Goal: Task Accomplishment & Management: Complete application form

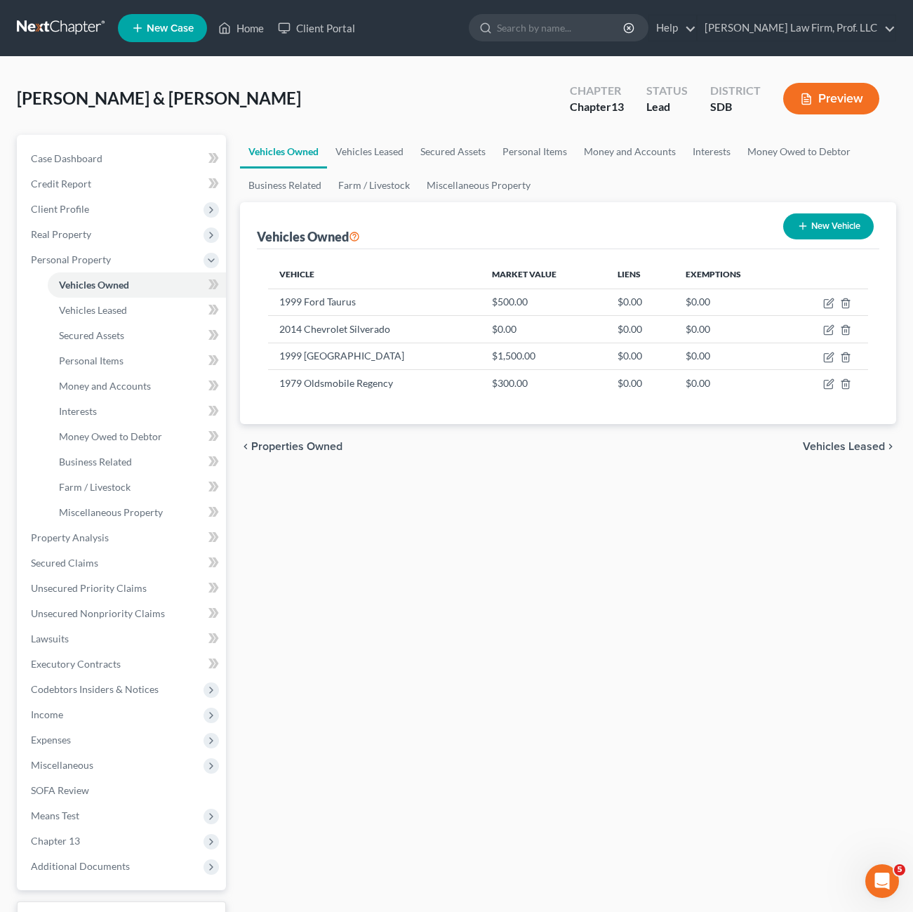
click at [413, 506] on div "Vehicles Owned Vehicles Leased Secured Assets Personal Items Money and Accounts…" at bounding box center [568, 553] width 670 height 836
click at [237, 31] on link "Home" at bounding box center [241, 27] width 60 height 25
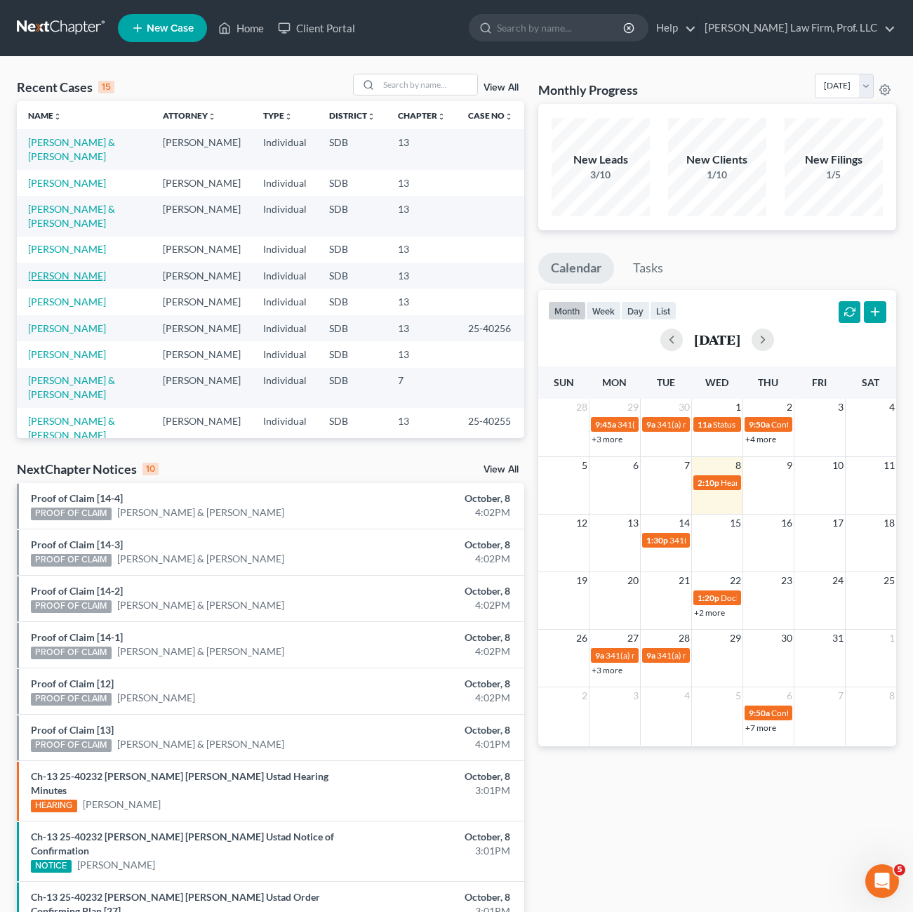
click at [60, 270] on link "[PERSON_NAME]" at bounding box center [67, 276] width 78 height 12
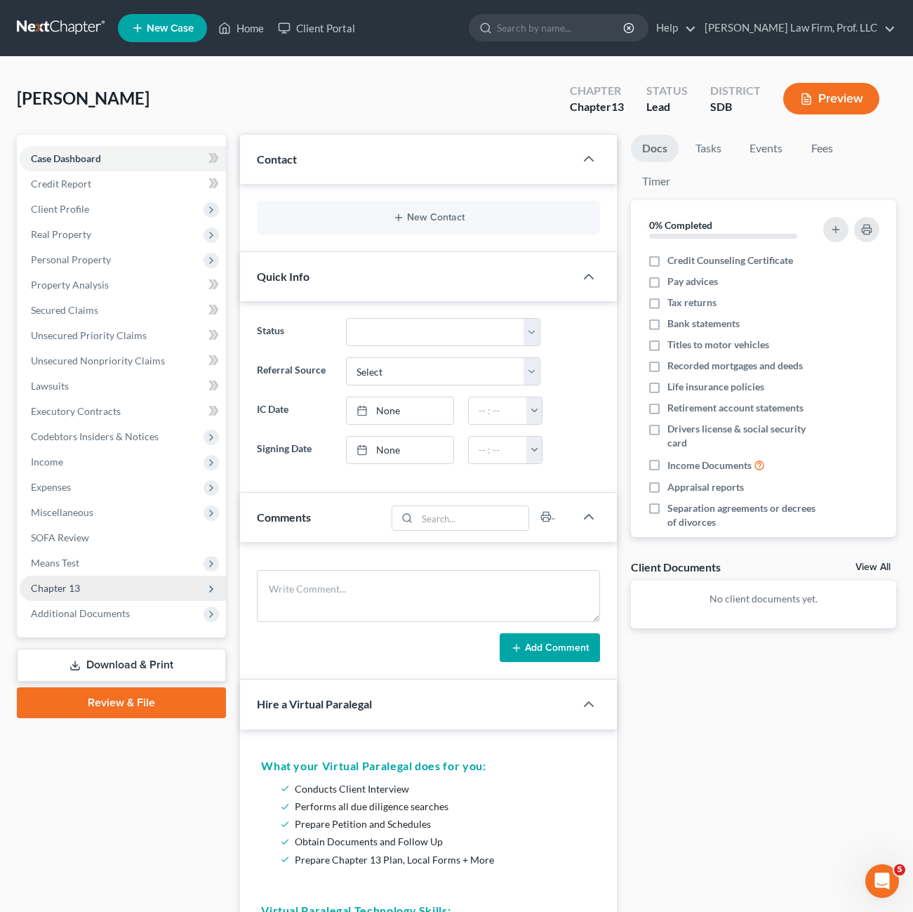
click at [66, 586] on span "Chapter 13" at bounding box center [55, 588] width 49 height 12
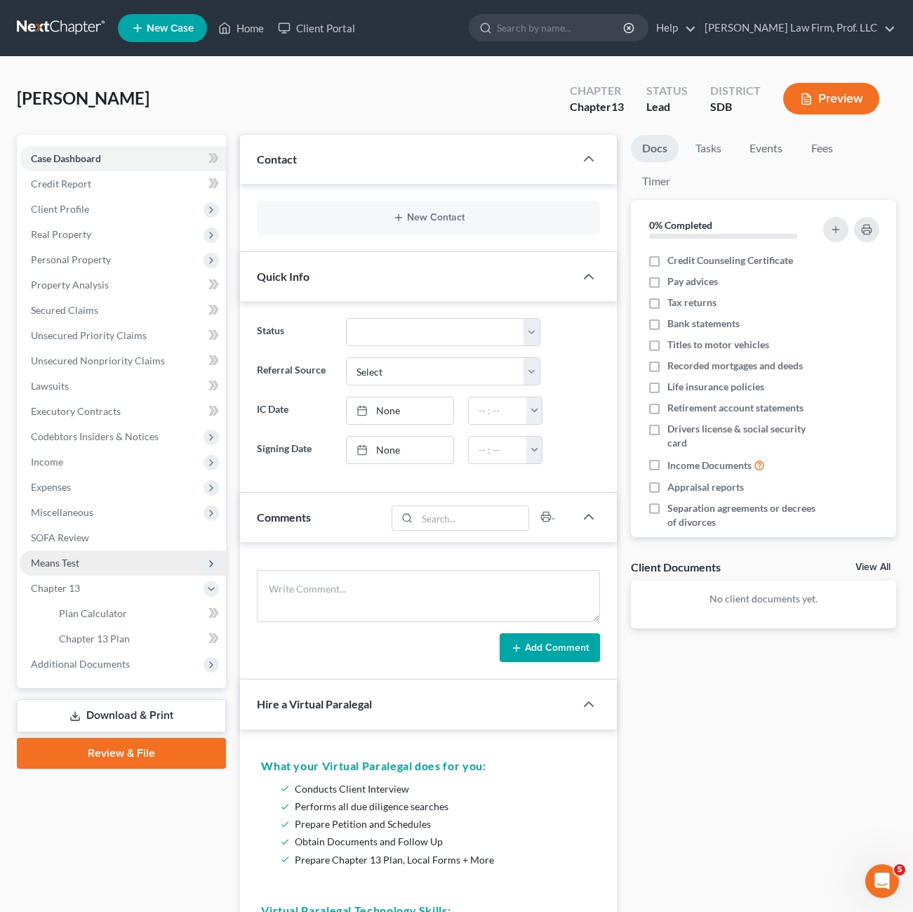
click at [69, 569] on span "Means Test" at bounding box center [123, 562] width 206 height 25
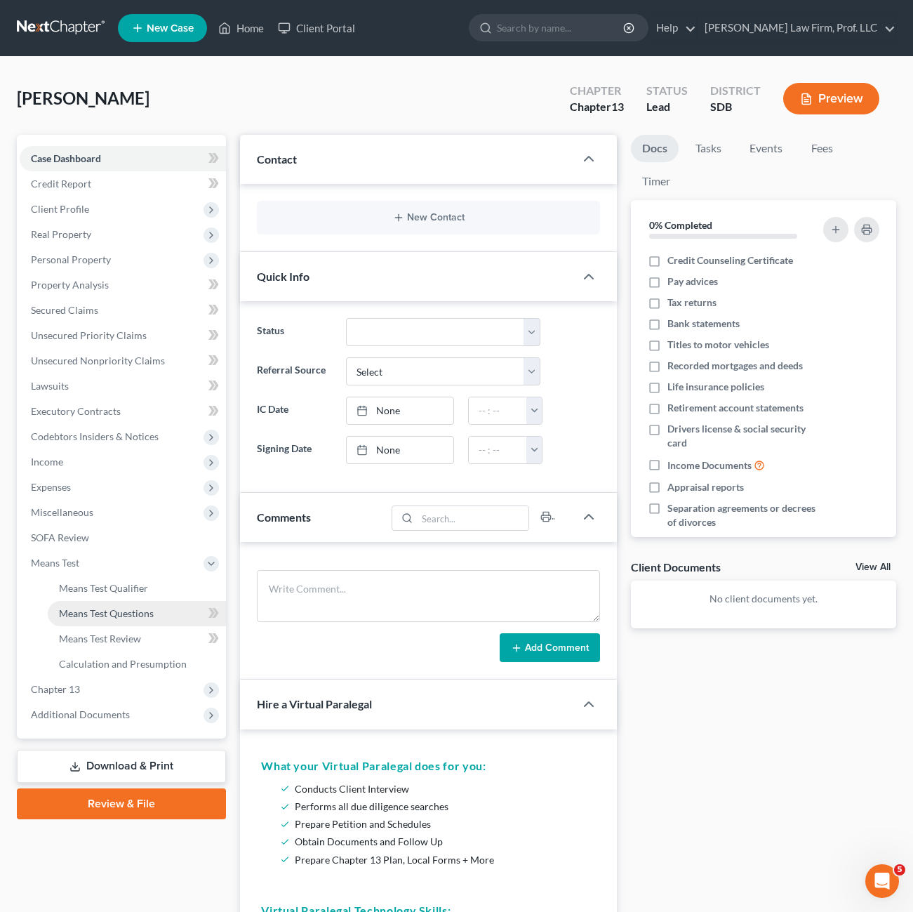
click at [97, 618] on span "Means Test Questions" at bounding box center [106, 613] width 95 height 12
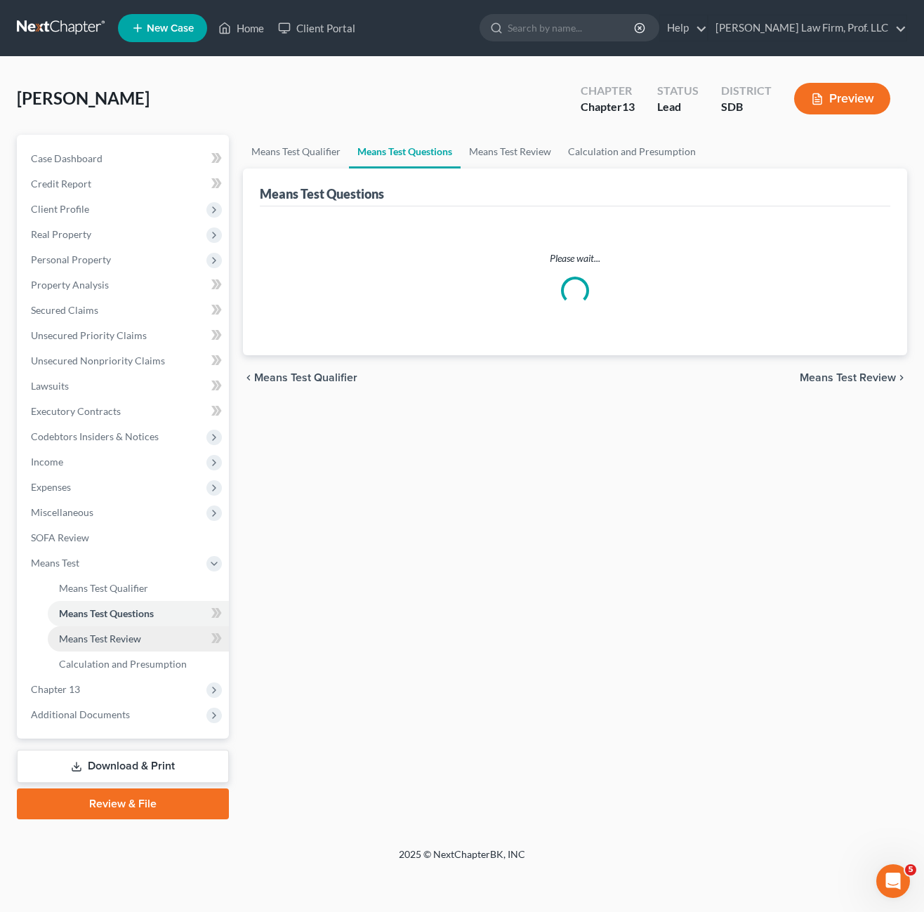
click at [123, 642] on span "Means Test Review" at bounding box center [100, 638] width 82 height 12
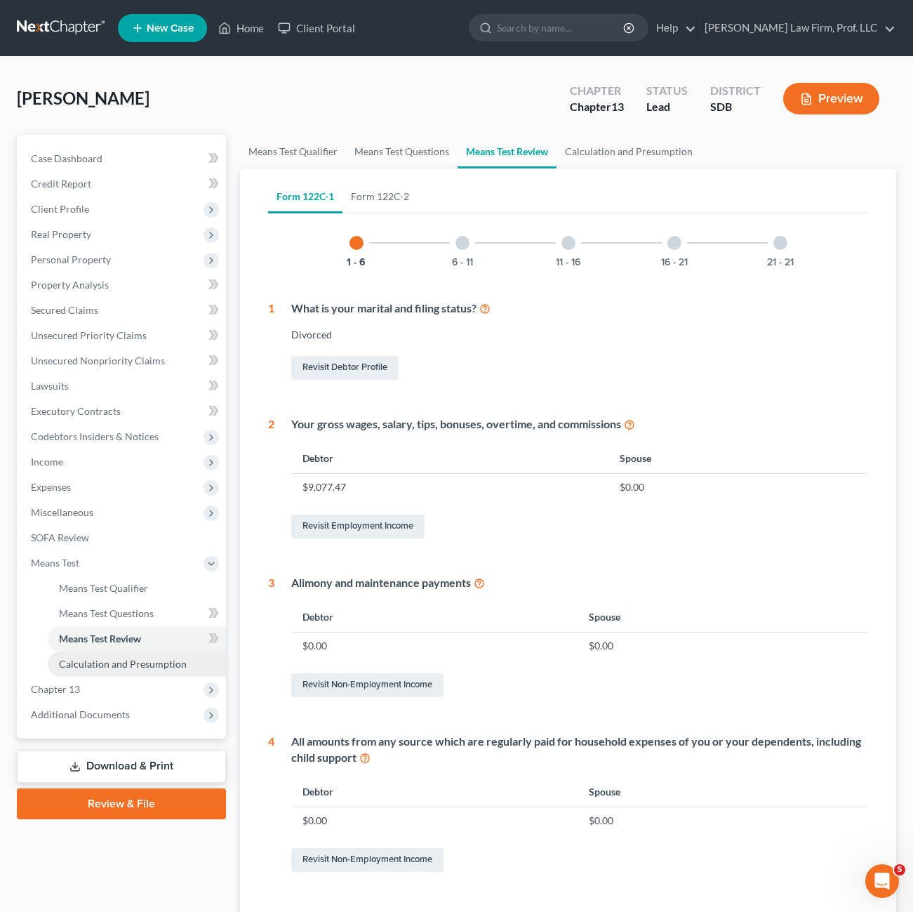
click at [102, 656] on link "Calculation and Presumption" at bounding box center [137, 663] width 178 height 25
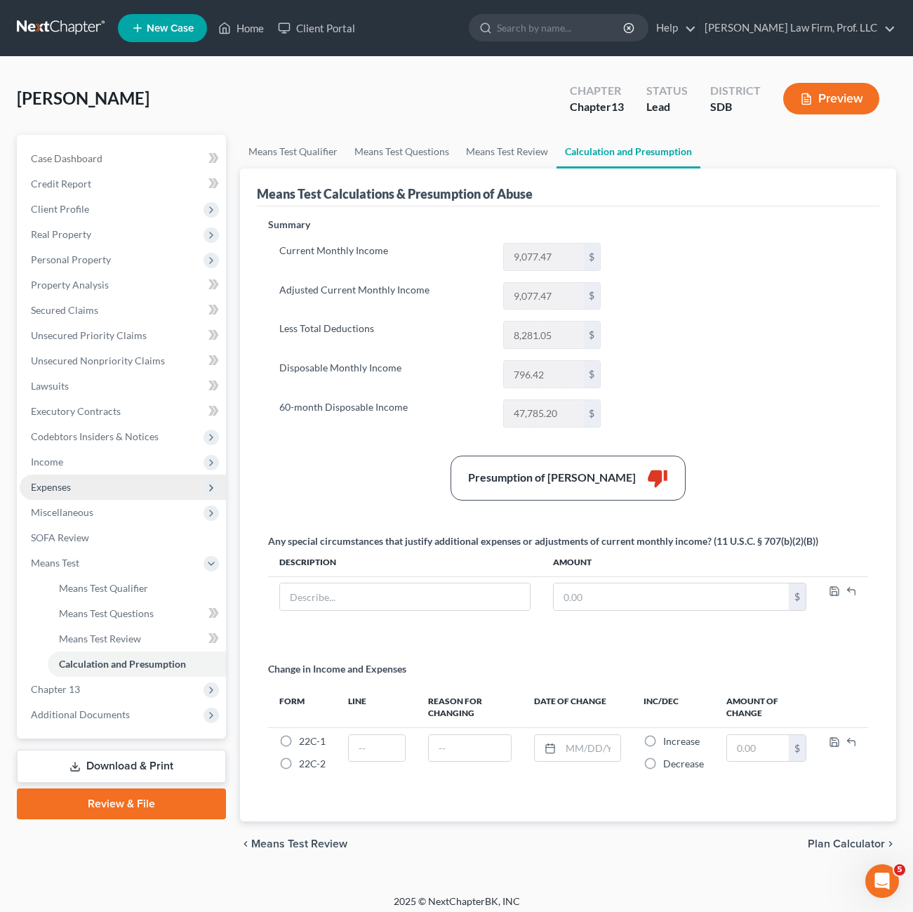
click at [85, 489] on span "Expenses" at bounding box center [123, 487] width 206 height 25
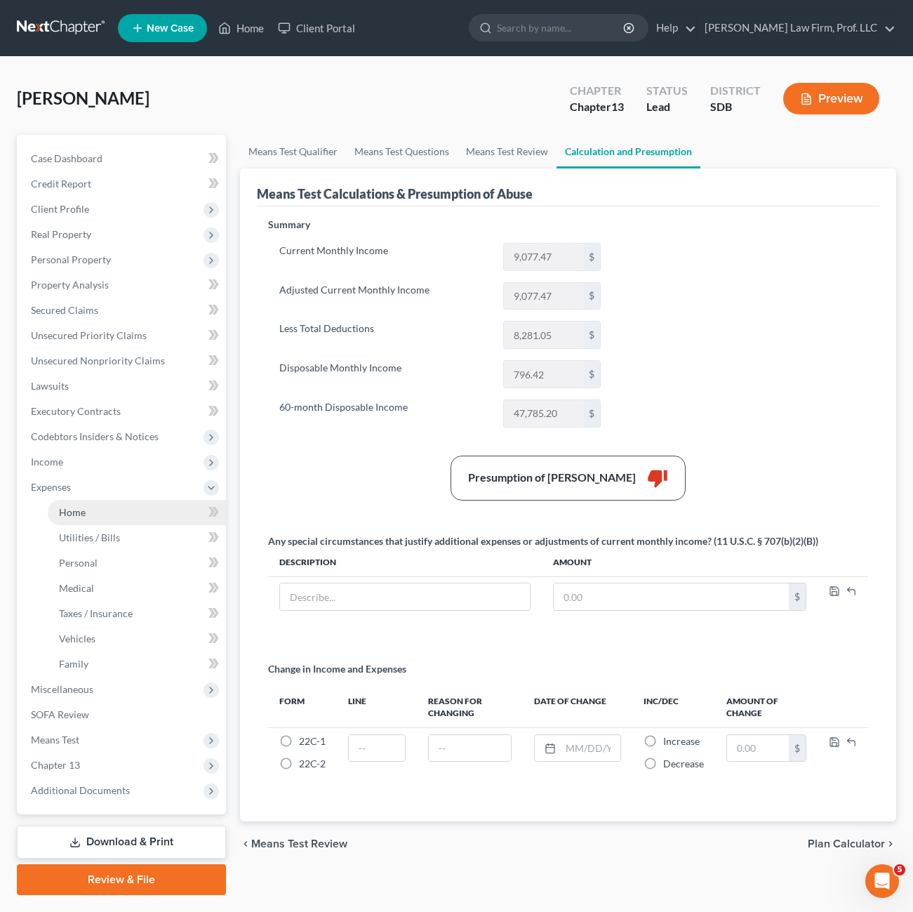
click at [133, 507] on link "Home" at bounding box center [137, 512] width 178 height 25
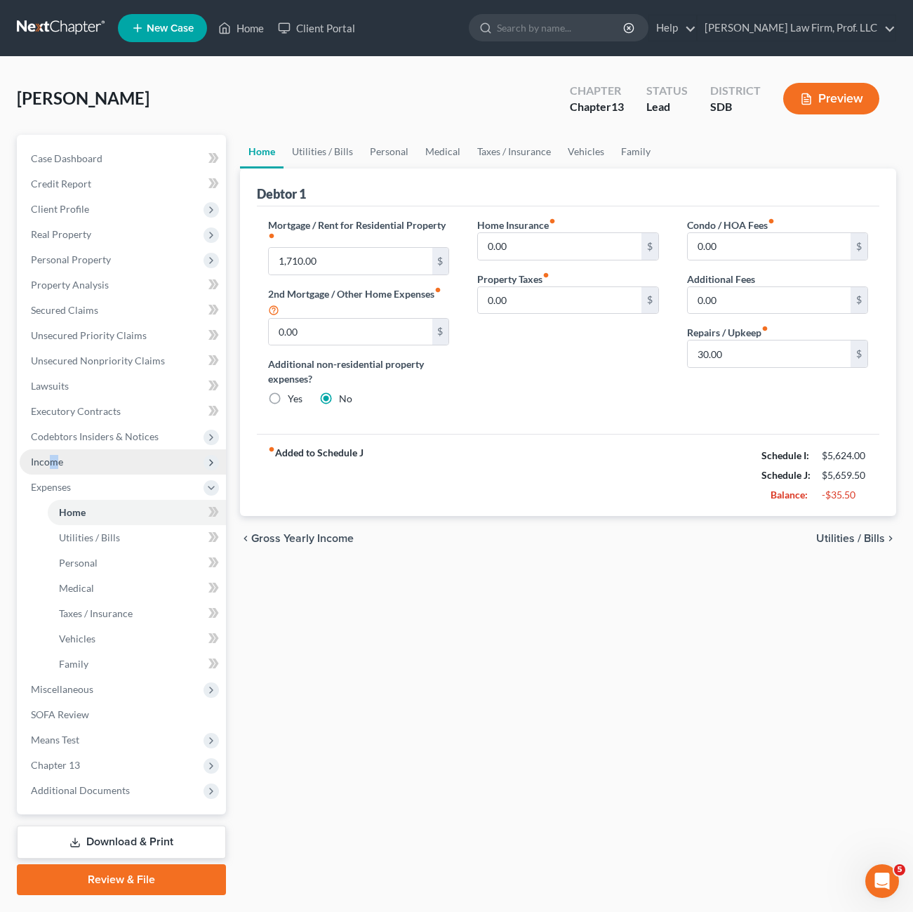
click at [54, 456] on span "Income" at bounding box center [47, 462] width 32 height 12
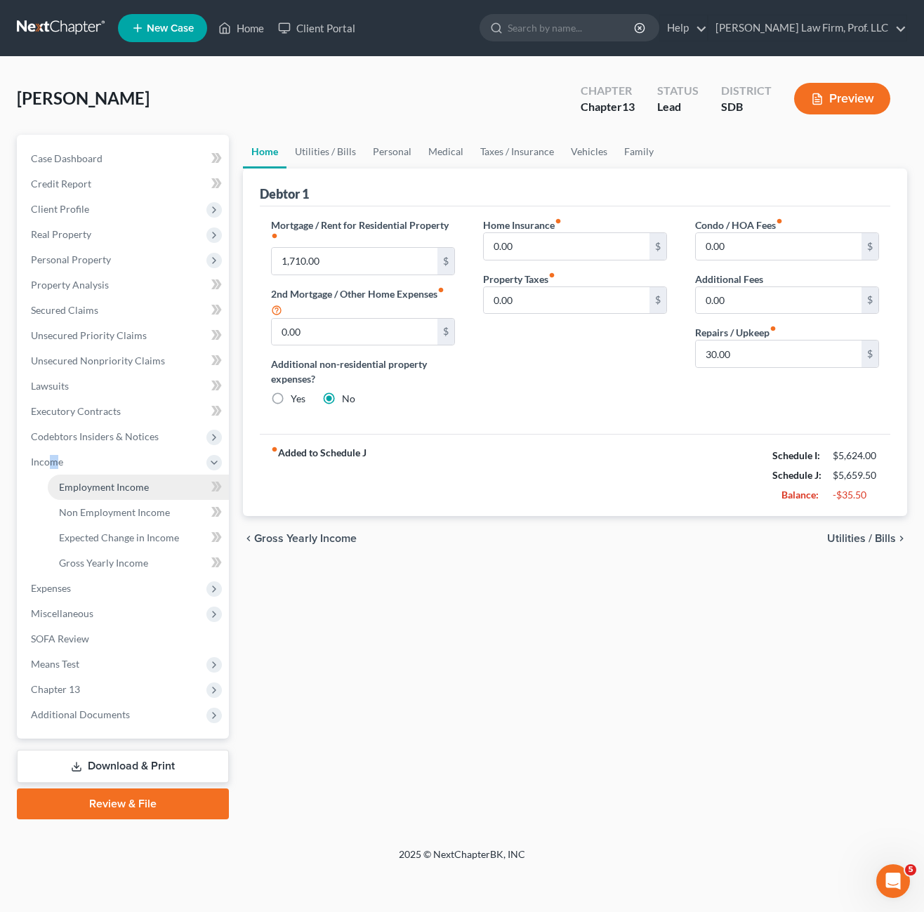
drag, startPoint x: 54, startPoint y: 456, endPoint x: 118, endPoint y: 486, distance: 70.6
click at [118, 486] on span "Employment Income" at bounding box center [104, 487] width 90 height 12
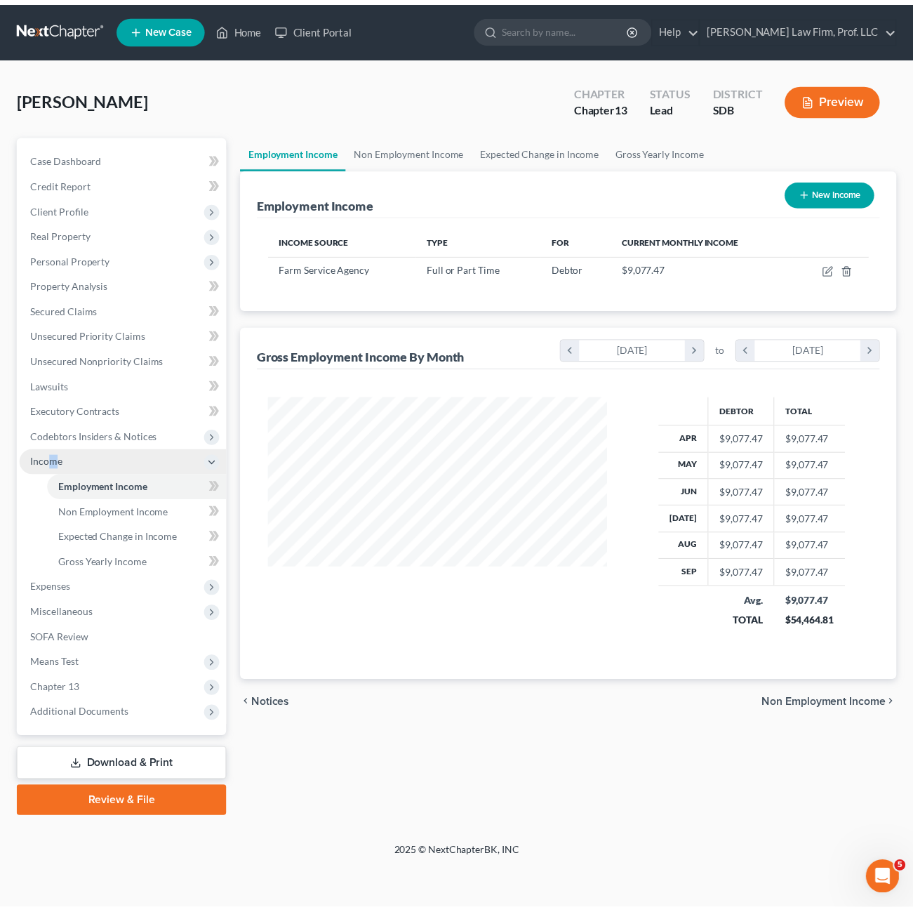
scroll to position [252, 371]
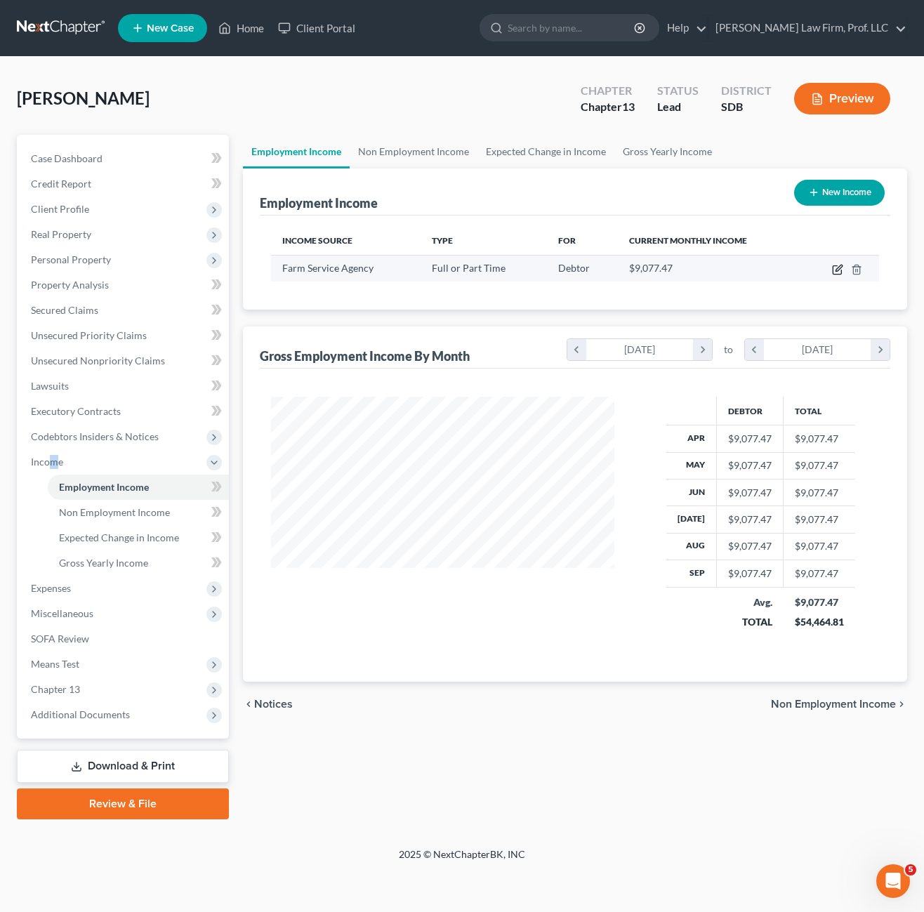
click at [838, 266] on icon "button" at bounding box center [837, 269] width 11 height 11
select select "0"
select select "43"
select select "2"
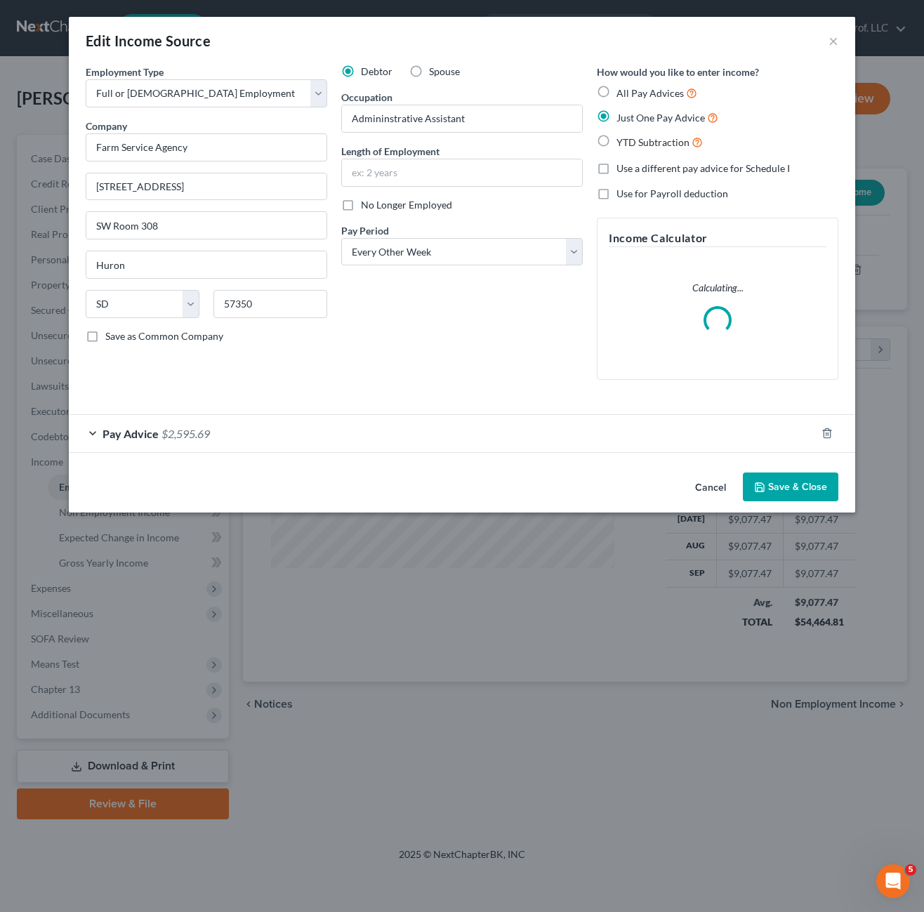
click at [496, 350] on div "Debtor Spouse Occupation Admininstrative Assistant Length of Employment No Long…" at bounding box center [462, 228] width 256 height 326
click at [427, 416] on div "Pay Advice $2,595.69" at bounding box center [442, 433] width 747 height 37
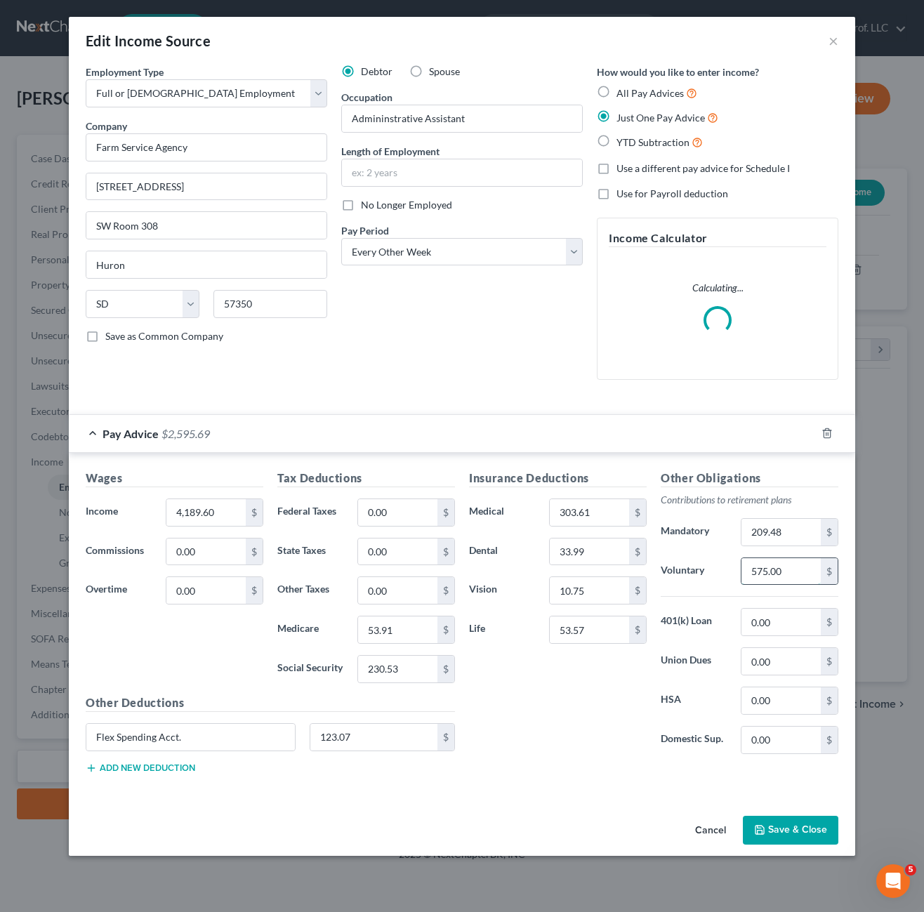
click at [792, 568] on input "575.00" at bounding box center [780, 571] width 79 height 27
click at [801, 573] on div "Other Obligations Contributions to retirement plans Mandatory 209.48 $ Voluntar…" at bounding box center [749, 618] width 192 height 296
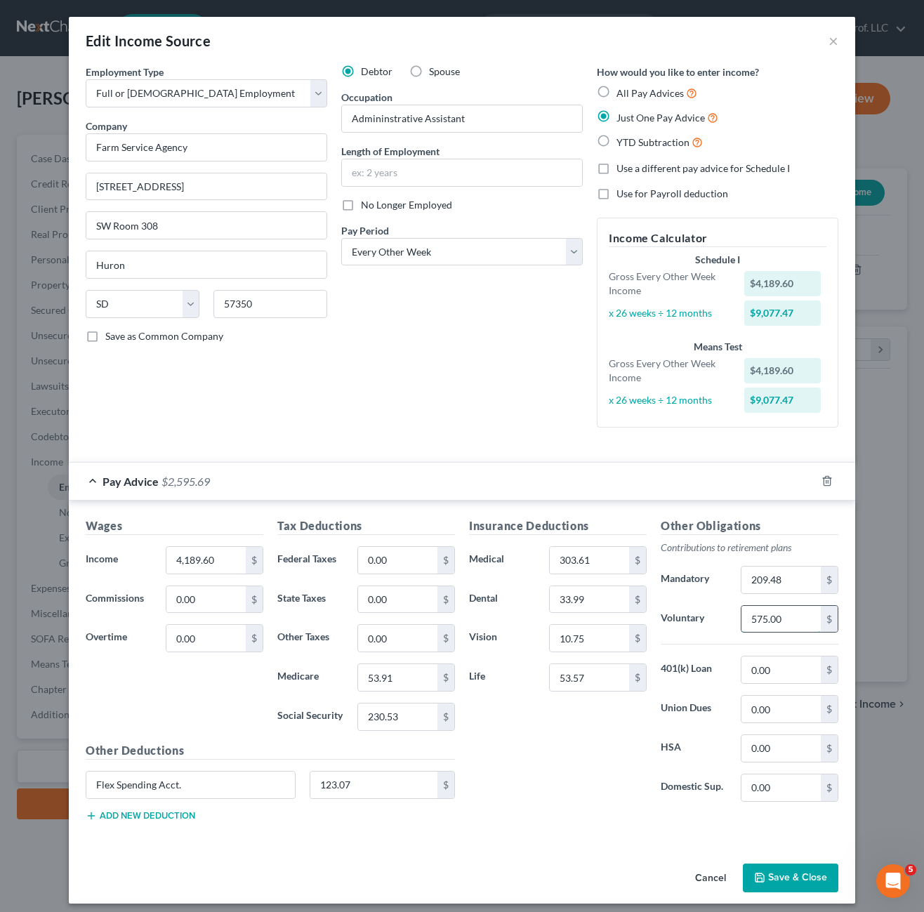
click at [785, 611] on input "575.00" at bounding box center [780, 619] width 79 height 27
click at [799, 630] on input "575.00" at bounding box center [780, 619] width 79 height 27
click at [759, 618] on input "575.00" at bounding box center [780, 619] width 79 height 27
click at [753, 617] on input "575.00" at bounding box center [780, 619] width 79 height 27
type input "675.00"
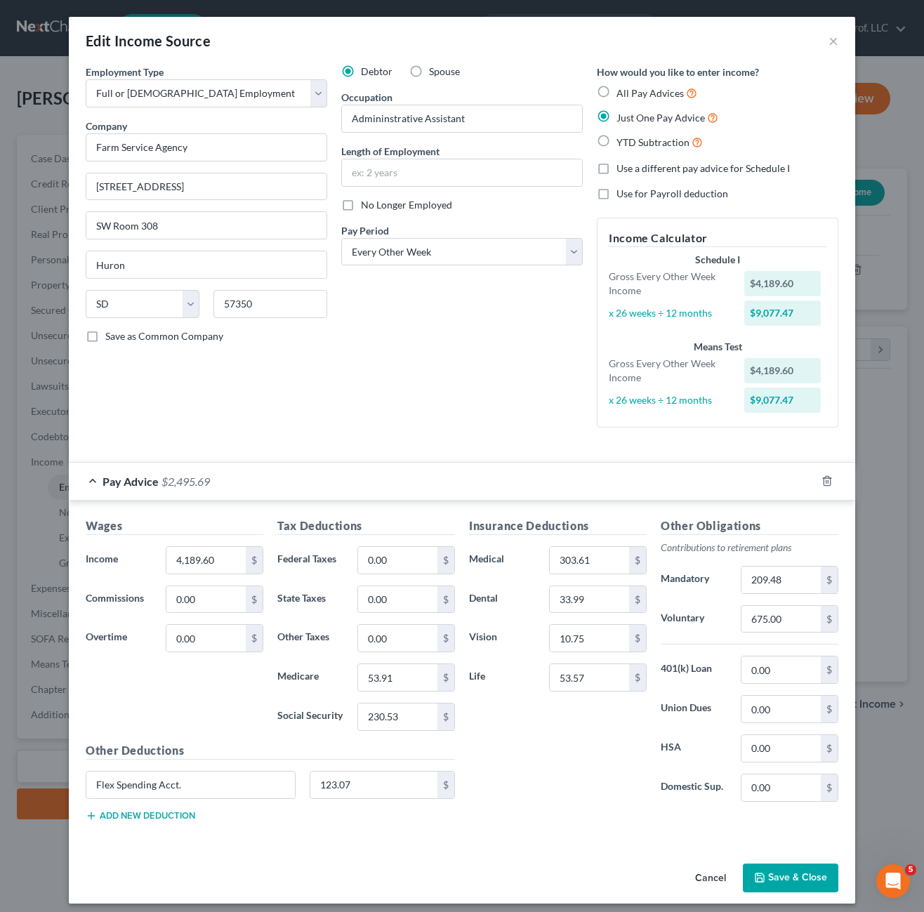
click at [537, 790] on div "Insurance Deductions Medical 303.61 $ Dental 33.99 $ Vision 10.75 $ Life 53.57 $" at bounding box center [558, 665] width 192 height 296
click at [778, 884] on button "Save & Close" at bounding box center [790, 877] width 95 height 29
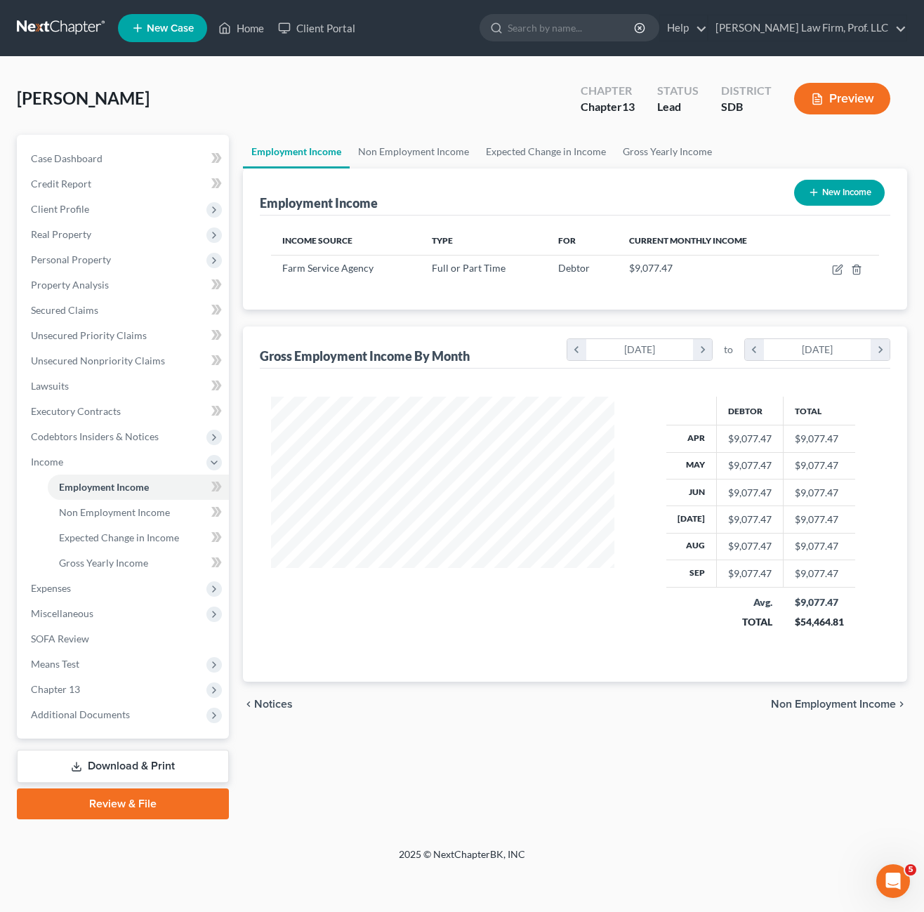
click at [791, 744] on div "Employment Income Non Employment Income Expected Change in Income Gross Yearly …" at bounding box center [575, 477] width 678 height 684
click at [63, 663] on span "Means Test" at bounding box center [55, 664] width 48 height 12
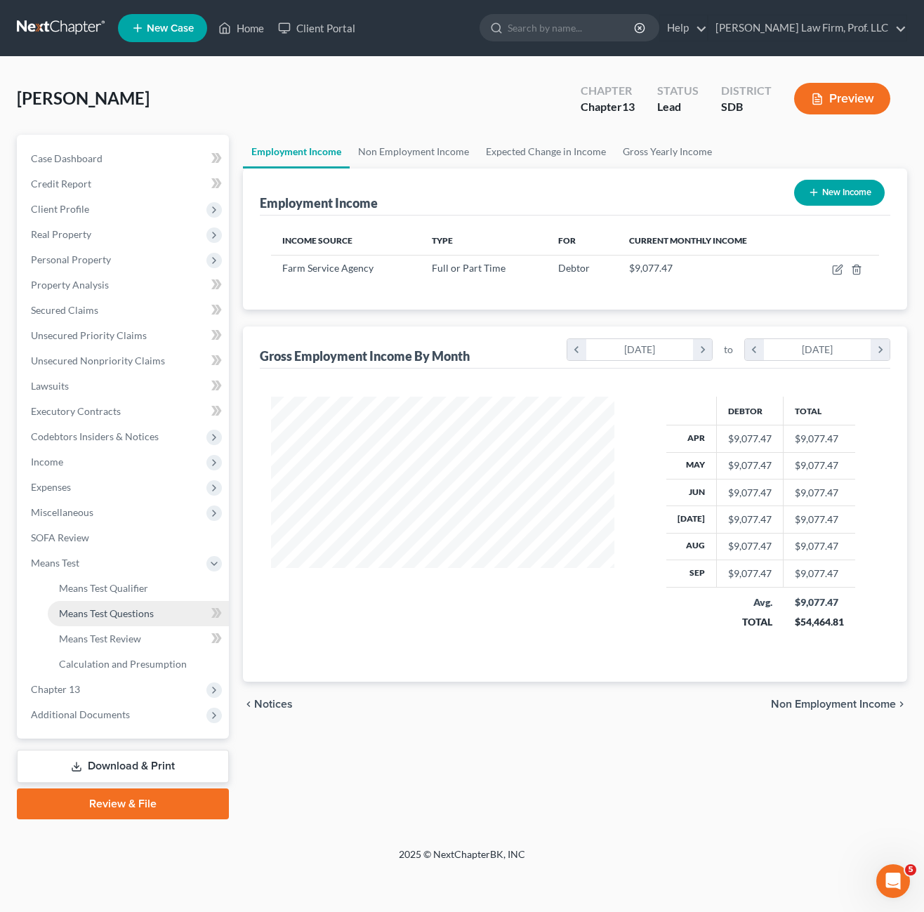
click at [128, 621] on link "Means Test Questions" at bounding box center [138, 613] width 181 height 25
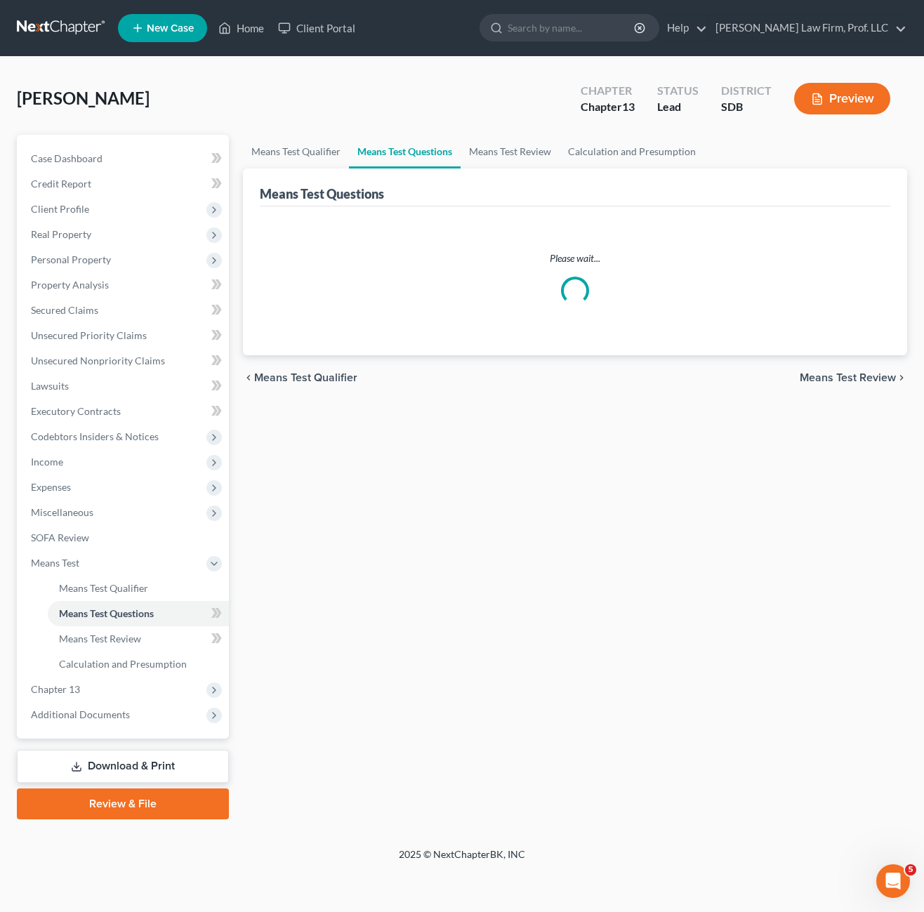
select select "3"
select select "0"
select select "60"
select select "0"
select select "60"
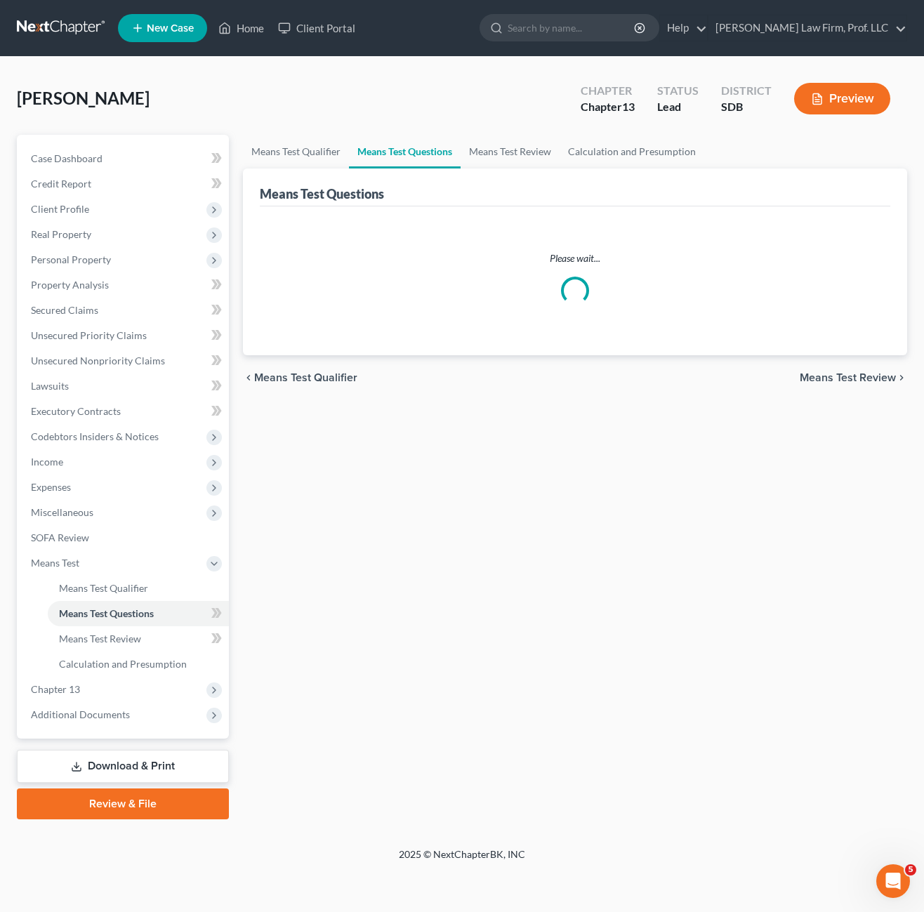
select select "0"
select select "60"
select select "1"
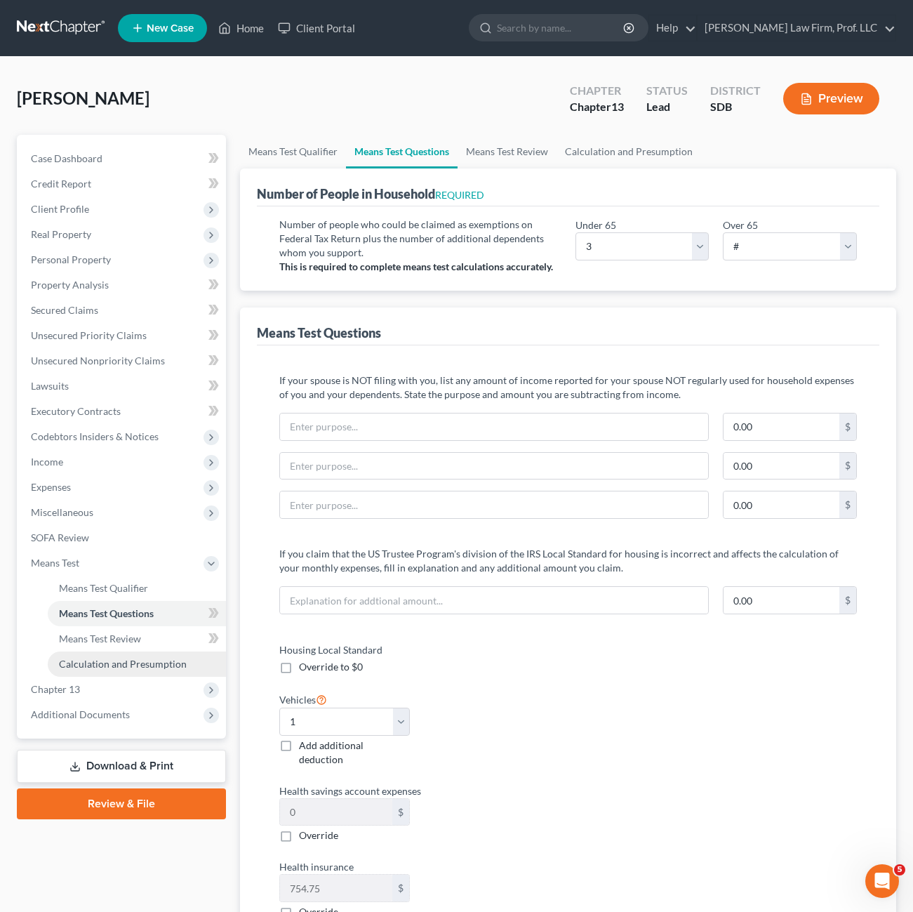
click at [124, 661] on span "Calculation and Presumption" at bounding box center [123, 664] width 128 height 12
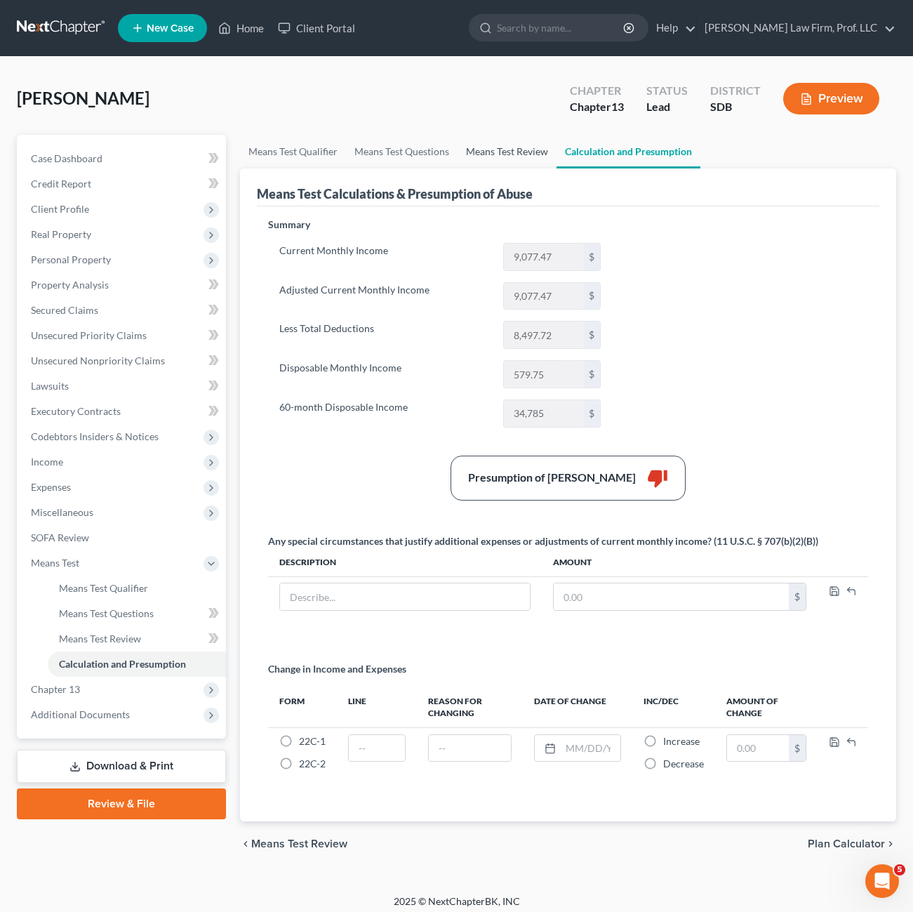
click at [504, 158] on link "Means Test Review" at bounding box center [507, 152] width 99 height 34
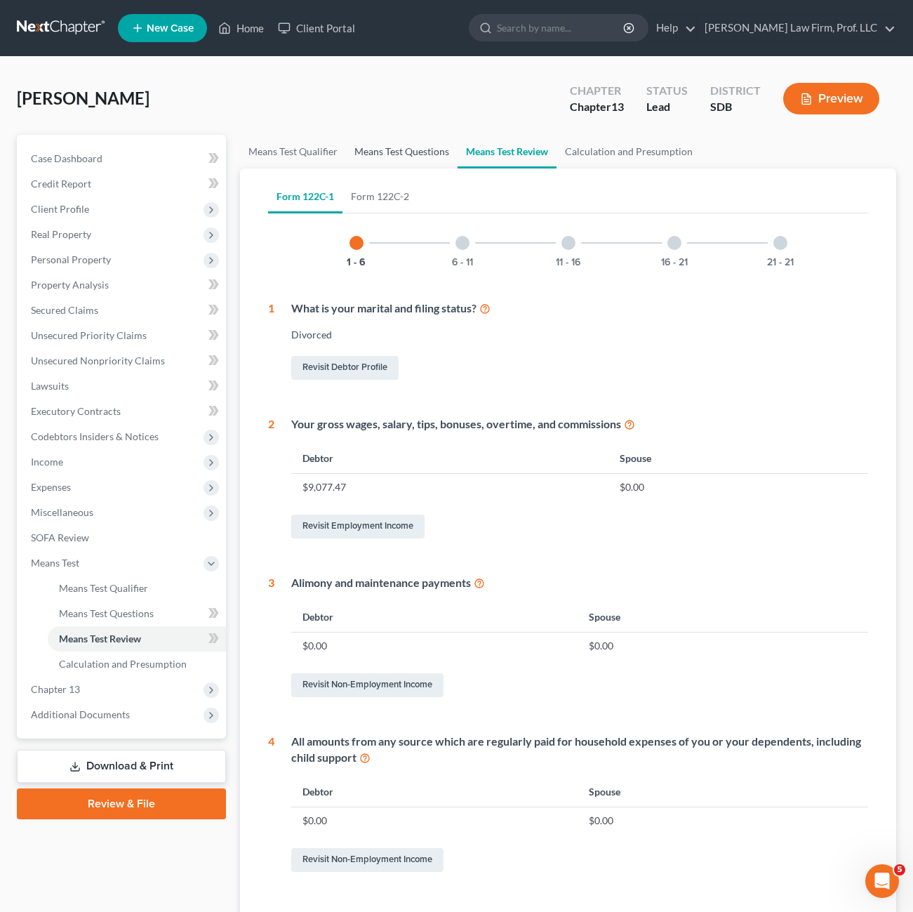
click at [421, 151] on link "Means Test Questions" at bounding box center [402, 152] width 112 height 34
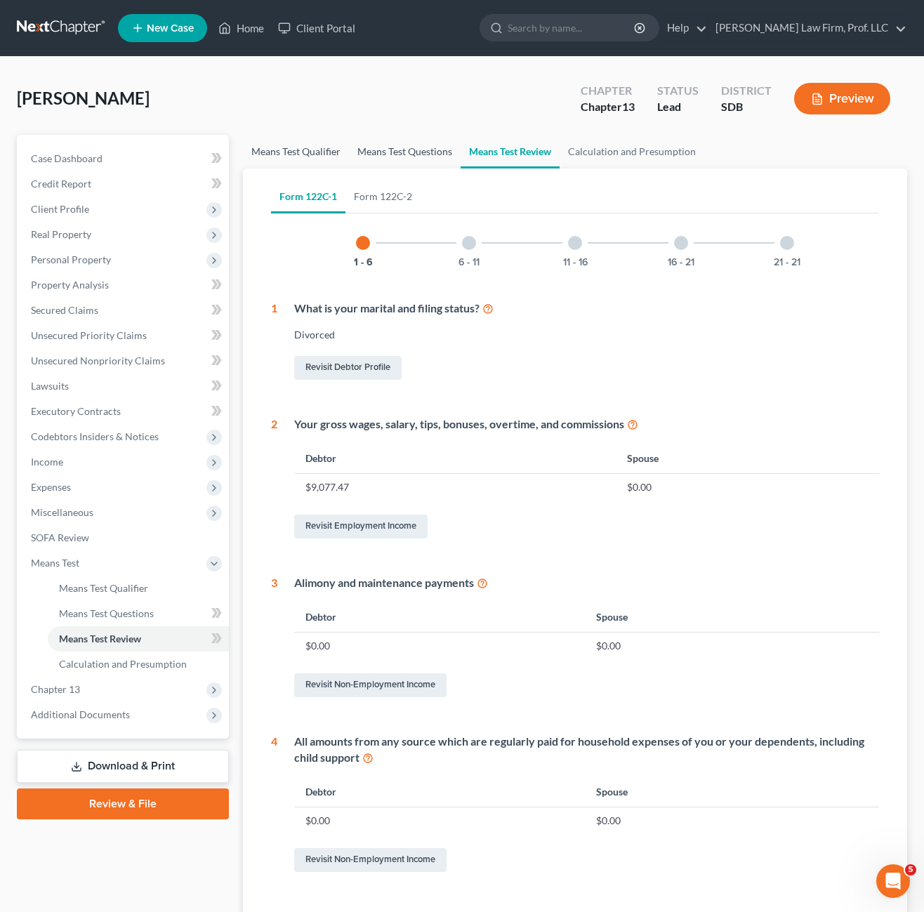
select select "3"
select select "1"
select select "0"
select select "60"
select select "0"
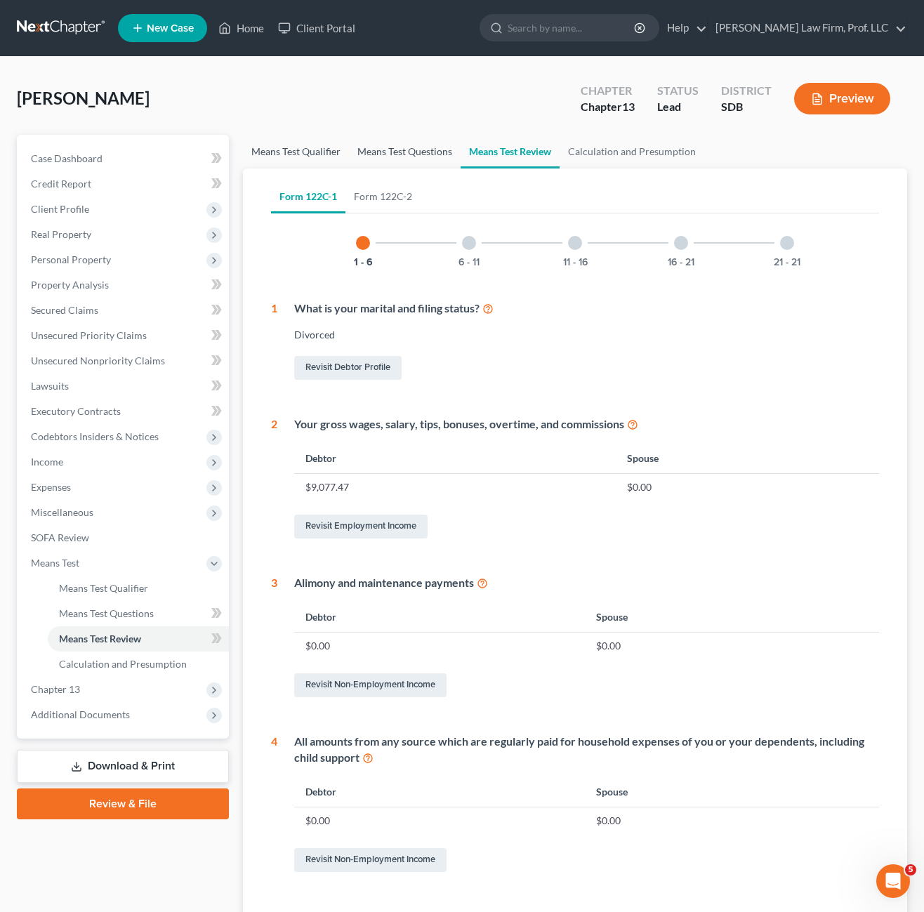
select select "60"
select select "0"
select select "60"
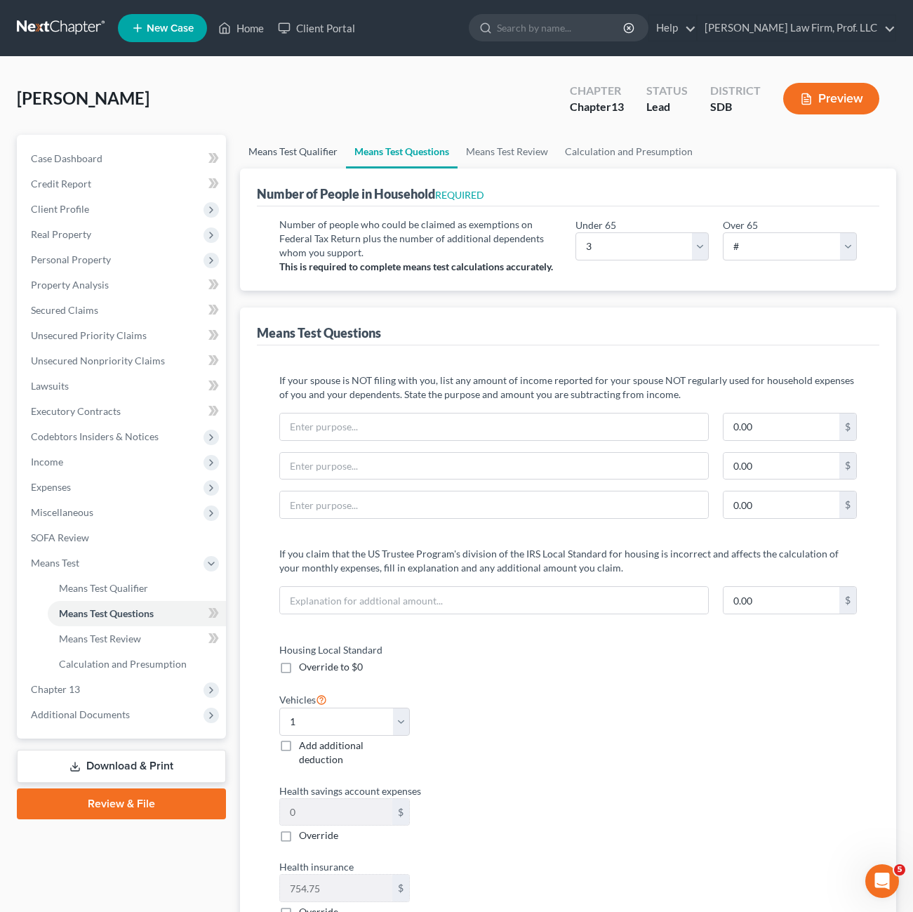
click at [261, 159] on link "Means Test Qualifier" at bounding box center [293, 152] width 106 height 34
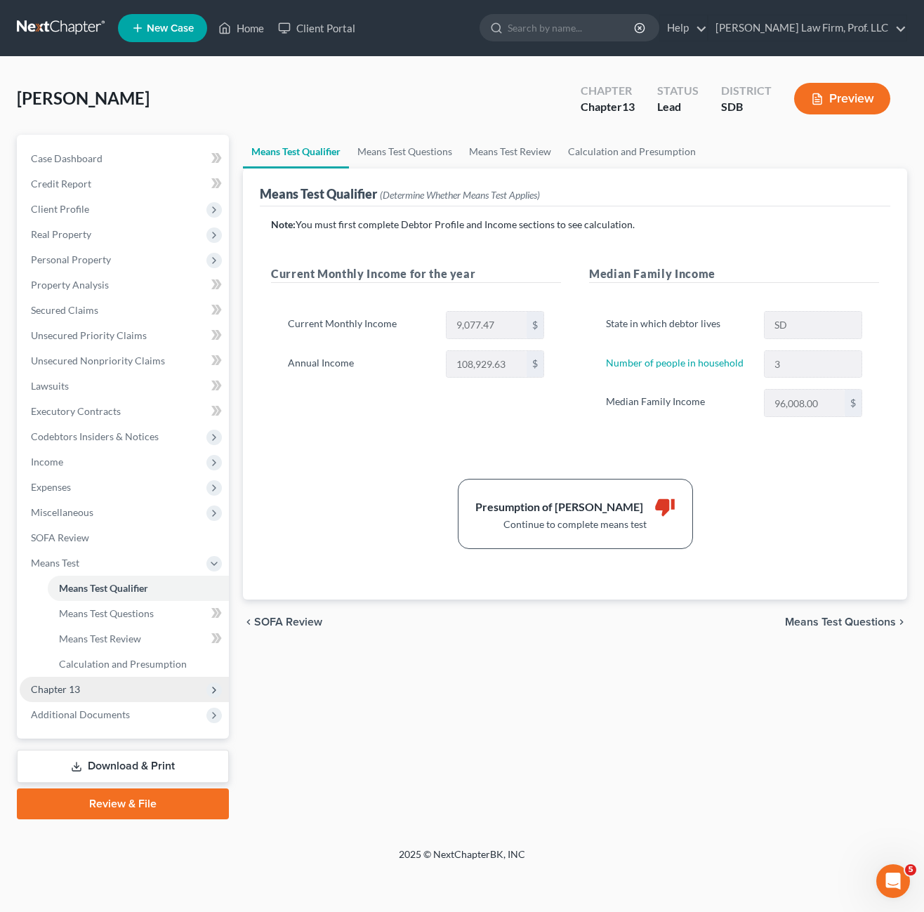
click at [55, 689] on span "Chapter 13" at bounding box center [55, 689] width 49 height 12
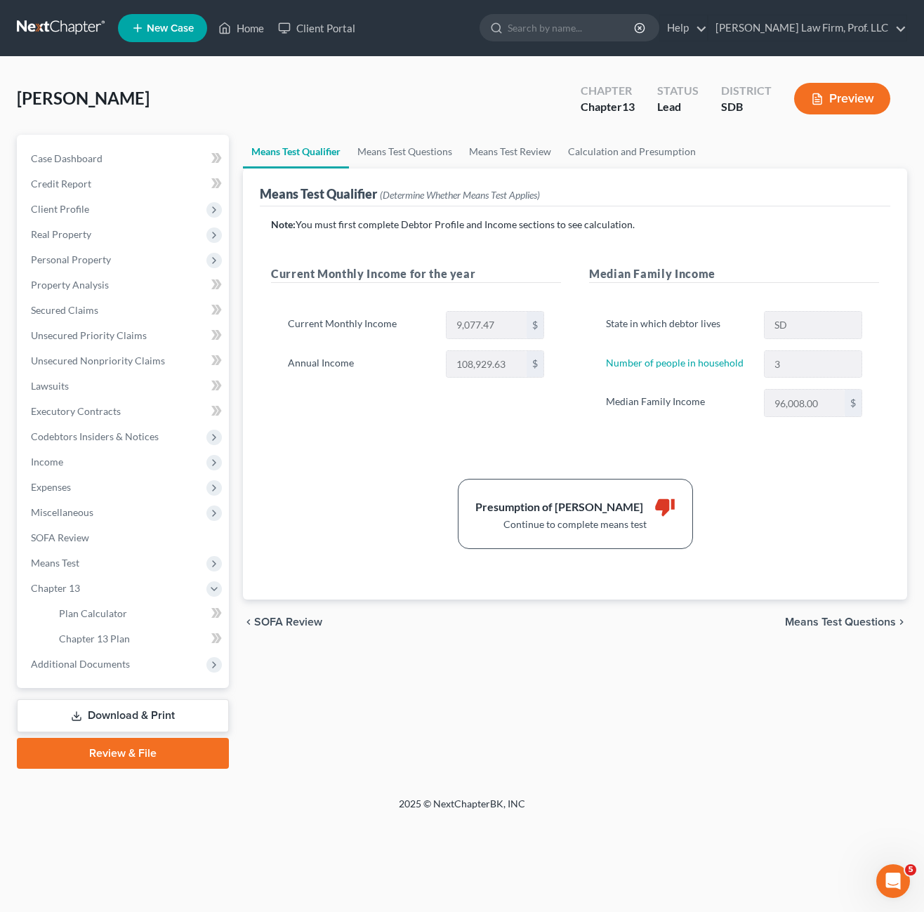
drag, startPoint x: 366, startPoint y: 675, endPoint x: 266, endPoint y: 628, distance: 110.6
click at [366, 675] on div "Means Test Qualifier Means Test Questions Means Test Review Calculation and Pre…" at bounding box center [575, 452] width 678 height 634
click at [402, 416] on div "Current Monthly Income for the year Current Monthly Income 9,077.47 $ Annual In…" at bounding box center [416, 355] width 318 height 180
click at [133, 361] on span "Unsecured Nonpriority Claims" at bounding box center [98, 360] width 134 height 12
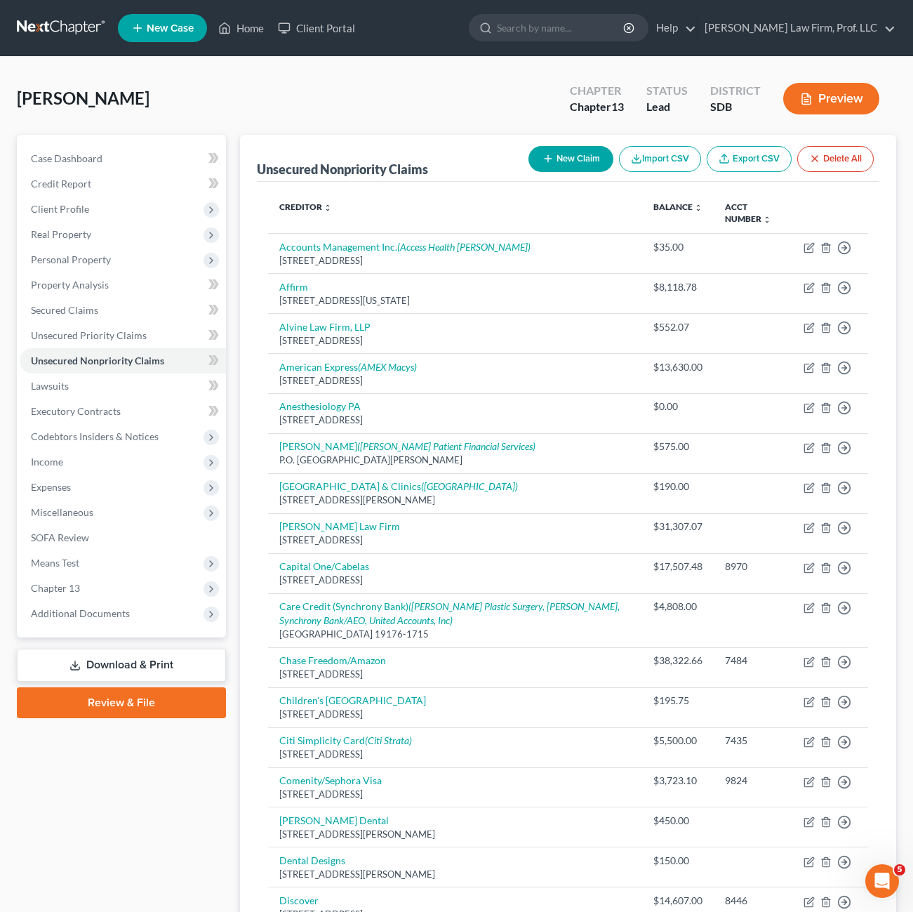
click at [144, 755] on div "Case Dashboard Payments Invoices Payments Payments Credit Report Client Profile" at bounding box center [121, 840] width 223 height 1411
click at [105, 274] on link "Property Analysis" at bounding box center [123, 284] width 206 height 25
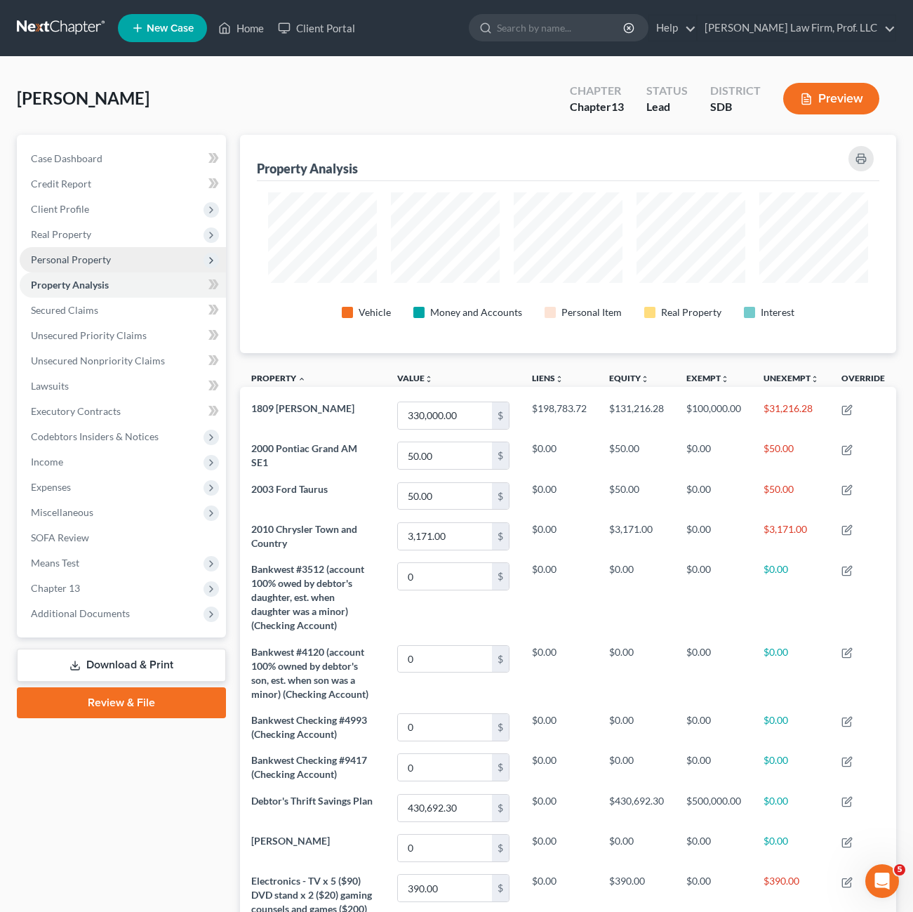
click at [86, 267] on span "Personal Property" at bounding box center [123, 259] width 206 height 25
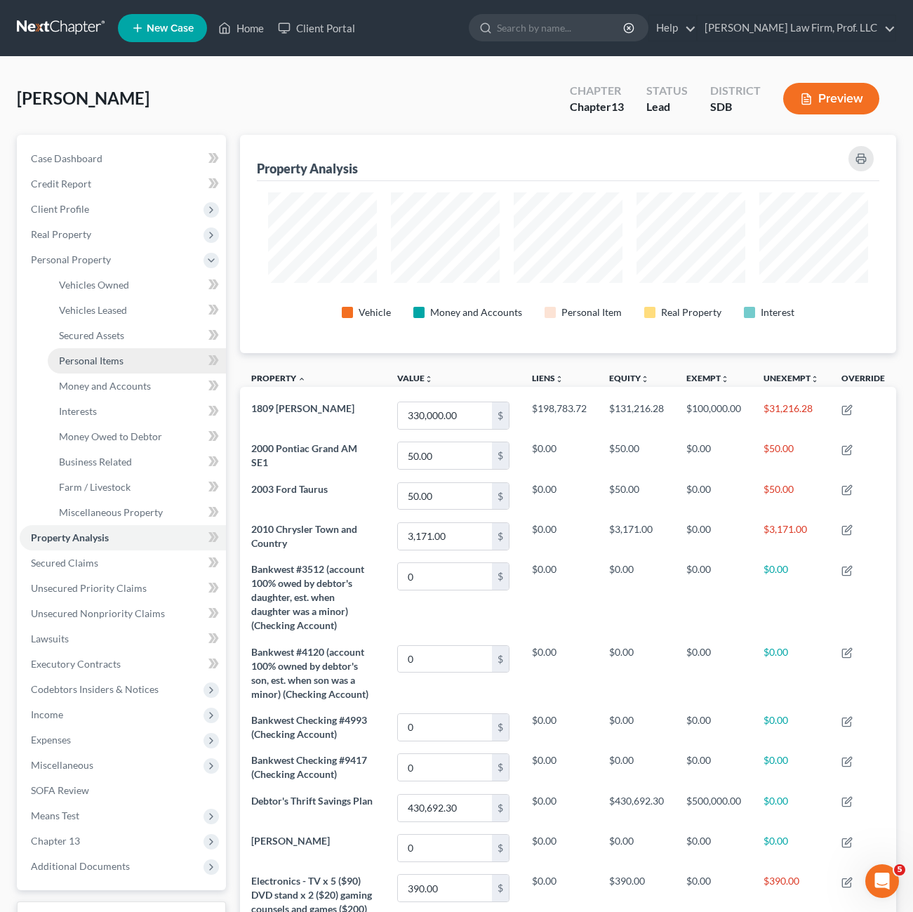
click at [117, 354] on span "Personal Items" at bounding box center [91, 360] width 65 height 12
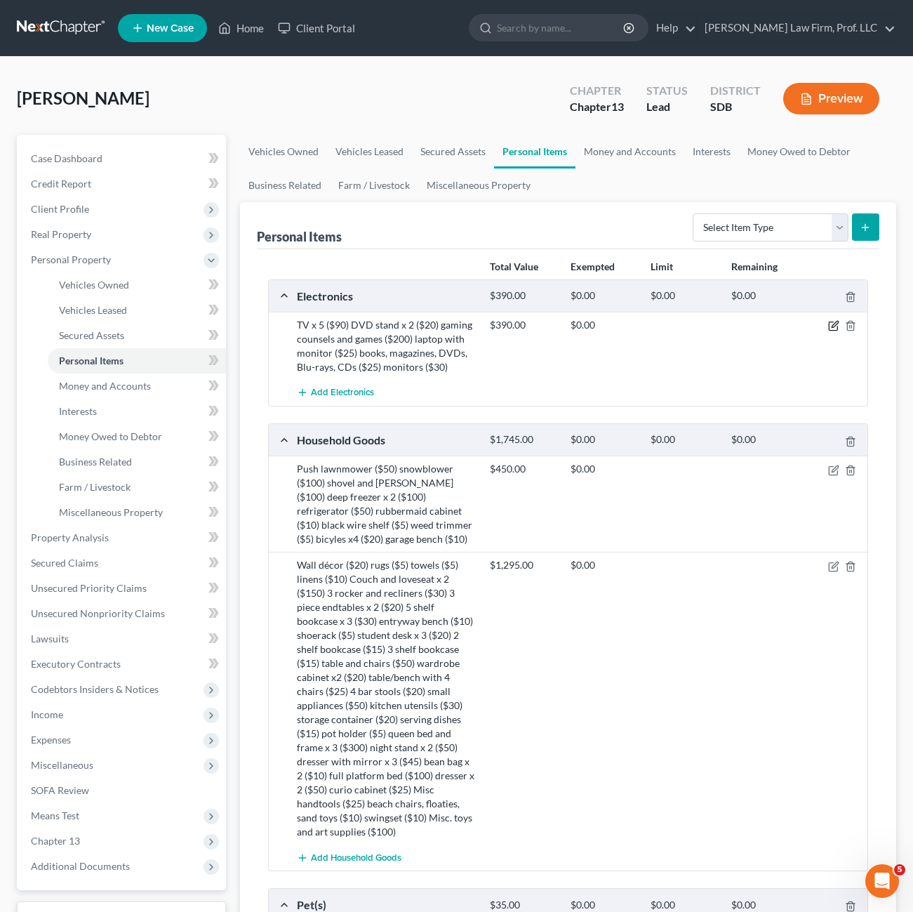
click at [829, 326] on icon "button" at bounding box center [833, 326] width 8 height 8
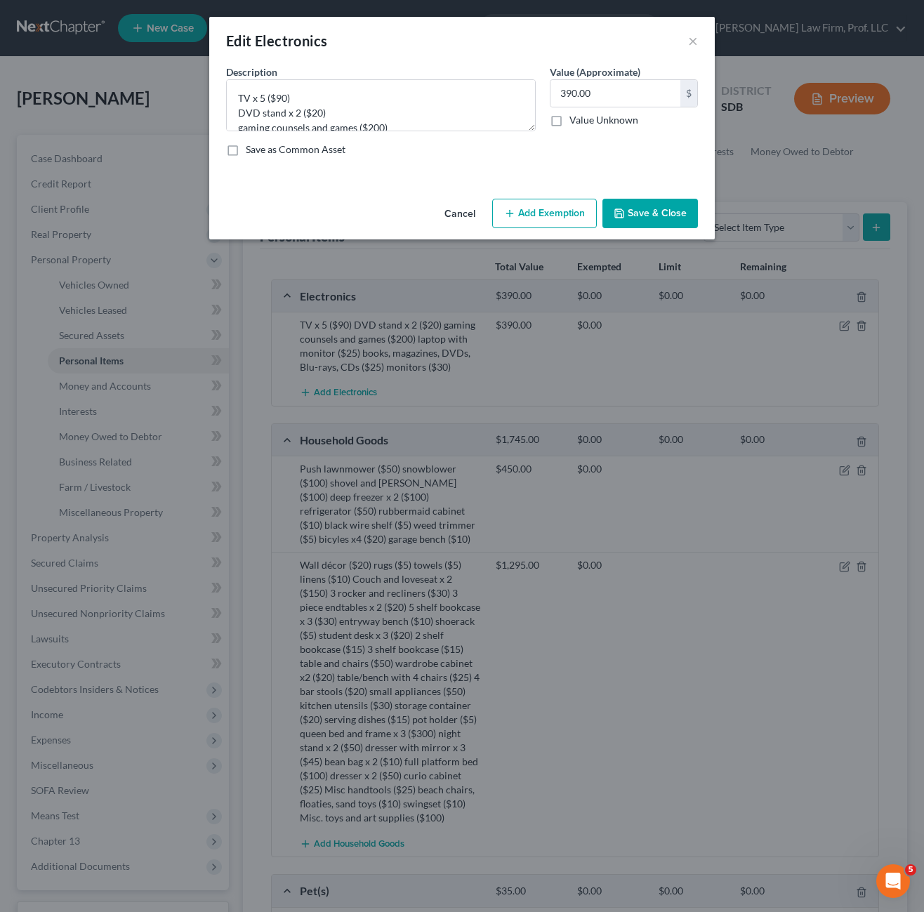
drag, startPoint x: 404, startPoint y: 180, endPoint x: 480, endPoint y: 166, distance: 77.0
click at [403, 180] on div "An exemption set must first be selected from the Filing Information section. Co…" at bounding box center [461, 129] width 505 height 128
click at [520, 219] on button "Add Exemption" at bounding box center [544, 213] width 105 height 29
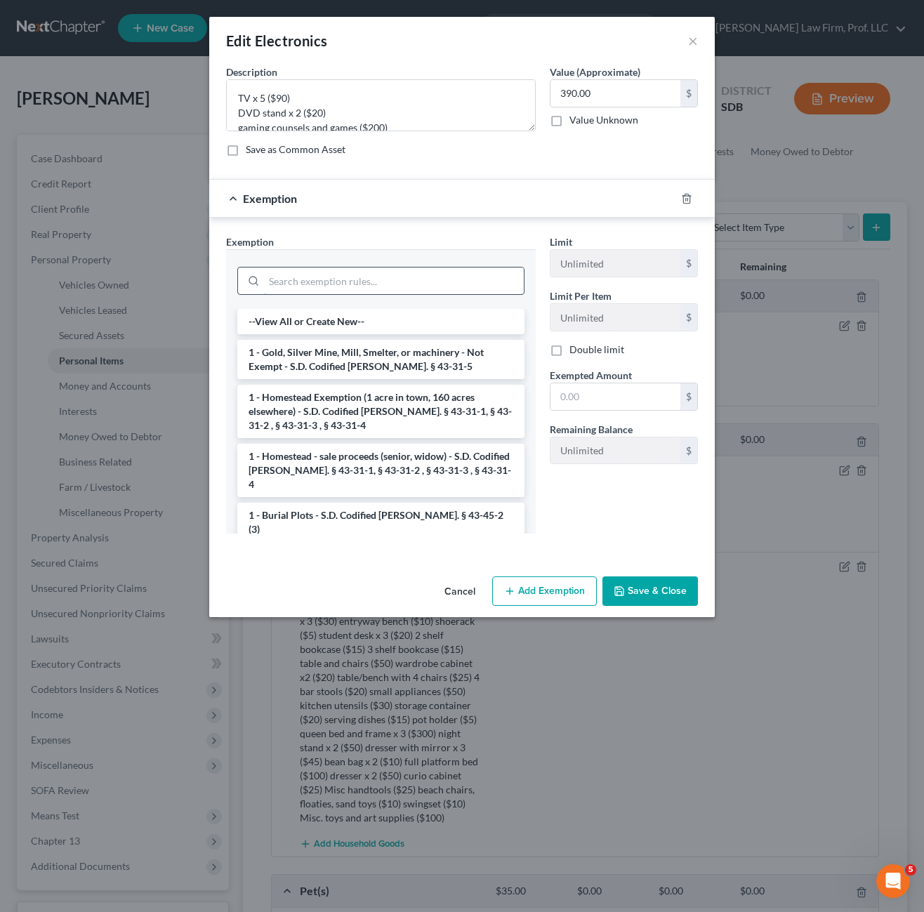
click at [397, 275] on input "search" at bounding box center [394, 280] width 260 height 27
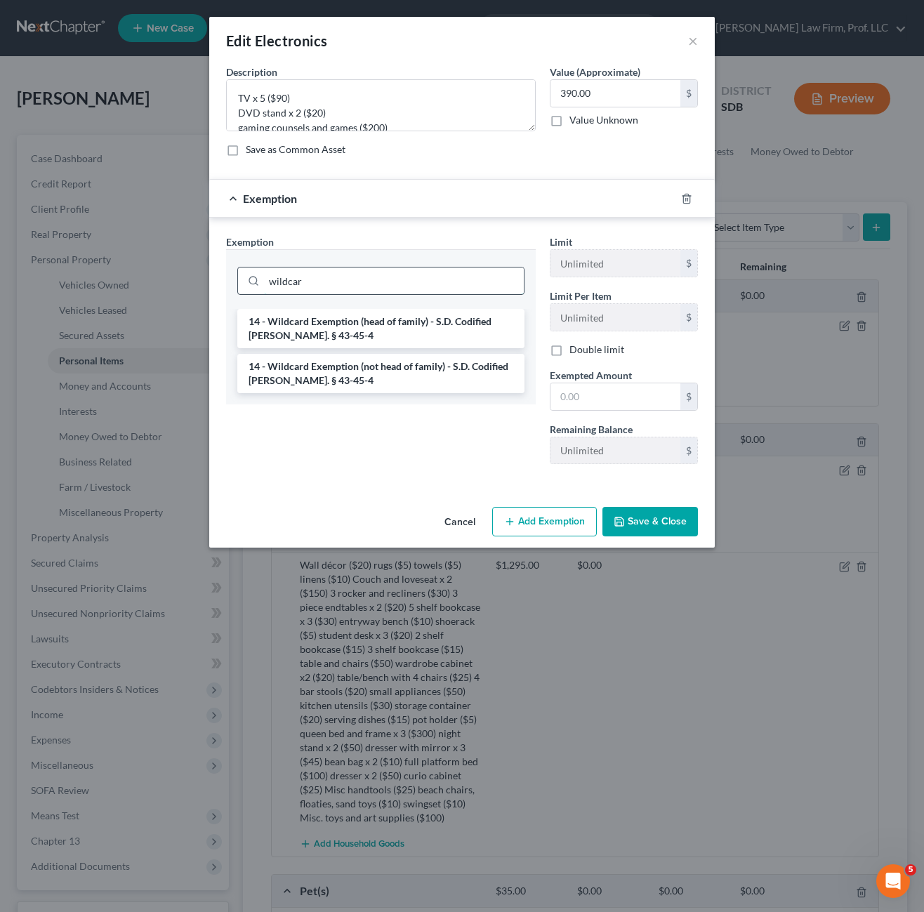
type input "wildcar"
click at [369, 336] on li "14 - Wildcard Exemption (head of family) - S.D. Codified [PERSON_NAME]. § 43-45…" at bounding box center [380, 328] width 287 height 39
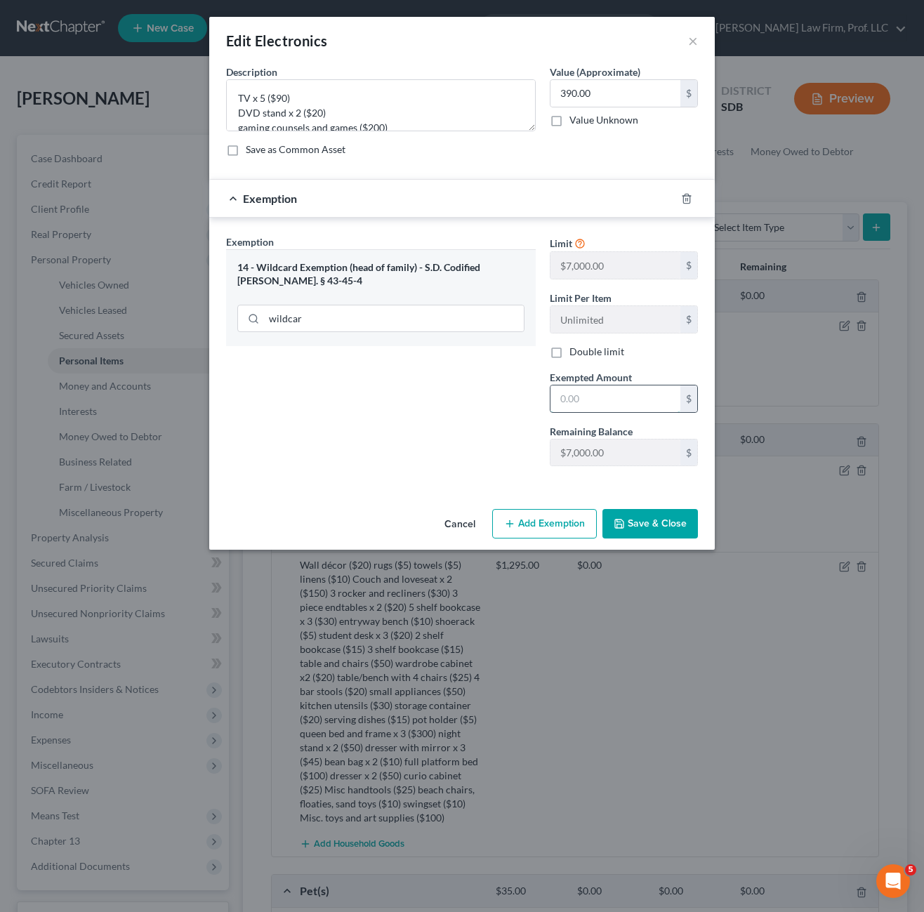
click at [605, 409] on input "text" at bounding box center [615, 398] width 130 height 27
type input "390.0"
click at [659, 520] on button "Save & Close" at bounding box center [649, 523] width 95 height 29
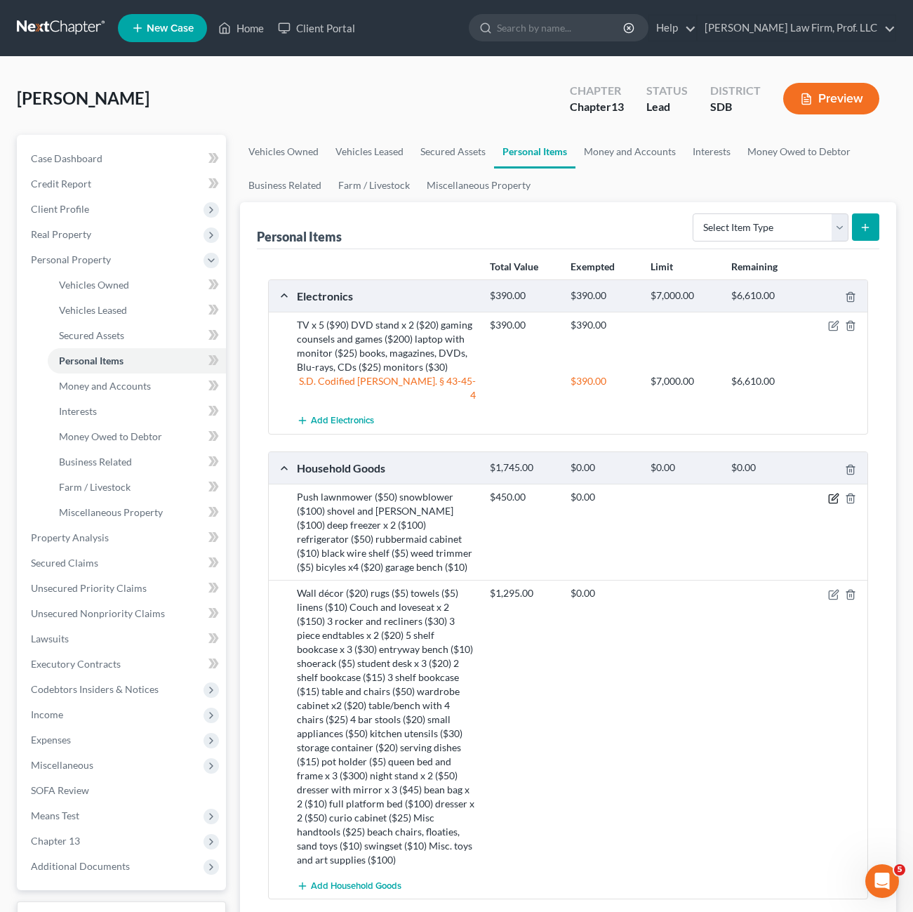
click at [832, 493] on icon "button" at bounding box center [835, 496] width 6 height 6
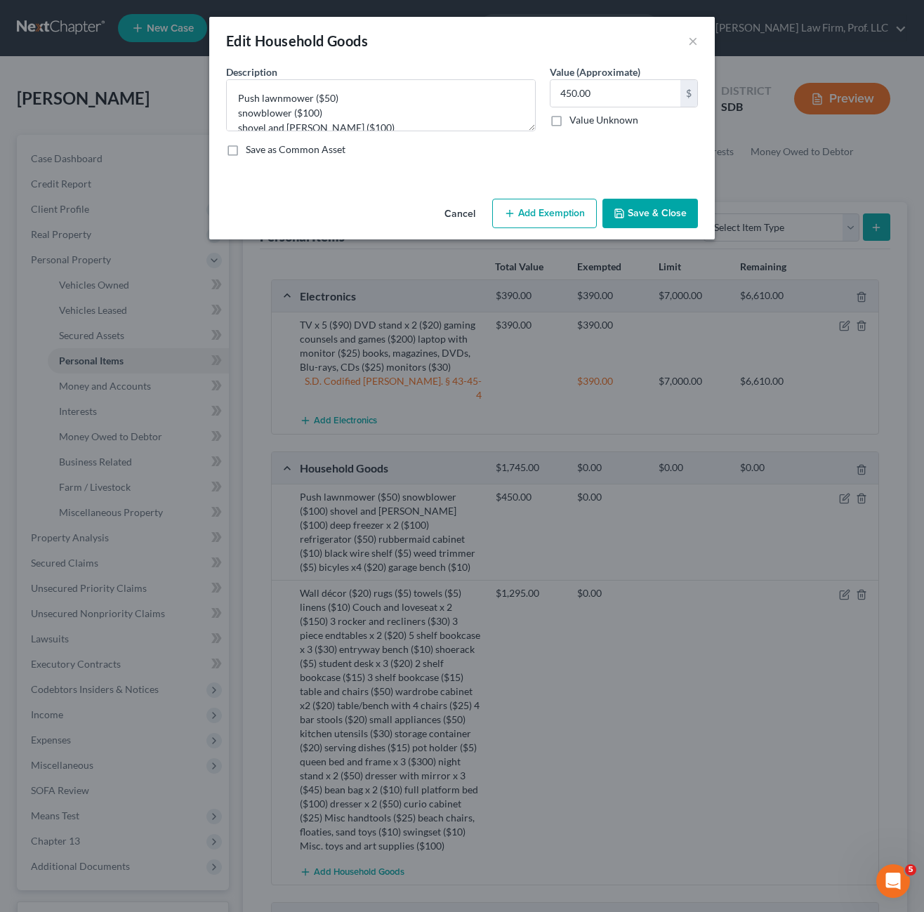
click at [545, 213] on button "Add Exemption" at bounding box center [544, 213] width 105 height 29
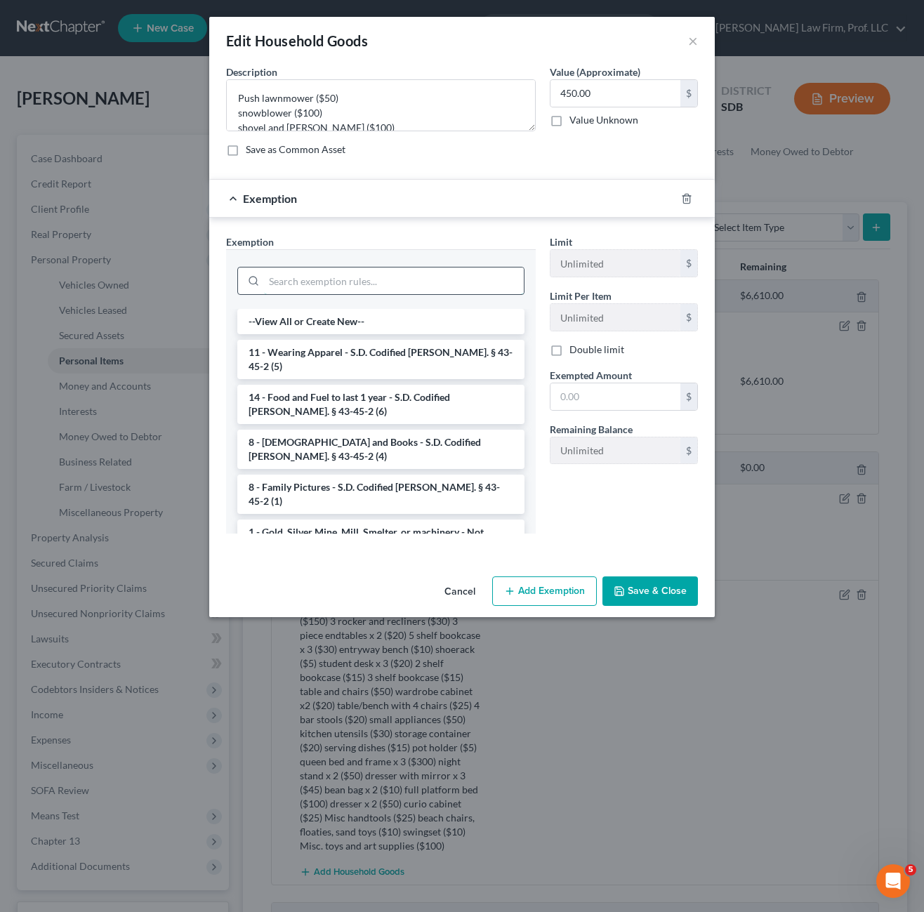
click at [385, 281] on input "search" at bounding box center [394, 280] width 260 height 27
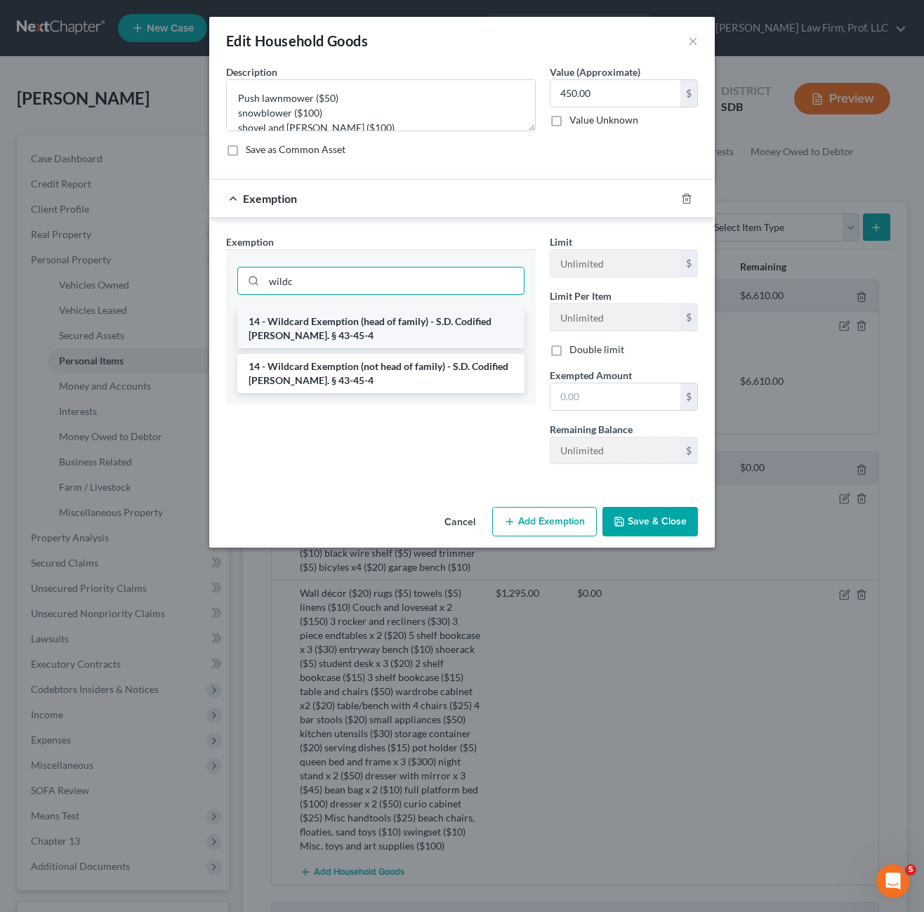
type input "wildc"
click at [383, 336] on li "14 - Wildcard Exemption (head of family) - S.D. Codified [PERSON_NAME]. § 43-45…" at bounding box center [380, 328] width 287 height 39
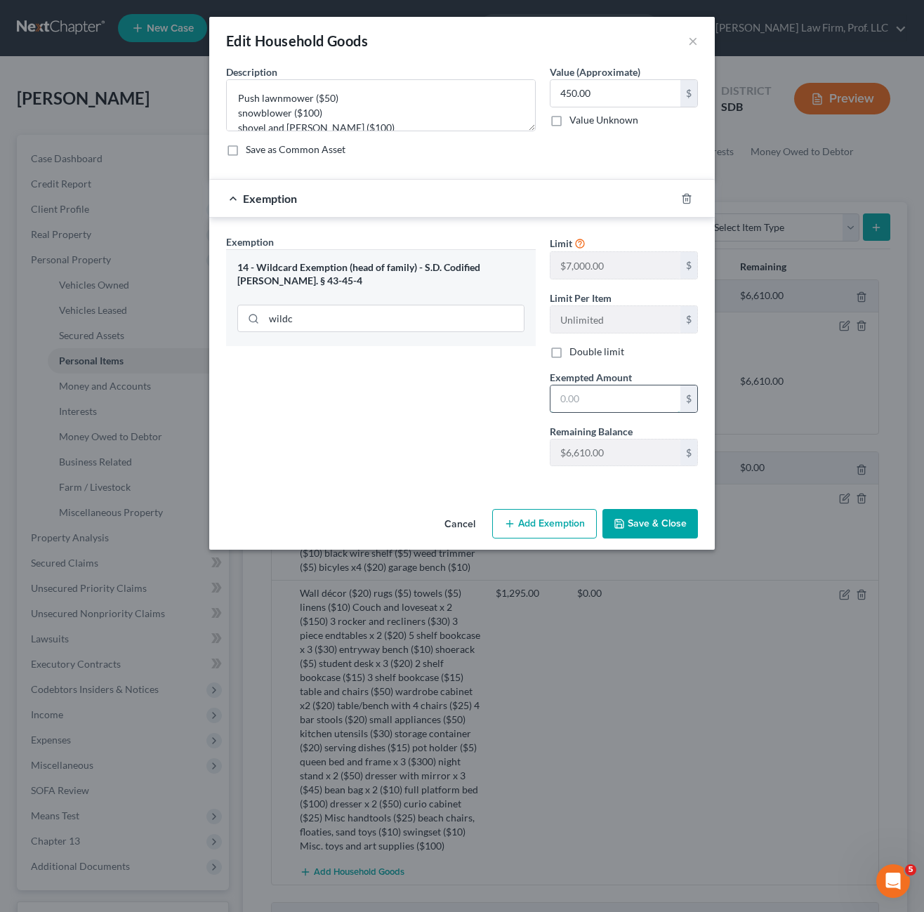
click at [559, 397] on input "text" at bounding box center [615, 398] width 130 height 27
type input "450.00"
click at [651, 522] on button "Save & Close" at bounding box center [649, 523] width 95 height 29
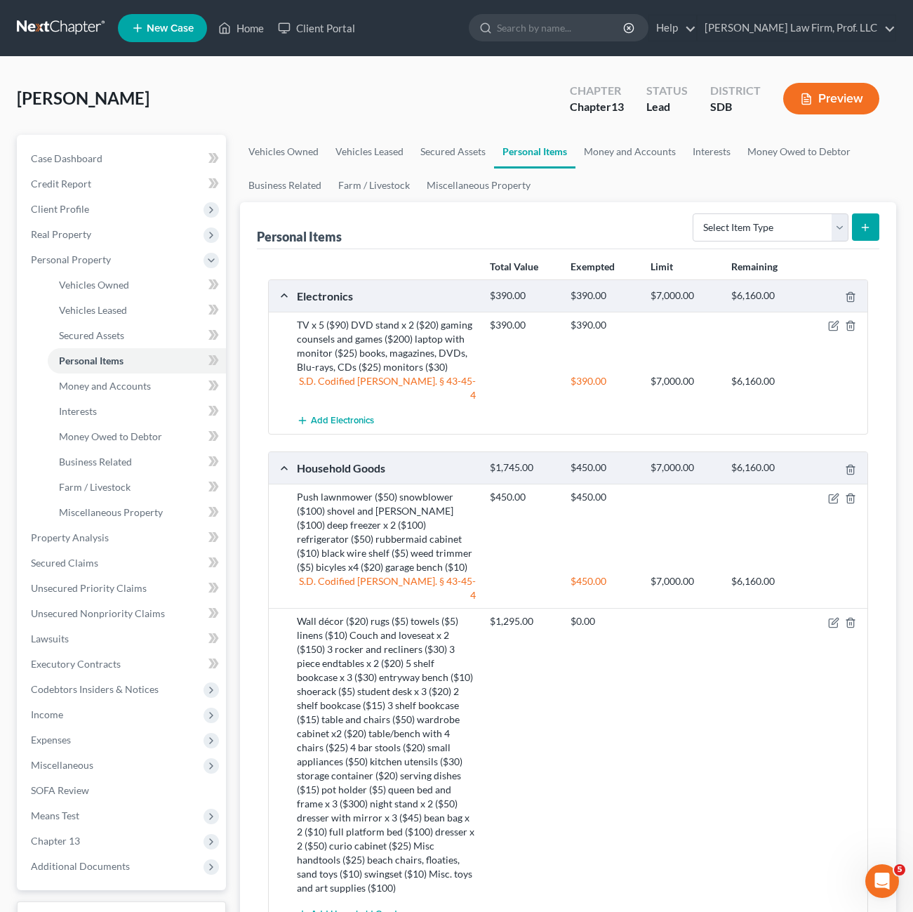
scroll to position [352, 0]
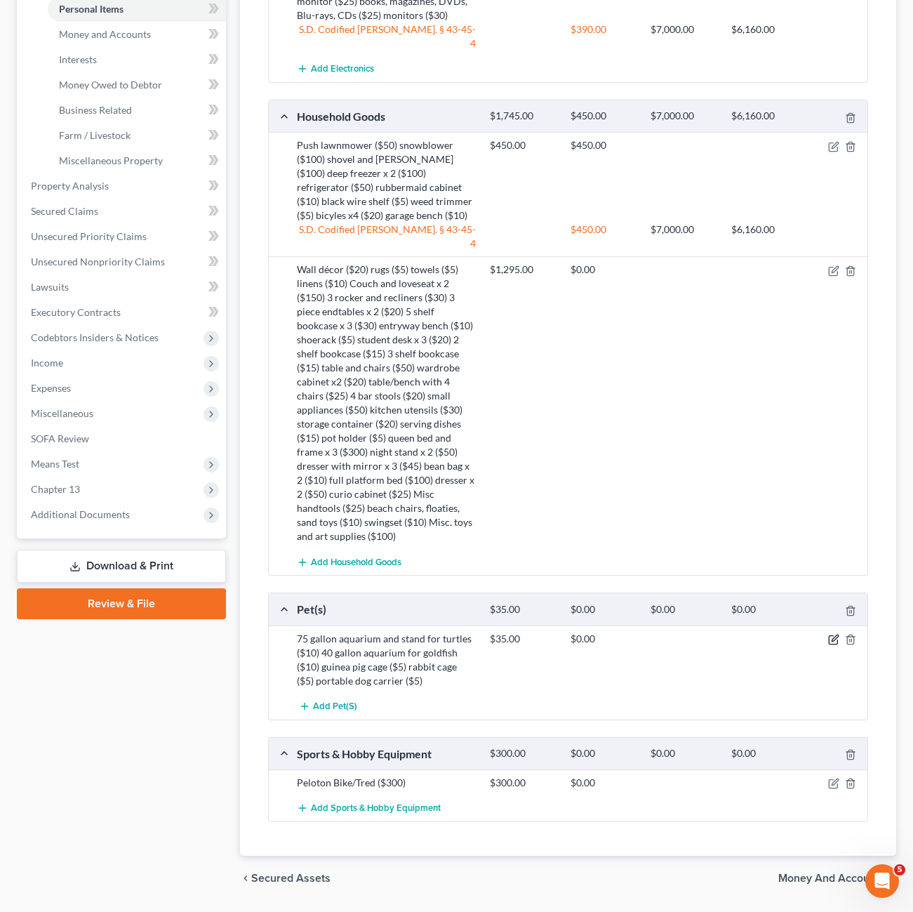
click at [834, 636] on icon "button" at bounding box center [833, 640] width 8 height 8
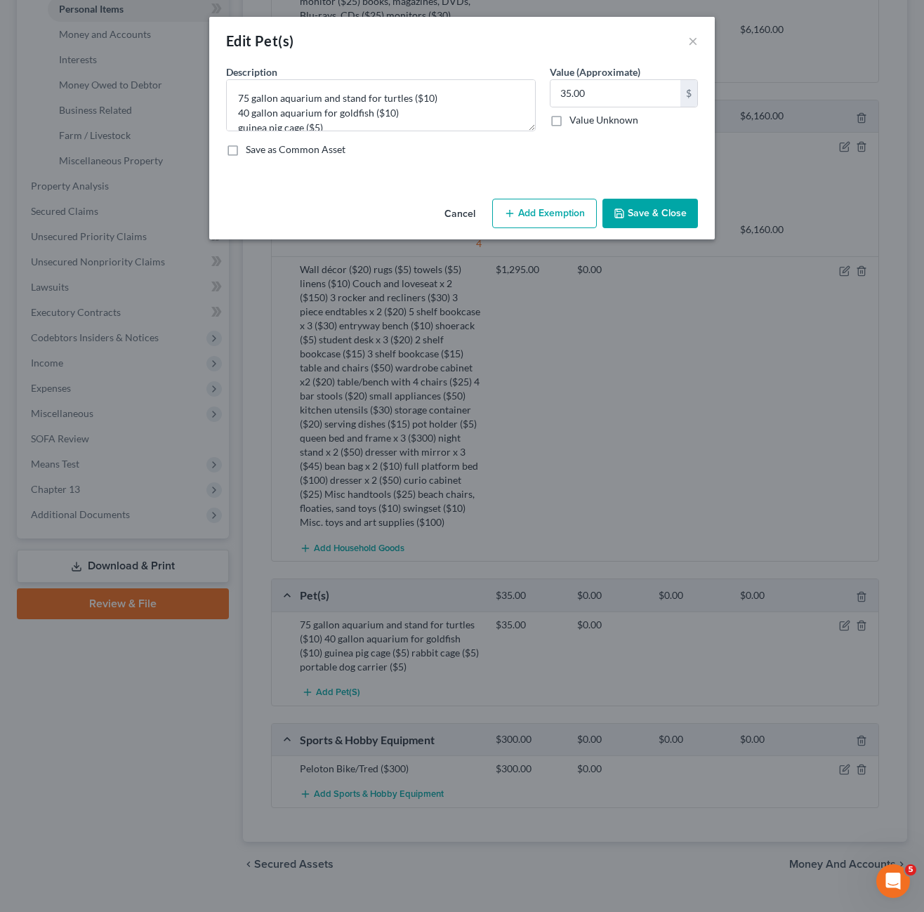
click at [545, 225] on button "Add Exemption" at bounding box center [544, 213] width 105 height 29
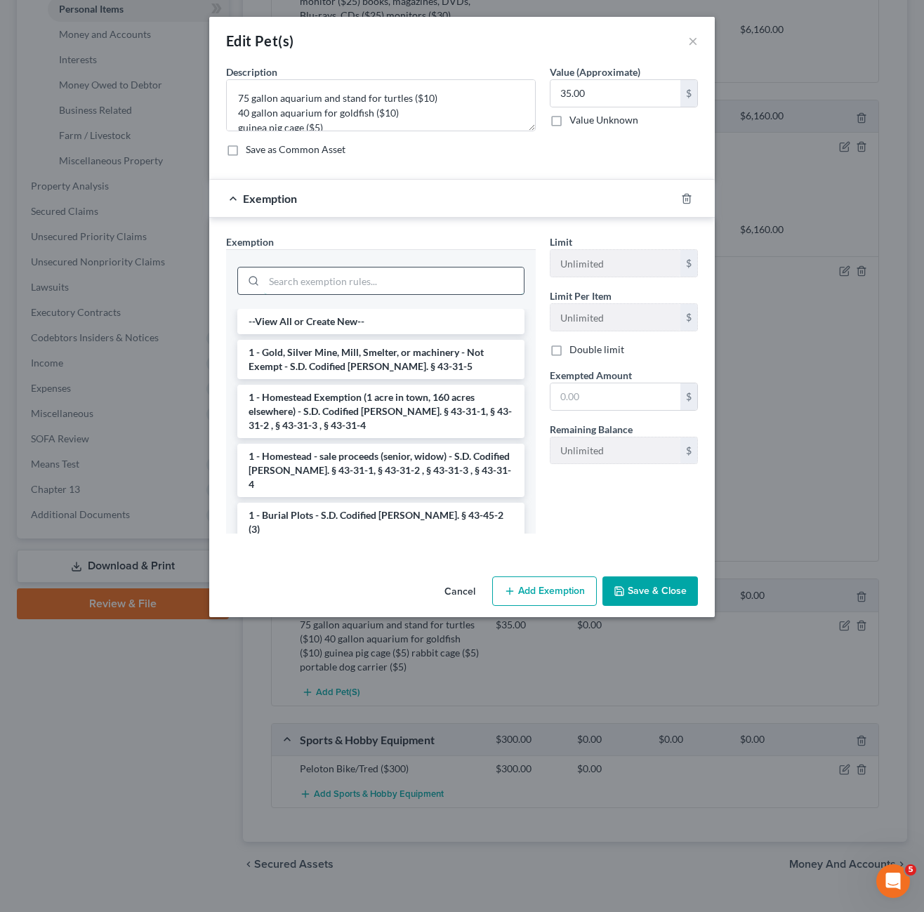
click at [397, 294] on input "search" at bounding box center [394, 280] width 260 height 27
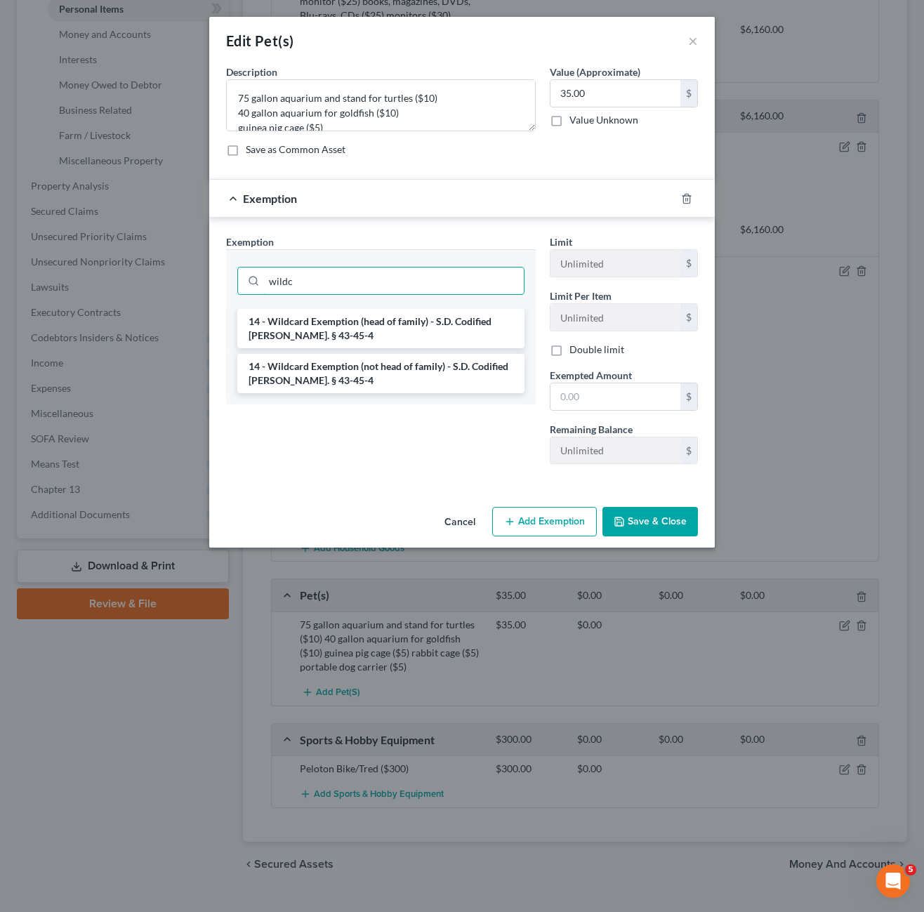
type input "wildc"
click at [366, 343] on li "14 - Wildcard Exemption (head of family) - S.D. Codified [PERSON_NAME]. § 43-45…" at bounding box center [380, 328] width 287 height 39
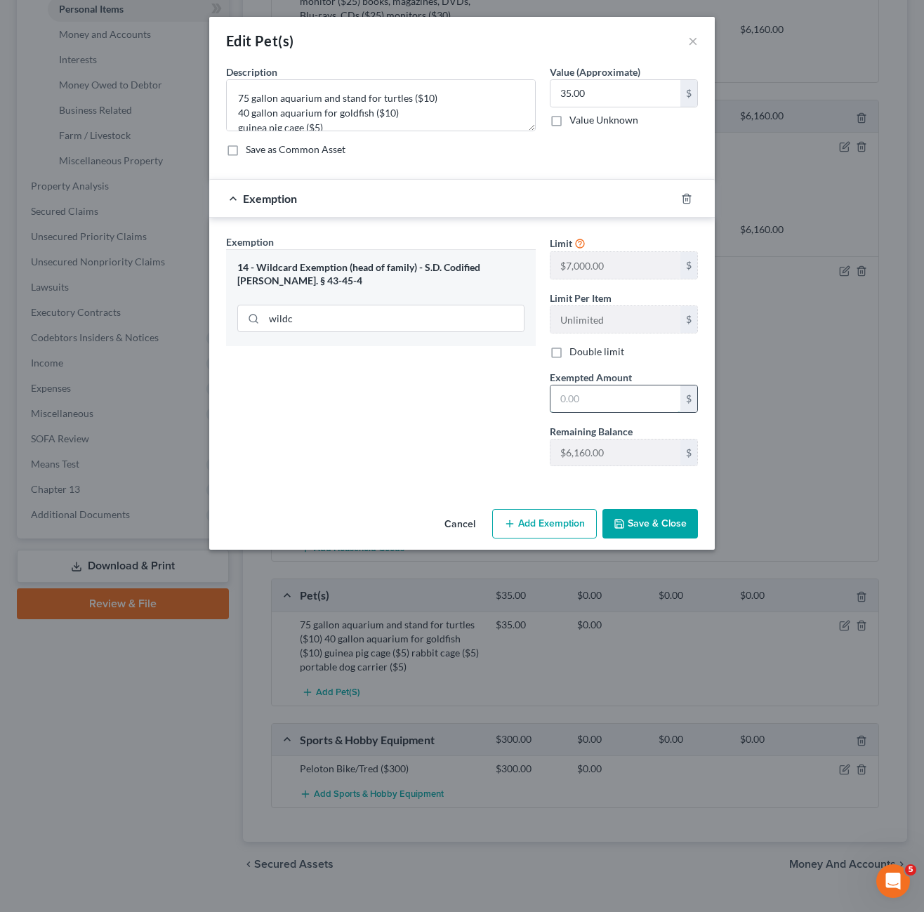
click at [592, 392] on input "text" at bounding box center [615, 398] width 130 height 27
type input "35.00"
click at [643, 512] on button "Save & Close" at bounding box center [649, 523] width 95 height 29
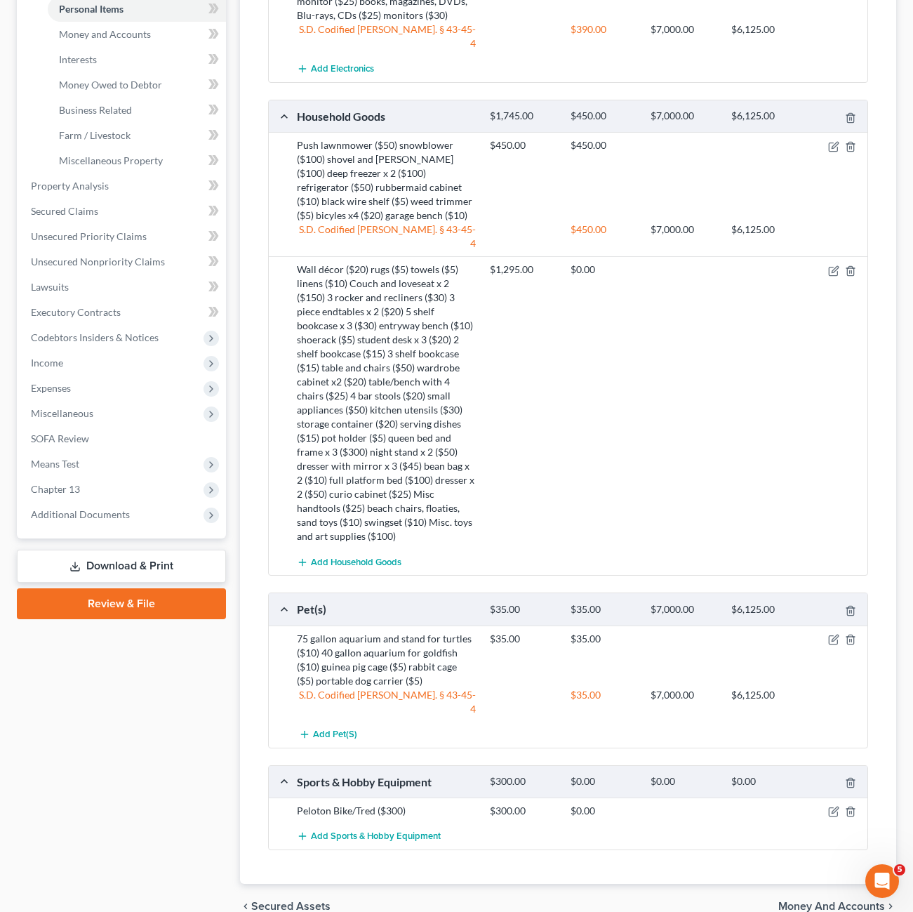
click at [831, 797] on div "Peloton Bike/Tred ($300) $300.00 $0.00" at bounding box center [568, 810] width 599 height 26
click at [831, 806] on icon "button" at bounding box center [833, 811] width 11 height 11
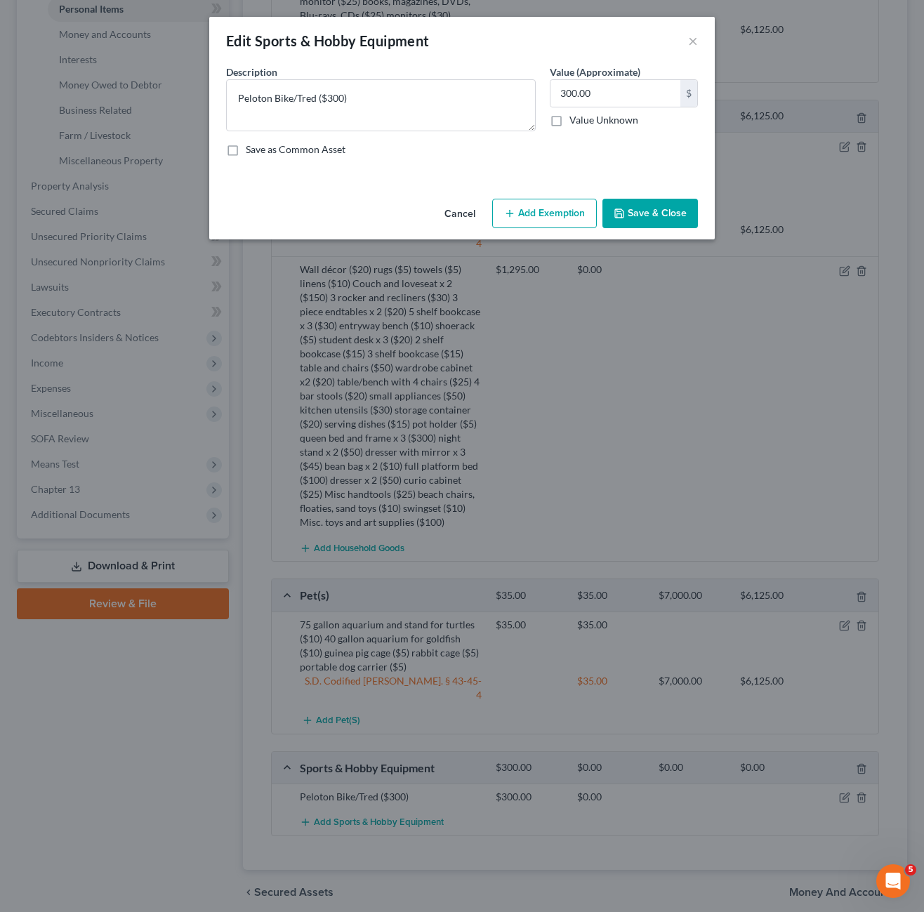
click at [510, 222] on button "Add Exemption" at bounding box center [544, 213] width 105 height 29
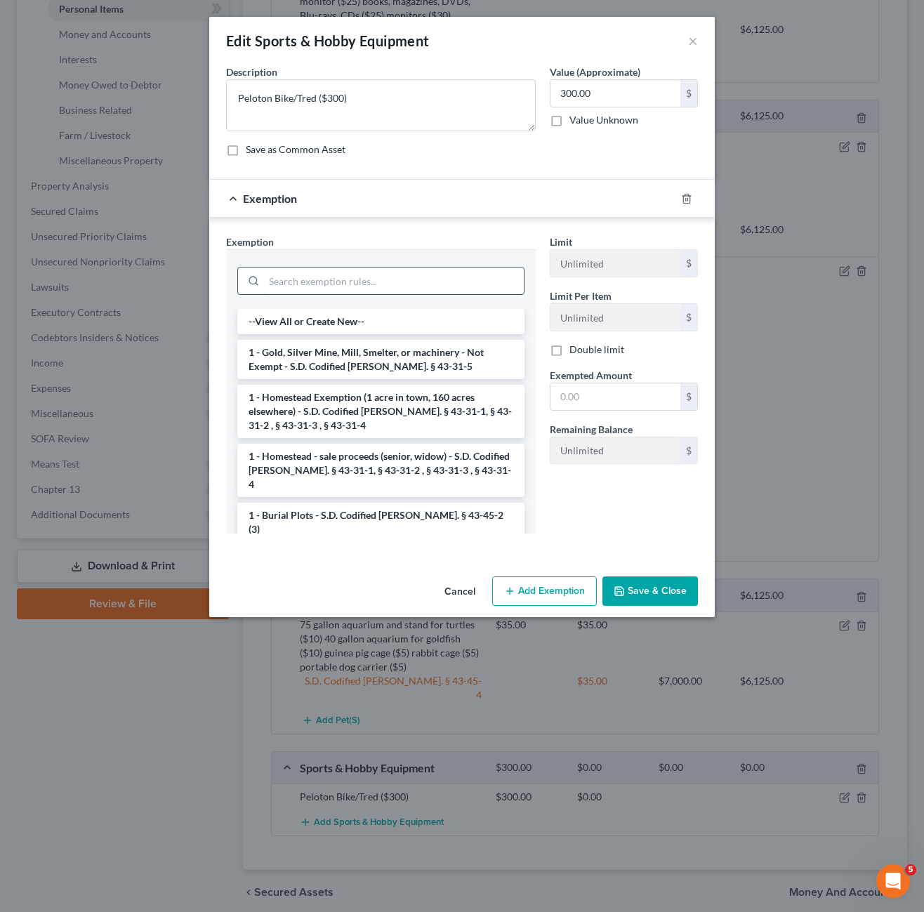
drag, startPoint x: 404, startPoint y: 288, endPoint x: 404, endPoint y: 281, distance: 7.1
click at [404, 281] on input "search" at bounding box center [394, 280] width 260 height 27
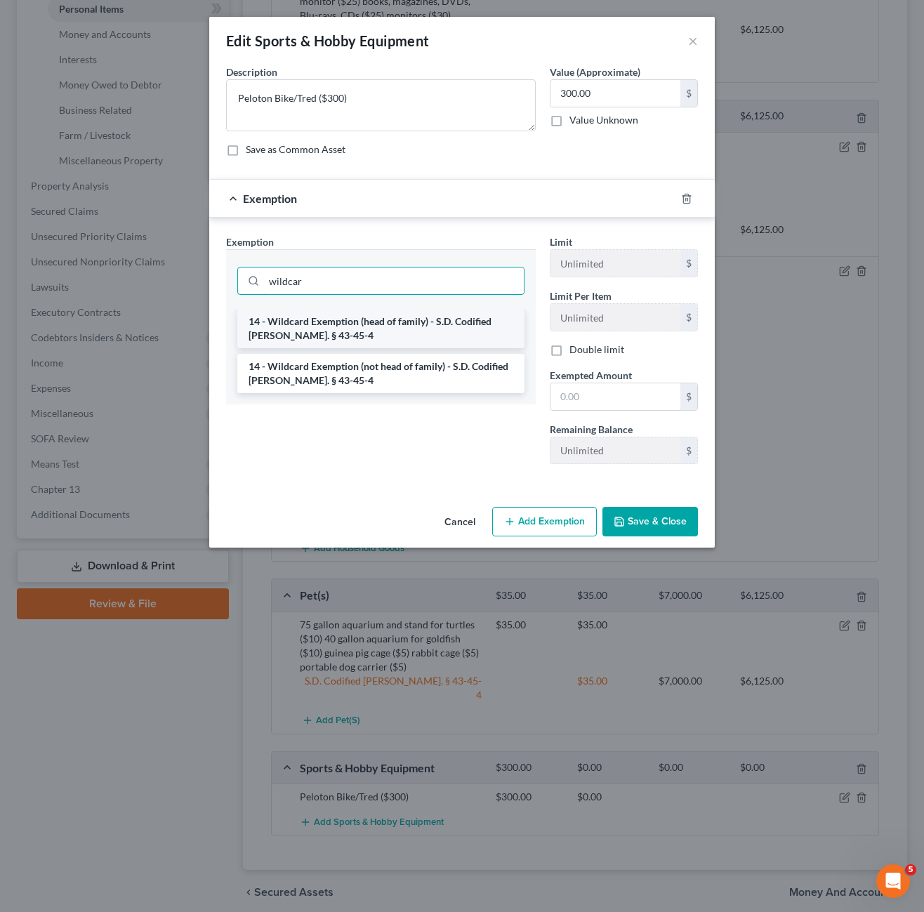
type input "wildcar"
drag, startPoint x: 354, startPoint y: 336, endPoint x: 372, endPoint y: 335, distance: 17.6
click at [355, 336] on li "14 - Wildcard Exemption (head of family) - S.D. Codified [PERSON_NAME]. § 43-45…" at bounding box center [380, 328] width 287 height 39
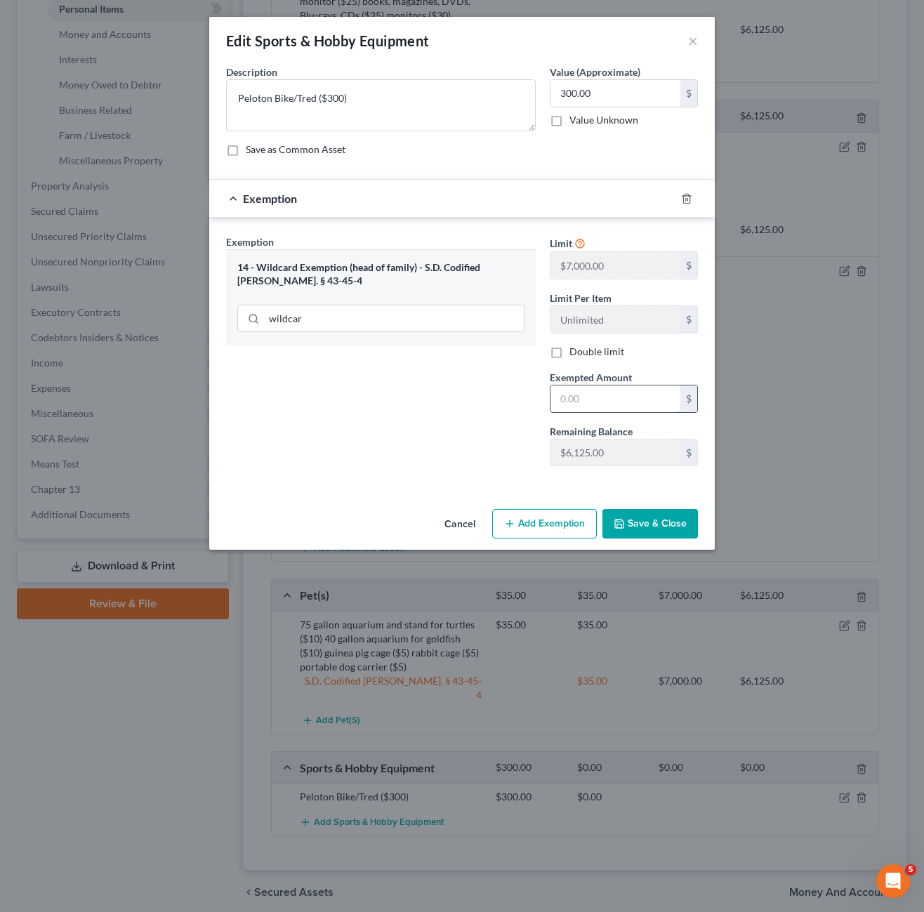
drag, startPoint x: 600, startPoint y: 413, endPoint x: 599, endPoint y: 404, distance: 9.9
click at [599, 413] on div "Limit $7,000.00 $ Limit Per Item Unlimited $ Double limit Exempted Amount * $ R…" at bounding box center [624, 355] width 162 height 243
click at [599, 402] on input "text" at bounding box center [615, 398] width 130 height 27
type input "300.0"
click at [654, 538] on button "Save & Close" at bounding box center [649, 523] width 95 height 29
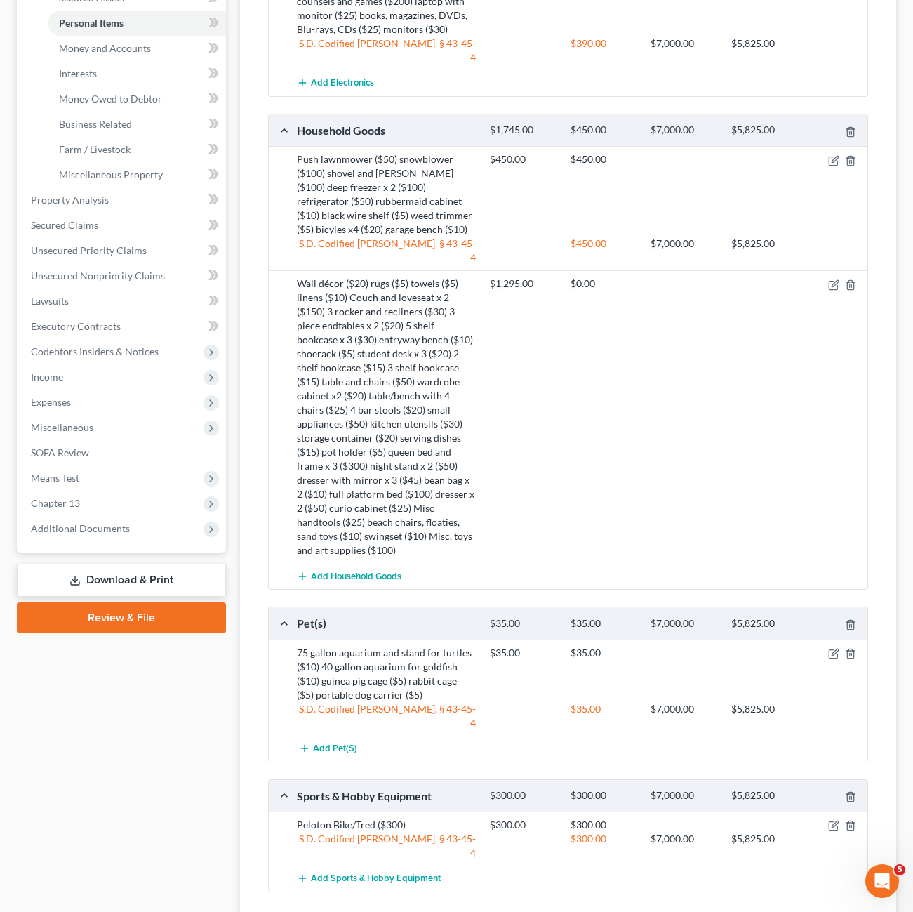
scroll to position [141, 0]
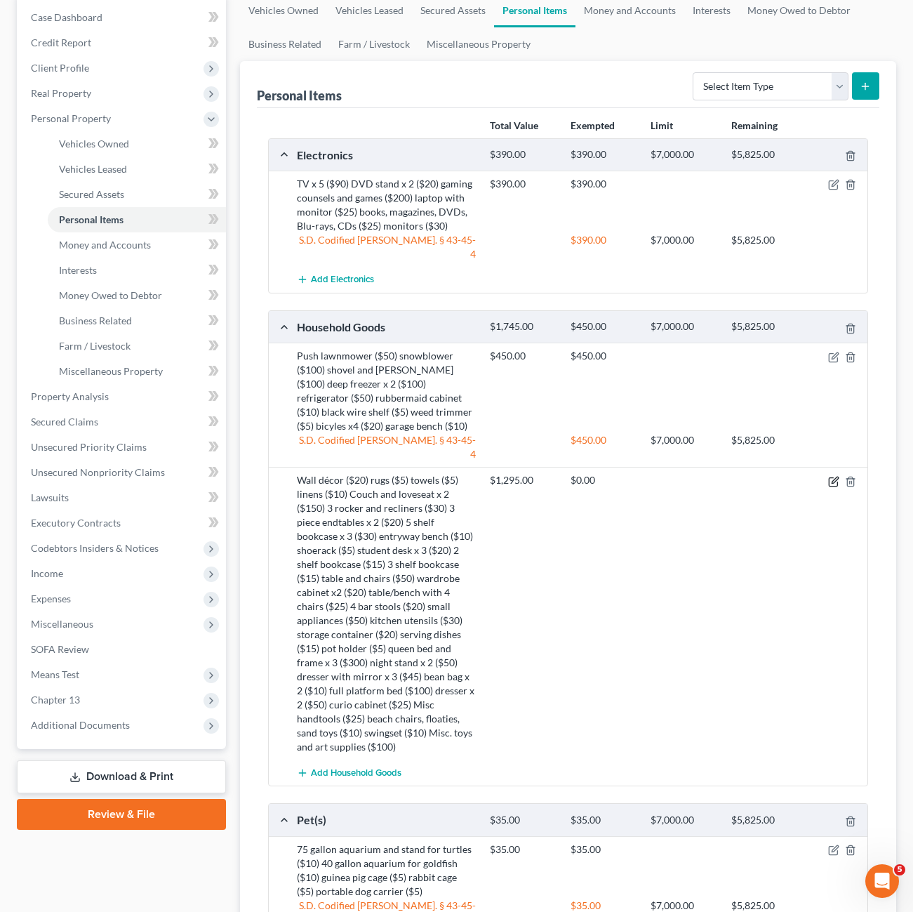
click at [833, 477] on icon "button" at bounding box center [835, 480] width 6 height 6
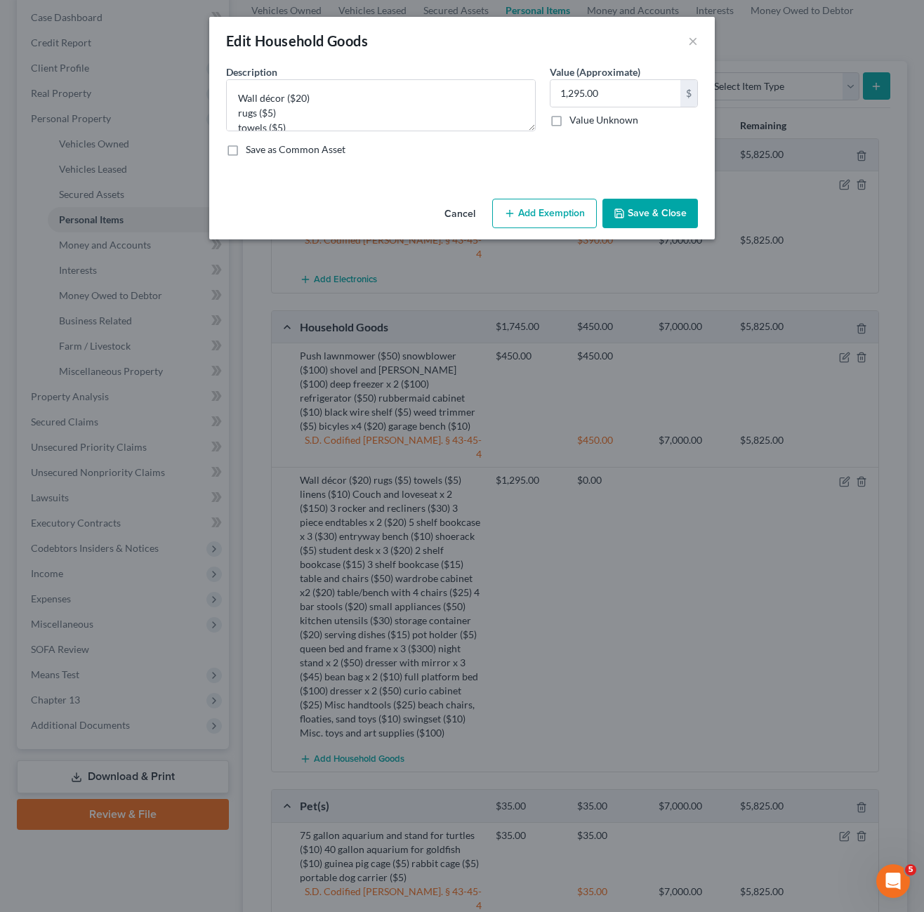
drag, startPoint x: 569, startPoint y: 227, endPoint x: 552, endPoint y: 225, distance: 17.0
click at [569, 227] on button "Add Exemption" at bounding box center [544, 213] width 105 height 29
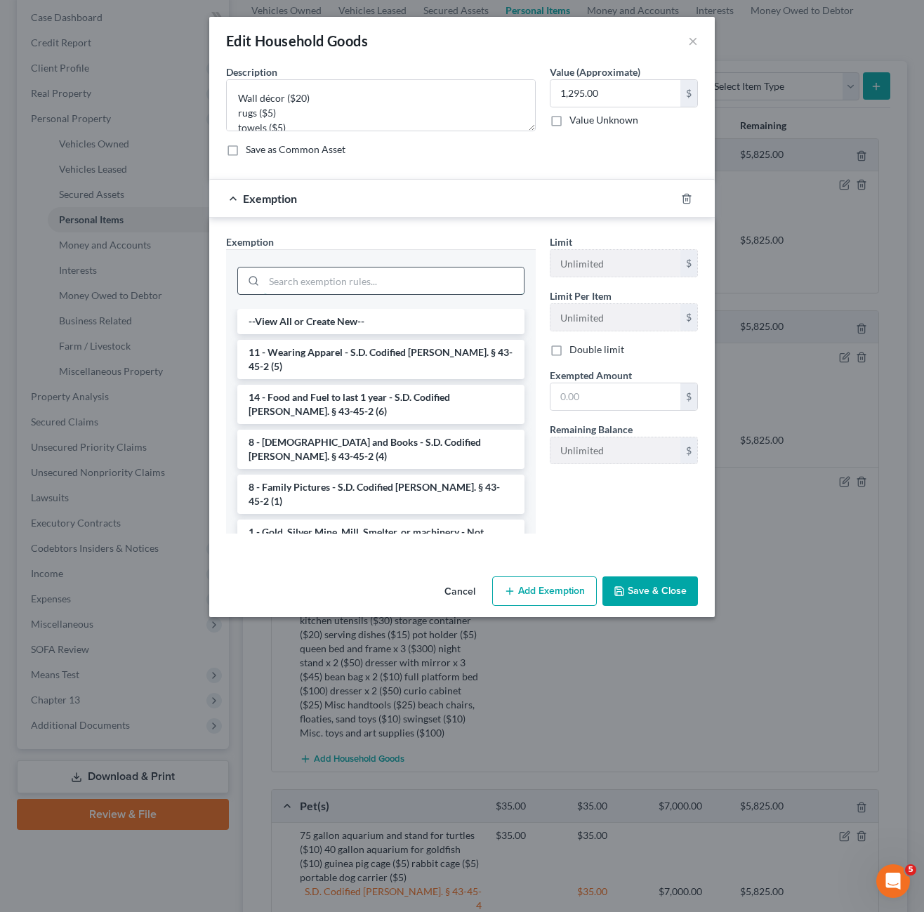
click at [420, 275] on input "search" at bounding box center [394, 280] width 260 height 27
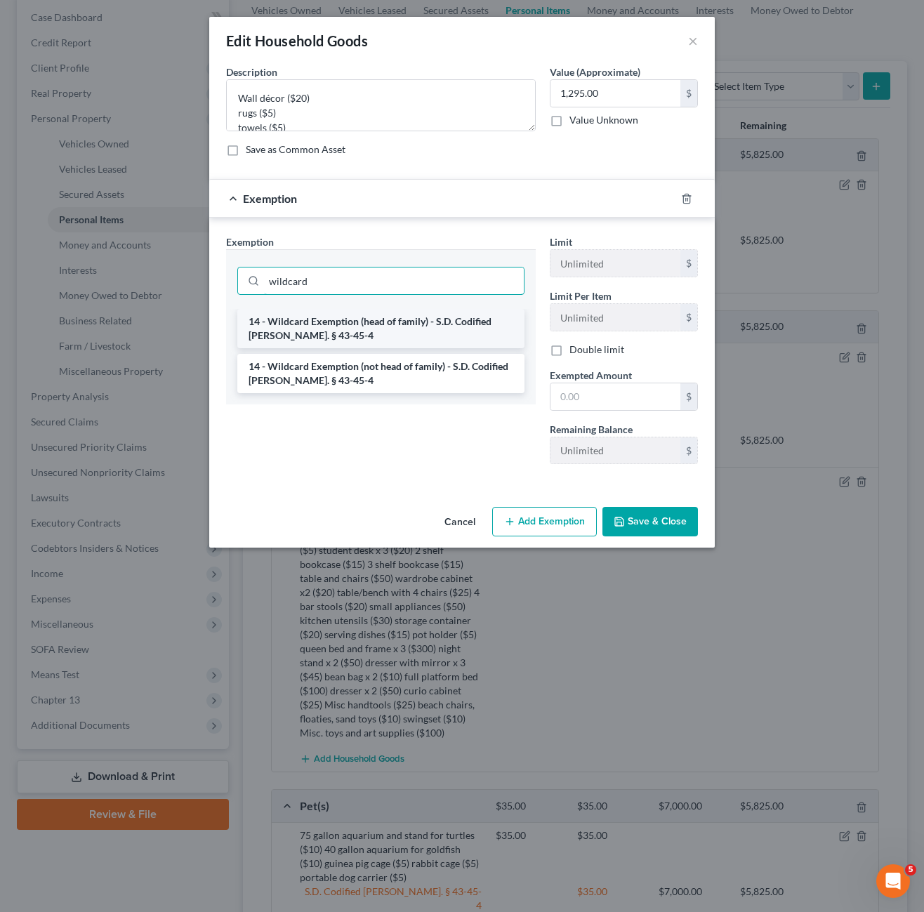
type input "wildcard"
click at [348, 328] on li "14 - Wildcard Exemption (head of family) - S.D. Codified [PERSON_NAME]. § 43-45…" at bounding box center [380, 328] width 287 height 39
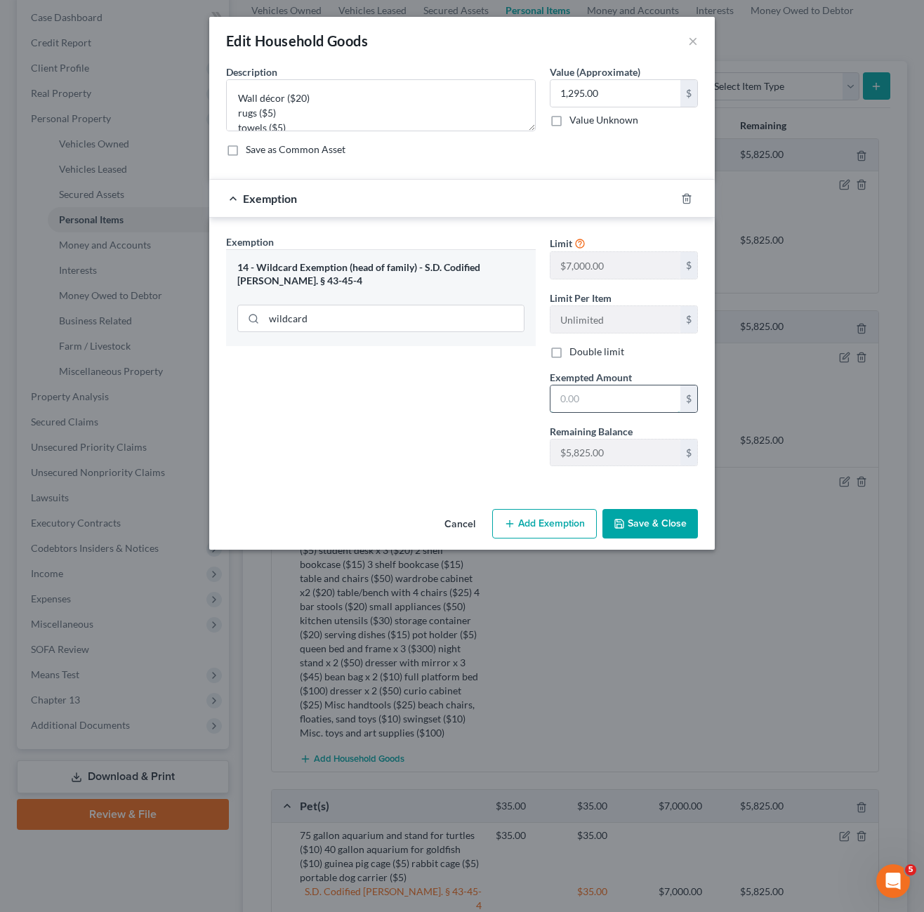
click at [620, 391] on input "text" at bounding box center [615, 398] width 130 height 27
type input "1,295.00"
click at [408, 449] on div "Exemption Set must be selected for CA. Exemption * 14 - Wildcard Exemption (hea…" at bounding box center [381, 355] width 324 height 243
click at [628, 520] on button "Save & Close" at bounding box center [649, 523] width 95 height 29
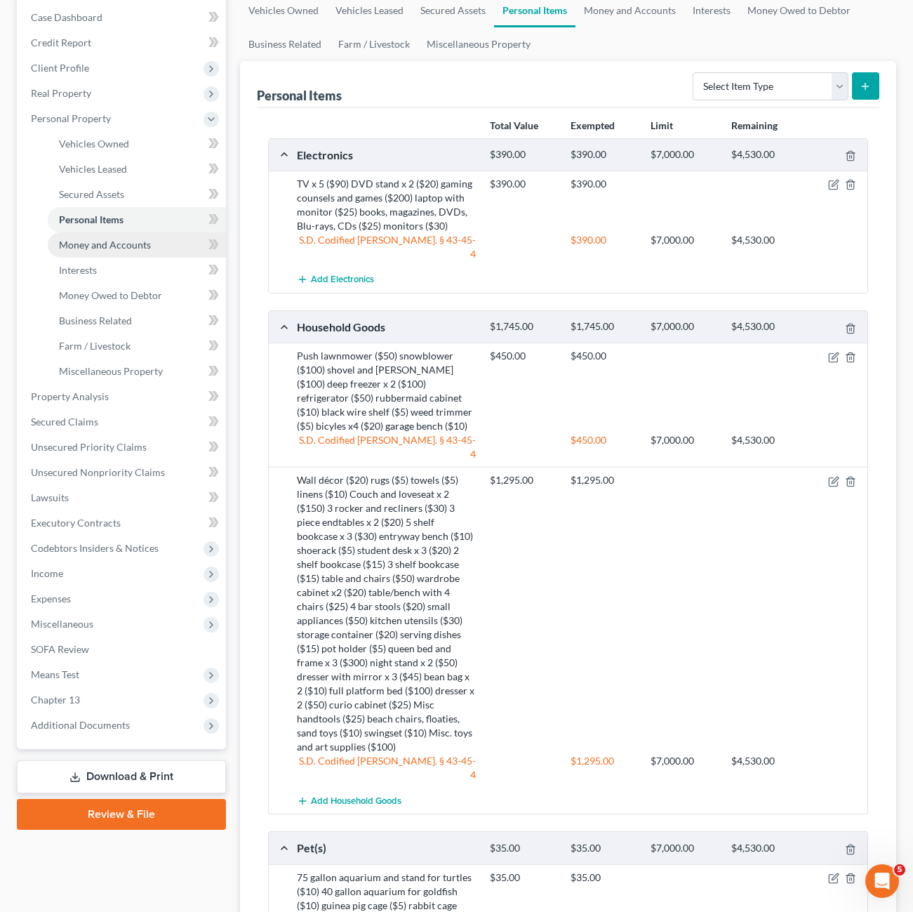
click at [104, 253] on link "Money and Accounts" at bounding box center [137, 244] width 178 height 25
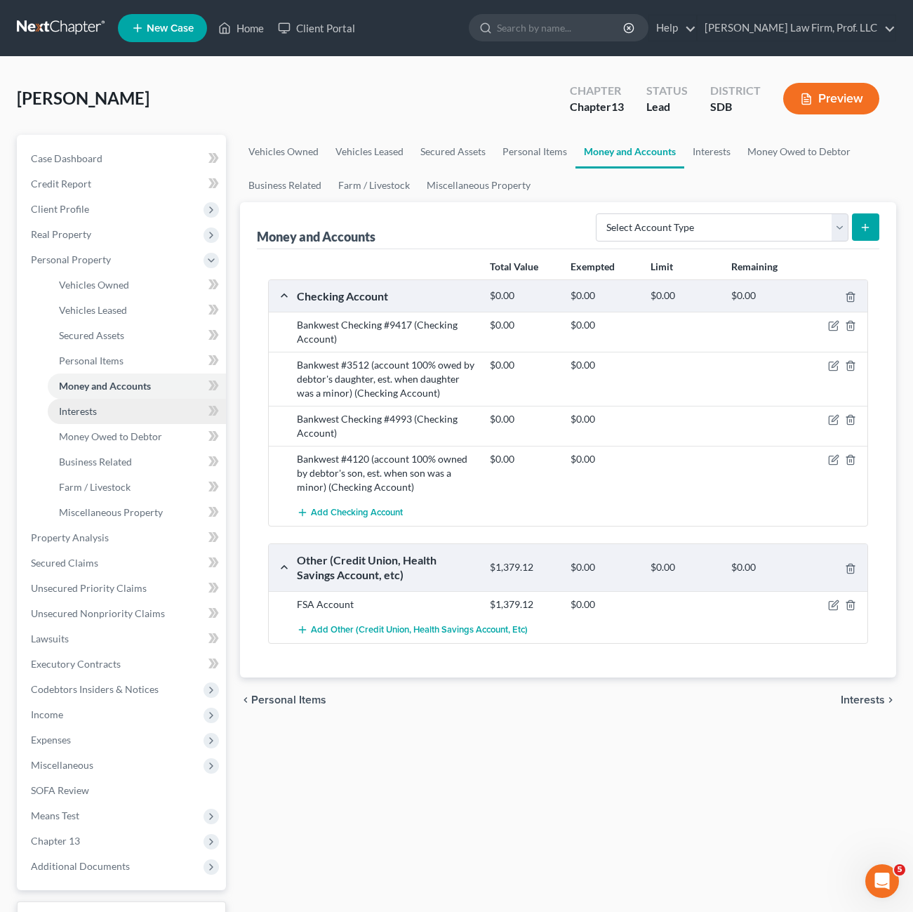
click at [93, 413] on span "Interests" at bounding box center [78, 411] width 38 height 12
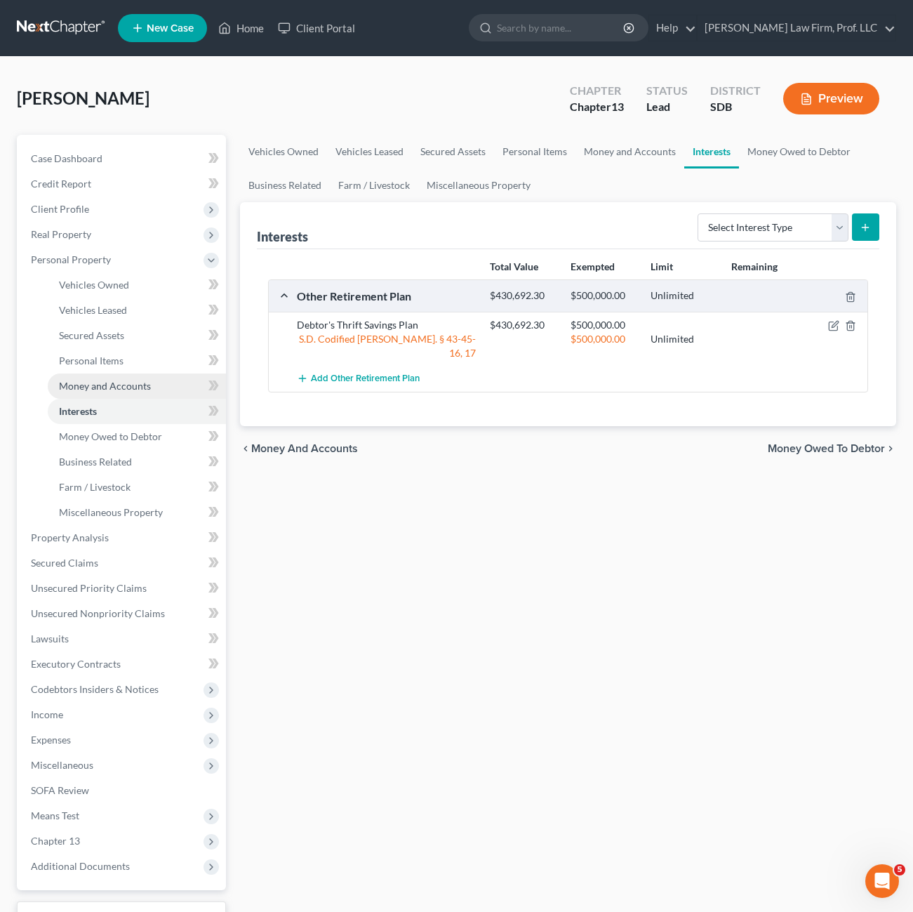
click at [121, 387] on span "Money and Accounts" at bounding box center [105, 386] width 92 height 12
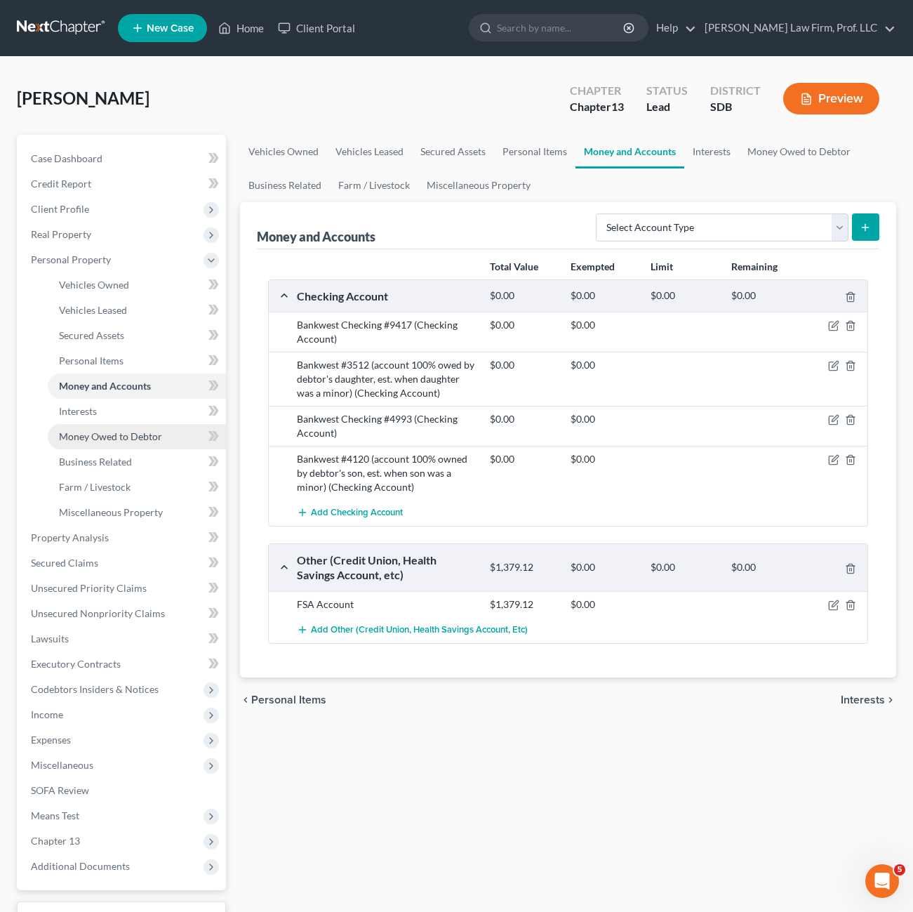
click at [135, 438] on span "Money Owed to Debtor" at bounding box center [110, 436] width 103 height 12
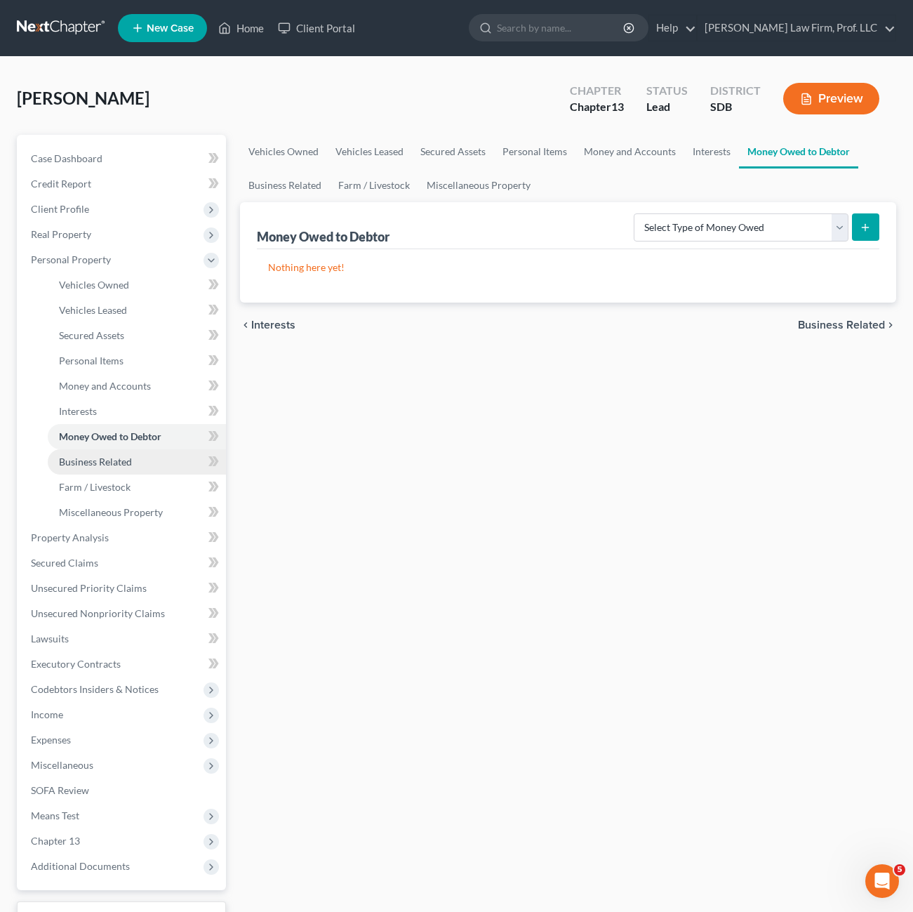
click at [117, 467] on span "Business Related" at bounding box center [95, 462] width 73 height 12
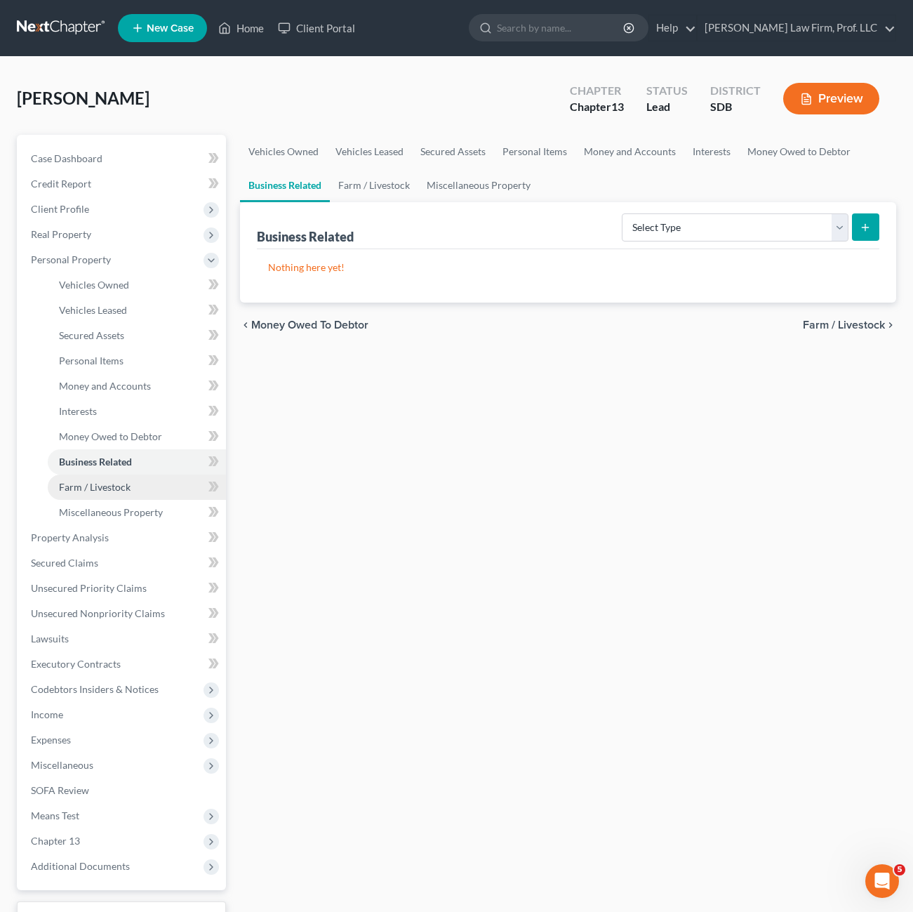
click at [147, 483] on link "Farm / Livestock" at bounding box center [137, 487] width 178 height 25
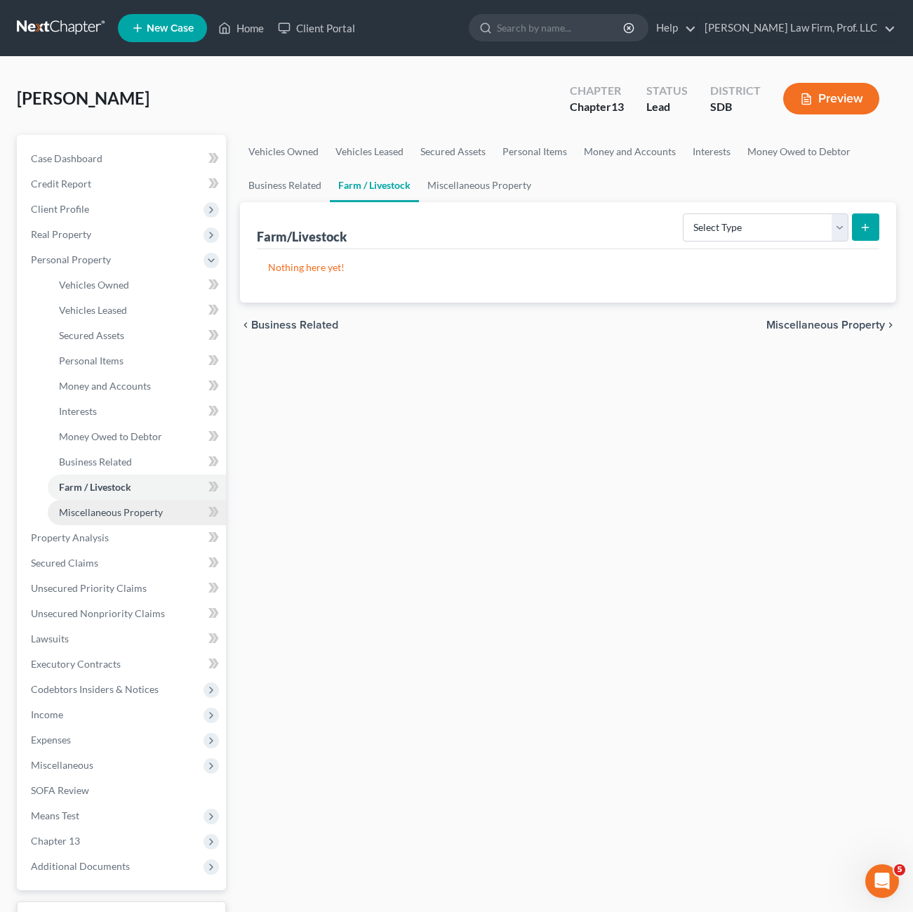
click at [136, 511] on span "Miscellaneous Property" at bounding box center [111, 512] width 104 height 12
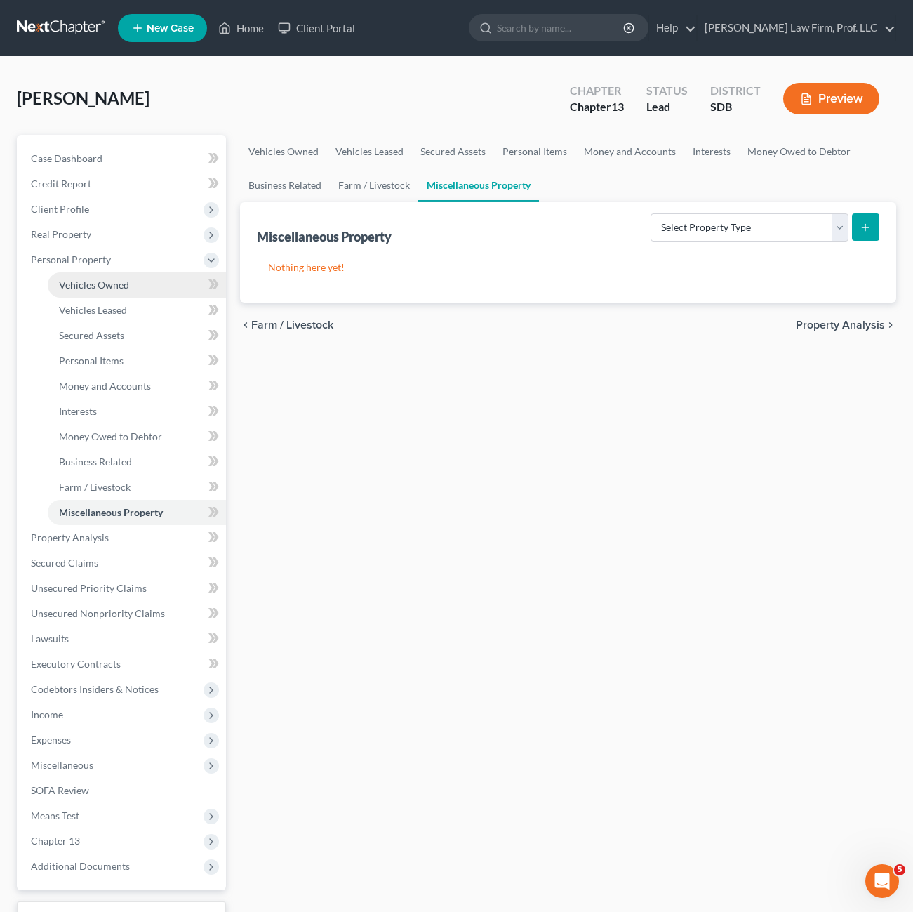
click at [107, 286] on span "Vehicles Owned" at bounding box center [94, 285] width 70 height 12
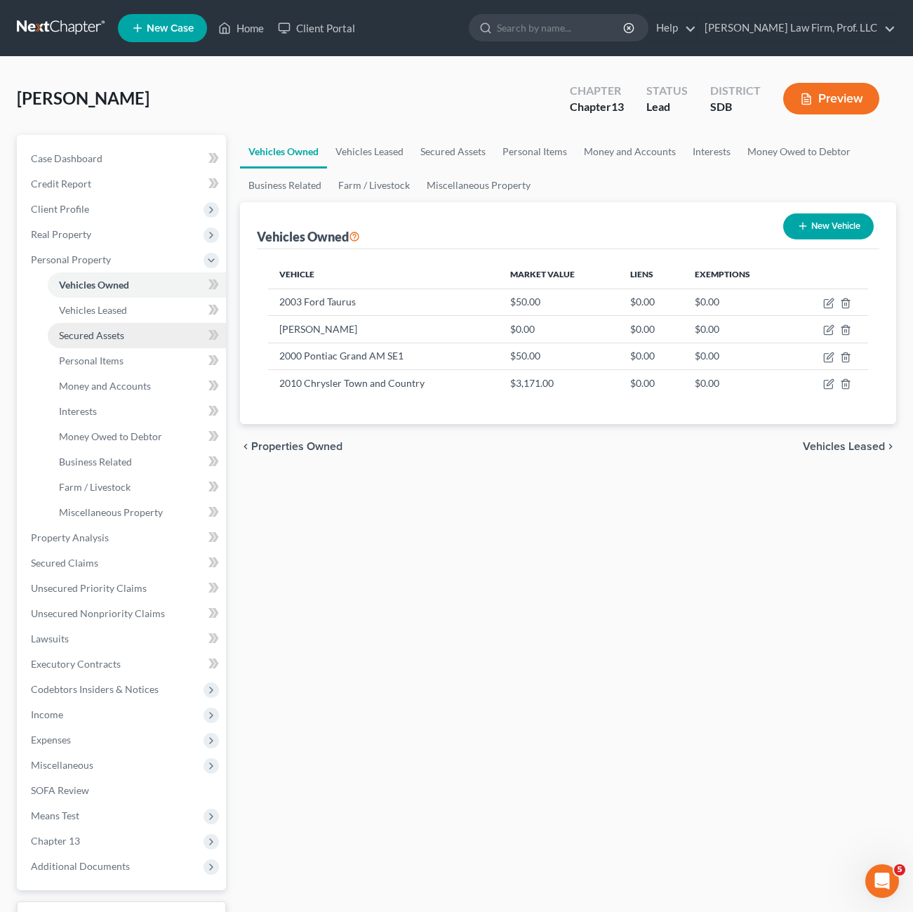
click at [117, 340] on span "Secured Assets" at bounding box center [91, 335] width 65 height 12
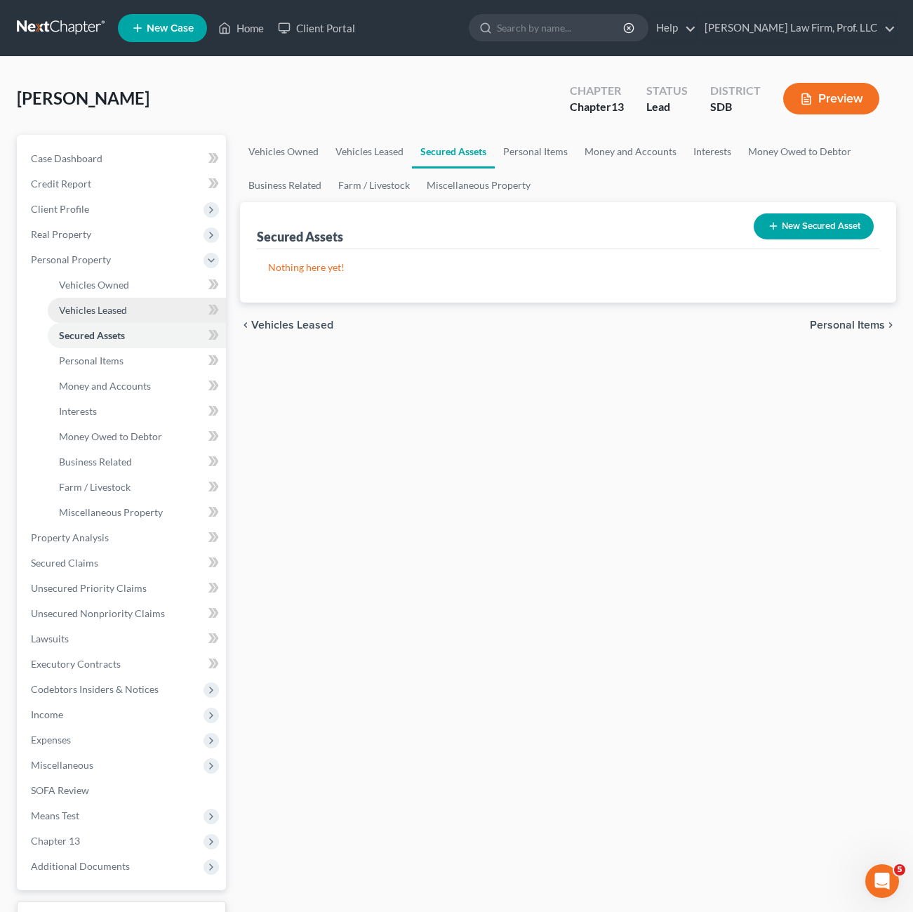
click at [127, 306] on link "Vehicles Leased" at bounding box center [137, 310] width 178 height 25
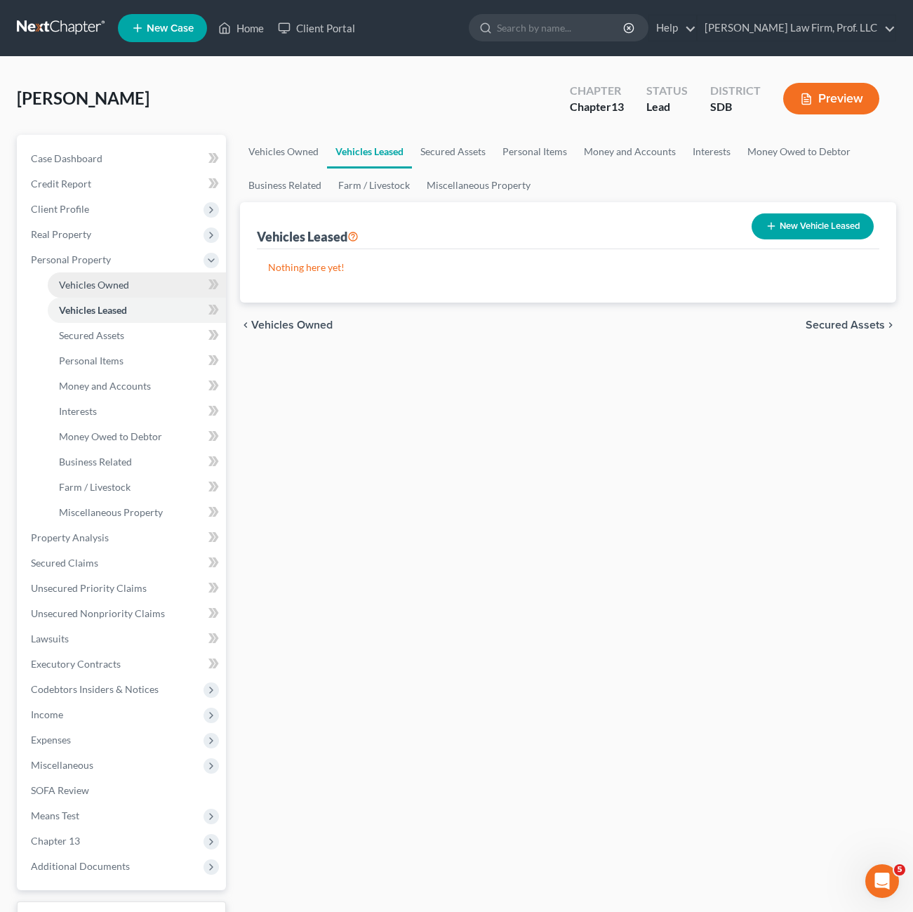
click at [133, 291] on link "Vehicles Owned" at bounding box center [137, 284] width 178 height 25
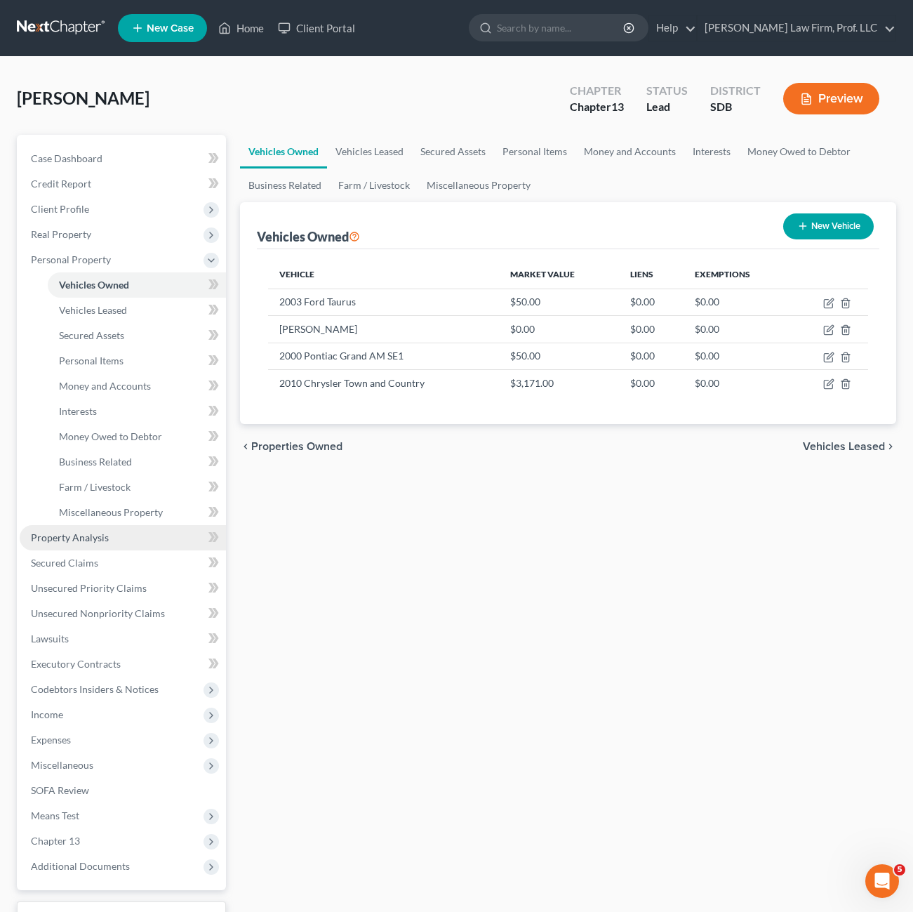
click at [90, 531] on span "Property Analysis" at bounding box center [70, 537] width 78 height 12
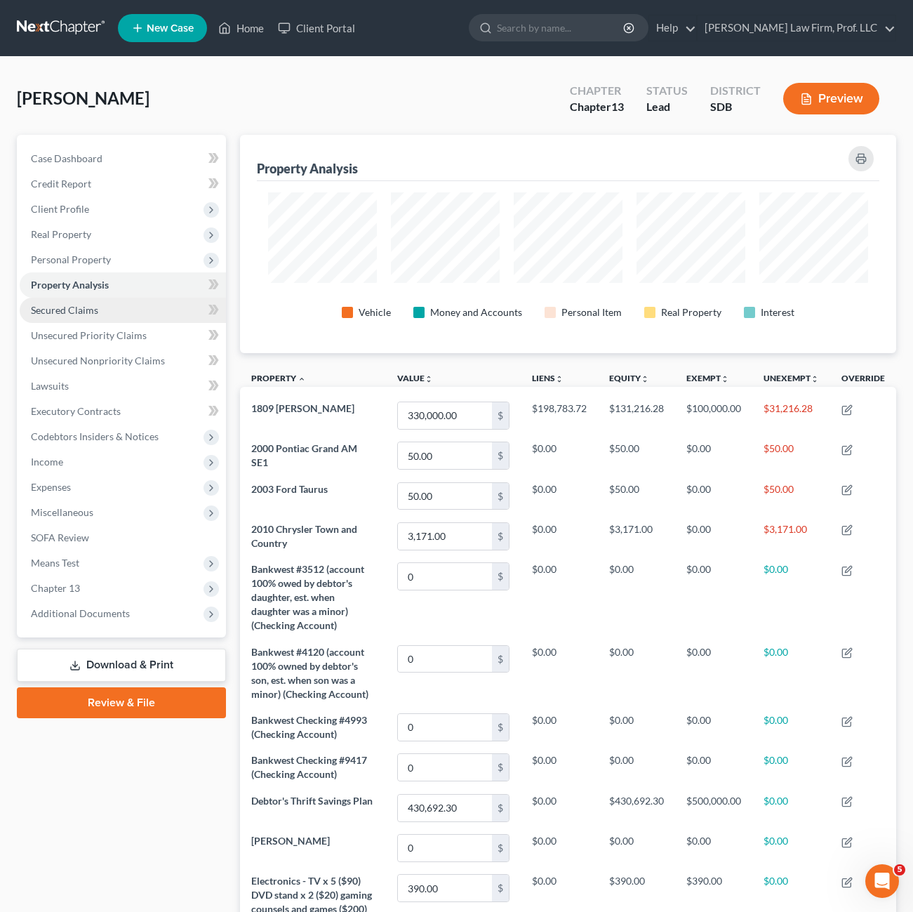
click at [128, 314] on link "Secured Claims" at bounding box center [123, 310] width 206 height 25
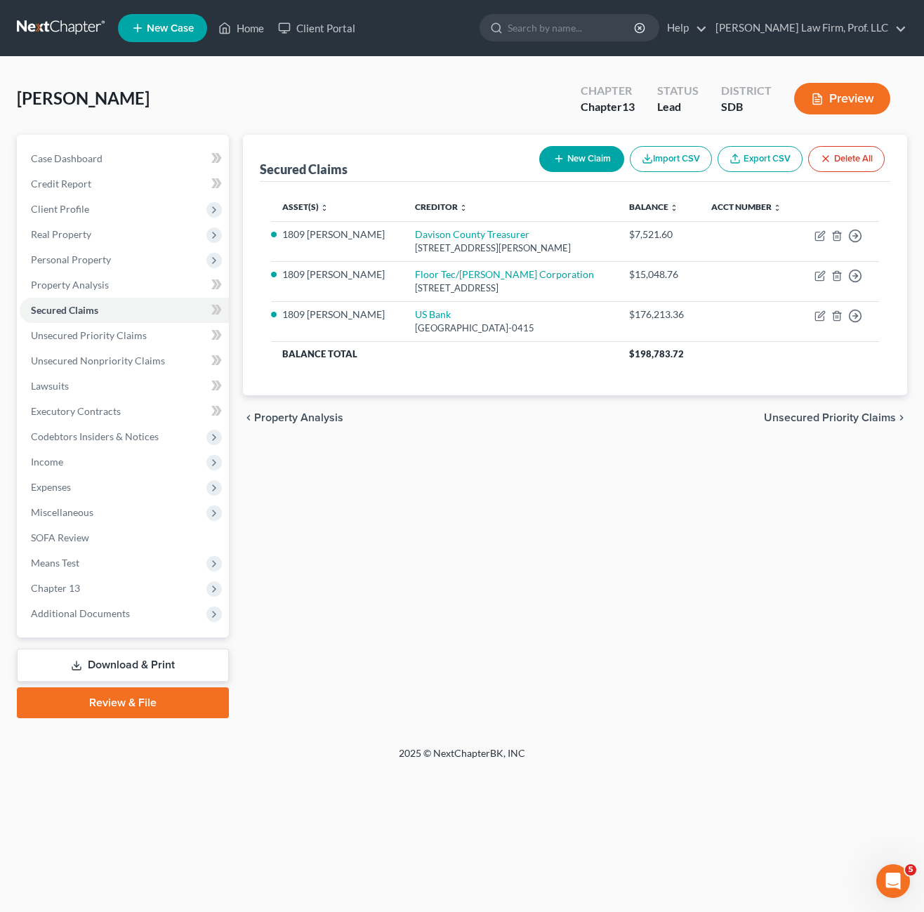
click at [434, 595] on div "Secured Claims New Claim Import CSV Export CSV Delete All Asset(s) expand_more …" at bounding box center [575, 426] width 678 height 583
click at [489, 460] on div "Secured Claims New Claim Import CSV Export CSV Delete All Asset(s) expand_more …" at bounding box center [575, 426] width 678 height 583
drag, startPoint x: 876, startPoint y: 554, endPoint x: 868, endPoint y: 552, distance: 8.5
click at [875, 554] on div "Secured Claims New Claim Import CSV Export CSV Delete All Asset(s) expand_more …" at bounding box center [575, 426] width 678 height 583
click at [46, 457] on span "Income" at bounding box center [47, 462] width 32 height 12
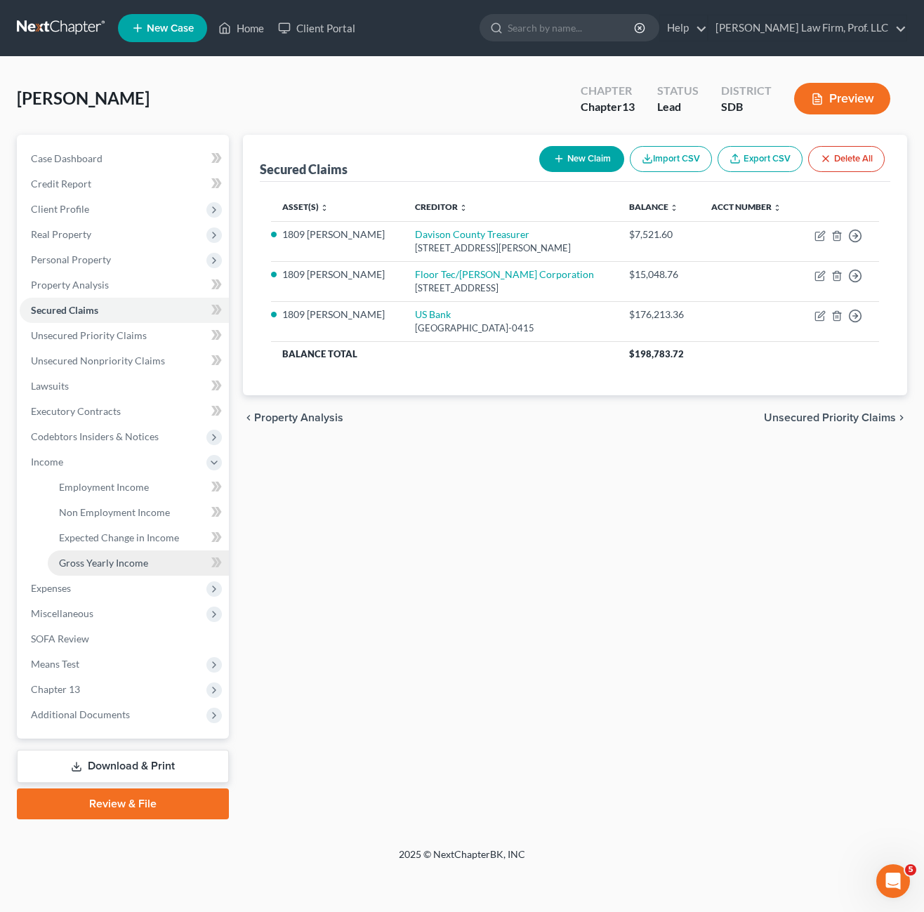
click at [105, 566] on span "Gross Yearly Income" at bounding box center [103, 563] width 89 height 12
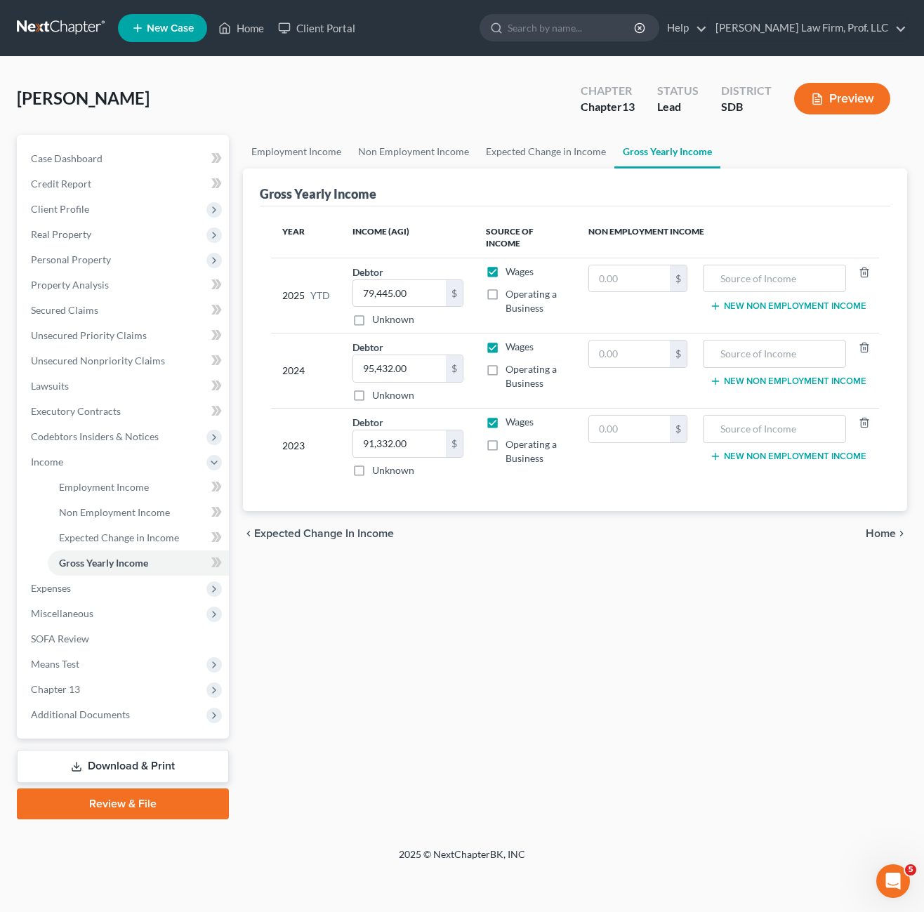
click at [642, 567] on div "Employment Income Non Employment Income Expected Change in Income Gross Yearly …" at bounding box center [575, 477] width 678 height 684
drag, startPoint x: 538, startPoint y: 668, endPoint x: 538, endPoint y: 661, distance: 7.1
click at [540, 666] on div "Employment Income Non Employment Income Expected Change in Income Gross Yearly …" at bounding box center [575, 477] width 678 height 684
click at [290, 731] on div "Employment Income Non Employment Income Expected Change in Income Gross Yearly …" at bounding box center [575, 477] width 678 height 684
click at [517, 630] on div "Employment Income Non Employment Income Expected Change in Income Gross Yearly …" at bounding box center [575, 477] width 678 height 684
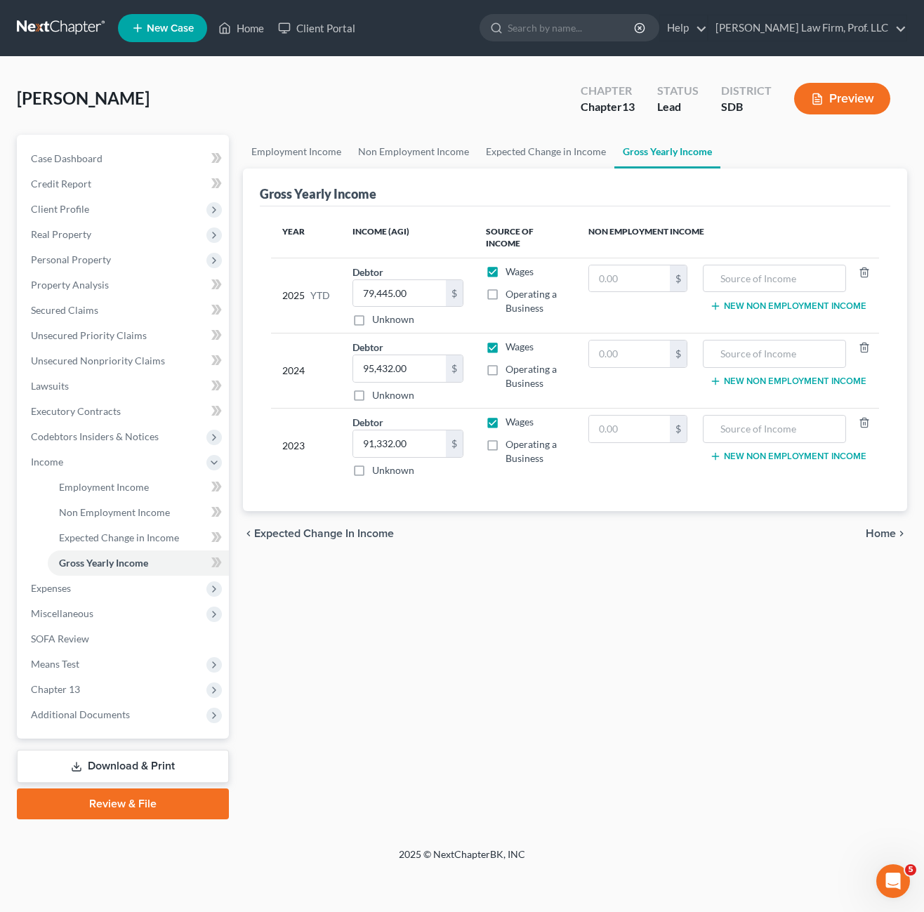
click at [549, 602] on div "Employment Income Non Employment Income Expected Change in Income Gross Yearly …" at bounding box center [575, 477] width 678 height 684
click at [471, 637] on div "Employment Income Non Employment Income Expected Change in Income Gross Yearly …" at bounding box center [575, 477] width 678 height 684
click at [640, 564] on div "Employment Income Non Employment Income Expected Change in Income Gross Yearly …" at bounding box center [575, 477] width 678 height 684
click at [589, 505] on div "Year Income (AGI) Source of Income Non Employment Income 2025 YTD Debtor 79,445…" at bounding box center [575, 358] width 630 height 305
drag, startPoint x: 661, startPoint y: 503, endPoint x: 276, endPoint y: 254, distance: 458.9
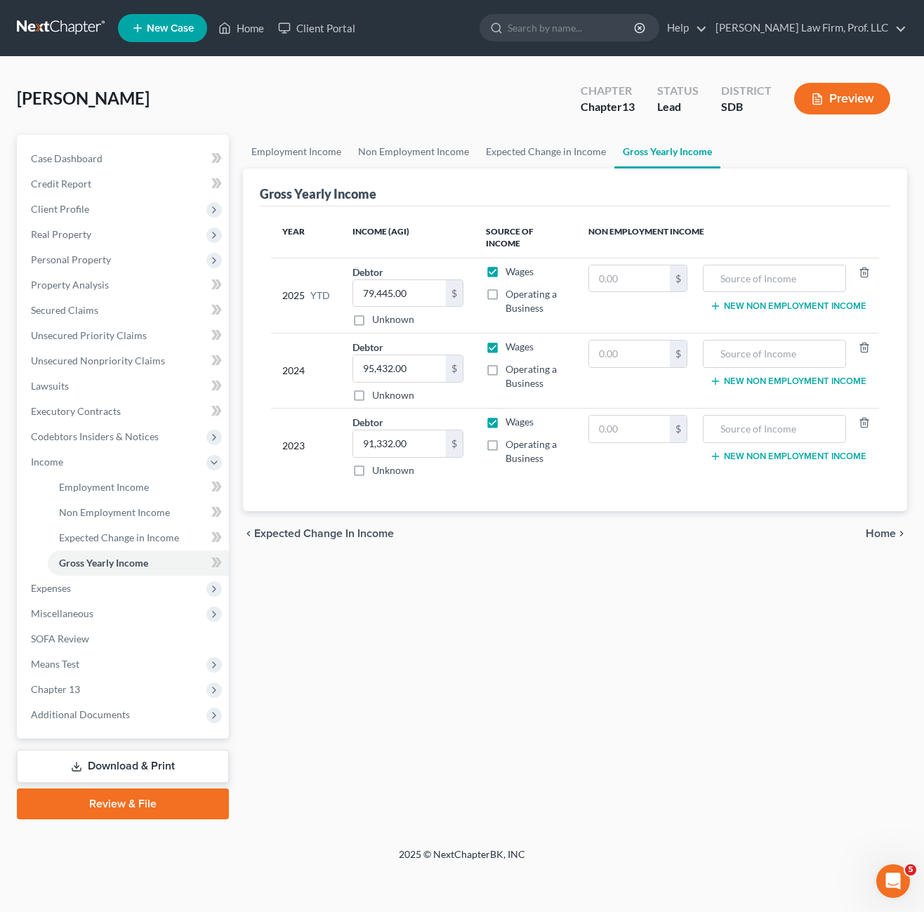
click at [276, 254] on div "Year Income (AGI) Source of Income Non Employment Income 2025 YTD Debtor 79,445…" at bounding box center [575, 358] width 630 height 305
drag, startPoint x: 276, startPoint y: 253, endPoint x: 361, endPoint y: 242, distance: 86.4
click at [361, 242] on th "Income (AGI)" at bounding box center [407, 238] width 133 height 41
click at [499, 597] on div "Employment Income Non Employment Income Expected Change in Income Gross Yearly …" at bounding box center [575, 477] width 678 height 684
click at [520, 592] on div "Employment Income Non Employment Income Expected Change in Income Gross Yearly …" at bounding box center [575, 477] width 678 height 684
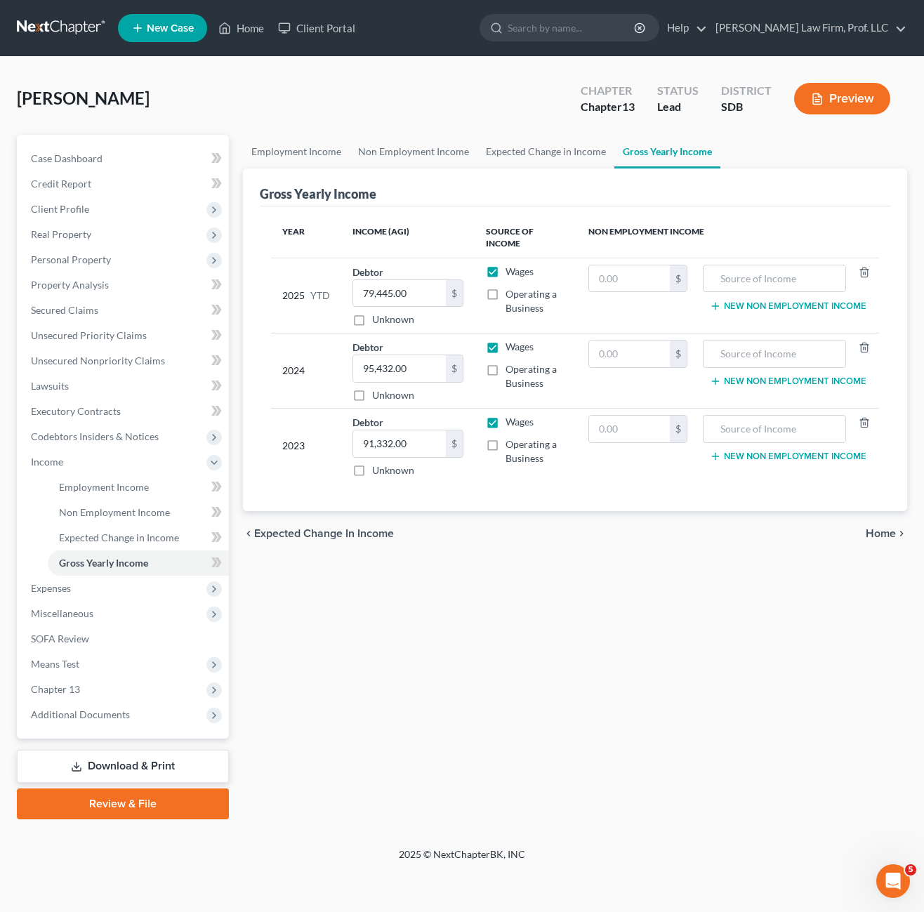
click at [473, 628] on div "Employment Income Non Employment Income Expected Change in Income Gross Yearly …" at bounding box center [575, 477] width 678 height 684
click at [467, 562] on div "Employment Income Non Employment Income Expected Change in Income Gross Yearly …" at bounding box center [575, 477] width 678 height 684
click at [458, 495] on div "Year Income (AGI) Source of Income Non Employment Income 2025 YTD Debtor 79,445…" at bounding box center [575, 358] width 630 height 305
click at [500, 525] on div "chevron_left Expected Change in Income Home chevron_right" at bounding box center [575, 533] width 664 height 45
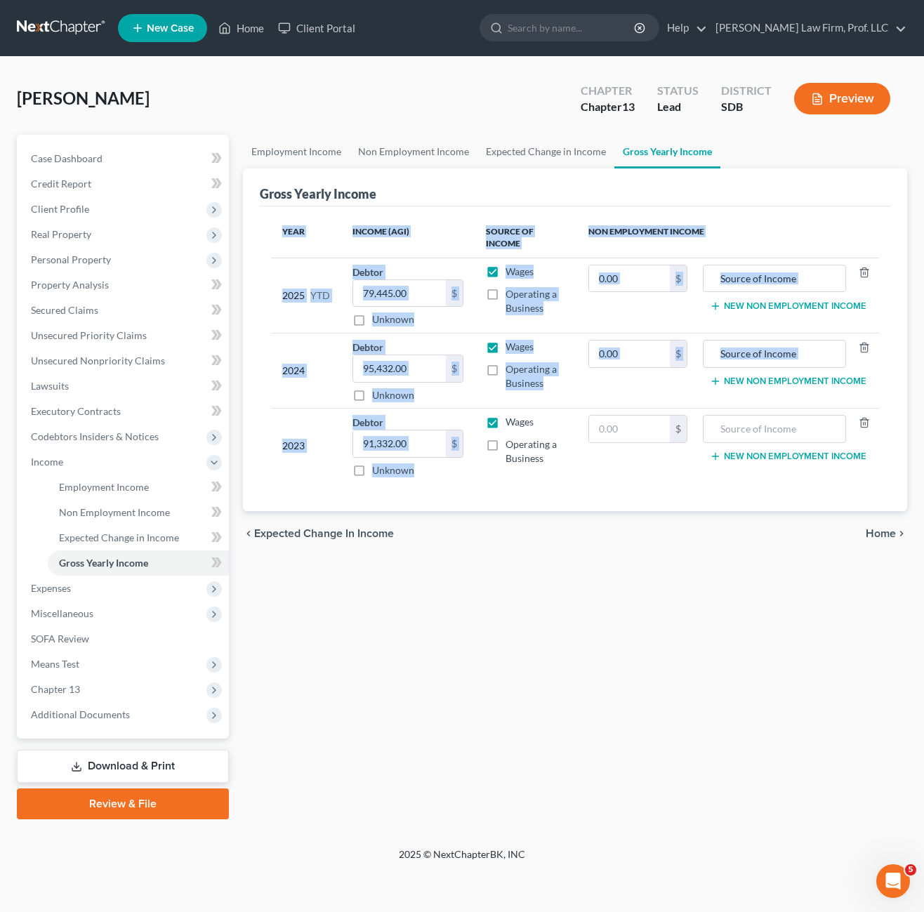
drag, startPoint x: 454, startPoint y: 498, endPoint x: 465, endPoint y: 486, distance: 16.4
click at [451, 482] on div "Year Income (AGI) Source of Income Non Employment Income 2025 YTD Debtor 79,445…" at bounding box center [575, 358] width 630 height 305
drag, startPoint x: 465, startPoint y: 486, endPoint x: 501, endPoint y: 500, distance: 38.7
click at [501, 500] on div "Year Income (AGI) Source of Income Non Employment Income 2025 YTD Debtor 79,445…" at bounding box center [575, 358] width 630 height 305
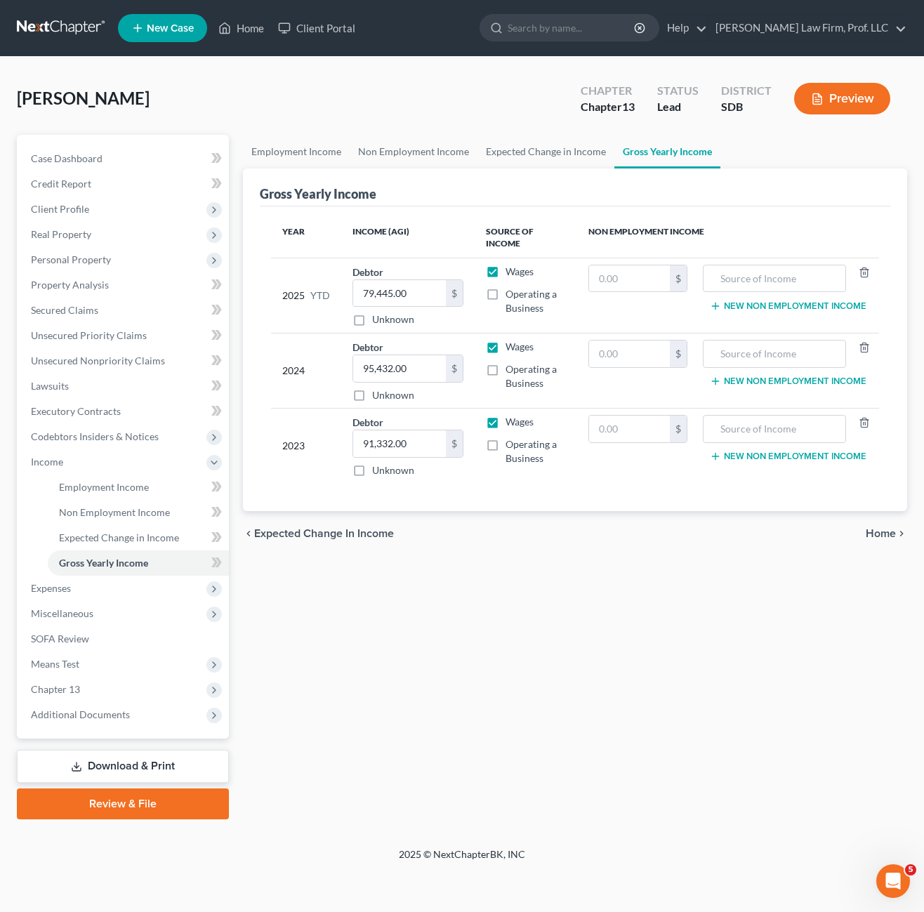
click at [627, 489] on div "Year Income (AGI) Source of Income Non Employment Income 2025 YTD Debtor 79,445…" at bounding box center [575, 358] width 630 height 305
click at [458, 486] on div "Year Income (AGI) Source of Income Non Employment Income 2025 YTD Debtor 79,445…" at bounding box center [575, 358] width 630 height 305
click at [510, 599] on div "Employment Income Non Employment Income Expected Change in Income Gross Yearly …" at bounding box center [575, 477] width 678 height 684
click at [484, 615] on div "Employment Income Non Employment Income Expected Change in Income Gross Yearly …" at bounding box center [575, 477] width 678 height 684
click at [415, 648] on div "Employment Income Non Employment Income Expected Change in Income Gross Yearly …" at bounding box center [575, 477] width 678 height 684
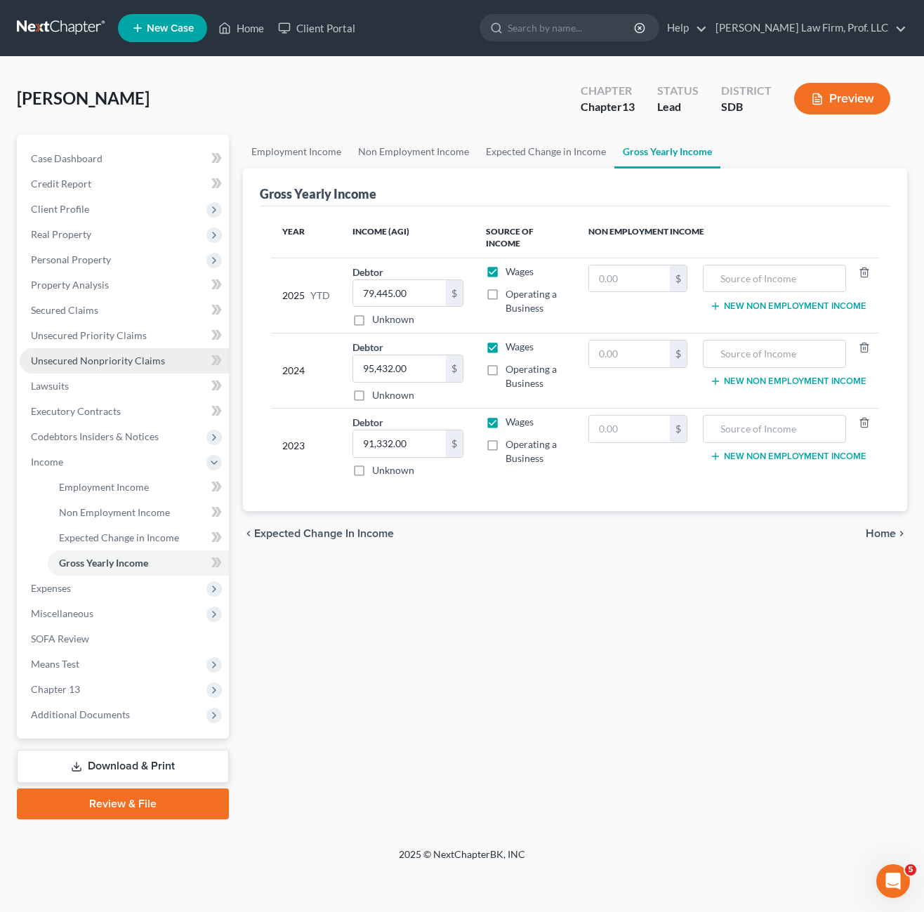
click at [134, 354] on span "Unsecured Nonpriority Claims" at bounding box center [98, 360] width 134 height 12
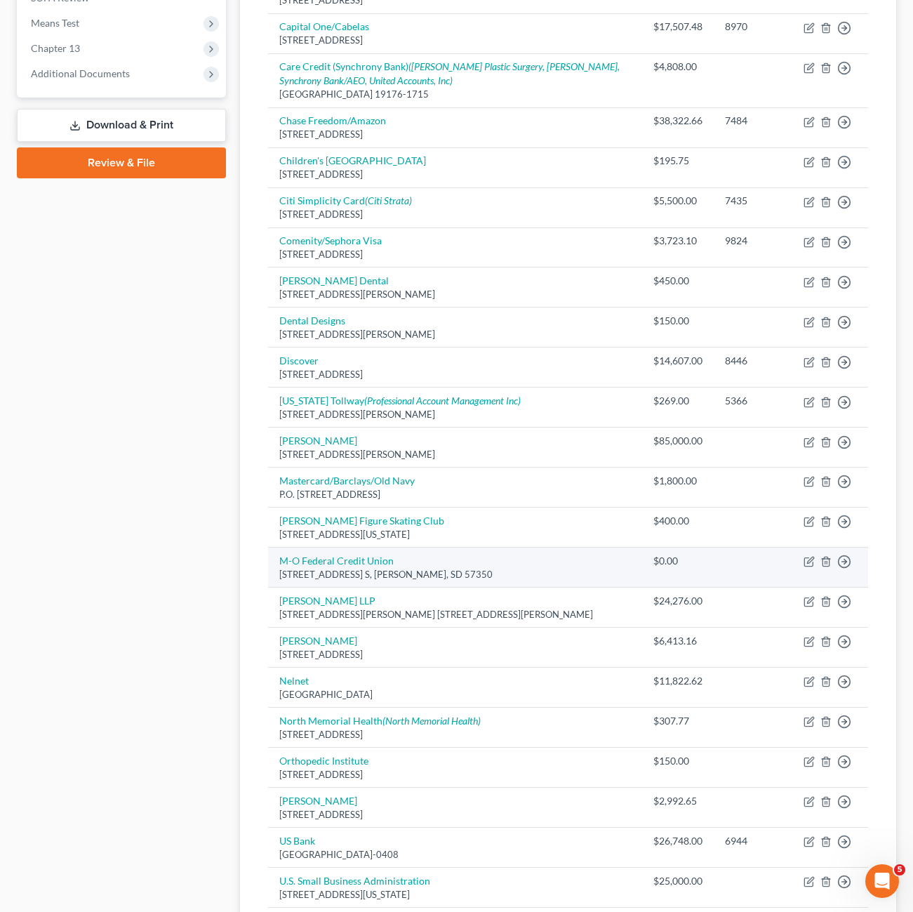
scroll to position [687, 0]
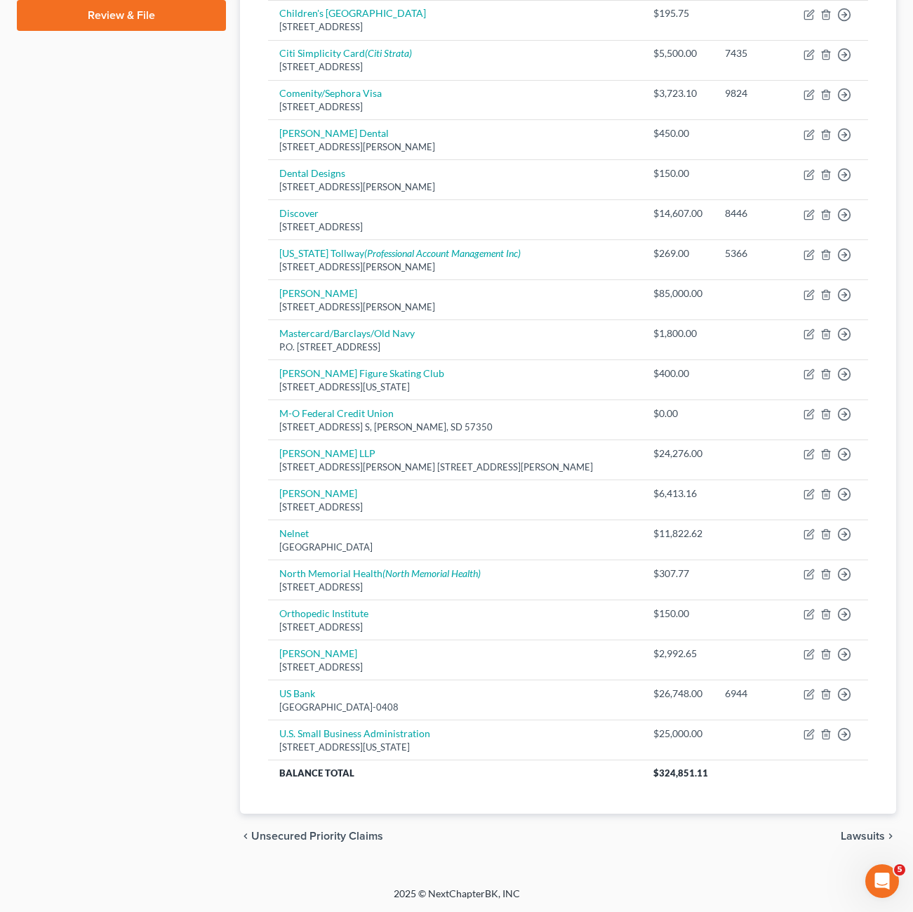
click at [189, 659] on div "Case Dashboard Payments Invoices Payments Payments Credit Report Client Profile" at bounding box center [121, 153] width 223 height 1411
drag, startPoint x: 218, startPoint y: 599, endPoint x: 184, endPoint y: 583, distance: 37.7
click at [219, 597] on div "Case Dashboard Payments Invoices Payments Payments Credit Report Client Profile" at bounding box center [121, 153] width 223 height 1411
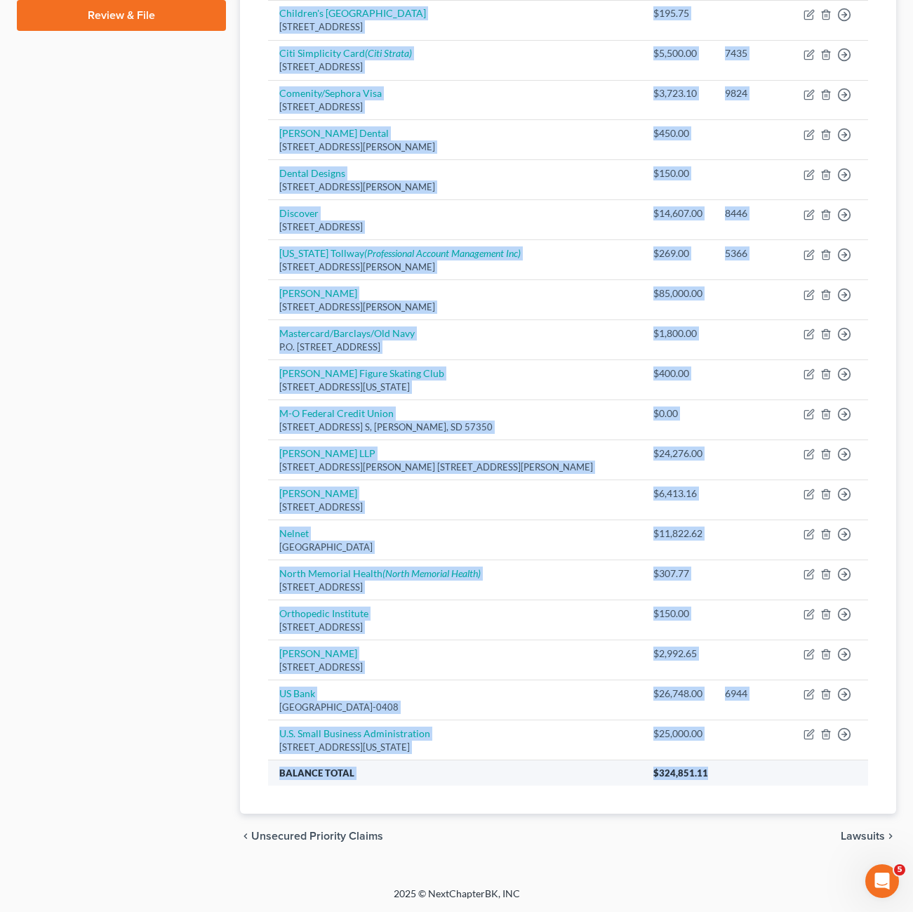
drag, startPoint x: 74, startPoint y: 413, endPoint x: 758, endPoint y: 780, distance: 776.0
click at [742, 785] on div "Petition Navigation Case Dashboard Payments Invoices Payments Payments Credit R…" at bounding box center [457, 153] width 894 height 1411
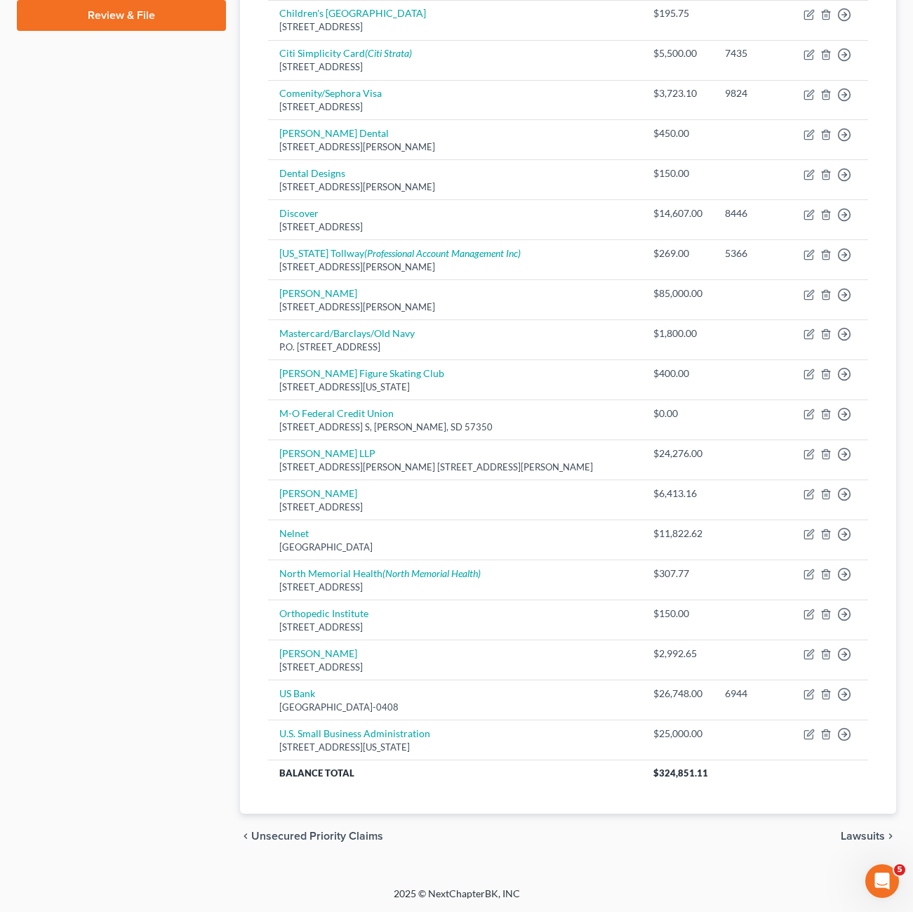
drag, startPoint x: 758, startPoint y: 780, endPoint x: 691, endPoint y: 837, distance: 87.6
click at [690, 831] on div "chevron_left Unsecured Priority Claims Lawsuits chevron_right" at bounding box center [568, 836] width 656 height 45
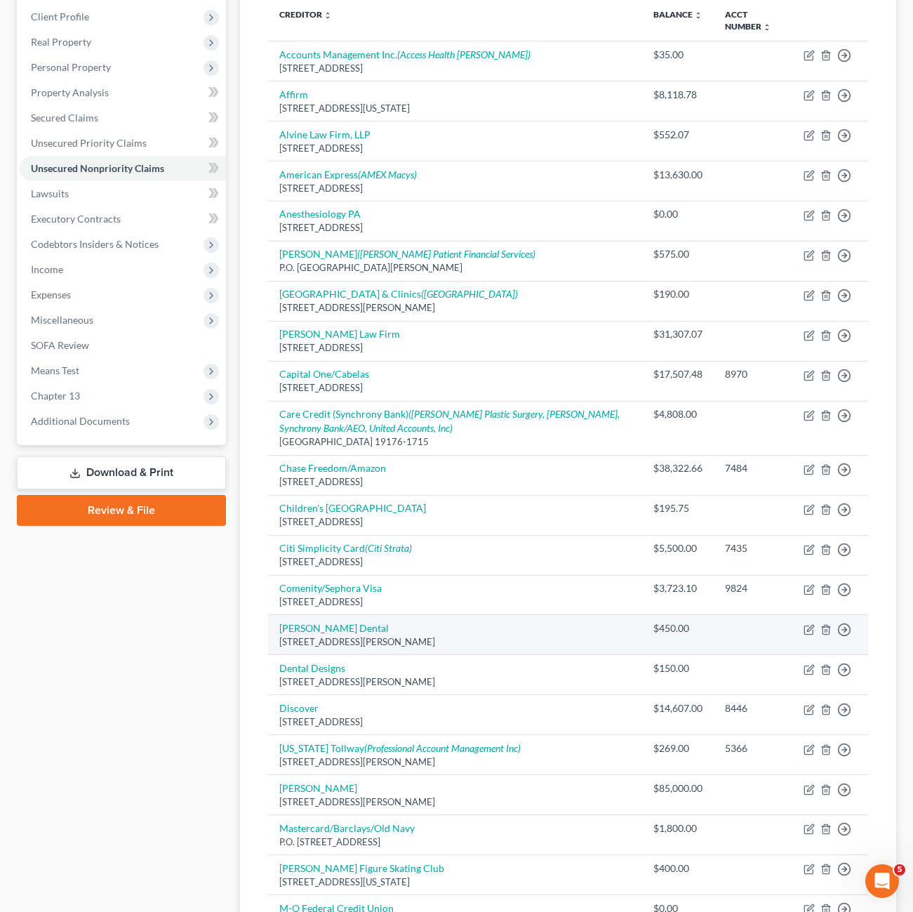
scroll to position [55, 0]
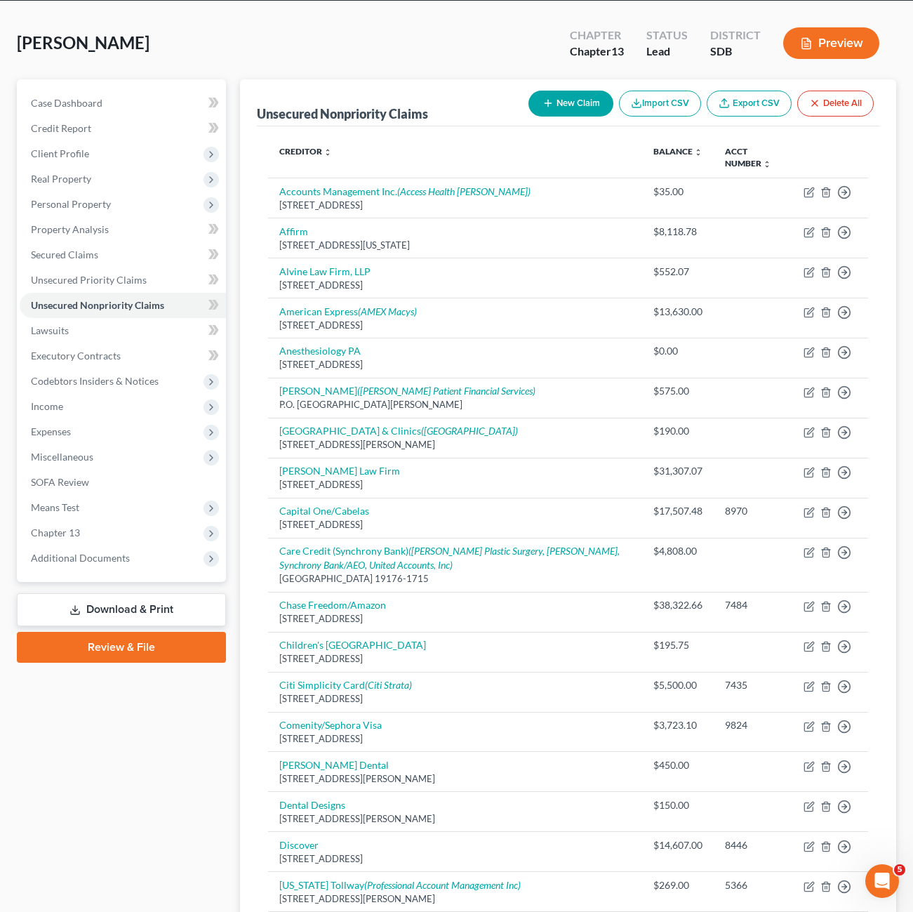
click at [216, 817] on div "Case Dashboard Payments Invoices Payments Payments Credit Report Client Profile" at bounding box center [121, 784] width 223 height 1411
click at [88, 213] on span "Personal Property" at bounding box center [123, 204] width 206 height 25
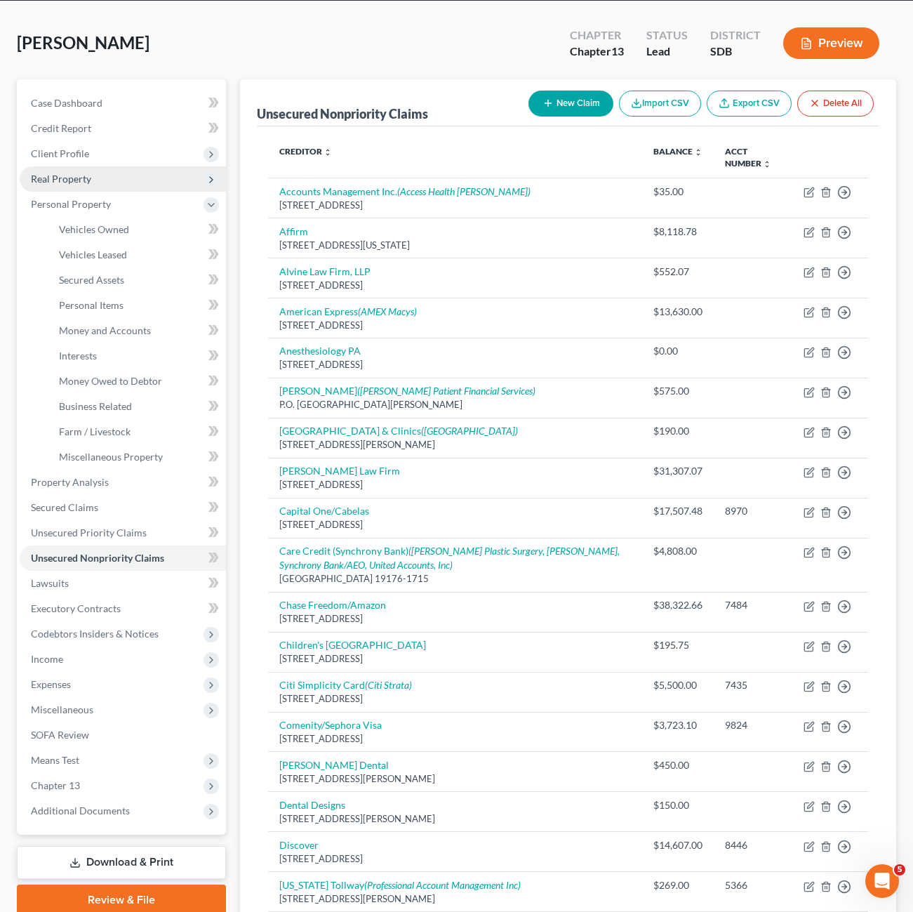
click at [67, 174] on span "Real Property" at bounding box center [61, 179] width 60 height 12
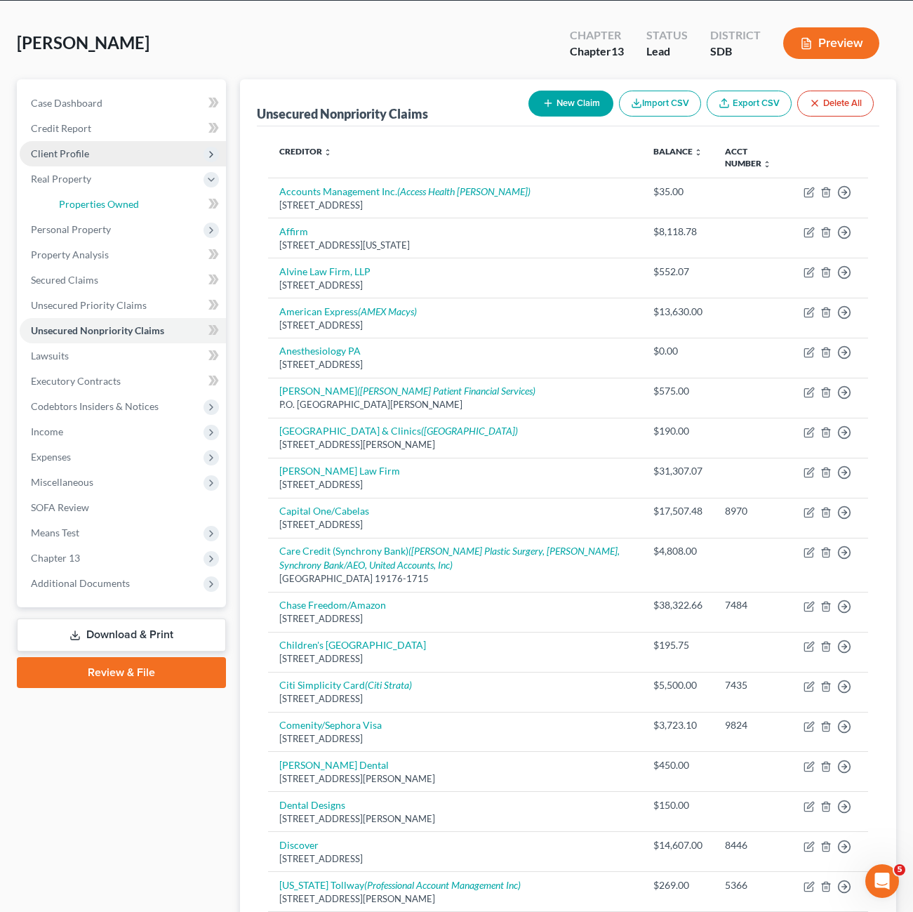
drag, startPoint x: 124, startPoint y: 204, endPoint x: 142, endPoint y: 205, distance: 18.3
click at [125, 204] on span "Properties Owned" at bounding box center [99, 204] width 80 height 12
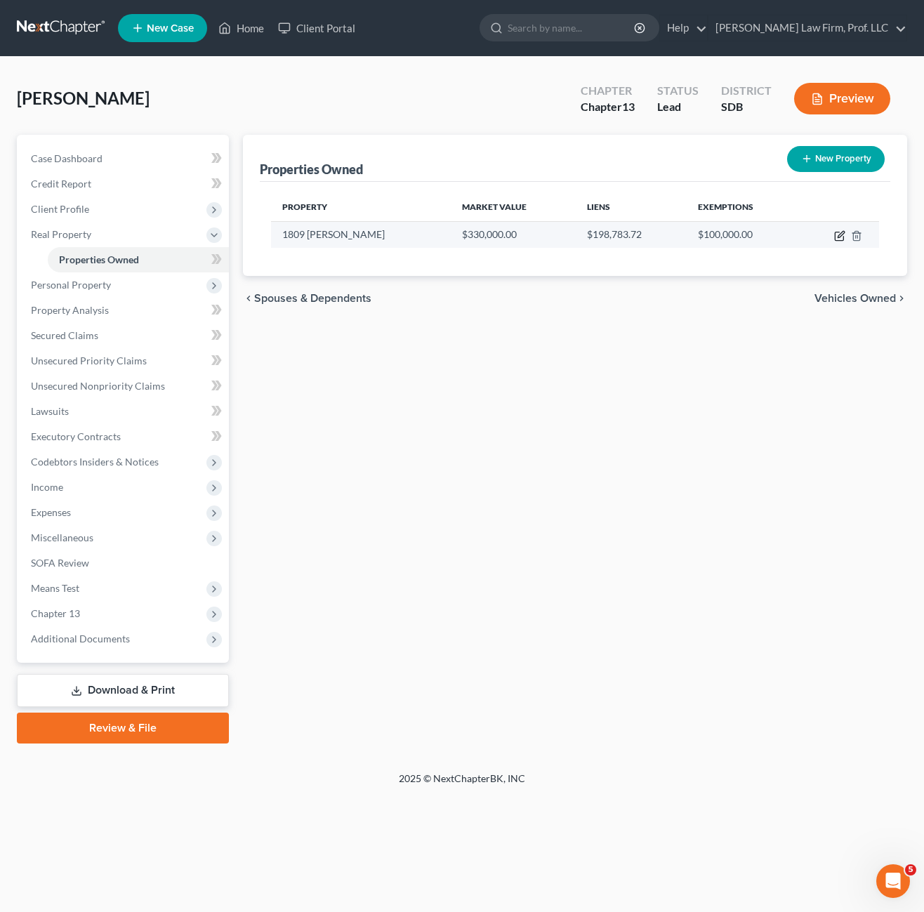
click at [833, 238] on td at bounding box center [838, 234] width 81 height 27
click at [838, 235] on icon "button" at bounding box center [839, 235] width 11 height 11
select select "43"
select select "16"
select select "0"
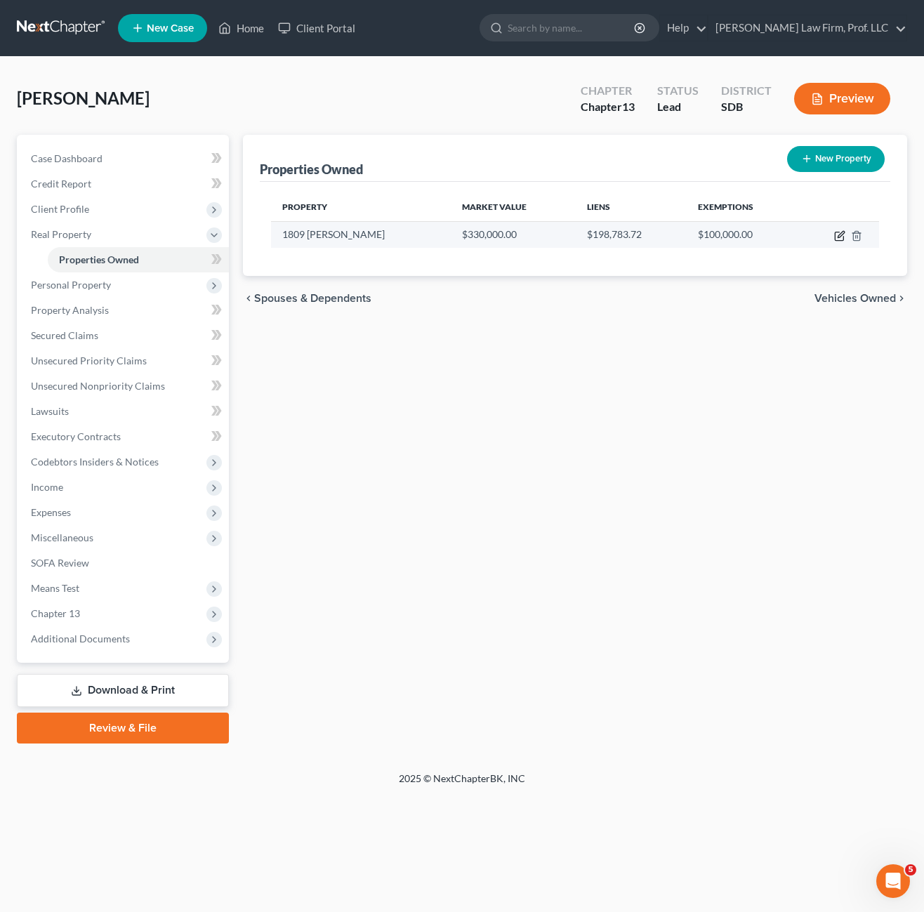
select select "0"
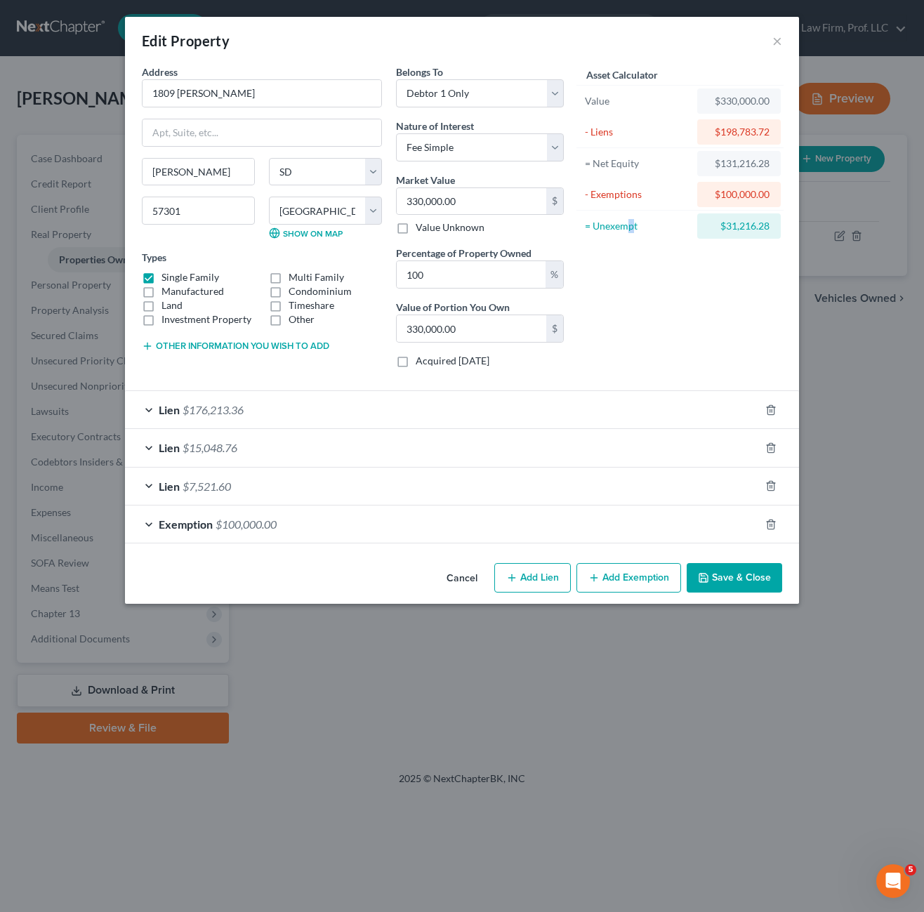
click at [631, 357] on div "Asset Calculator Value $330,000.00 - Liens $198,783.72 = Net Equity $131,216.28…" at bounding box center [680, 222] width 218 height 314
click at [403, 416] on div "Lien $176,213.36" at bounding box center [442, 409] width 635 height 37
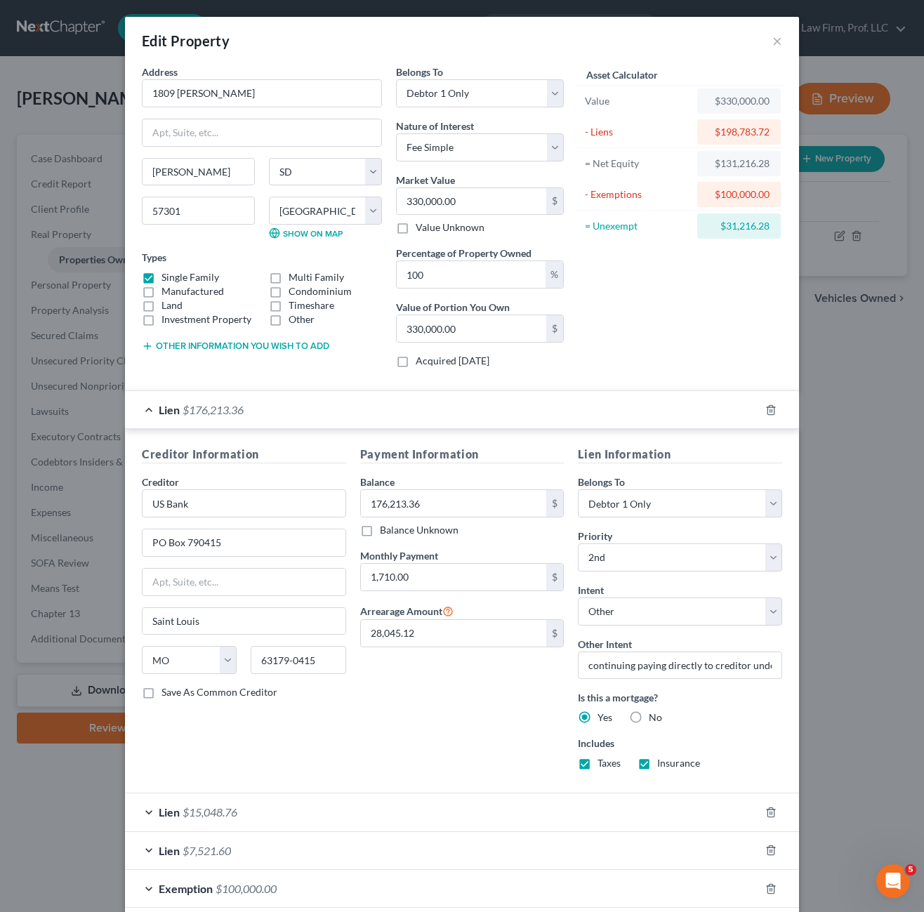
click at [450, 729] on div "Payment Information Balance 176,213.36 $ Balance Unknown Balance Undetermined 1…" at bounding box center [462, 614] width 218 height 336
click at [413, 680] on div "Payment Information Balance 176,213.36 $ Balance Unknown Balance Undetermined 1…" at bounding box center [462, 614] width 218 height 336
click at [439, 644] on input "28,045.12" at bounding box center [454, 633] width 186 height 27
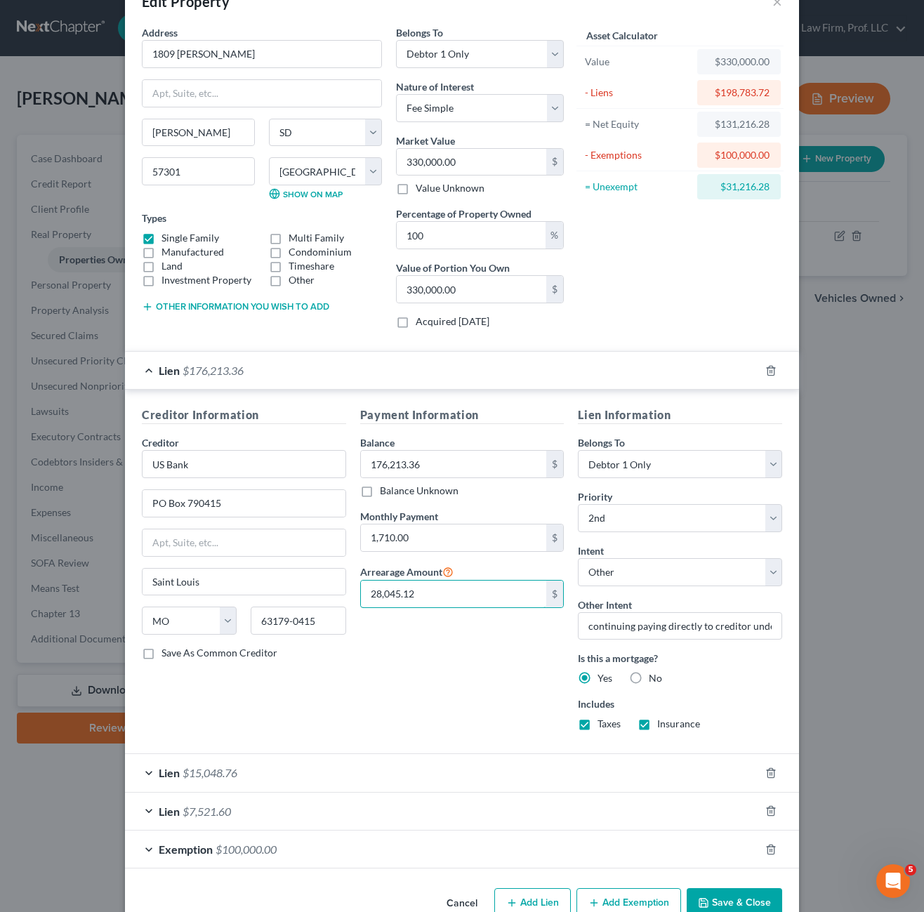
scroll to position [73, 0]
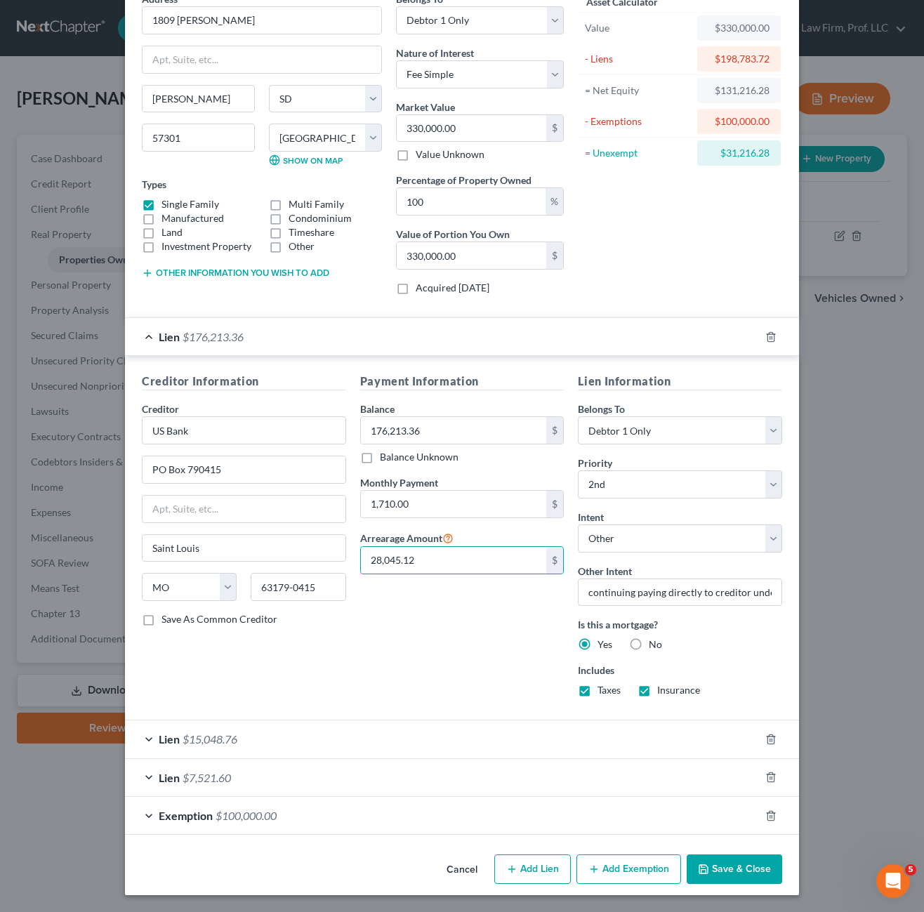
click at [443, 639] on div "Payment Information Balance 176,213.36 $ Balance Unknown Balance Undetermined 1…" at bounding box center [462, 541] width 218 height 336
click at [433, 600] on div "Payment Information Balance 176,213.36 $ Balance Unknown Balance Undetermined 1…" at bounding box center [462, 541] width 218 height 336
click at [410, 640] on div "Payment Information Balance 176,213.36 $ Balance Unknown Balance Undetermined 1…" at bounding box center [462, 541] width 218 height 336
click at [449, 595] on div "Payment Information Balance 176,213.36 $ Balance Unknown Balance Undetermined 1…" at bounding box center [462, 541] width 218 height 336
click at [486, 633] on div "Payment Information Balance 176,213.36 $ Balance Unknown Balance Undetermined 1…" at bounding box center [462, 541] width 218 height 336
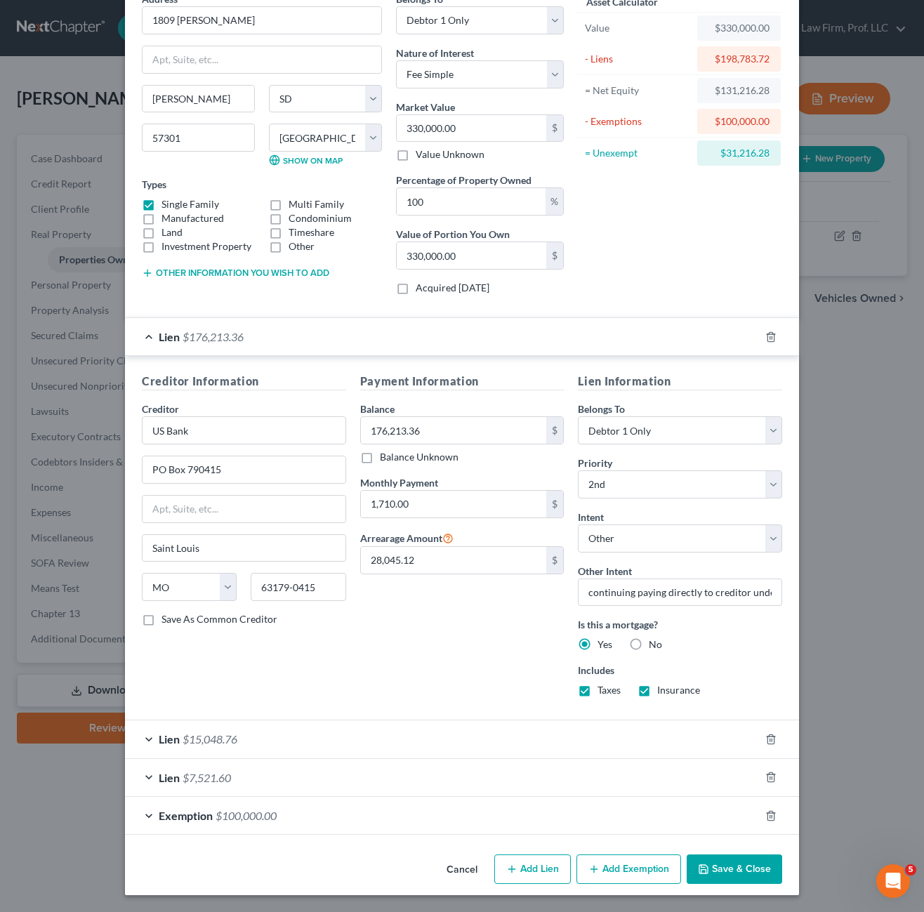
click at [280, 726] on div "Lien $15,048.76" at bounding box center [442, 738] width 635 height 37
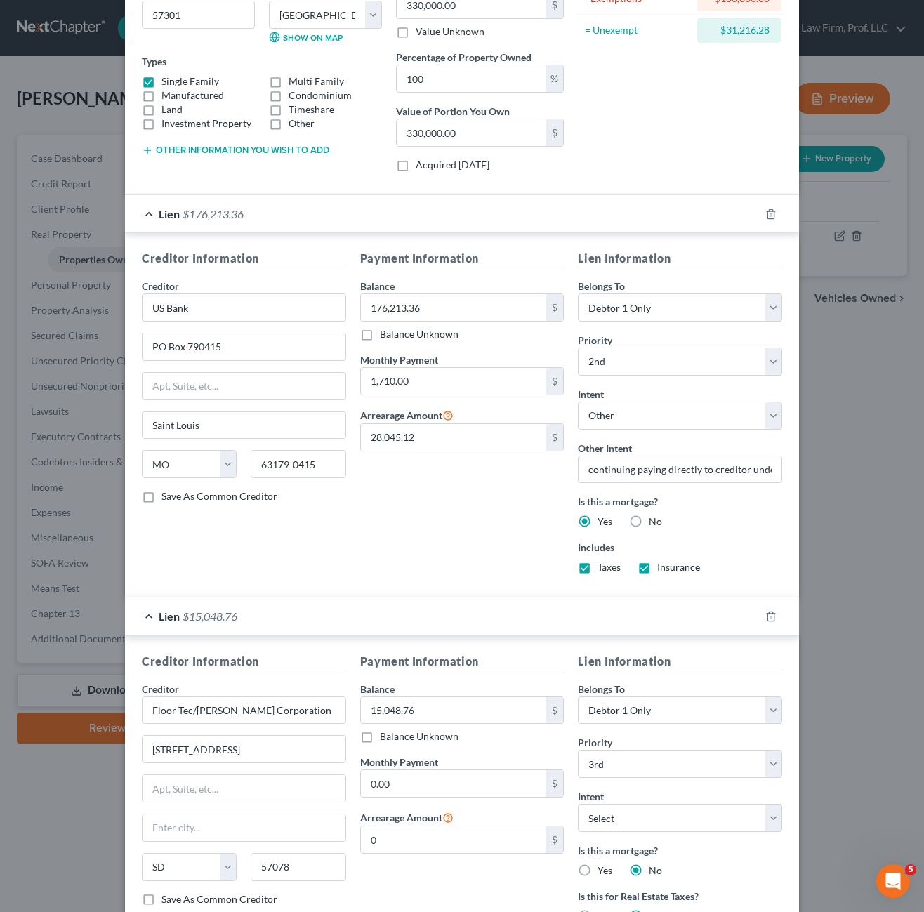
scroll to position [424, 0]
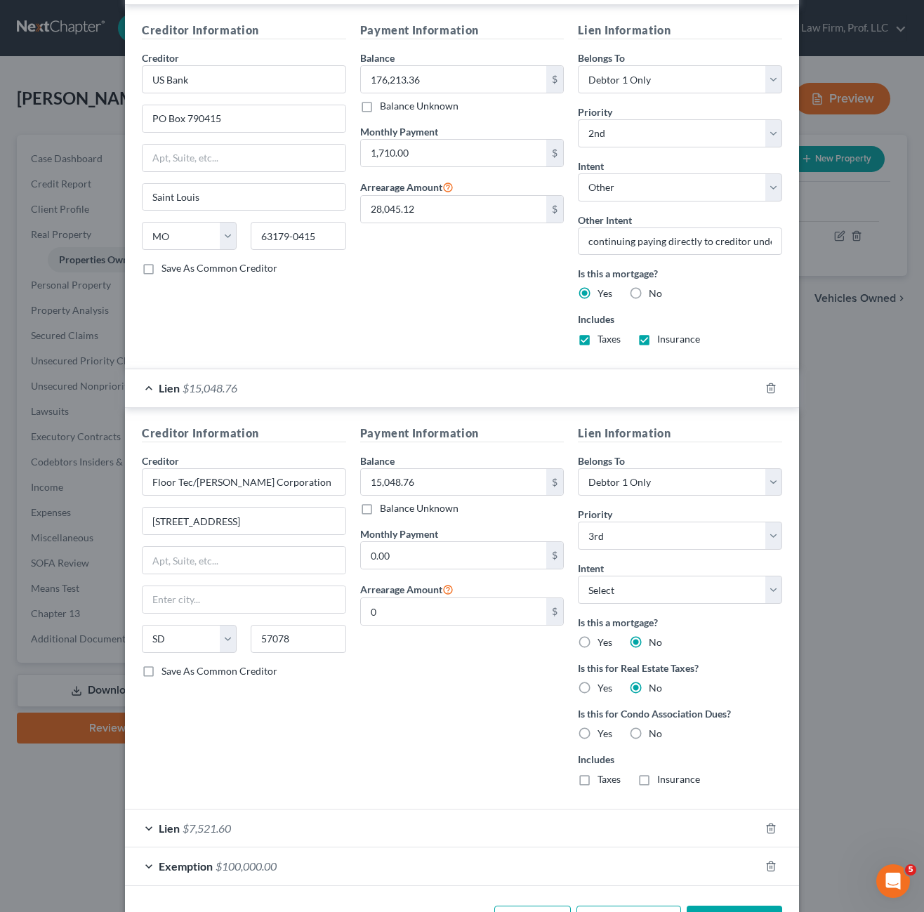
click at [254, 829] on div "Lien $7,521.60" at bounding box center [442, 827] width 635 height 37
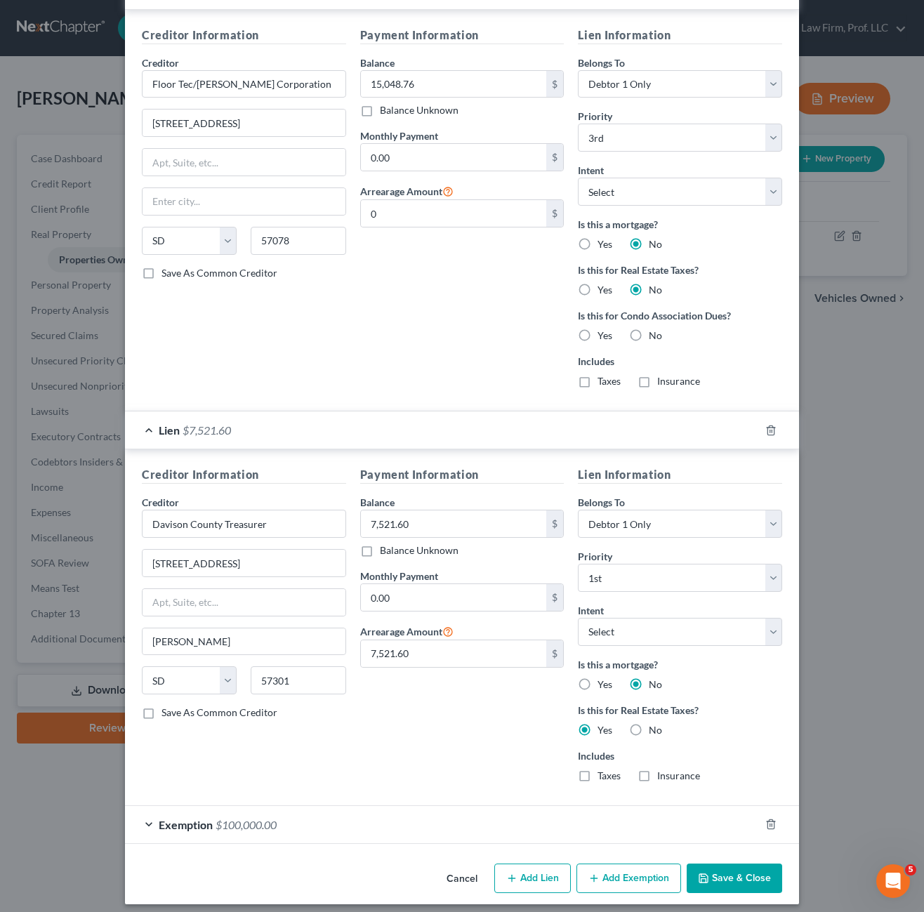
scroll to position [831, 0]
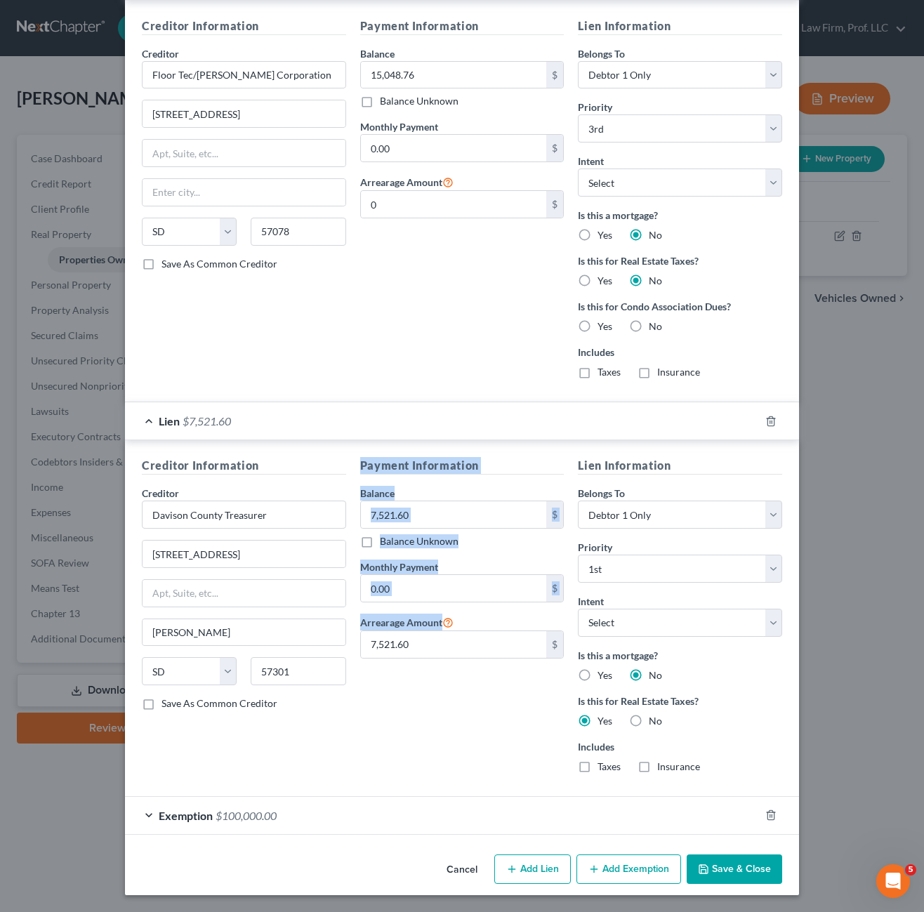
click at [350, 749] on div "Creditor Information Creditor * Davison County Treasurer [STREET_ADDRESS] [PERS…" at bounding box center [462, 620] width 654 height 327
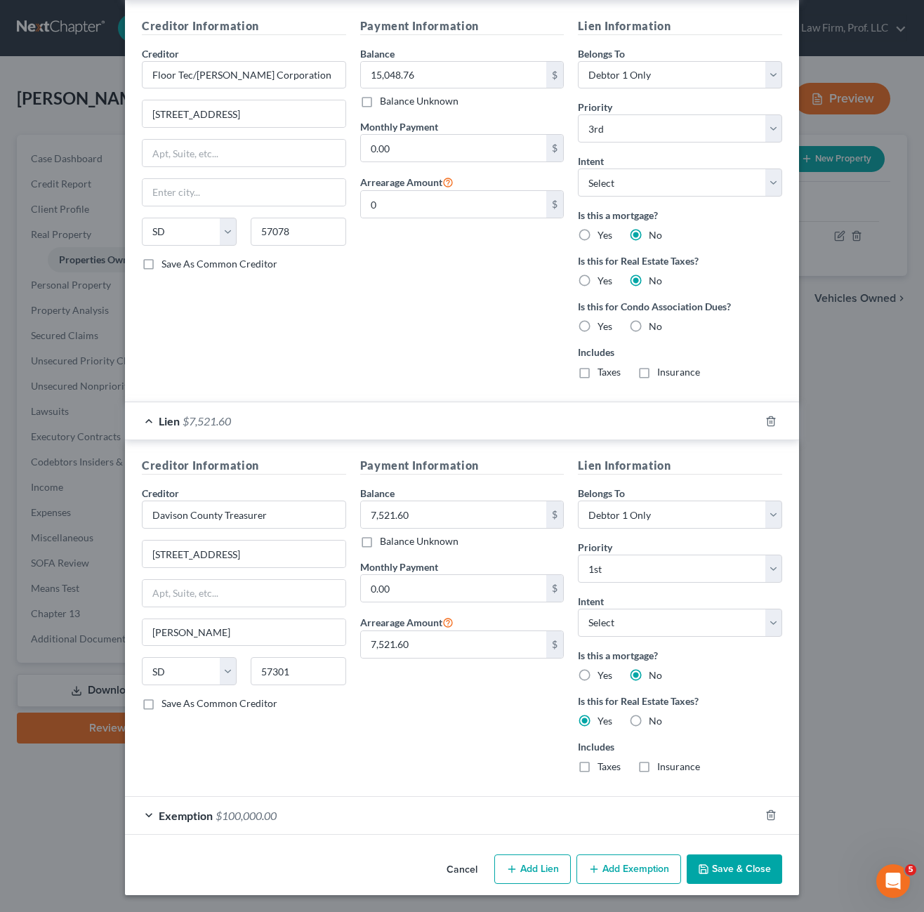
drag, startPoint x: 368, startPoint y: 744, endPoint x: 430, endPoint y: 729, distance: 63.5
click at [430, 729] on div "Payment Information Balance 7,521.60 $ Balance Unknown Balance Undetermined 7,5…" at bounding box center [462, 620] width 218 height 327
click at [489, 743] on div "Payment Information Balance 7,521.60 $ Balance Unknown Balance Undetermined 7,5…" at bounding box center [462, 620] width 218 height 327
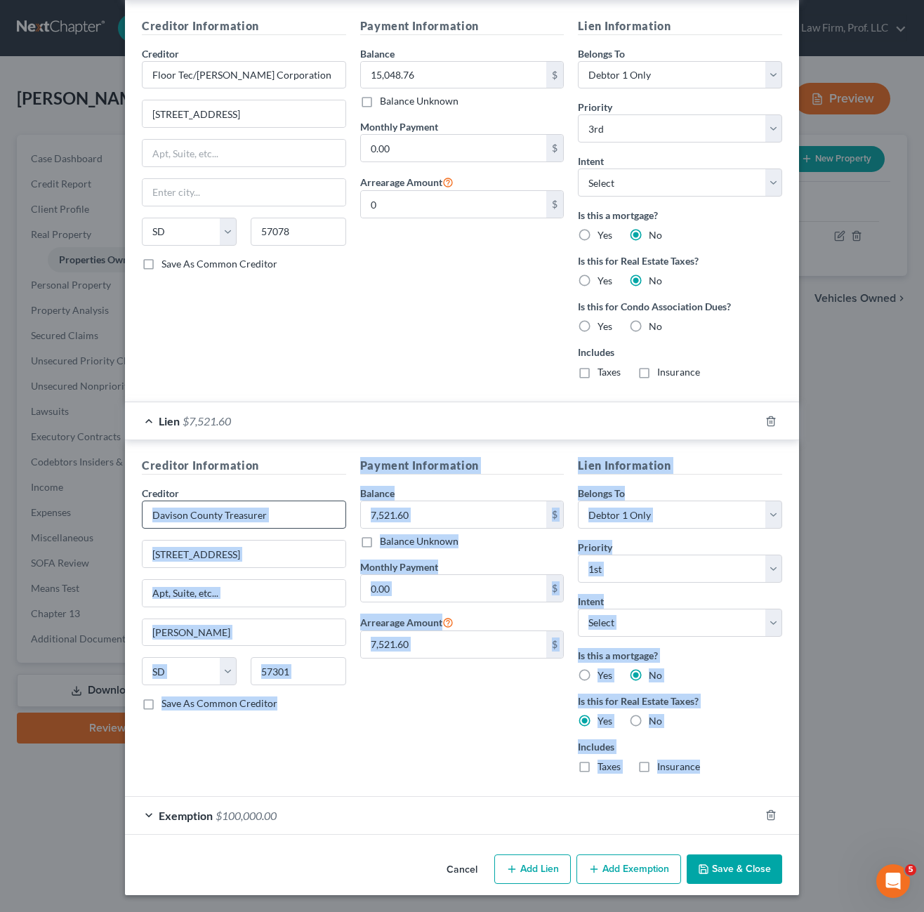
drag, startPoint x: 754, startPoint y: 755, endPoint x: 288, endPoint y: 515, distance: 523.3
click at [267, 486] on div "Creditor Information Creditor * Davison County Treasurer [STREET_ADDRESS] [PERS…" at bounding box center [462, 620] width 654 height 327
click at [401, 717] on div "Payment Information Balance 7,521.60 $ Balance Unknown Balance Undetermined 7,5…" at bounding box center [462, 620] width 218 height 327
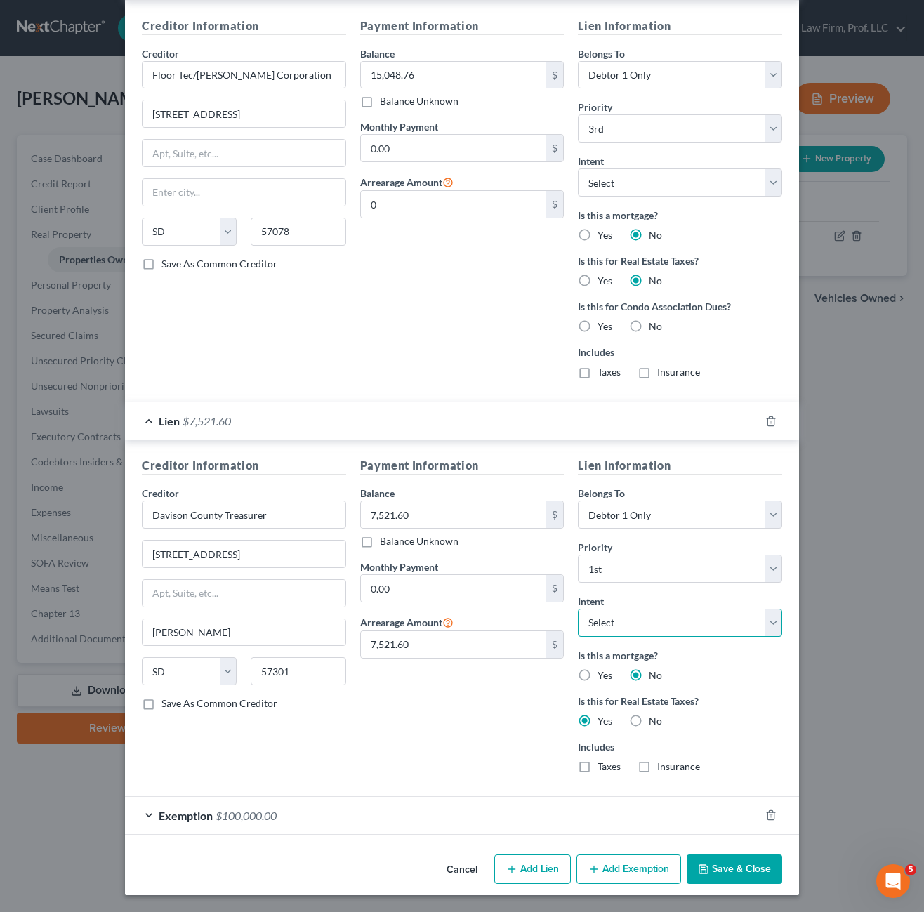
click at [632, 616] on select "Select Surrender Redeem Reaffirm Avoid Other" at bounding box center [680, 623] width 204 height 28
click at [432, 760] on div "Payment Information Balance 7,521.60 $ Balance Unknown Balance Undetermined 7,5…" at bounding box center [462, 620] width 218 height 327
click at [729, 759] on div "Includes Taxes Insurance" at bounding box center [680, 756] width 204 height 34
click at [769, 743] on label "Includes" at bounding box center [680, 746] width 204 height 15
click at [590, 772] on div "Taxes" at bounding box center [599, 766] width 43 height 14
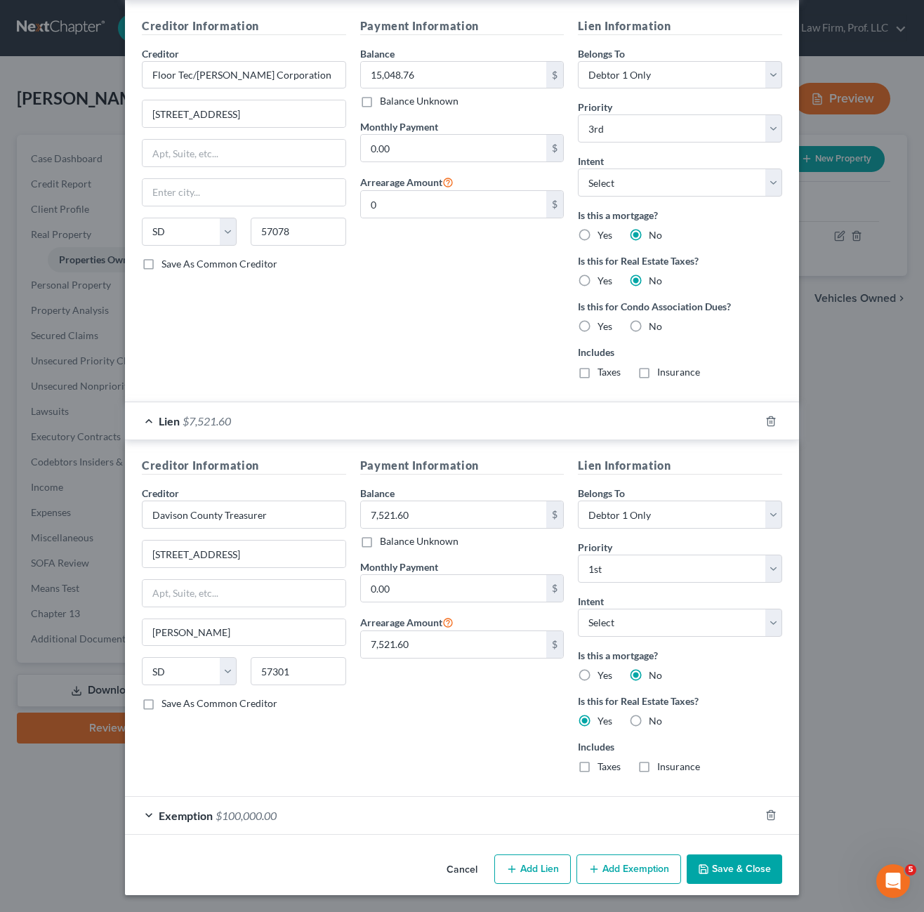
drag, startPoint x: 645, startPoint y: 764, endPoint x: 625, endPoint y: 769, distance: 20.1
click at [657, 764] on label "Insurance" at bounding box center [678, 766] width 43 height 14
click at [663, 764] on input "Insurance" at bounding box center [667, 763] width 9 height 9
checkbox input "true"
click at [597, 768] on label "Taxes" at bounding box center [608, 766] width 23 height 14
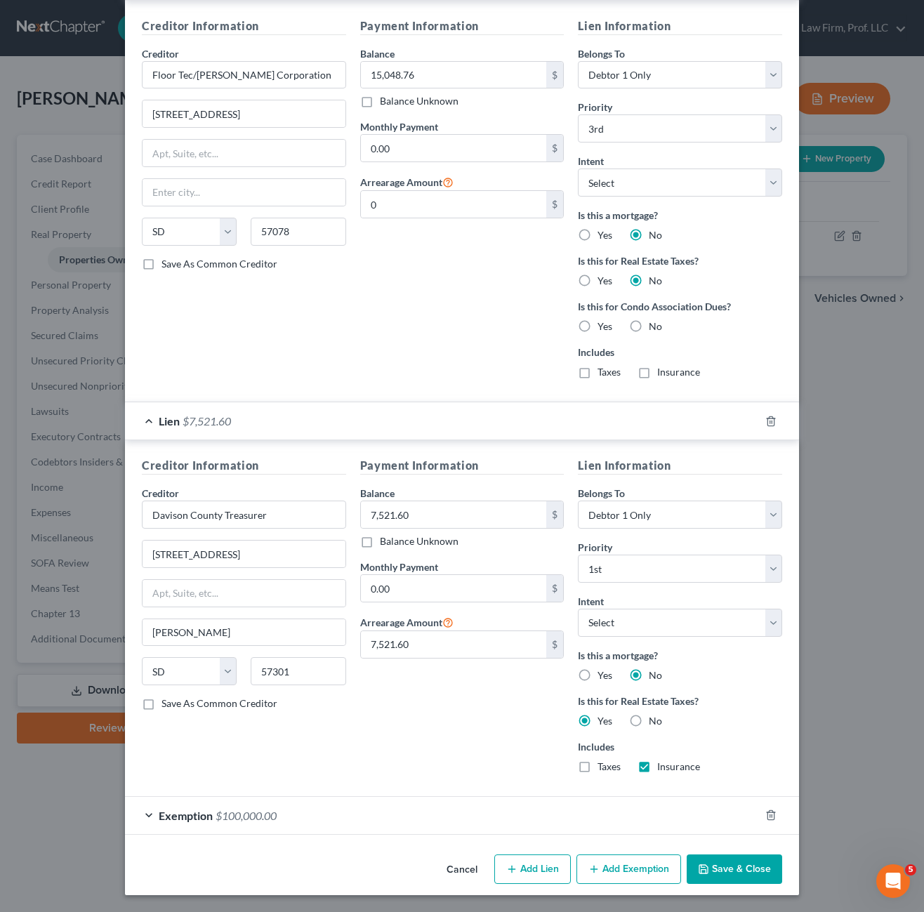
click at [603, 768] on input "Taxes" at bounding box center [607, 763] width 9 height 9
checkbox input "true"
click at [479, 742] on div "Payment Information Balance 7,521.60 $ Balance Unknown Balance Undetermined 7,5…" at bounding box center [462, 620] width 218 height 327
click at [468, 714] on div "Payment Information Balance 7,521.60 $ Balance Unknown Balance Undetermined 7,5…" at bounding box center [462, 620] width 218 height 327
click at [458, 723] on div "Payment Information Balance 7,521.60 $ Balance Unknown Balance Undetermined 7,5…" at bounding box center [462, 620] width 218 height 327
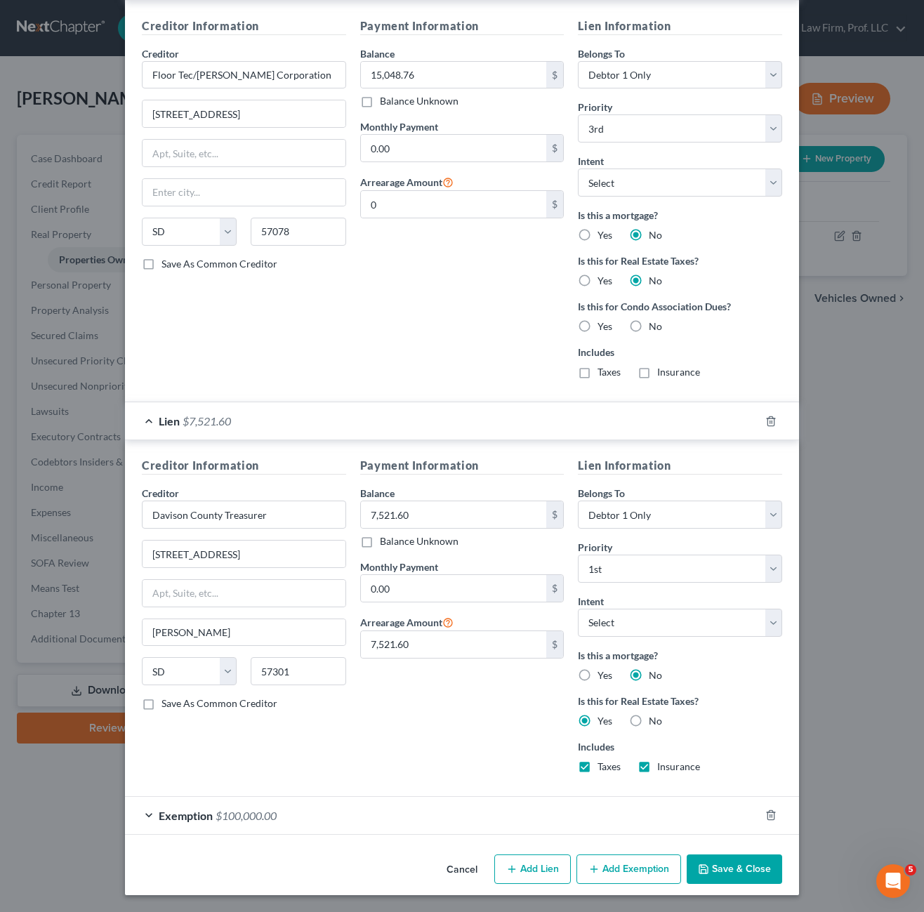
click at [347, 337] on div "Creditor Information Creditor * Floor Tec/[PERSON_NAME] Corporation [STREET_ADD…" at bounding box center [244, 204] width 218 height 373
click at [522, 337] on div "Payment Information Balance 15,048.76 $ Balance Unknown Balance Undetermined 15…" at bounding box center [462, 204] width 218 height 373
click at [307, 326] on div "Creditor Information Creditor * Floor Tec/[PERSON_NAME] Corporation [STREET_ADD…" at bounding box center [244, 204] width 218 height 373
click at [406, 719] on div "Payment Information Balance 7,521.60 $ Balance Unknown Balance Undetermined 7,5…" at bounding box center [462, 620] width 218 height 327
click at [723, 878] on button "Save & Close" at bounding box center [733, 868] width 95 height 29
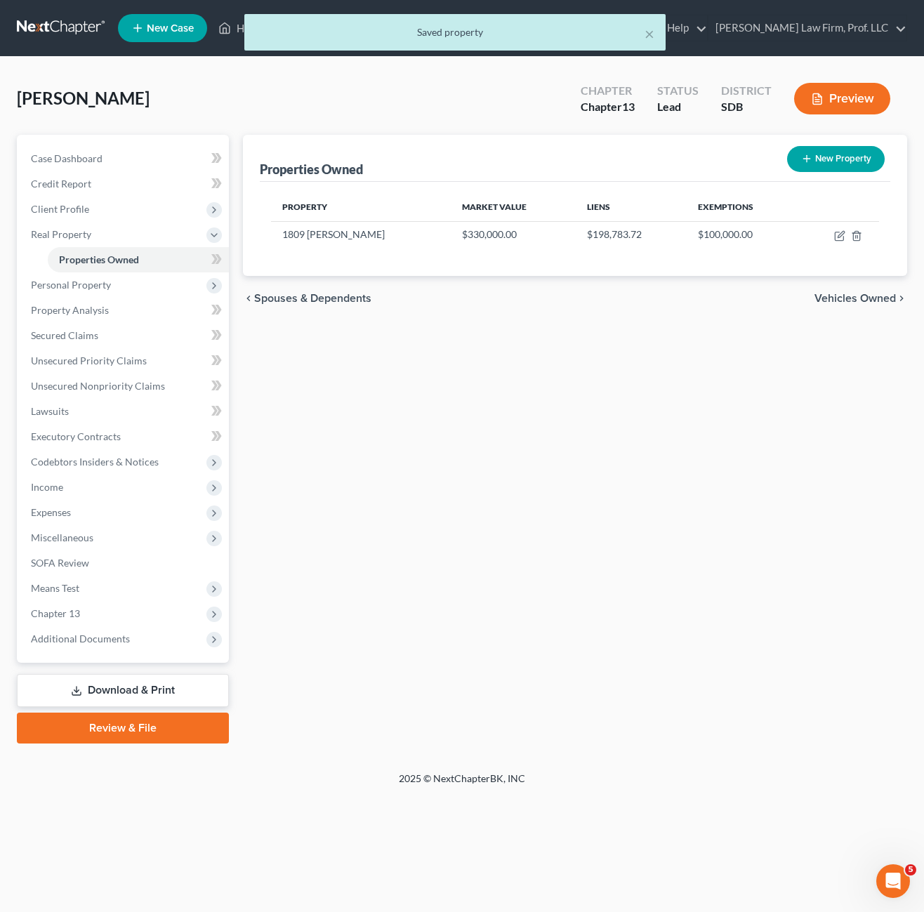
click at [715, 718] on div "Properties Owned New Property Property Market Value Liens Exemptions [STREET_AD…" at bounding box center [575, 439] width 678 height 609
click at [637, 431] on div "Properties Owned New Property Property Market Value Liens Exemptions [STREET_AD…" at bounding box center [575, 439] width 678 height 609
drag, startPoint x: 754, startPoint y: 267, endPoint x: 269, endPoint y: 175, distance: 493.8
click at [269, 175] on div "Properties Owned New Property Property Market Value Liens Exemptions [STREET_AD…" at bounding box center [575, 205] width 664 height 141
drag, startPoint x: 278, startPoint y: 181, endPoint x: 569, endPoint y: 420, distance: 377.0
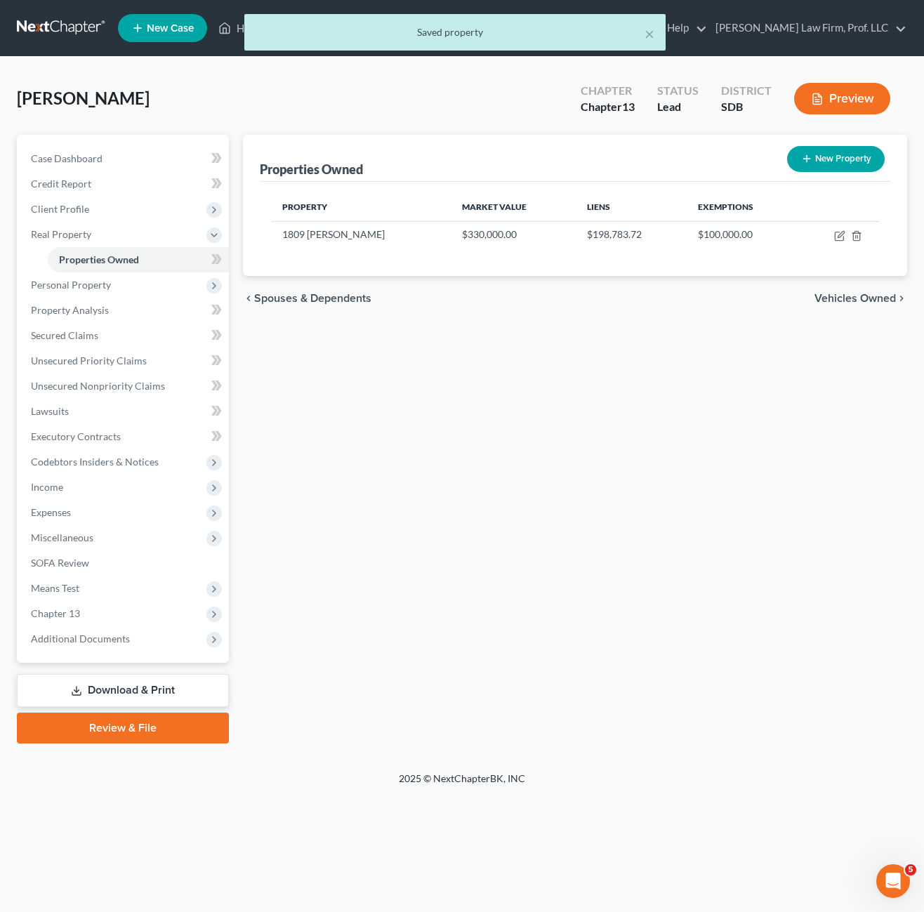
click at [588, 419] on div "Properties Owned New Property Property Market Value Liens Exemptions [STREET_AD…" at bounding box center [575, 439] width 678 height 609
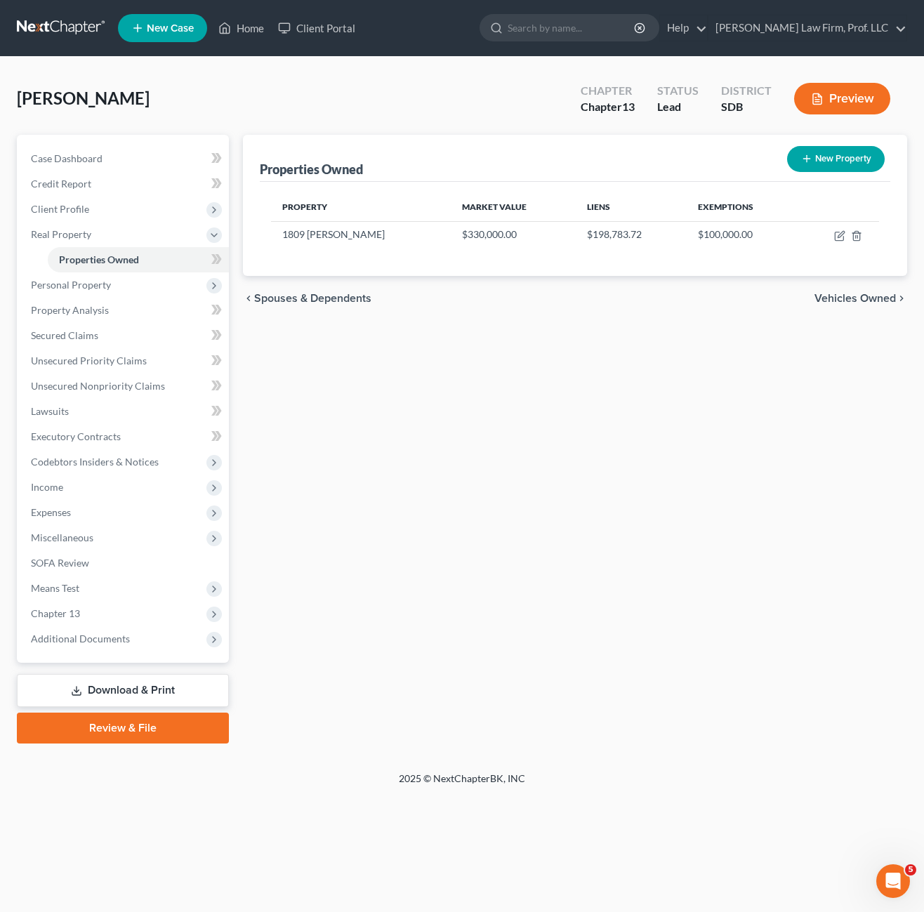
click at [539, 362] on div "Properties Owned New Property Property Market Value Liens Exemptions [STREET_AD…" at bounding box center [575, 439] width 678 height 609
click at [655, 436] on div "Properties Owned New Property Property Market Value Liens Exemptions [STREET_AD…" at bounding box center [575, 439] width 678 height 609
click at [613, 384] on div "Properties Owned New Property Property Market Value Liens Exemptions [STREET_AD…" at bounding box center [575, 439] width 678 height 609
click at [506, 333] on div "Properties Owned New Property Property Market Value Liens Exemptions [STREET_AD…" at bounding box center [575, 439] width 678 height 609
click at [696, 357] on div "Properties Owned New Property Property Market Value Liens Exemptions [STREET_AD…" at bounding box center [575, 439] width 678 height 609
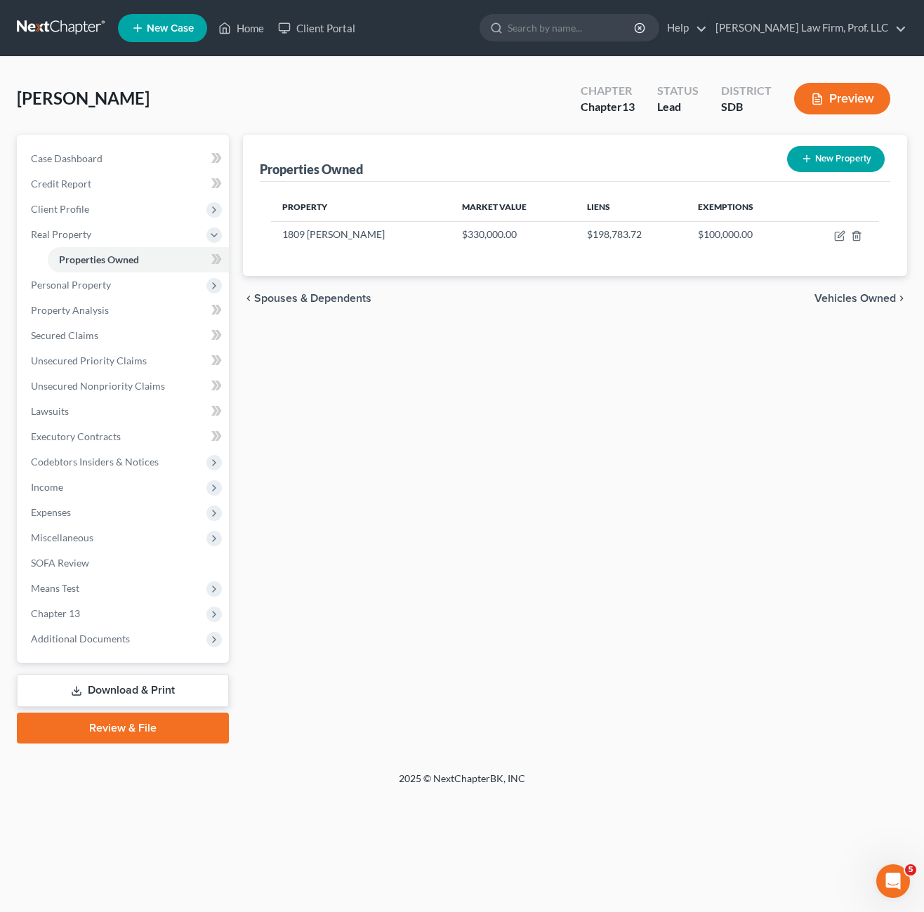
click at [396, 608] on div "Properties Owned New Property Property Market Value Liens Exemptions [STREET_AD…" at bounding box center [575, 439] width 678 height 609
click at [618, 361] on div "Properties Owned New Property Property Market Value Liens Exemptions [STREET_AD…" at bounding box center [575, 439] width 678 height 609
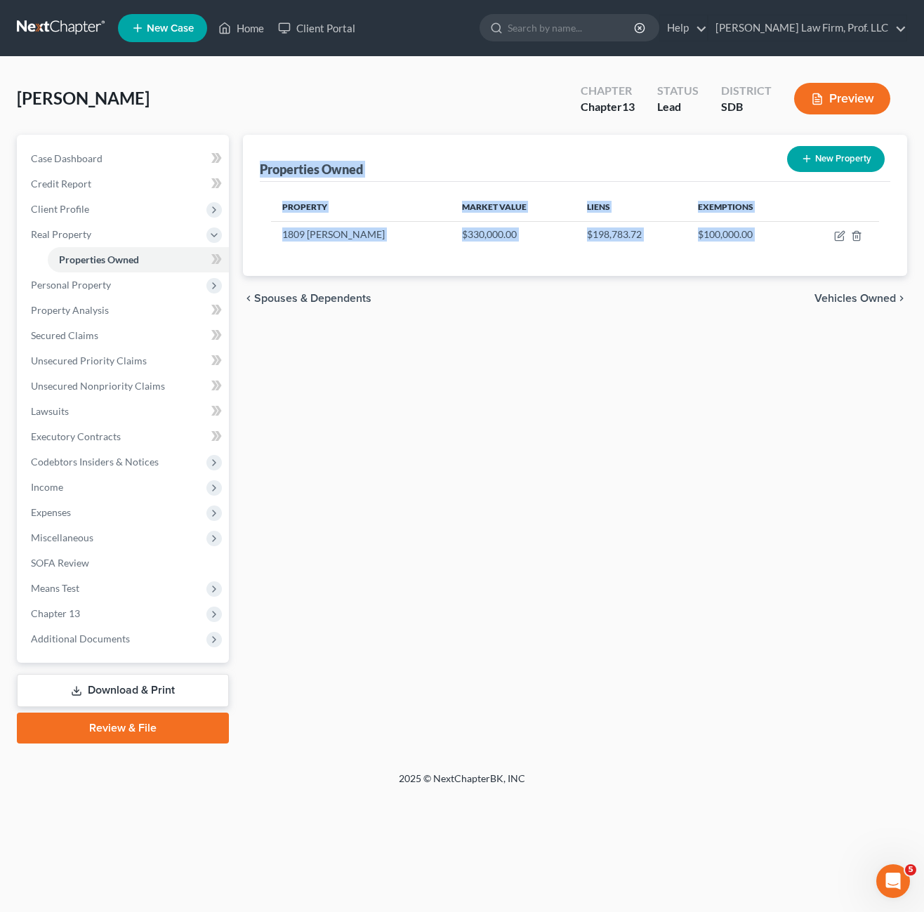
drag, startPoint x: 802, startPoint y: 366, endPoint x: 243, endPoint y: 140, distance: 603.4
click at [244, 144] on div "Properties Owned New Property Property Market Value Liens Exemptions [STREET_AD…" at bounding box center [575, 439] width 678 height 609
click at [513, 385] on div "Properties Owned New Property Property Market Value Liens Exemptions [STREET_AD…" at bounding box center [575, 439] width 678 height 609
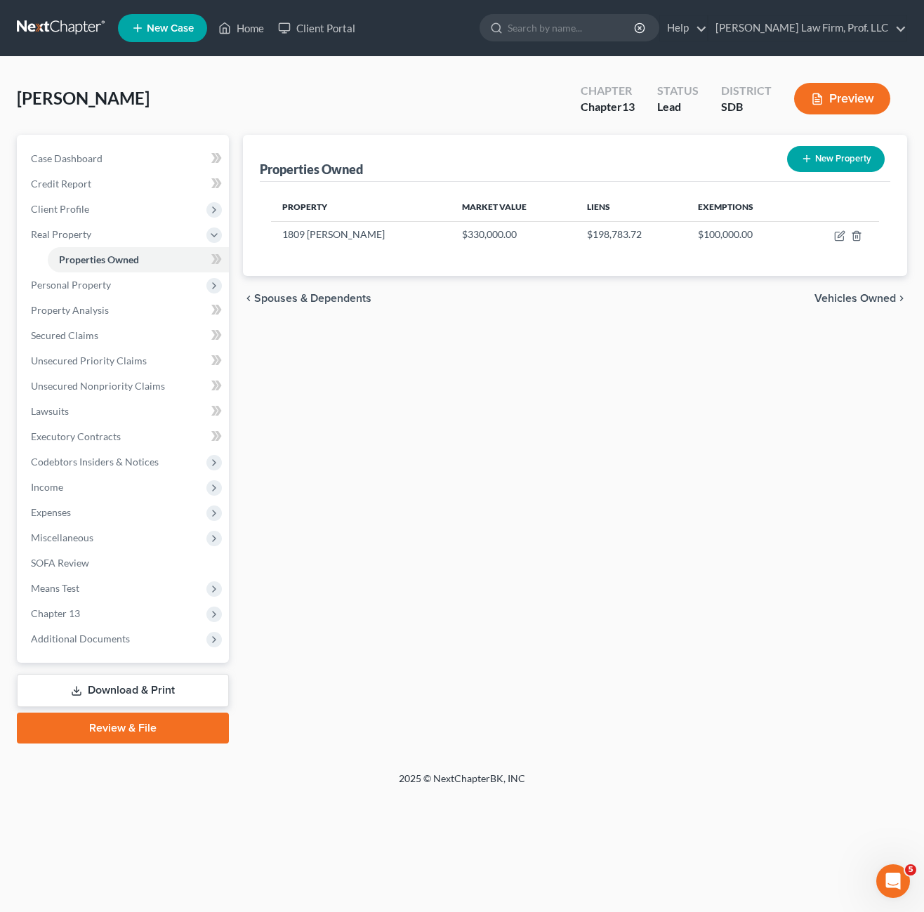
drag, startPoint x: 545, startPoint y: 450, endPoint x: 540, endPoint y: 440, distance: 11.0
click at [546, 449] on div "Properties Owned New Property Property Market Value Liens Exemptions [STREET_AD…" at bounding box center [575, 439] width 678 height 609
drag, startPoint x: 459, startPoint y: 583, endPoint x: 458, endPoint y: 573, distance: 9.2
click at [462, 583] on div "Properties Owned New Property Property Market Value Liens Exemptions [STREET_AD…" at bounding box center [575, 439] width 678 height 609
click at [102, 286] on span "Personal Property" at bounding box center [71, 285] width 80 height 12
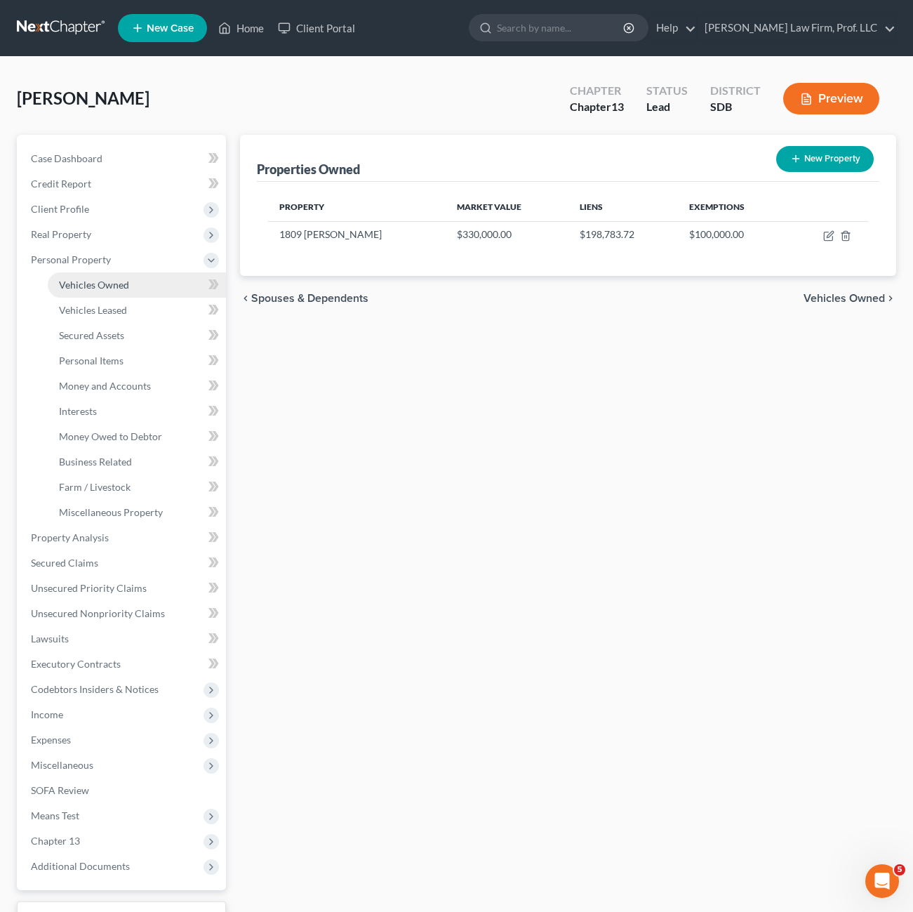
click at [105, 288] on span "Vehicles Owned" at bounding box center [94, 285] width 70 height 12
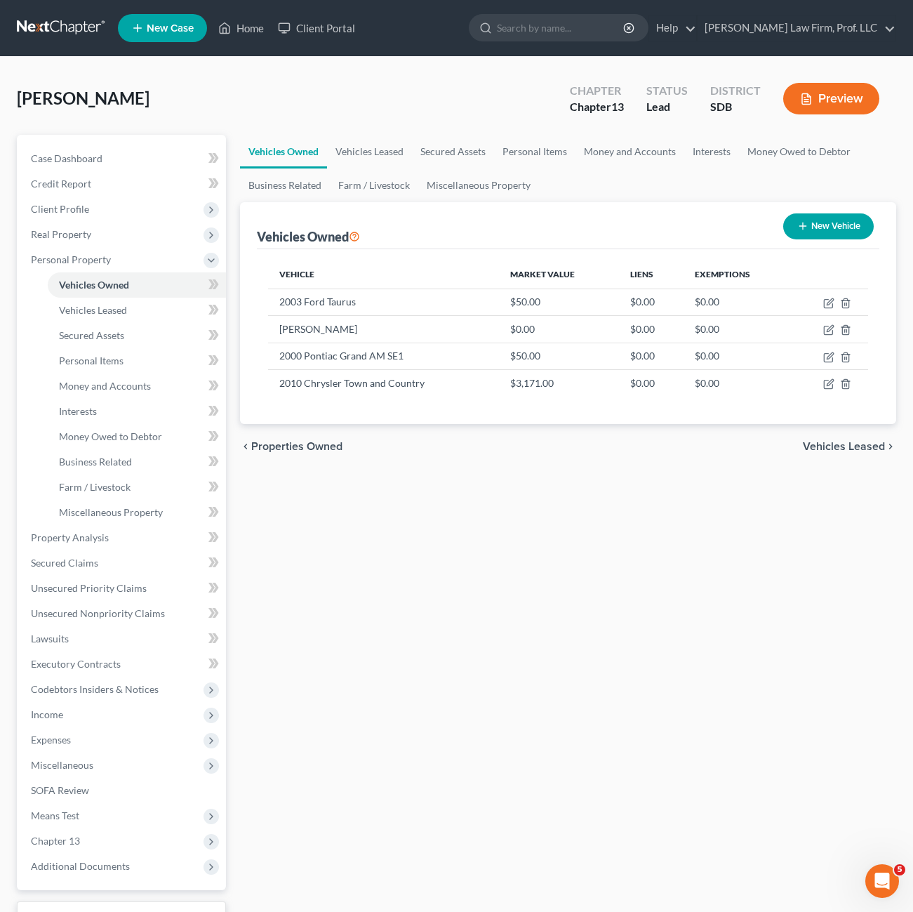
click at [571, 627] on div "Vehicles Owned Vehicles Leased Secured Assets Personal Items Money and Accounts…" at bounding box center [568, 553] width 670 height 836
click at [830, 354] on icon "button" at bounding box center [830, 355] width 6 height 6
select select "0"
select select "26"
select select "4"
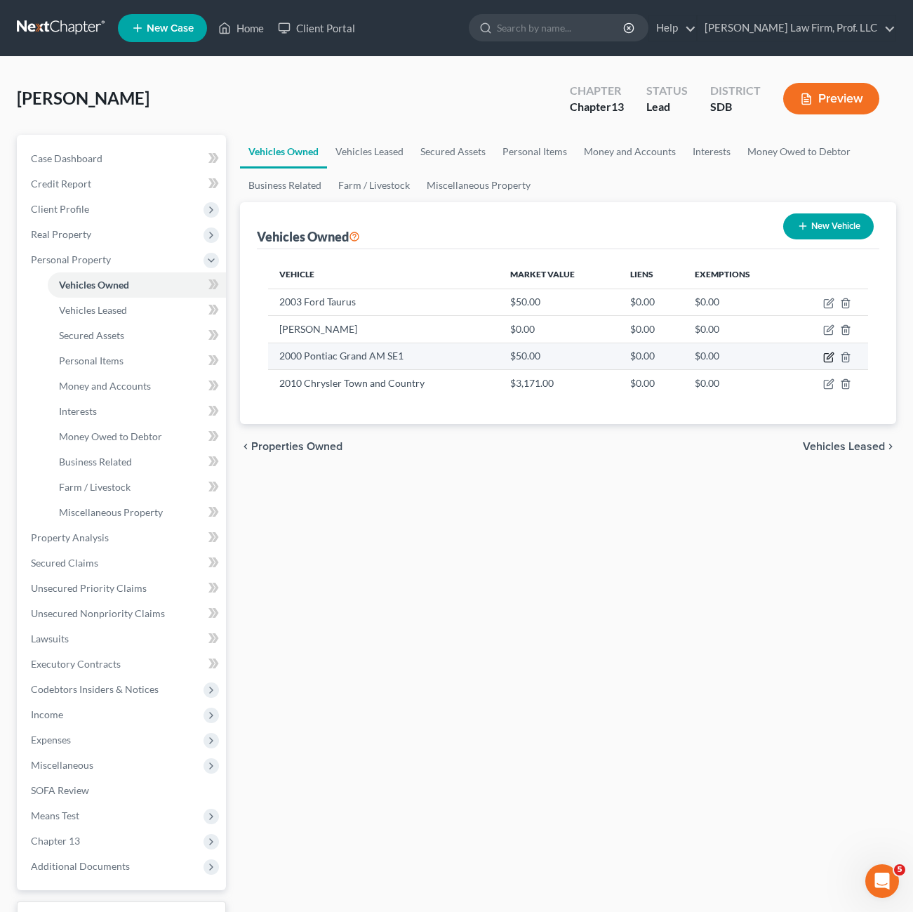
select select "0"
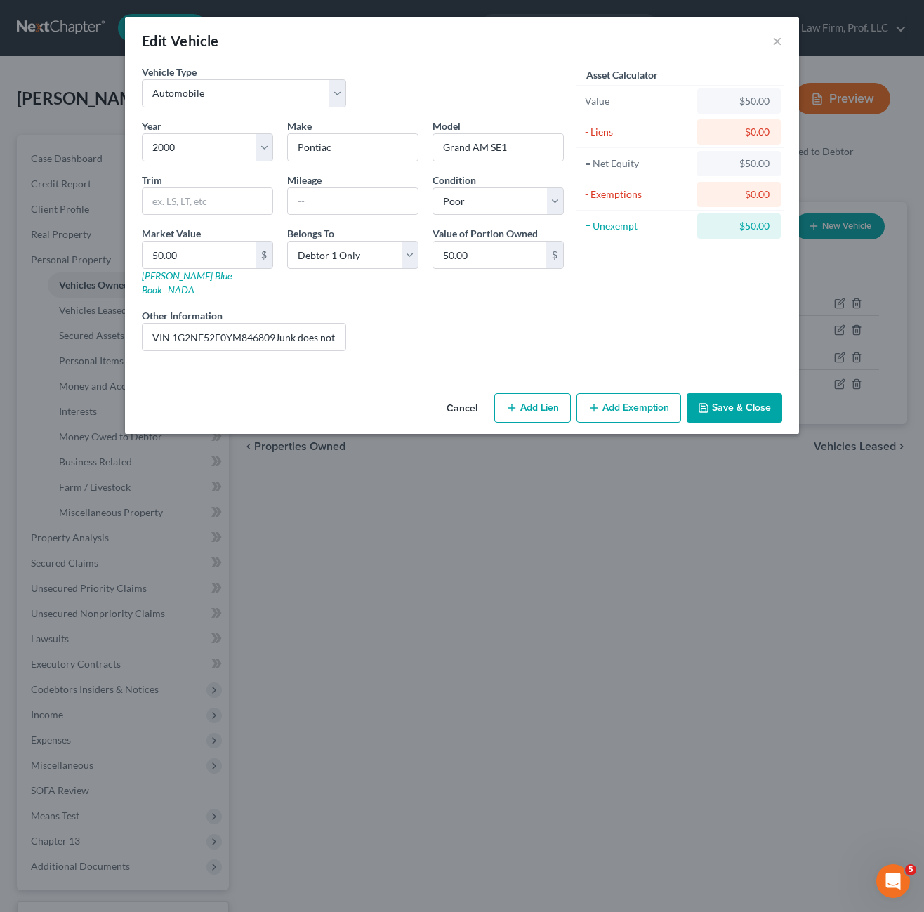
click at [393, 350] on div "Vehicle Type Select Automobile Truck Trailer Watercraft Aircraft Motor Home Atv…" at bounding box center [462, 226] width 674 height 323
click at [295, 334] on input "VIN 1G2NF52E0YM846809Junk does not run blown head gasket" at bounding box center [243, 337] width 203 height 27
click at [296, 324] on input "VIN 1G2NF52E0YM846809Junk does not run blown head gasket" at bounding box center [243, 337] width 203 height 27
drag, startPoint x: 248, startPoint y: 328, endPoint x: 570, endPoint y: 314, distance: 322.5
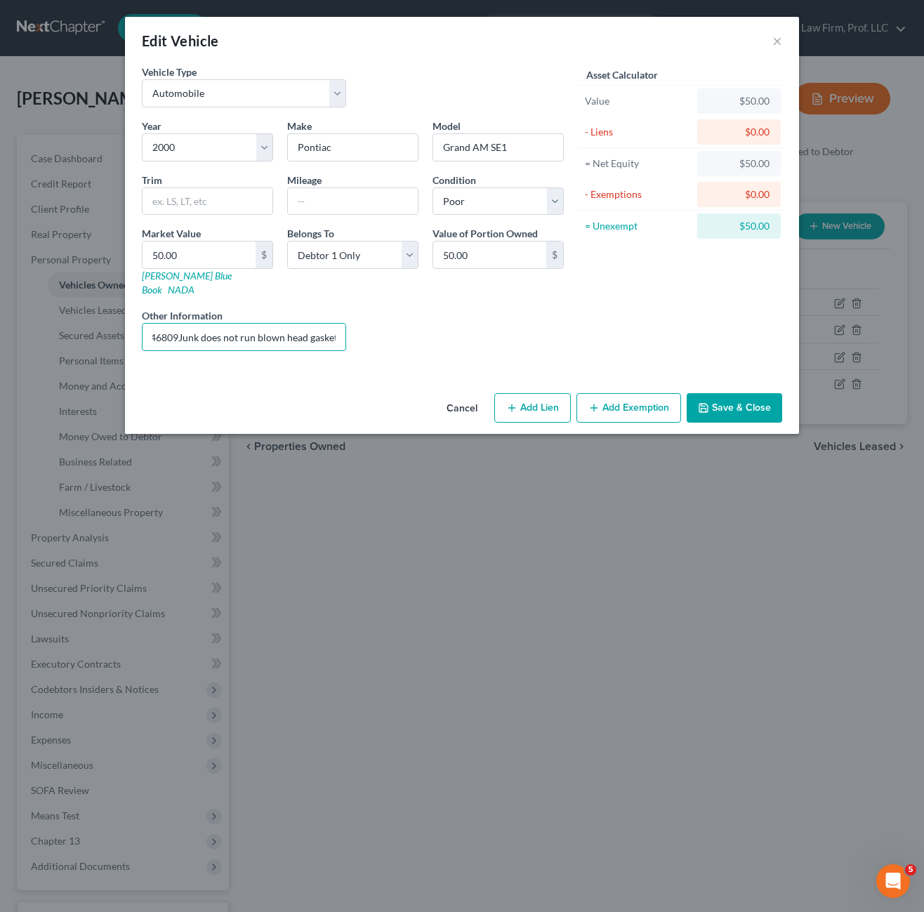
click at [570, 314] on div "Year Select 2026 2025 2024 2023 2022 2021 2020 2019 2018 2017 2016 2015 2014 20…" at bounding box center [353, 241] width 436 height 244
click at [418, 321] on div "Liens Select" at bounding box center [462, 329] width 218 height 43
click at [279, 324] on input "VIN 1G2NF52E0YM846809Junk does not run blown head gasket" at bounding box center [243, 337] width 203 height 27
click at [402, 333] on div "Liens Select" at bounding box center [462, 329] width 218 height 43
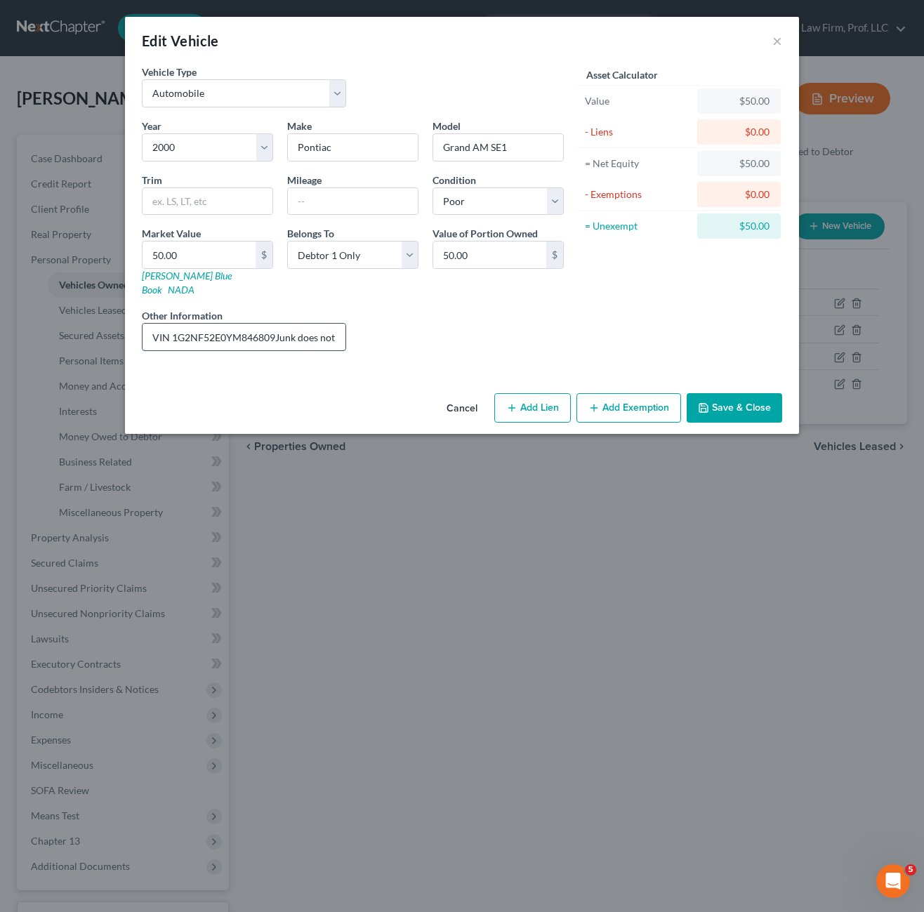
click at [338, 329] on input "VIN 1G2NF52E0YM846809Junk does not run blown head gasket" at bounding box center [243, 337] width 203 height 27
click at [336, 327] on input "VIN 1G2NF52E0YM846809Junk does not run blown head gasket" at bounding box center [243, 337] width 203 height 27
click at [338, 324] on input "VIN 1G2NF52E0YM846809Junk does not run blown head gasket" at bounding box center [243, 337] width 203 height 27
click at [326, 328] on input "VIN 1G2NF52E0YM846809Junk does not run blown head gasket" at bounding box center [243, 337] width 203 height 27
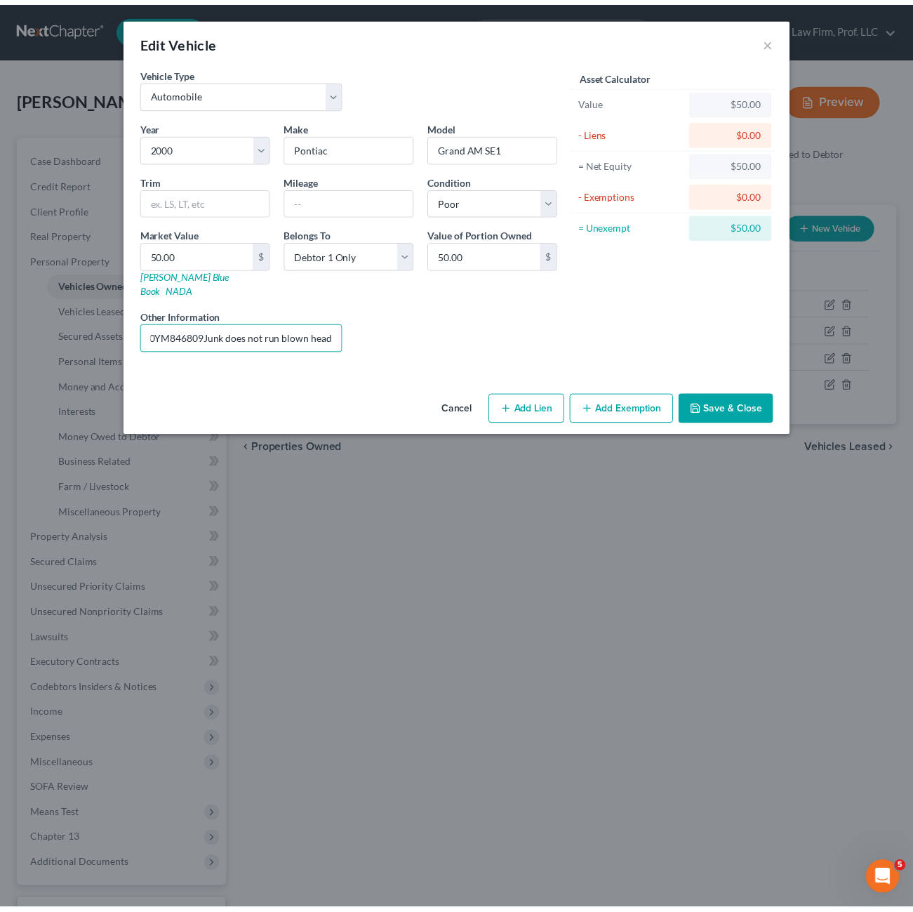
scroll to position [0, 0]
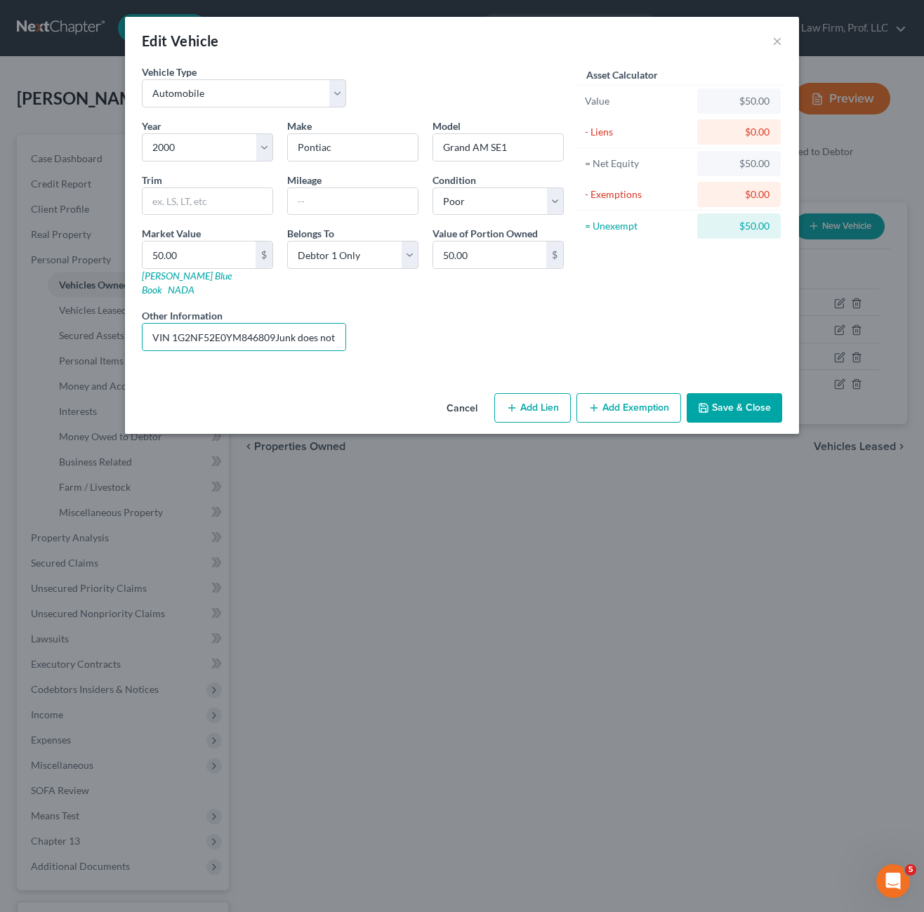
click at [738, 401] on button "Save & Close" at bounding box center [733, 407] width 95 height 29
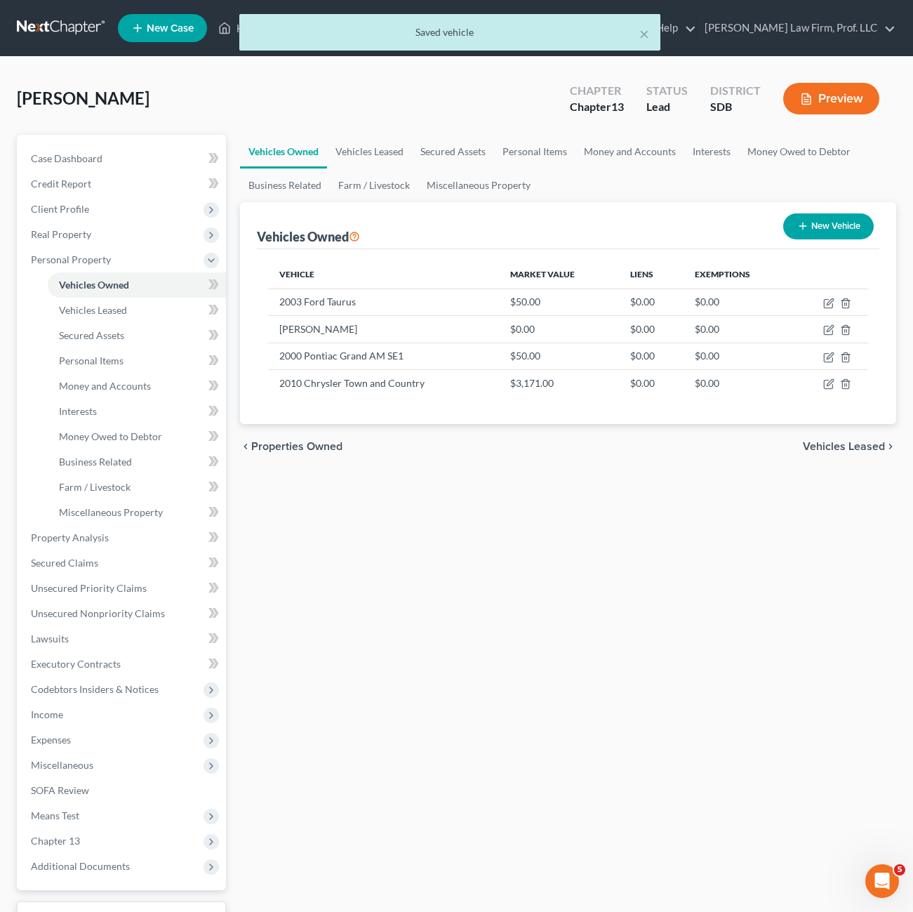
click at [577, 665] on div "Vehicles Owned Vehicles Leased Secured Assets Personal Items Money and Accounts…" at bounding box center [568, 553] width 670 height 836
click at [121, 770] on span "Miscellaneous" at bounding box center [123, 764] width 206 height 25
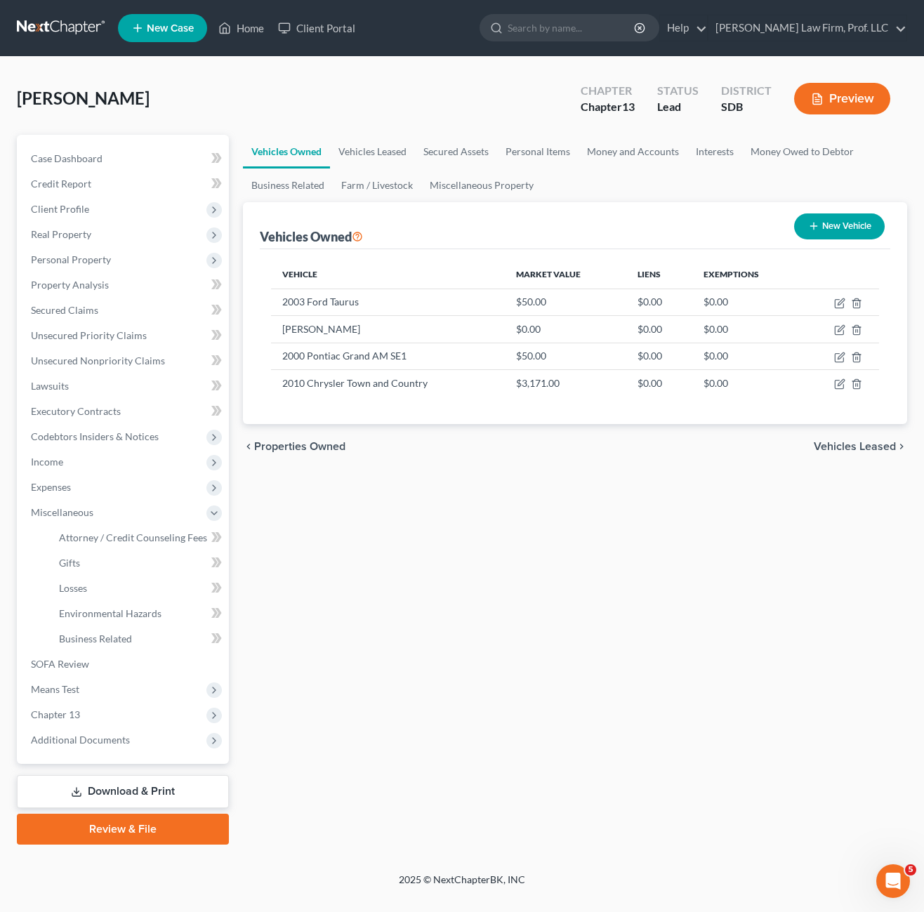
click at [665, 593] on div "Vehicles Owned Vehicles Leased Secured Assets Personal Items Money and Accounts…" at bounding box center [575, 490] width 678 height 710
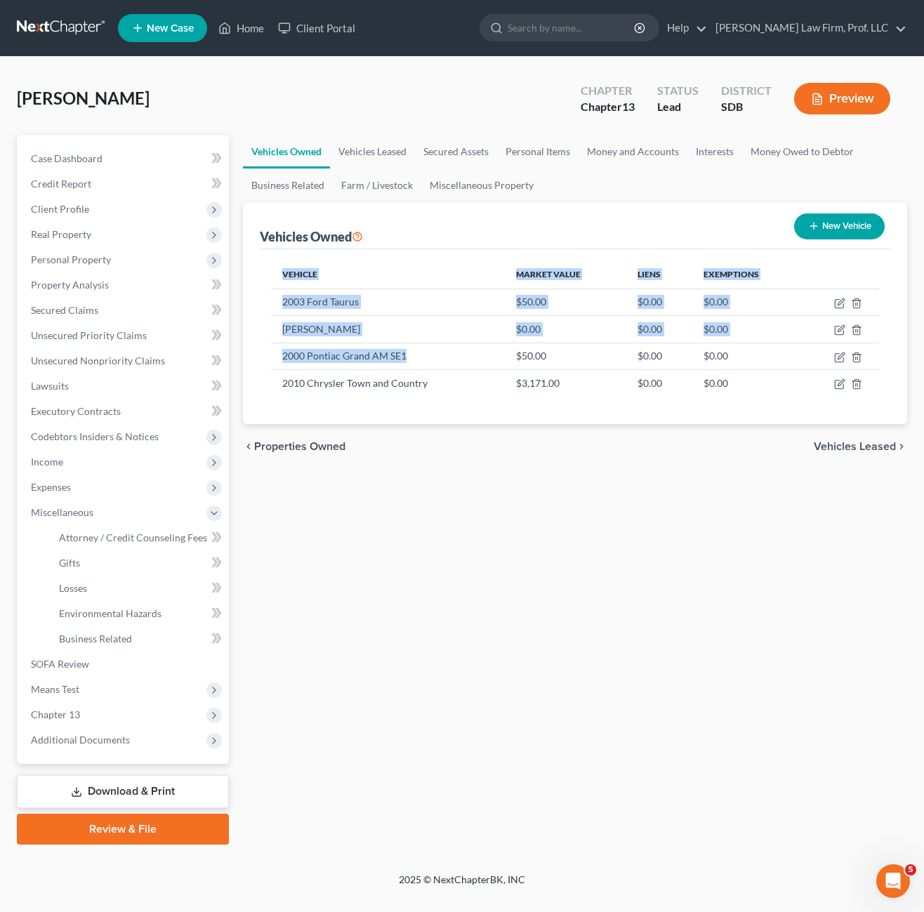
drag, startPoint x: 418, startPoint y: 359, endPoint x: 270, endPoint y: 369, distance: 149.1
click at [270, 369] on div "Vehicle Market Value Liens Exemptions 2003 Ford Taurus $50.00 $0.00 $0.00 Denal…" at bounding box center [575, 336] width 630 height 175
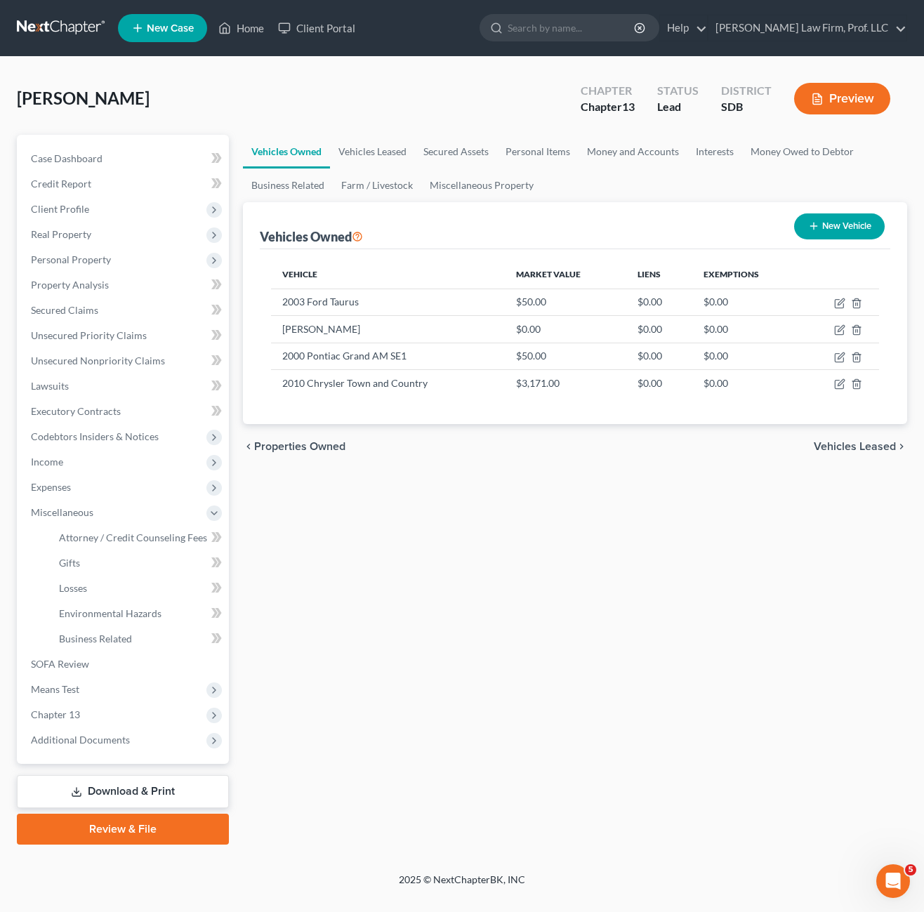
click at [557, 619] on div "Vehicles Owned Vehicles Leased Secured Assets Personal Items Money and Accounts…" at bounding box center [575, 490] width 678 height 710
click at [555, 578] on div "Vehicles Owned Vehicles Leased Secured Assets Personal Items Money and Accounts…" at bounding box center [575, 490] width 678 height 710
drag, startPoint x: 790, startPoint y: 397, endPoint x: 258, endPoint y: 272, distance: 546.5
click at [258, 272] on div "Vehicles Owned New Vehicle Vehicle Market Value Liens Exemptions 2003 Ford Taur…" at bounding box center [575, 313] width 664 height 223
drag, startPoint x: 258, startPoint y: 272, endPoint x: 292, endPoint y: 333, distance: 69.5
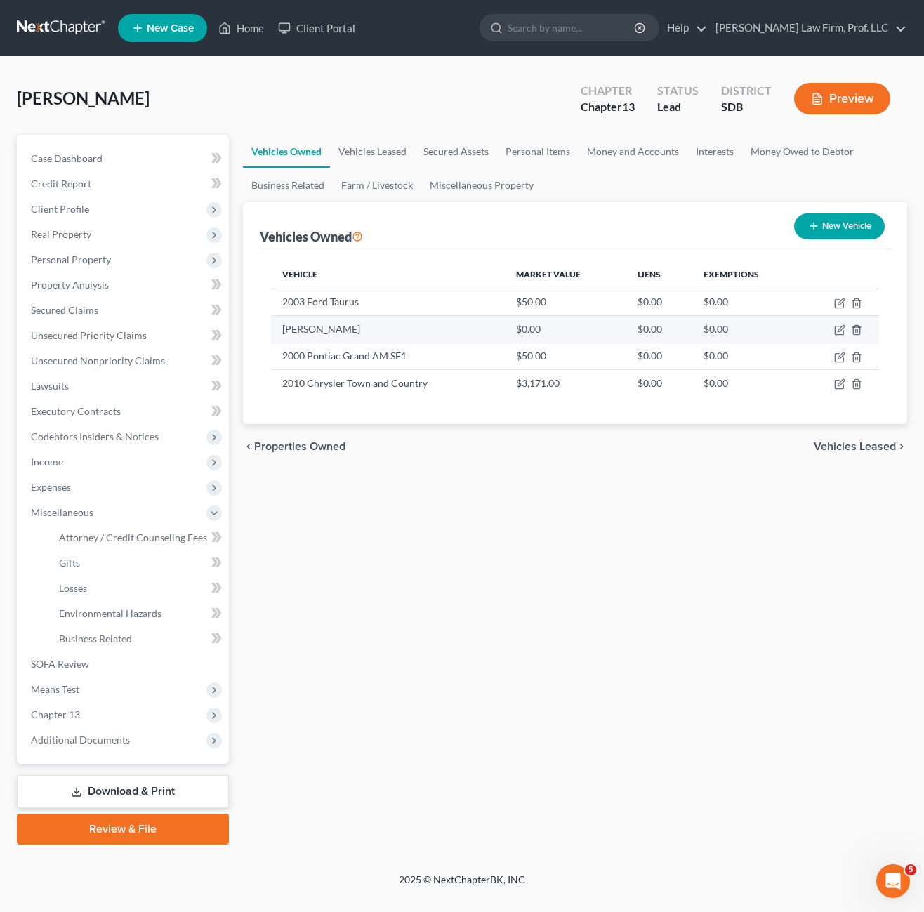
click at [292, 333] on td "[PERSON_NAME]" at bounding box center [388, 329] width 234 height 27
click at [474, 482] on div "Vehicles Owned Vehicles Leased Secured Assets Personal Items Money and Accounts…" at bounding box center [575, 490] width 678 height 710
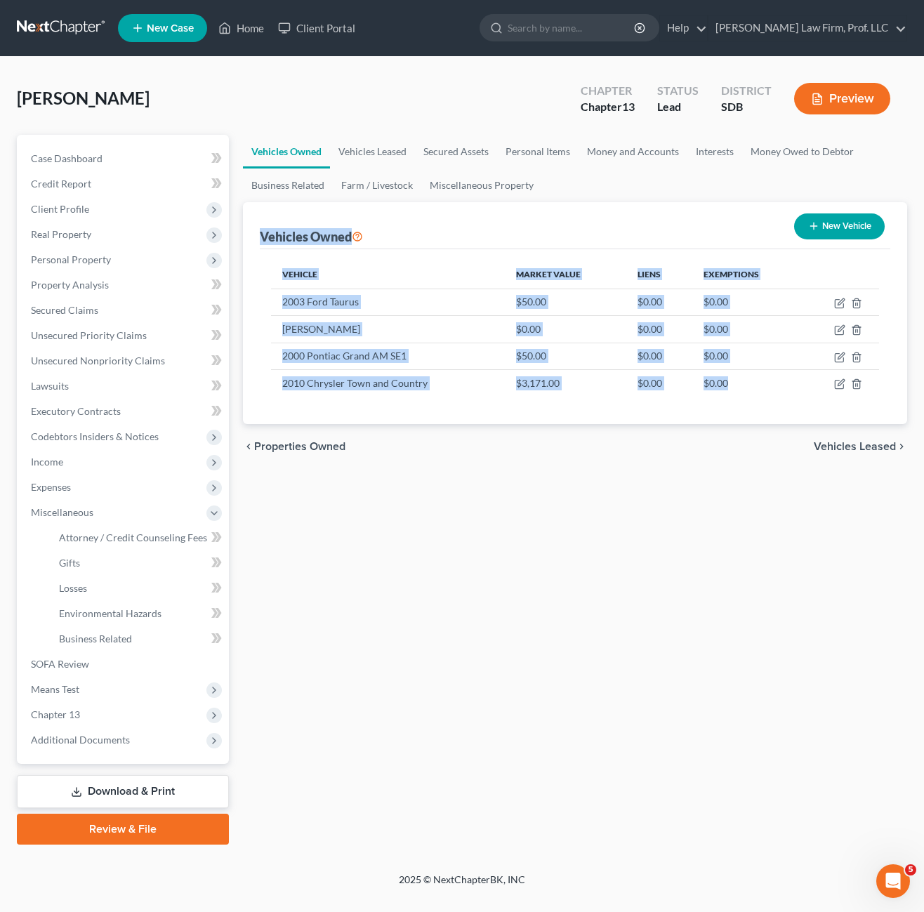
drag, startPoint x: 753, startPoint y: 387, endPoint x: 239, endPoint y: 230, distance: 537.8
click at [239, 230] on div "Vehicles Owned Vehicles Leased Secured Assets Personal Items Money and Accounts…" at bounding box center [575, 490] width 678 height 710
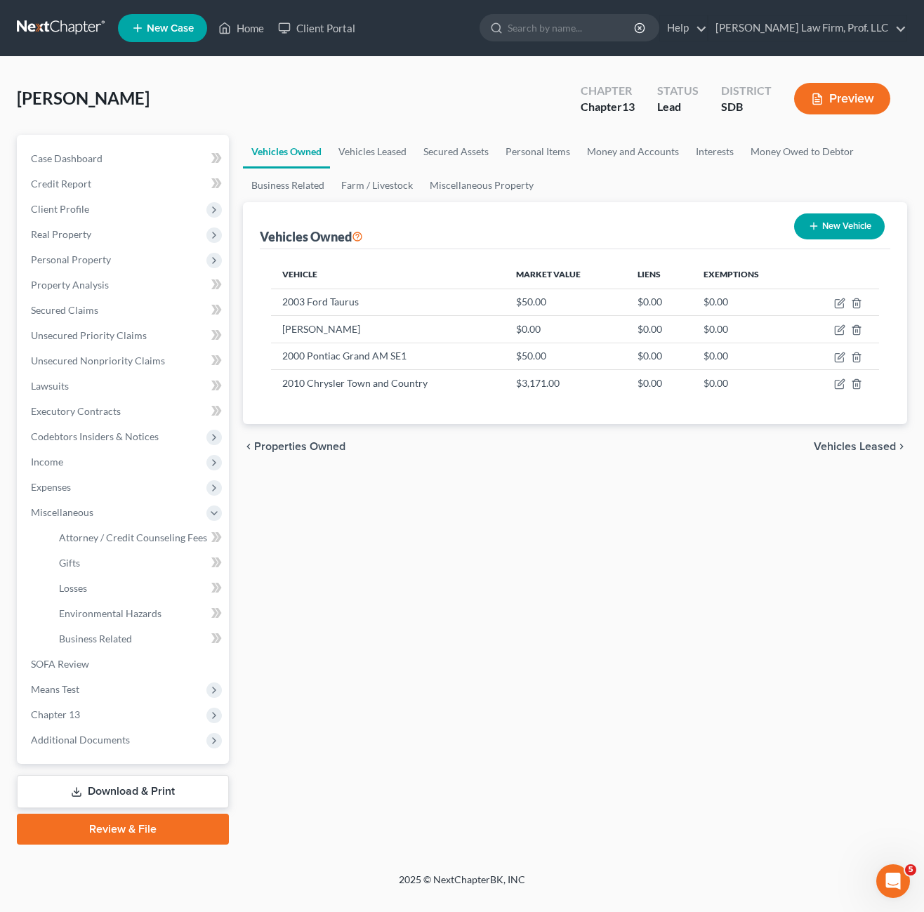
click at [457, 537] on div "Vehicles Owned Vehicles Leased Secured Assets Personal Items Money and Accounts…" at bounding box center [575, 490] width 678 height 710
click at [362, 708] on div "Vehicles Owned Vehicles Leased Secured Assets Personal Items Money and Accounts…" at bounding box center [575, 490] width 678 height 710
click at [84, 286] on span "Property Analysis" at bounding box center [70, 285] width 78 height 12
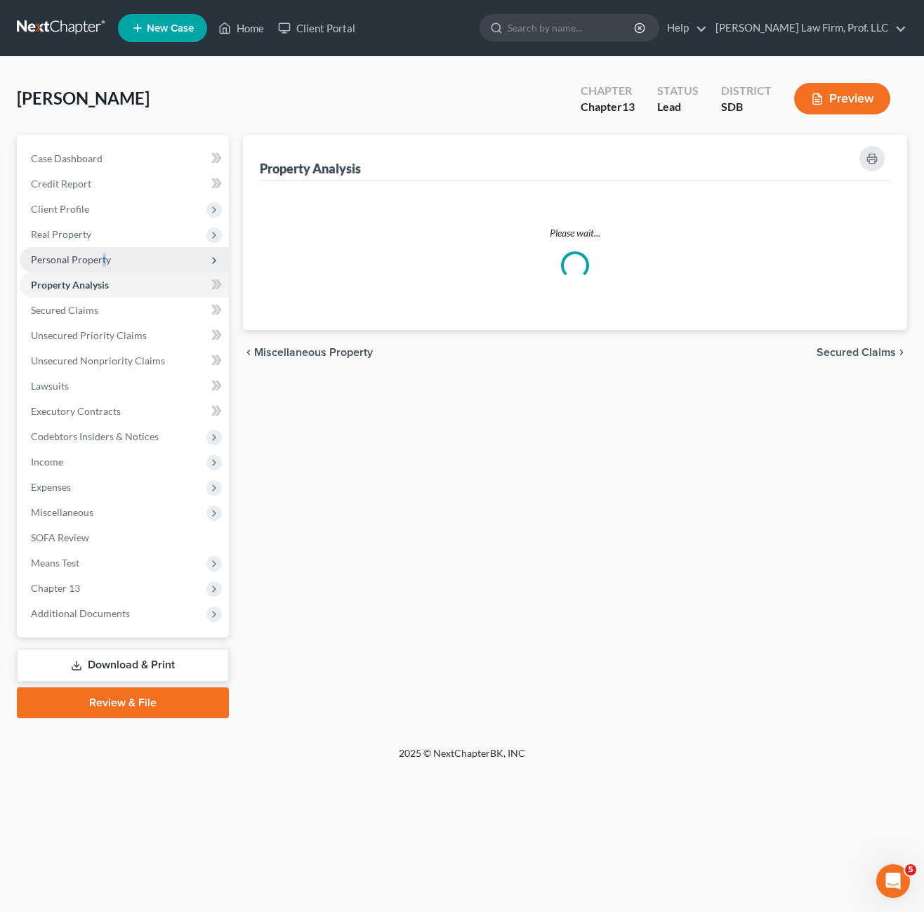
click at [102, 253] on span "Personal Property" at bounding box center [71, 259] width 80 height 12
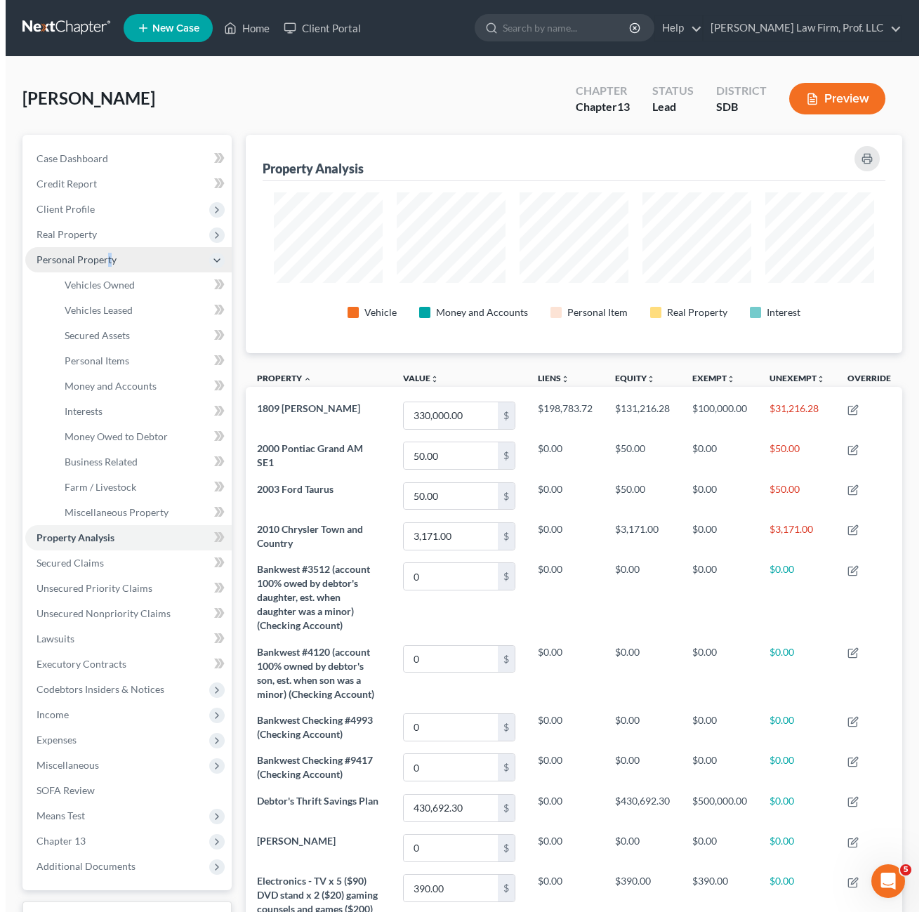
scroll to position [218, 656]
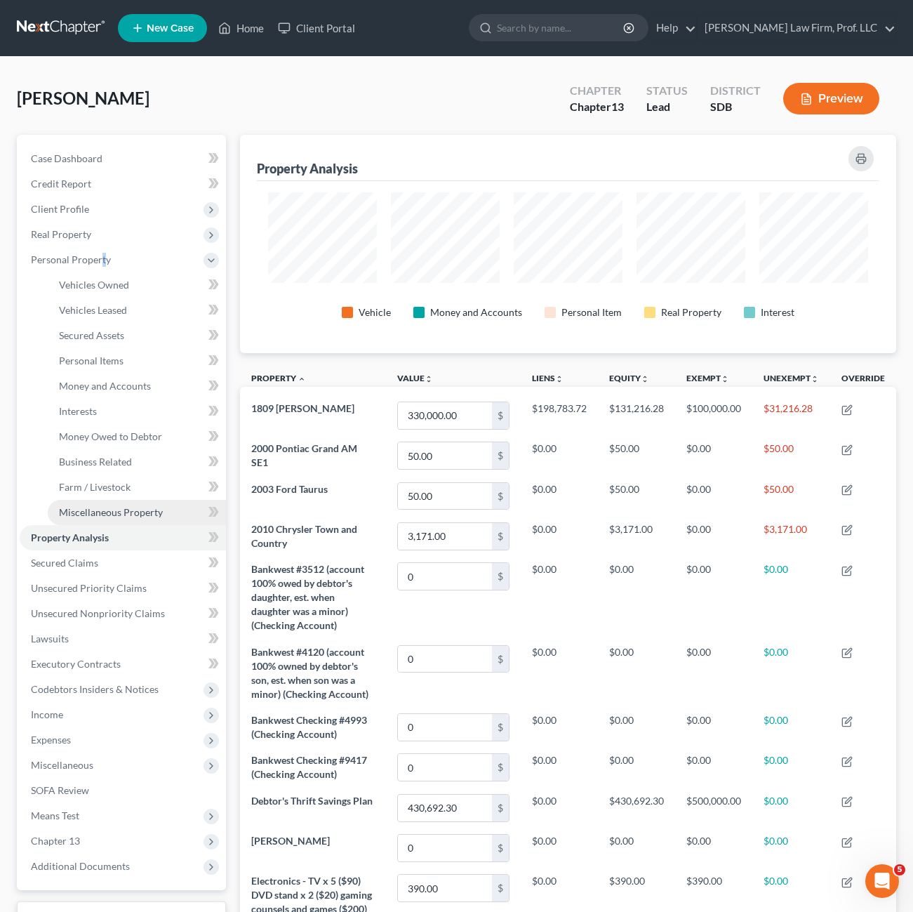
click at [147, 513] on span "Miscellaneous Property" at bounding box center [111, 512] width 104 height 12
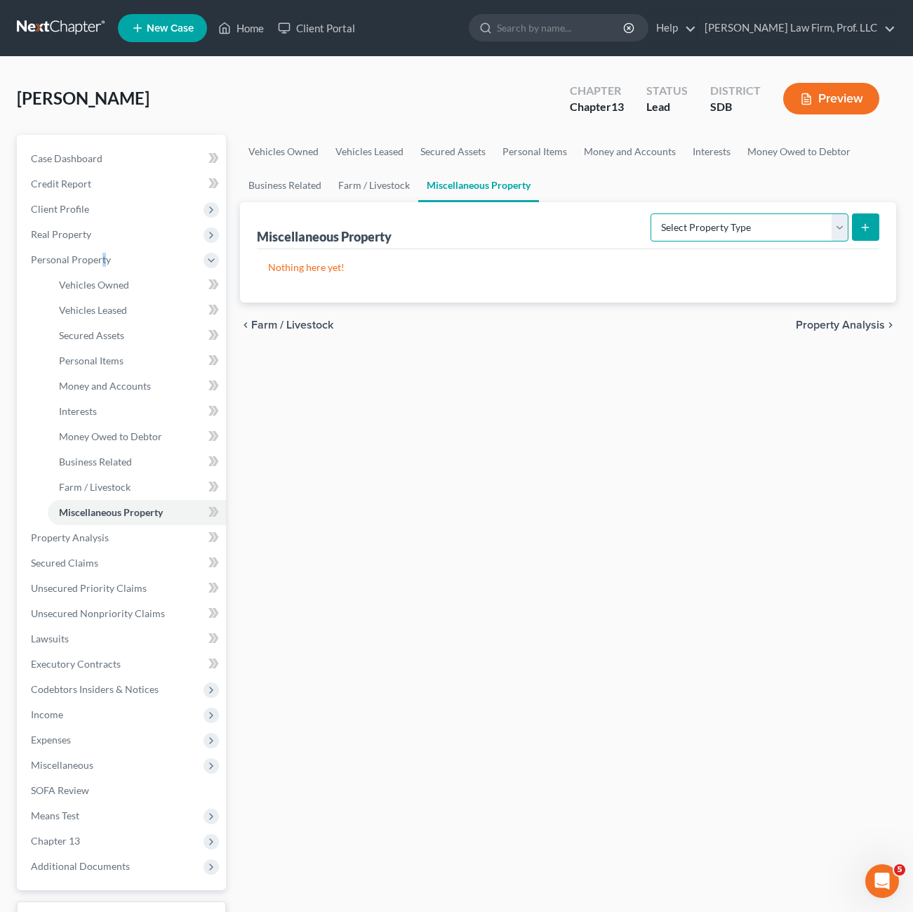
click at [707, 230] on select "Select Property Type Assigned for Creditor Benefit [DATE] Holding for Another N…" at bounding box center [750, 227] width 198 height 28
select select "transferred"
click at [651, 213] on select "Select Property Type Assigned for Creditor Benefit [DATE] Holding for Another N…" at bounding box center [750, 227] width 198 height 28
click at [868, 232] on button "submit" at bounding box center [865, 226] width 27 height 27
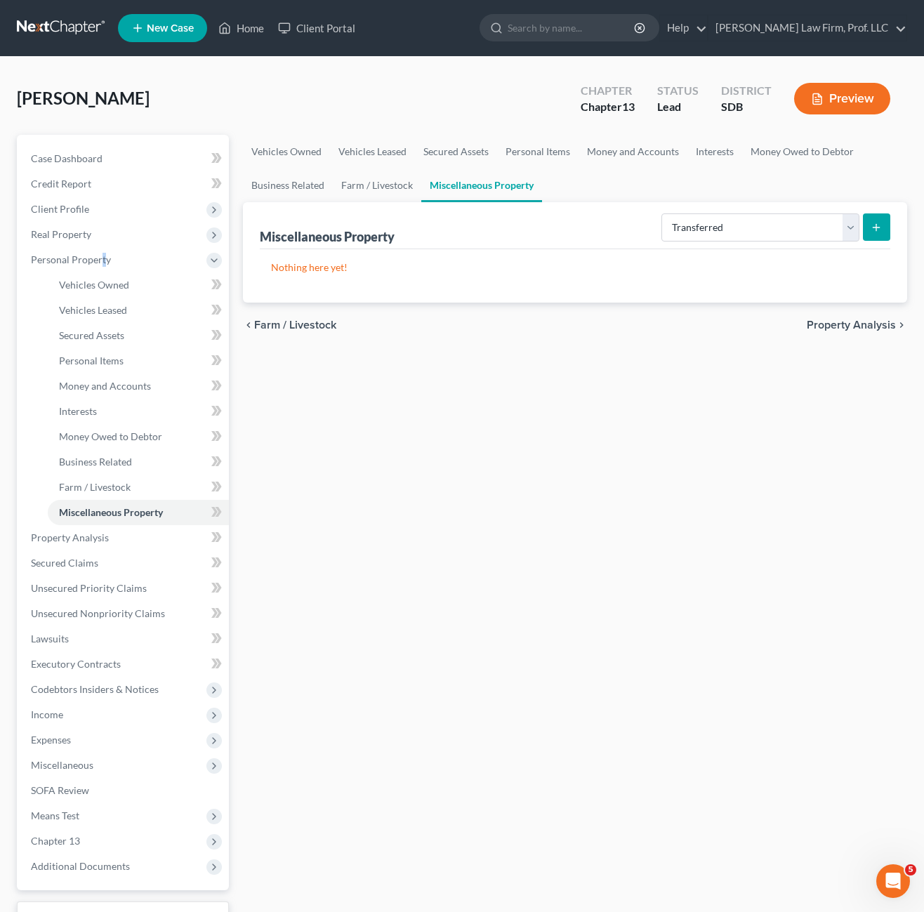
select select "Ordinary ([DATE])"
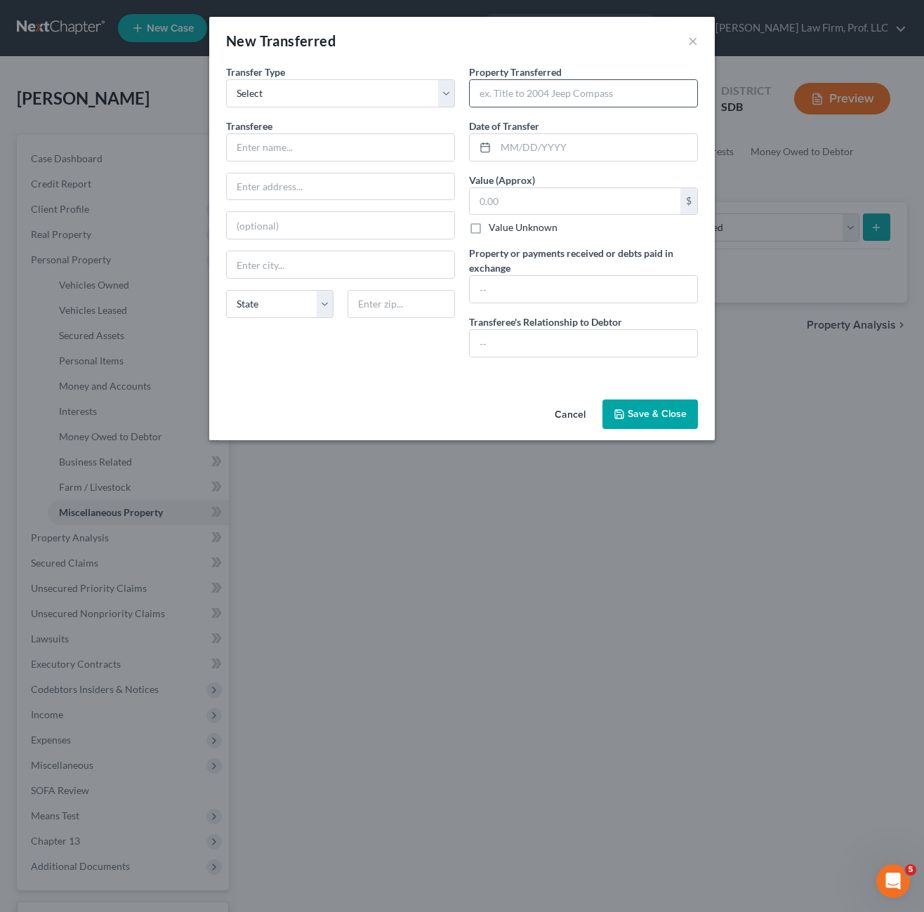
click at [550, 107] on div at bounding box center [583, 93] width 229 height 28
click at [548, 98] on input "text" at bounding box center [583, 93] width 227 height 27
type input "G"
type input "Pontiac Transfer"
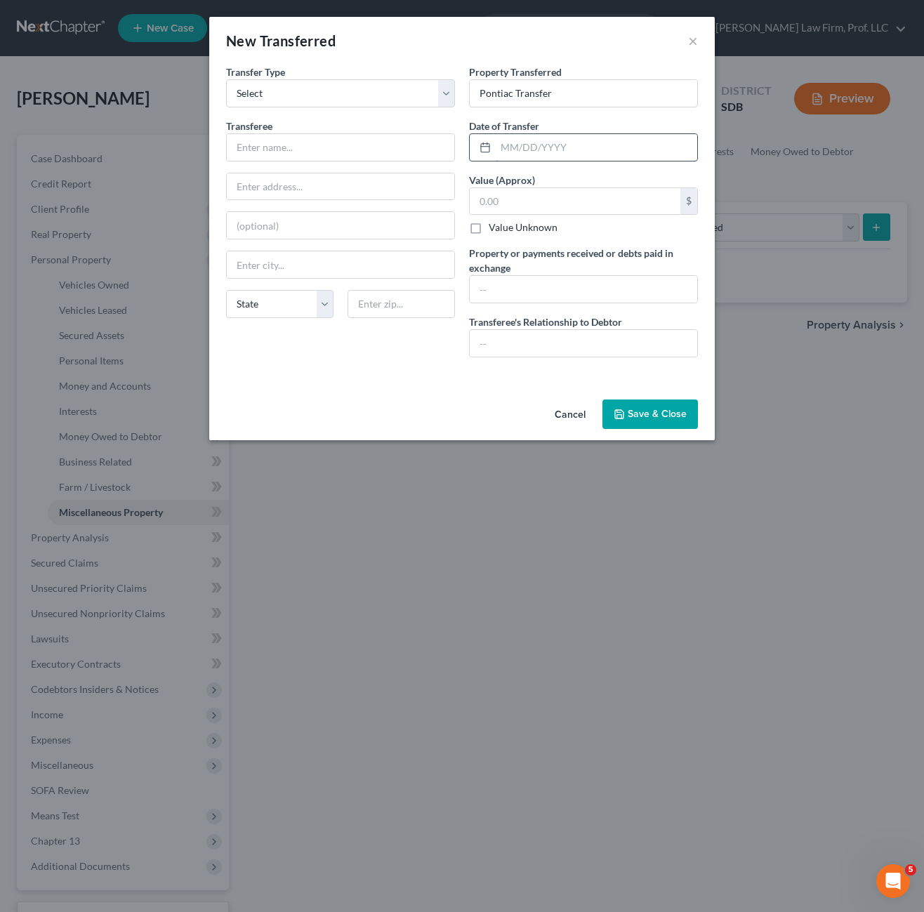
click at [573, 150] on input "text" at bounding box center [596, 147] width 201 height 27
click at [364, 145] on input "text" at bounding box center [340, 147] width 227 height 27
click at [368, 370] on div "An exemption set must first be selected from the Filing Information section. Tr…" at bounding box center [461, 229] width 505 height 329
click at [366, 154] on input "text" at bounding box center [340, 147] width 227 height 27
click at [315, 147] on input "text" at bounding box center [340, 147] width 227 height 27
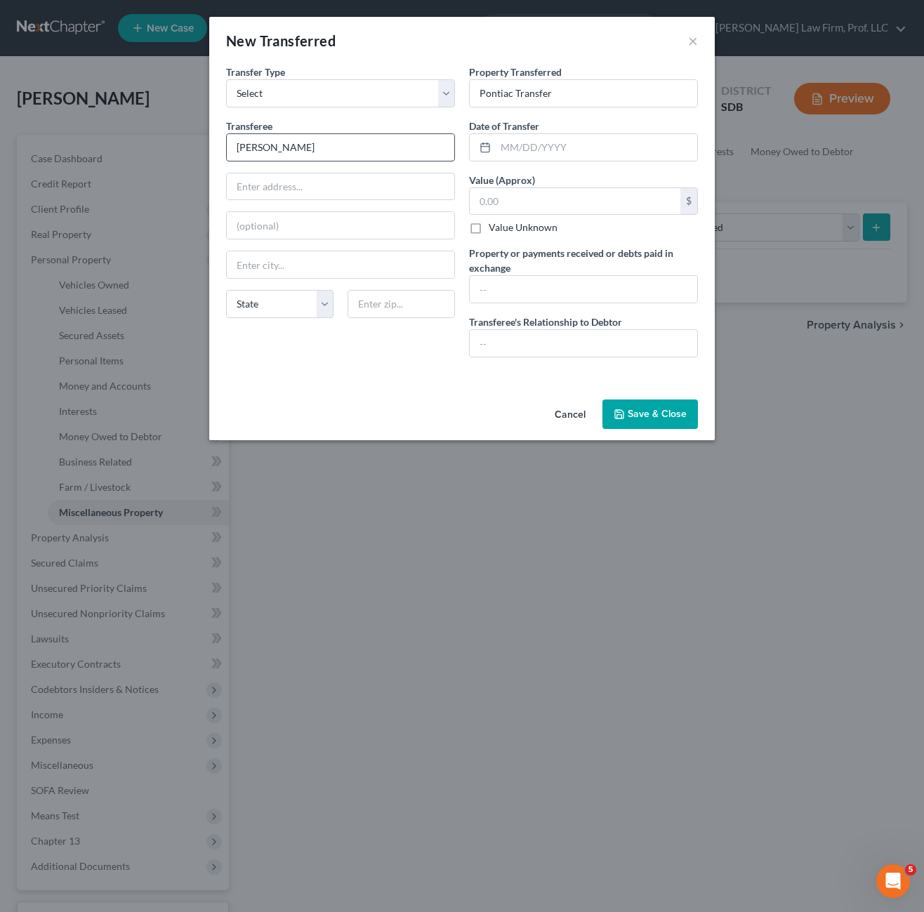
type input "[PERSON_NAME]"
click at [369, 133] on div "[PERSON_NAME]" at bounding box center [340, 147] width 229 height 28
click at [358, 150] on input "[PERSON_NAME]" at bounding box center [340, 147] width 227 height 27
click at [324, 173] on div at bounding box center [340, 187] width 229 height 28
drag, startPoint x: 332, startPoint y: 196, endPoint x: 376, endPoint y: 192, distance: 43.7
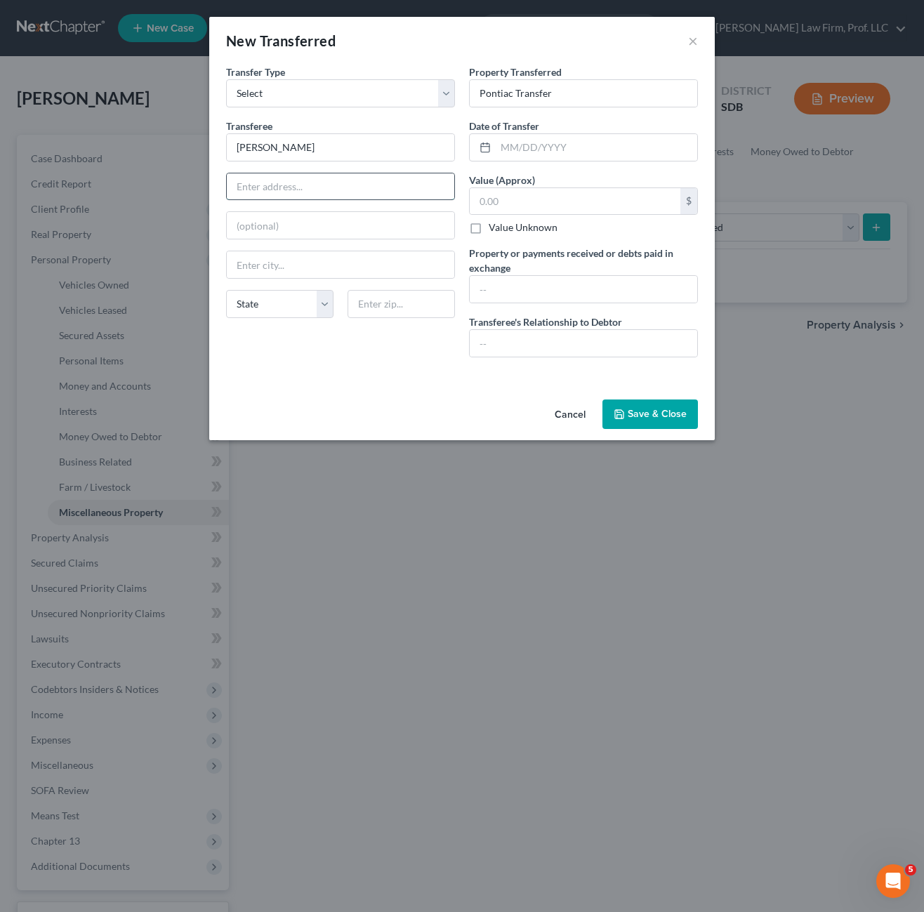
click at [333, 196] on input "text" at bounding box center [340, 186] width 227 height 27
drag, startPoint x: 520, startPoint y: 398, endPoint x: 524, endPoint y: 387, distance: 12.0
click at [519, 398] on div "Cancel Save & Close" at bounding box center [461, 417] width 505 height 46
click at [520, 291] on input "text" at bounding box center [583, 289] width 227 height 27
click at [529, 297] on input "text" at bounding box center [583, 289] width 227 height 27
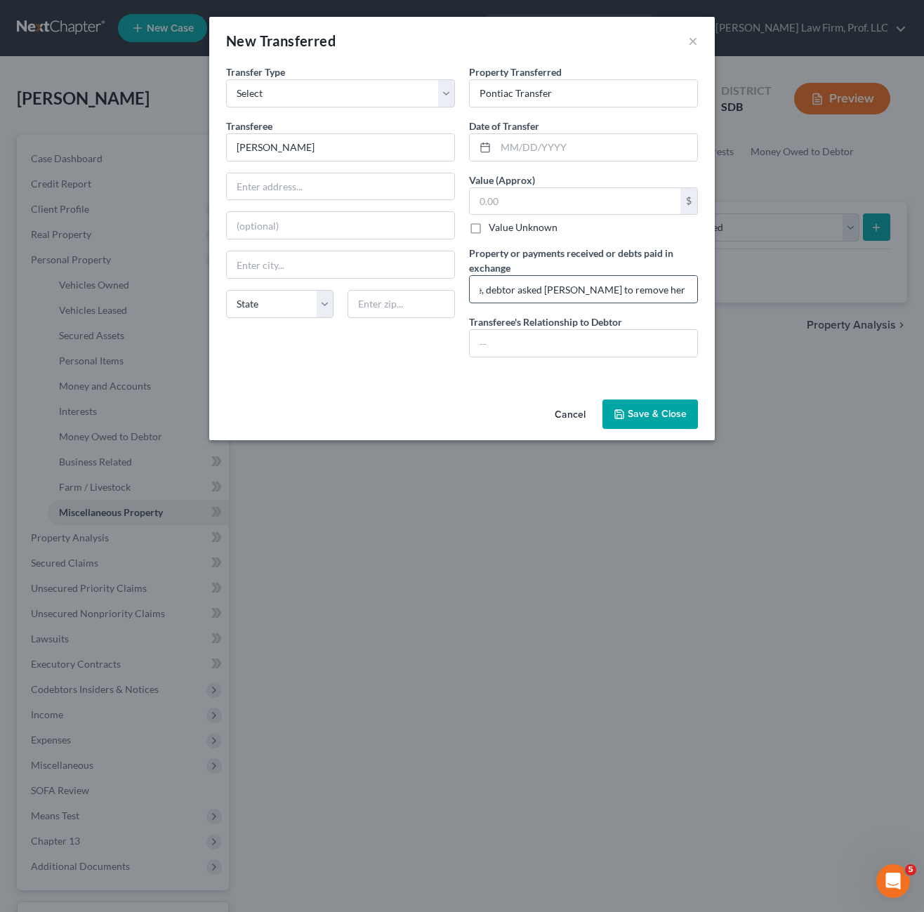
scroll to position [0, 124]
type input "$0, both parties were on title, debtor asked [PERSON_NAME] to remove her name f…"
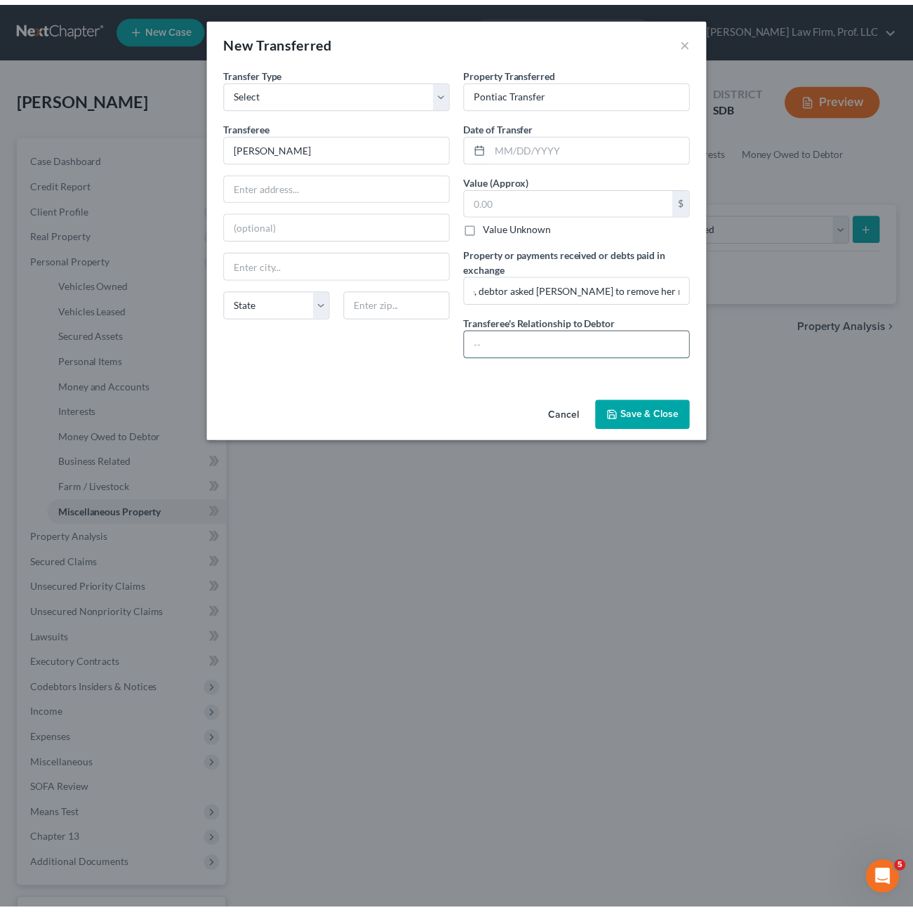
scroll to position [0, 0]
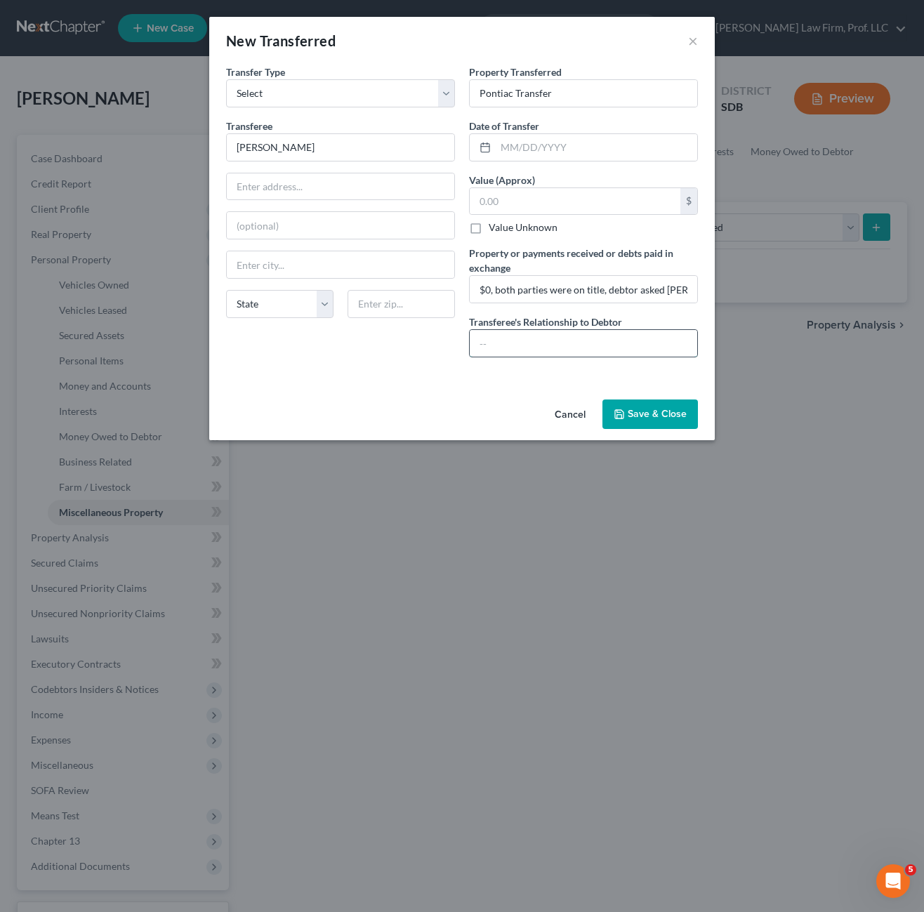
drag, startPoint x: 544, startPoint y: 331, endPoint x: 548, endPoint y: 337, distance: 7.6
click at [545, 330] on input "text" at bounding box center [583, 343] width 227 height 27
click at [548, 342] on input "text" at bounding box center [583, 343] width 227 height 27
click at [556, 206] on input "text" at bounding box center [575, 201] width 211 height 27
type input "50.00"
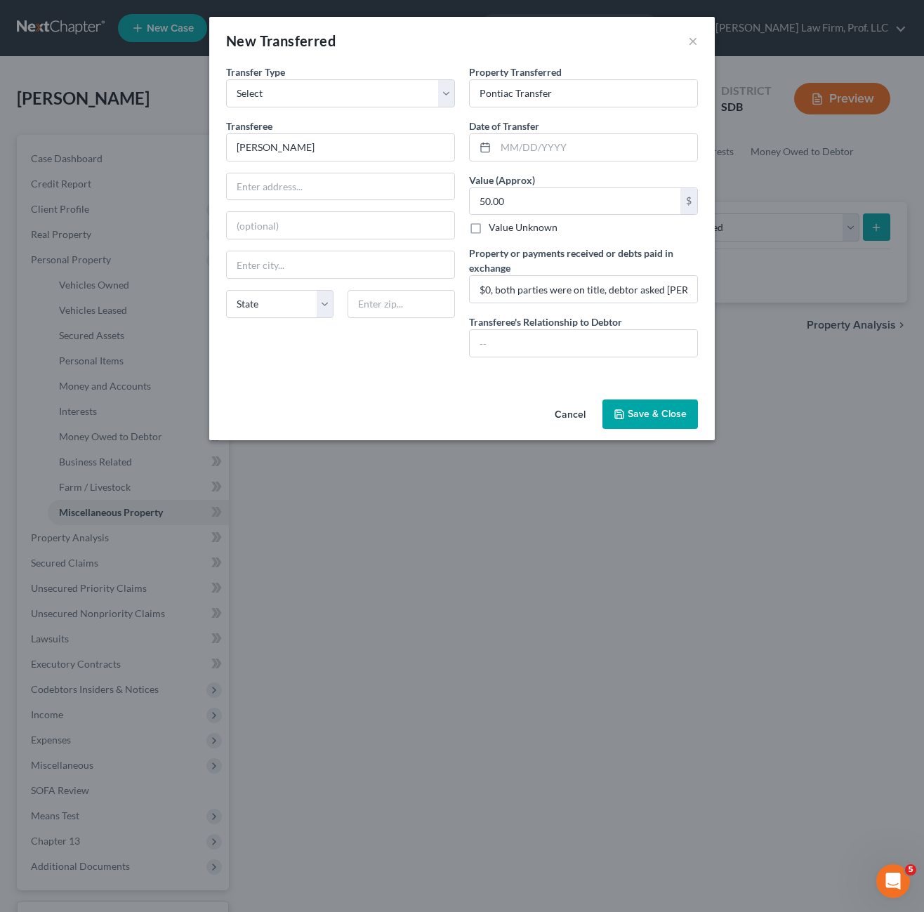
click at [594, 119] on div "Date of Transfer *" at bounding box center [583, 140] width 229 height 43
click at [589, 88] on input "Pontiac Transfer" at bounding box center [583, 93] width 227 height 27
click at [641, 420] on button "Save & Close" at bounding box center [649, 413] width 95 height 29
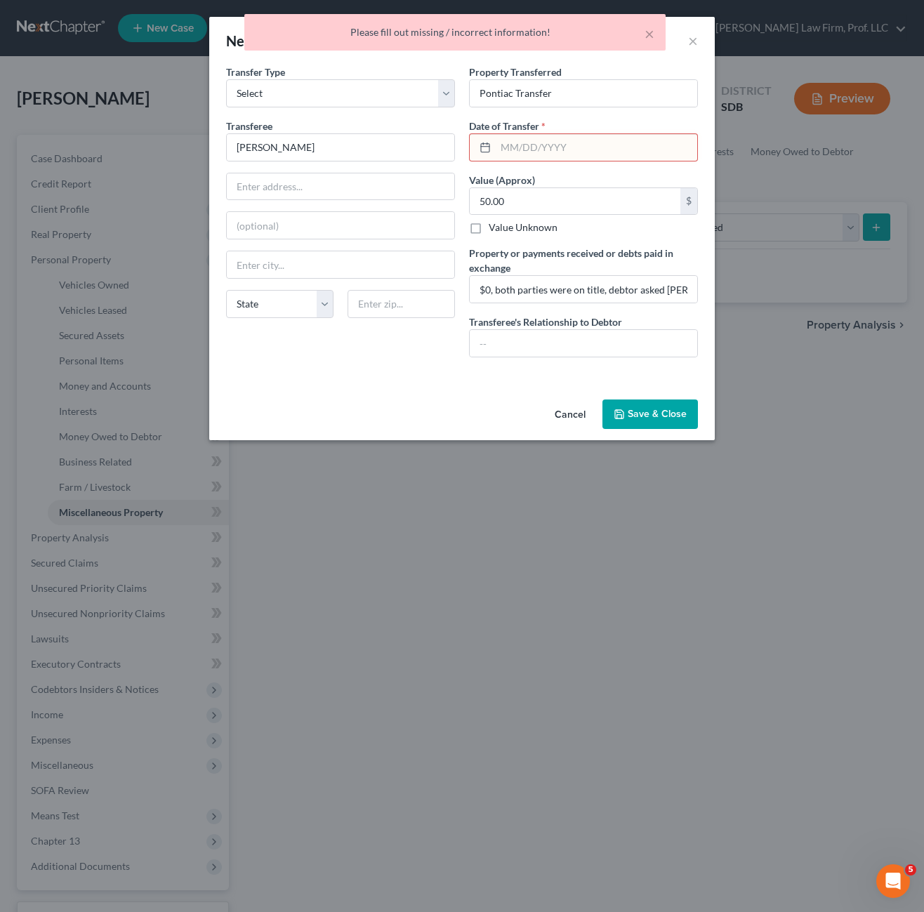
click at [524, 138] on input "text" at bounding box center [596, 147] width 201 height 27
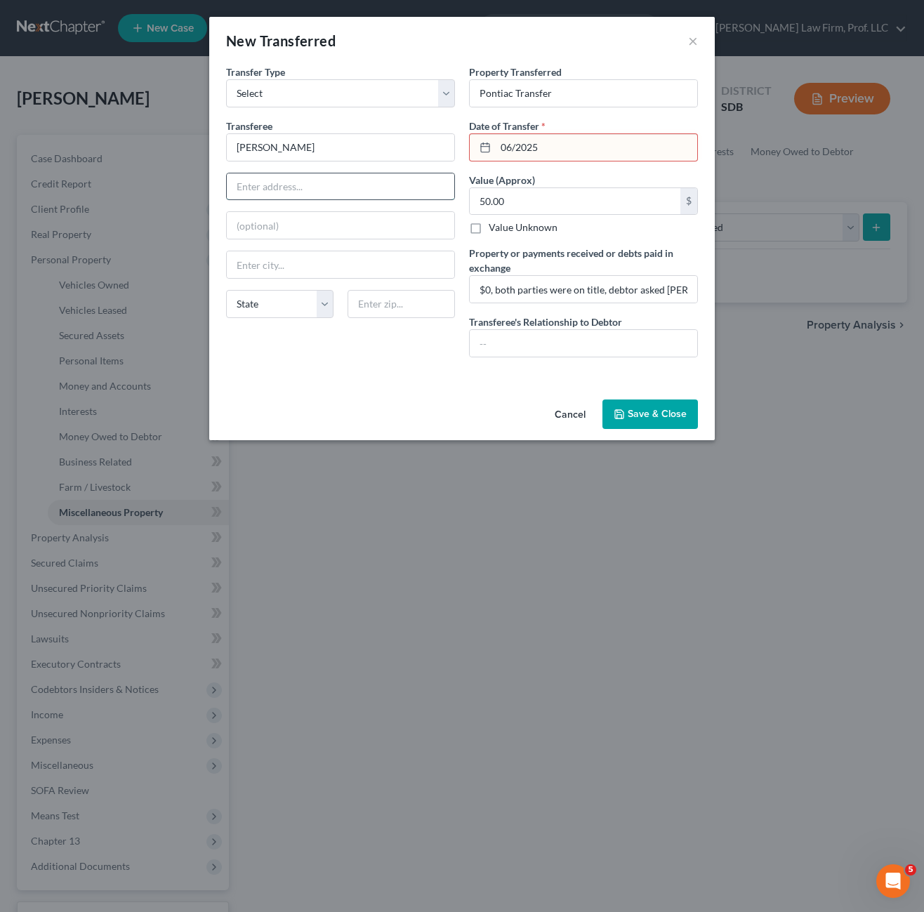
click at [350, 192] on input "text" at bounding box center [340, 186] width 227 height 27
click at [658, 406] on button "Save & Close" at bounding box center [649, 413] width 95 height 29
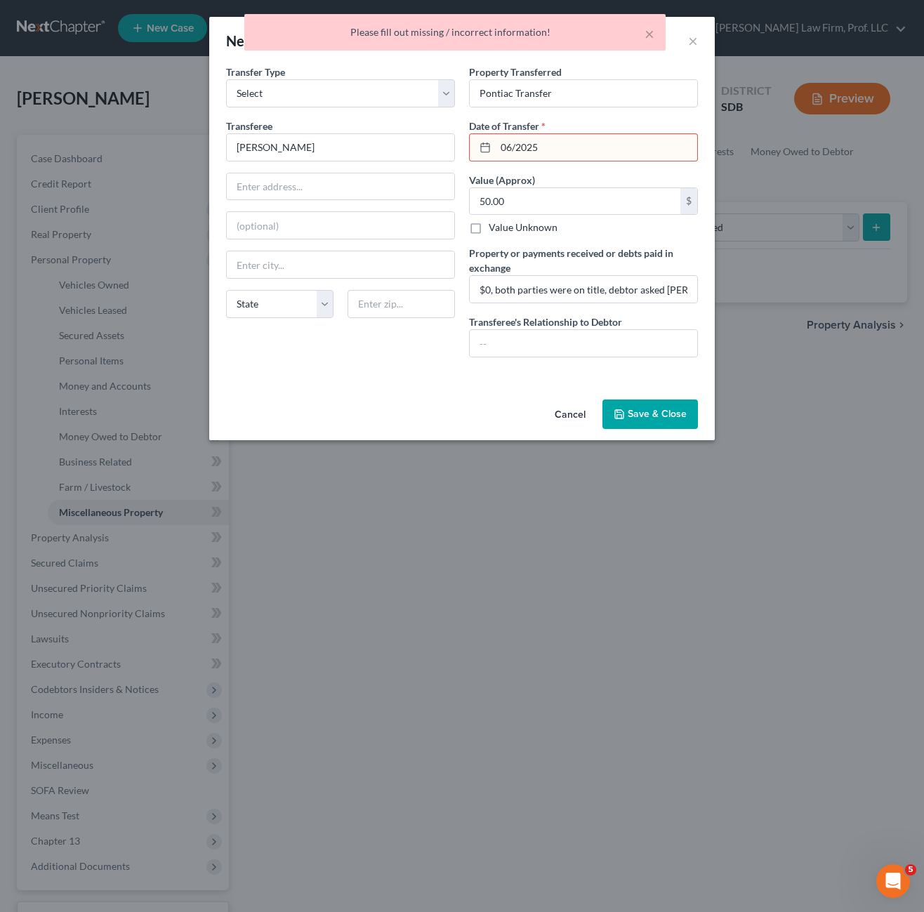
click at [577, 147] on input "06/2025" at bounding box center [596, 147] width 201 height 27
click at [515, 148] on input "06/2025" at bounding box center [596, 147] width 201 height 27
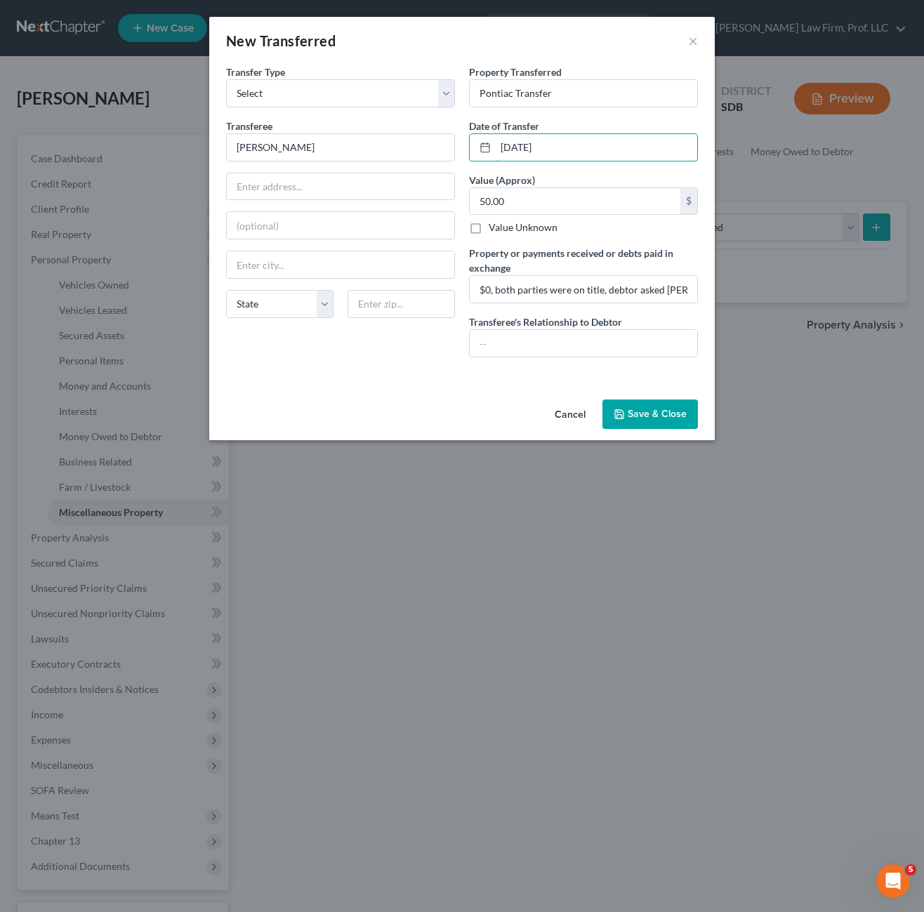
type input "[DATE]"
drag, startPoint x: 331, startPoint y: 380, endPoint x: 300, endPoint y: 256, distance: 128.2
click at [331, 380] on div "An exemption set must first be selected from the Filing Information section. Tr…" at bounding box center [461, 229] width 505 height 329
click at [289, 178] on input "text" at bounding box center [340, 186] width 227 height 27
click at [348, 145] on input "[PERSON_NAME]" at bounding box center [340, 147] width 227 height 27
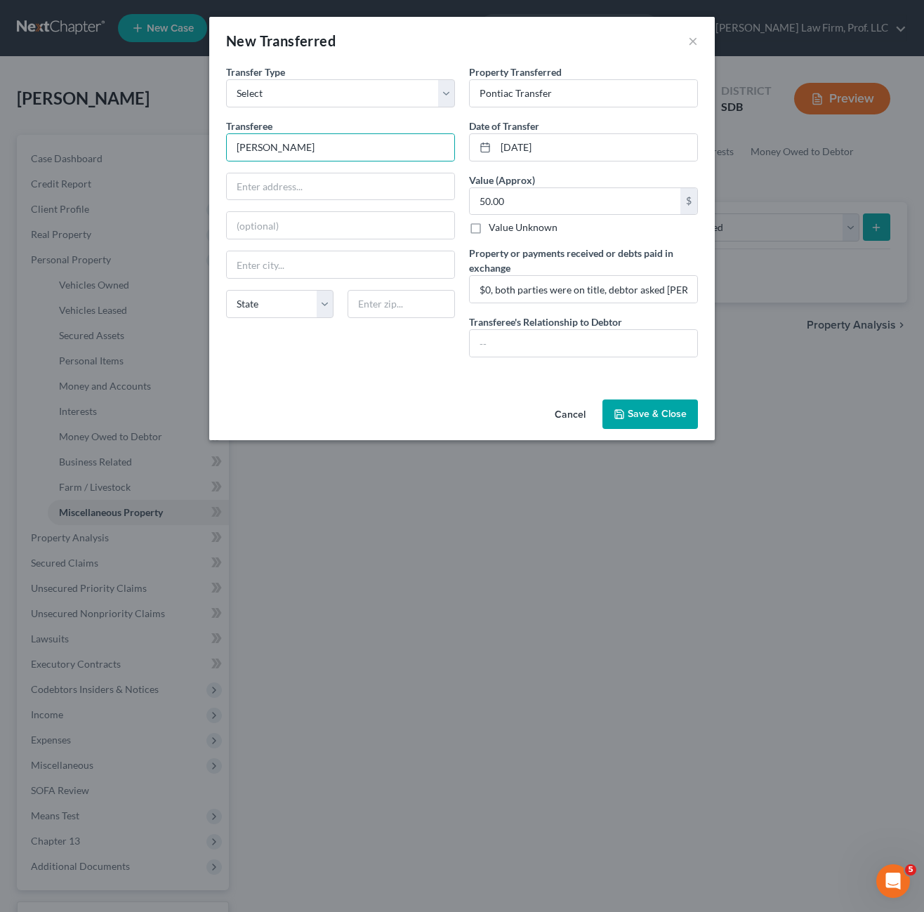
click at [631, 404] on button "Save & Close" at bounding box center [649, 413] width 95 height 29
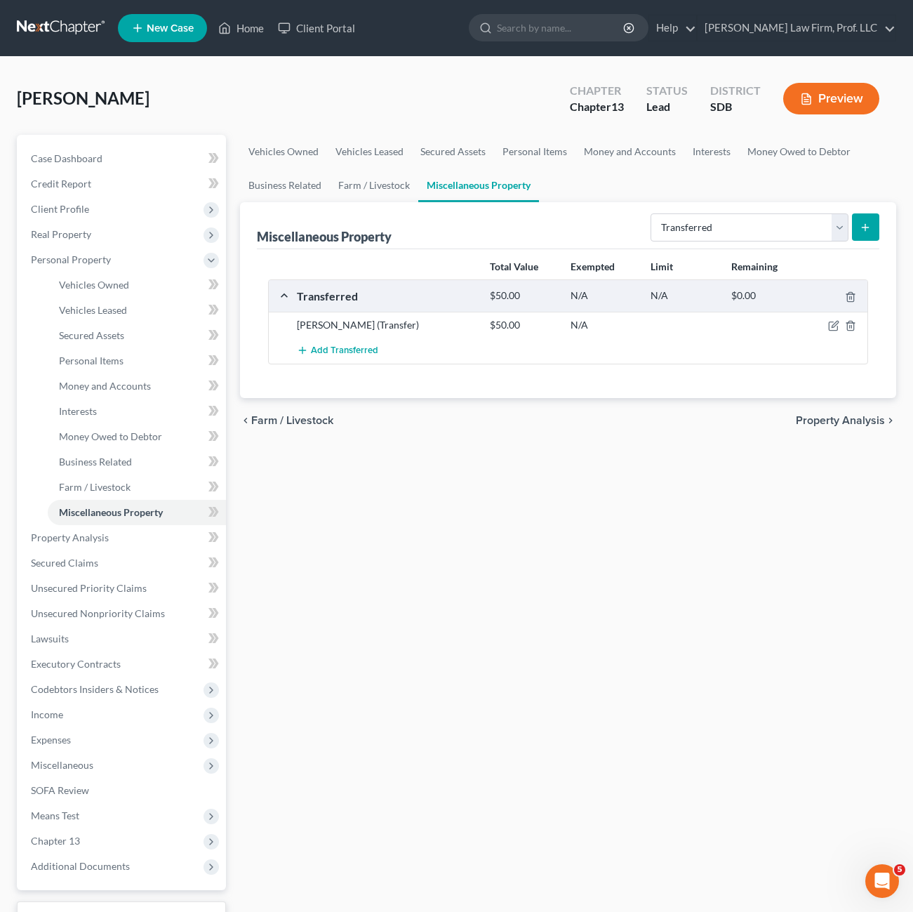
drag, startPoint x: 470, startPoint y: 615, endPoint x: 451, endPoint y: 595, distance: 27.3
click at [467, 618] on div "Vehicles Owned Vehicles Leased Secured Assets Personal Items Money and Accounts…" at bounding box center [568, 553] width 670 height 836
click at [484, 467] on div "Vehicles Owned Vehicles Leased Secured Assets Personal Items Money and Accounts…" at bounding box center [568, 553] width 670 height 836
click at [686, 411] on div "chevron_left Farm / Livestock Property Analysis chevron_right" at bounding box center [568, 420] width 656 height 45
drag, startPoint x: 420, startPoint y: 604, endPoint x: 383, endPoint y: 582, distance: 43.5
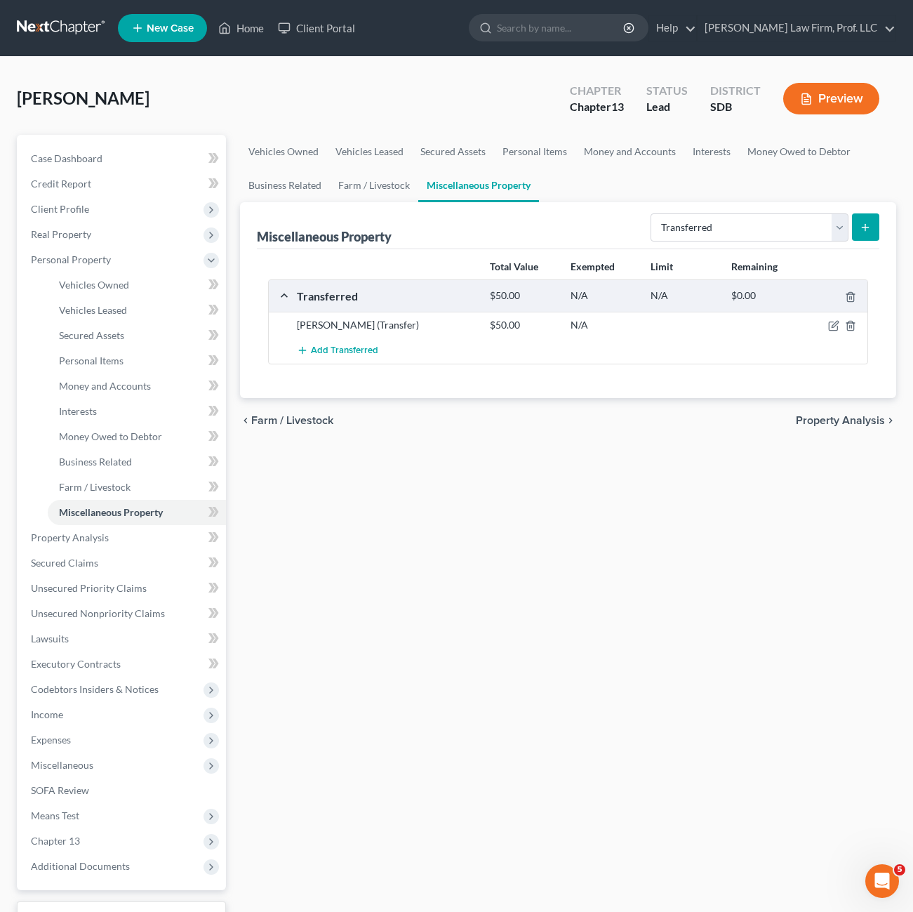
click at [420, 603] on div "Vehicles Owned Vehicles Leased Secured Assets Personal Items Money and Accounts…" at bounding box center [568, 553] width 670 height 836
click at [118, 371] on link "Personal Items" at bounding box center [137, 360] width 178 height 25
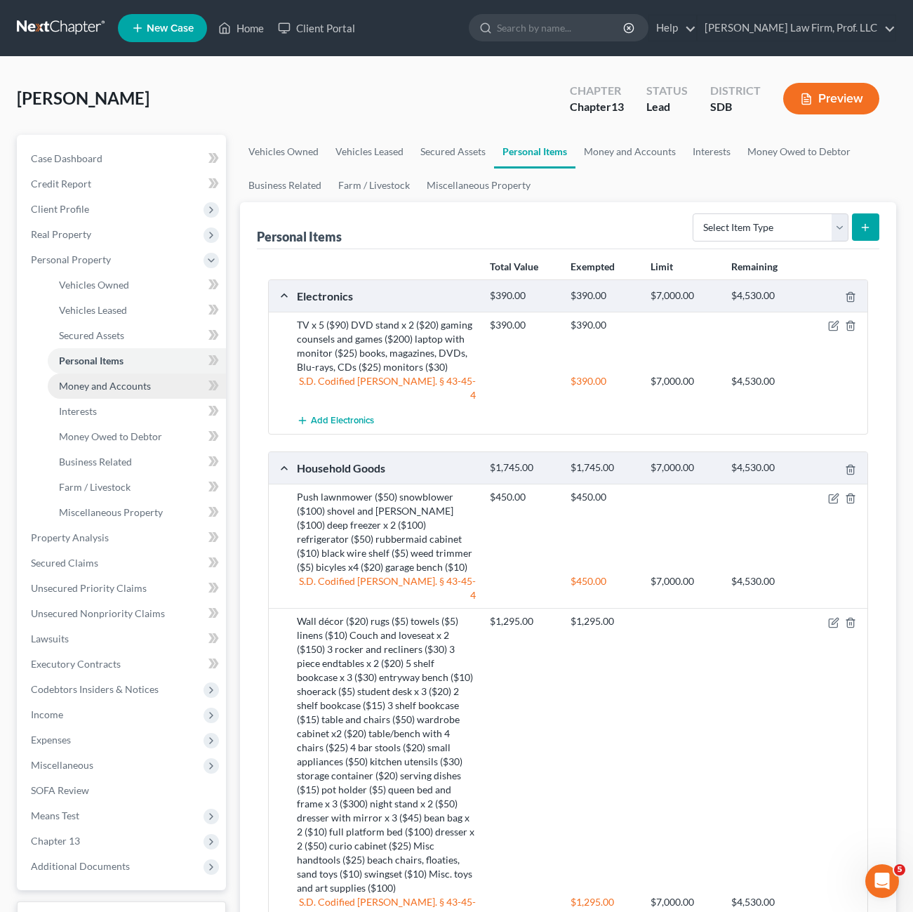
click at [95, 386] on span "Money and Accounts" at bounding box center [105, 386] width 92 height 12
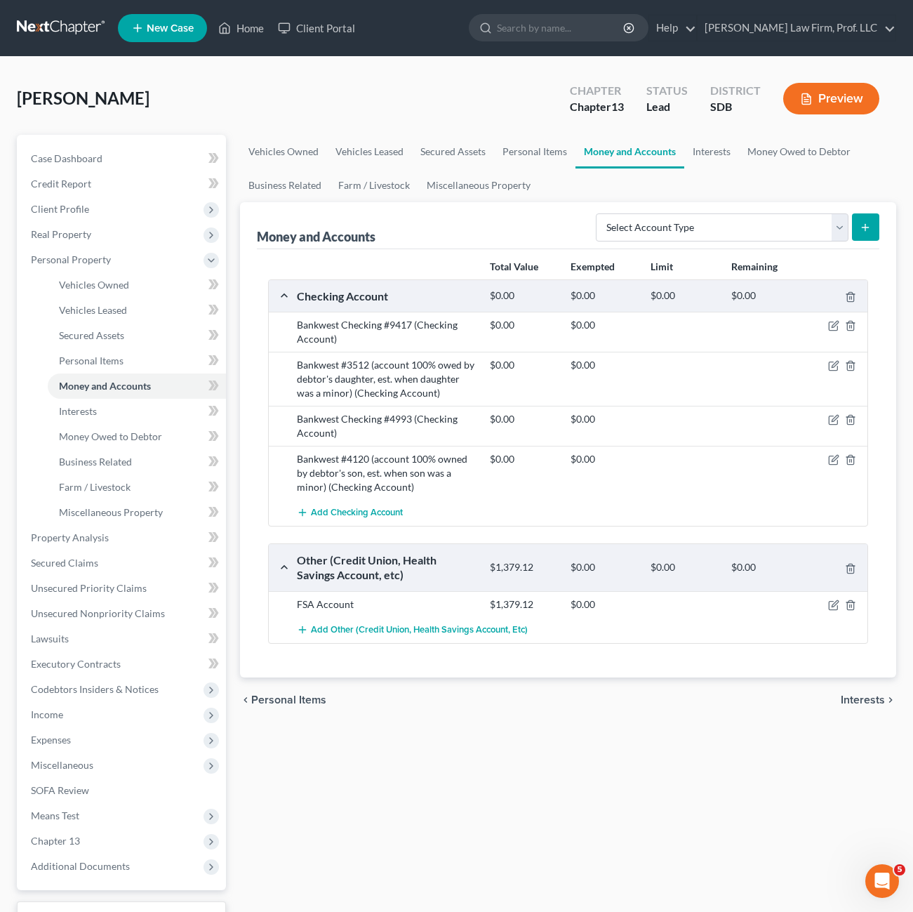
drag, startPoint x: 497, startPoint y: 844, endPoint x: 479, endPoint y: 812, distance: 36.7
click at [497, 844] on div "Vehicles Owned Vehicles Leased Secured Assets Personal Items Money and Accounts…" at bounding box center [568, 553] width 670 height 836
click at [124, 404] on link "Interests" at bounding box center [137, 411] width 178 height 25
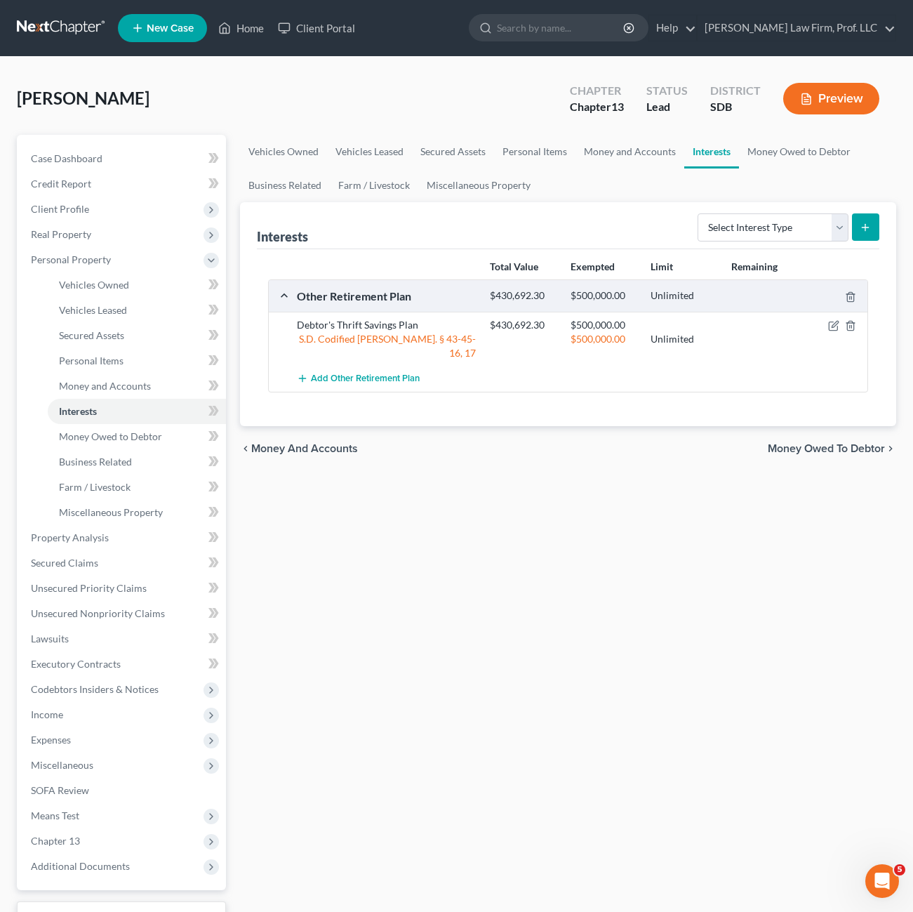
click at [622, 499] on div "Vehicles Owned Vehicles Leased Secured Assets Personal Items Money and Accounts…" at bounding box center [568, 553] width 670 height 836
click at [97, 366] on link "Personal Items" at bounding box center [137, 360] width 178 height 25
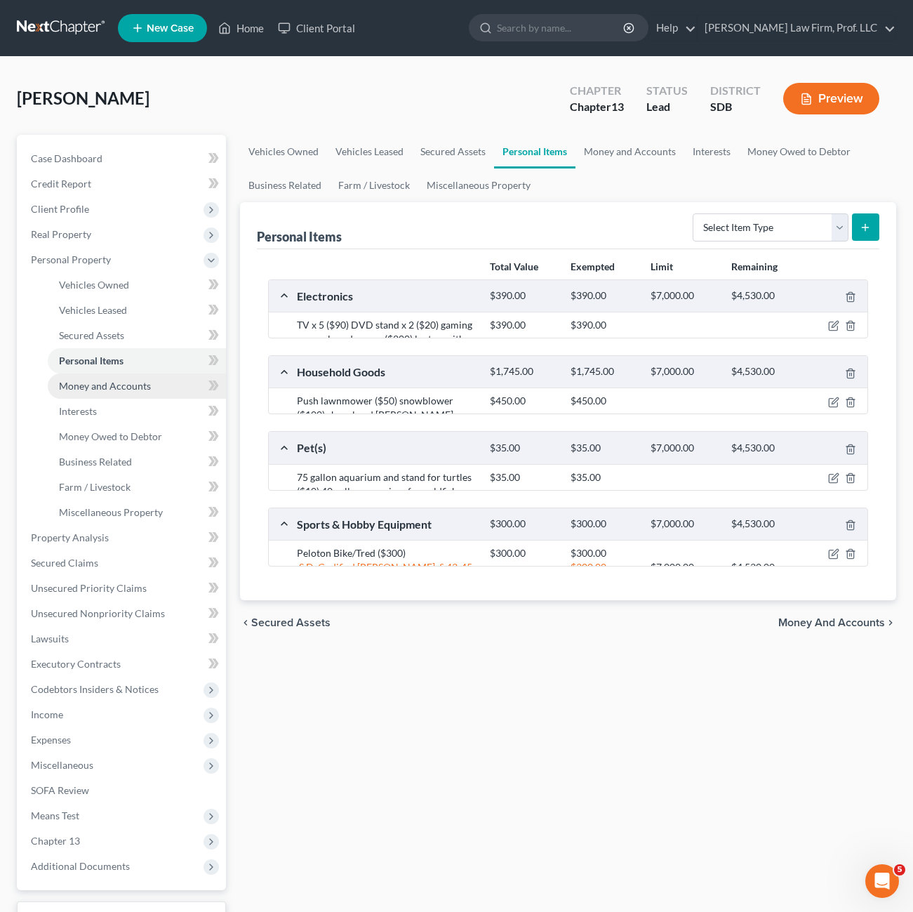
click at [110, 376] on link "Money and Accounts" at bounding box center [137, 385] width 178 height 25
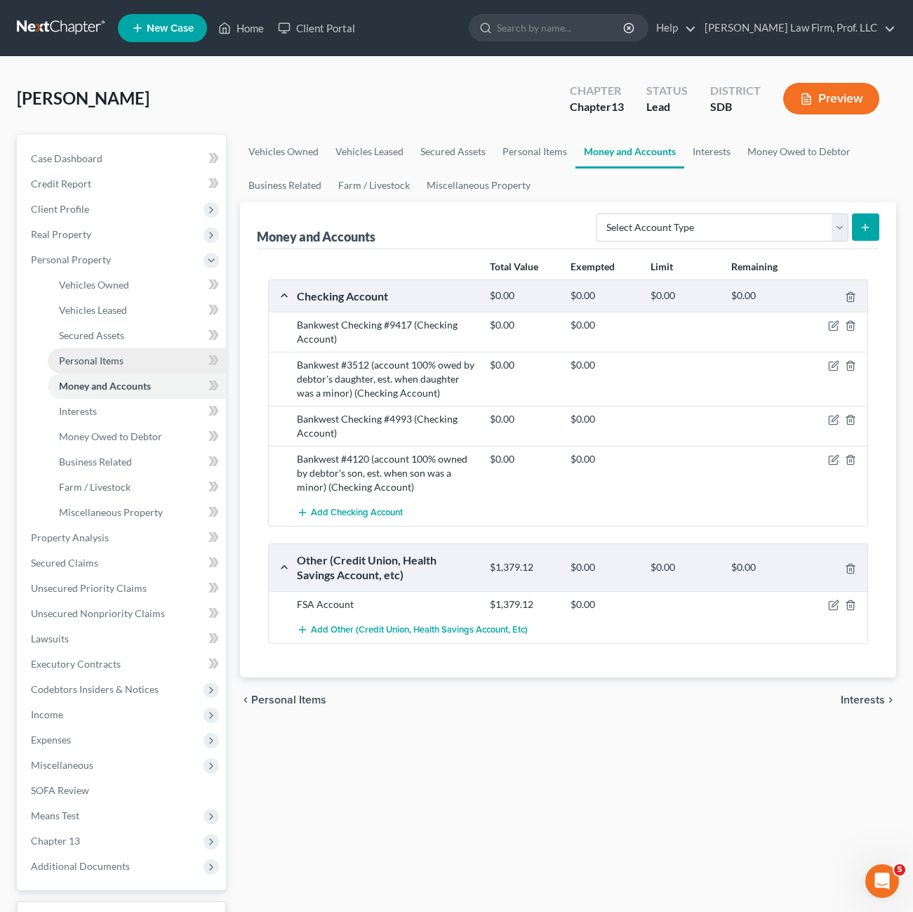
click at [106, 363] on span "Personal Items" at bounding box center [91, 360] width 65 height 12
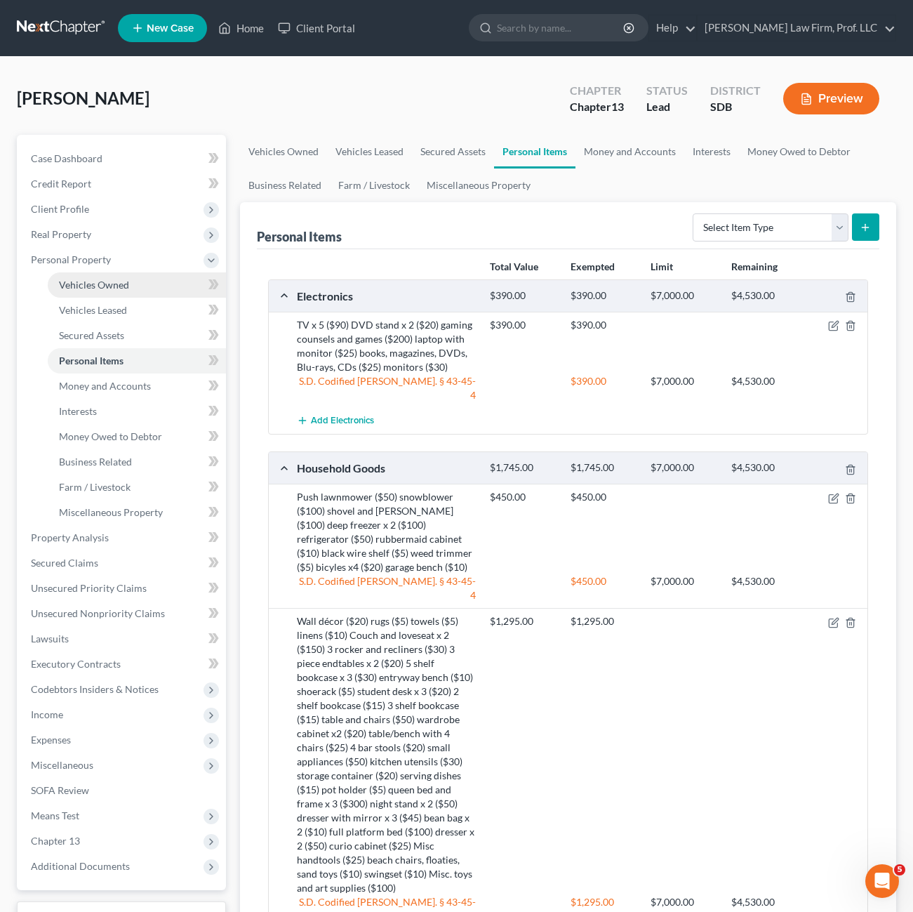
click at [84, 279] on span "Vehicles Owned" at bounding box center [94, 285] width 70 height 12
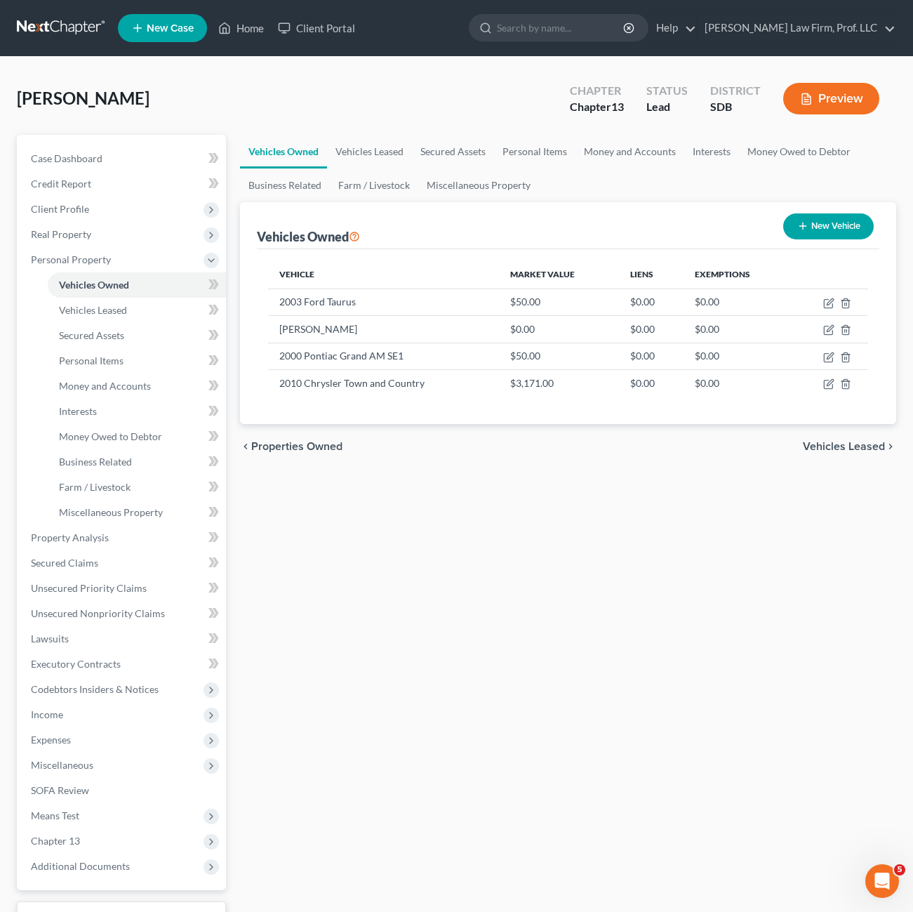
click at [617, 408] on div "Vehicle Market Value Liens Exemptions 2003 Ford Taurus $50.00 $0.00 $0.00 Denal…" at bounding box center [568, 336] width 623 height 175
click at [672, 536] on div "Vehicles Owned Vehicles Leased Secured Assets Personal Items Money and Accounts…" at bounding box center [568, 553] width 670 height 836
drag, startPoint x: 735, startPoint y: 469, endPoint x: 732, endPoint y: 447, distance: 21.9
click at [734, 468] on div "Vehicles Owned Vehicles Leased Secured Assets Personal Items Money and Accounts…" at bounding box center [568, 553] width 670 height 836
click at [827, 385] on icon "button" at bounding box center [828, 383] width 11 height 11
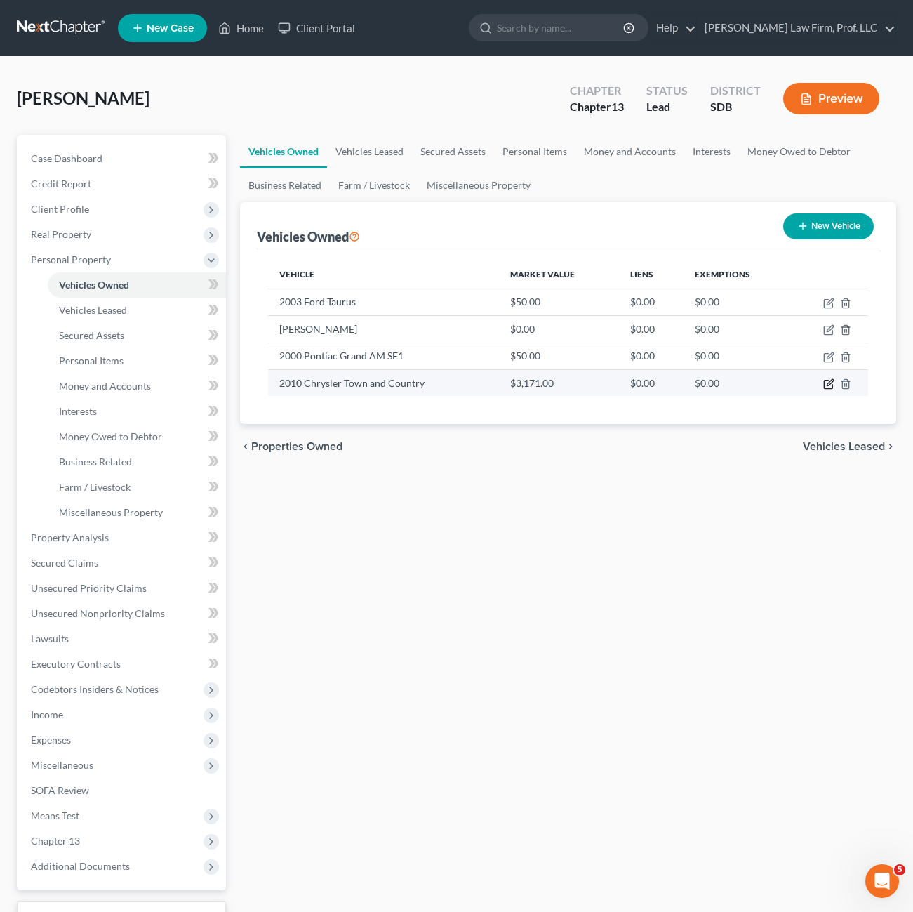
select select "0"
select select "16"
select select "3"
select select "0"
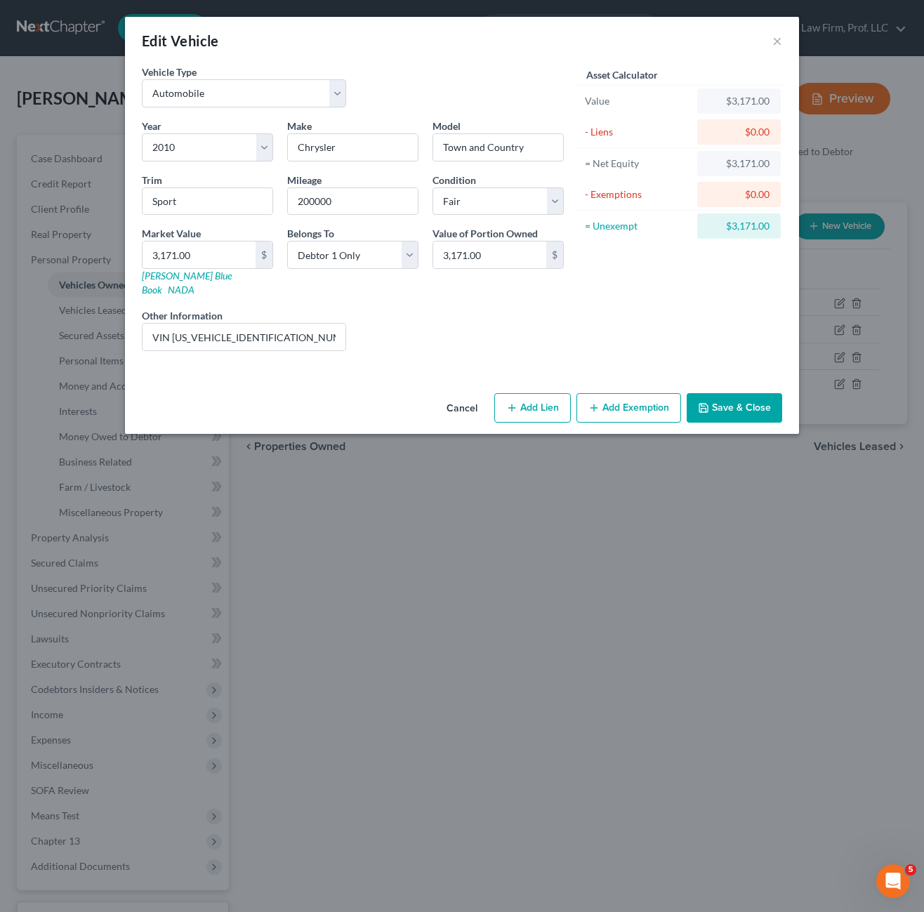
click at [451, 394] on button "Cancel" at bounding box center [461, 408] width 53 height 28
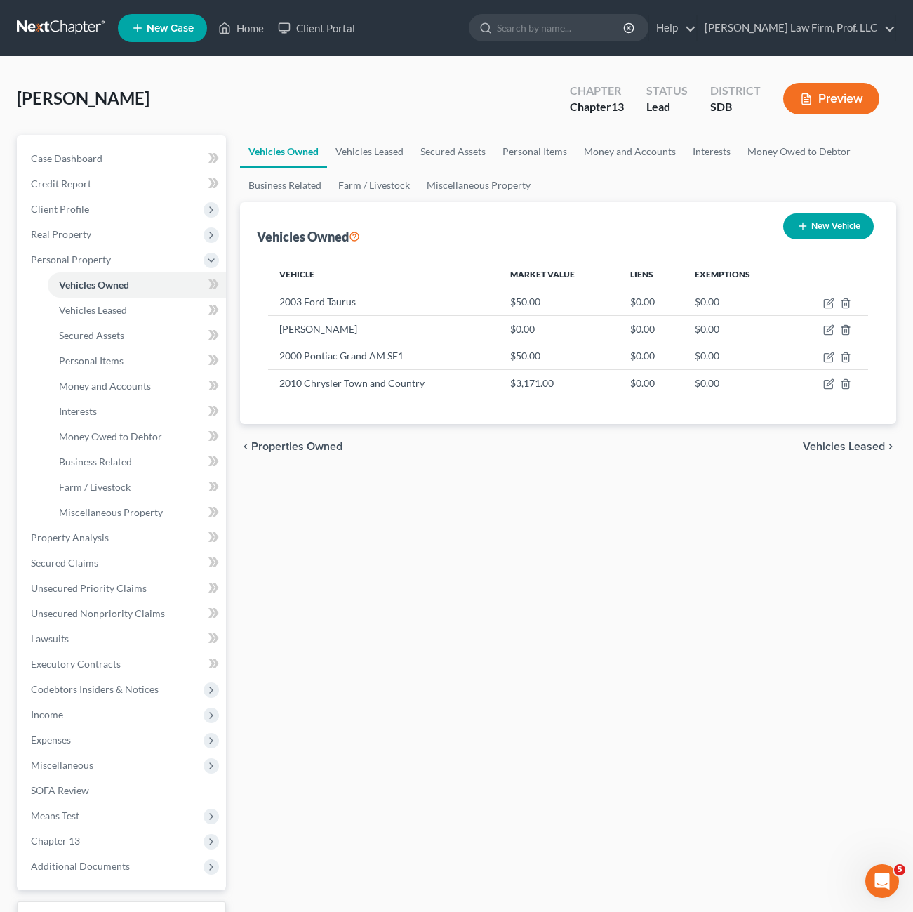
click at [295, 586] on div "Vehicles Owned Vehicles Leased Secured Assets Personal Items Money and Accounts…" at bounding box center [568, 553] width 670 height 836
click at [425, 613] on div "Vehicles Owned Vehicles Leased Secured Assets Personal Items Money and Accounts…" at bounding box center [568, 553] width 670 height 836
click at [449, 578] on div "Vehicles Owned Vehicles Leased Secured Assets Personal Items Money and Accounts…" at bounding box center [568, 553] width 670 height 836
click at [472, 524] on div "Vehicles Owned Vehicles Leased Secured Assets Personal Items Money and Accounts…" at bounding box center [568, 553] width 670 height 836
click at [358, 717] on div "Vehicles Owned Vehicles Leased Secured Assets Personal Items Money and Accounts…" at bounding box center [568, 553] width 670 height 836
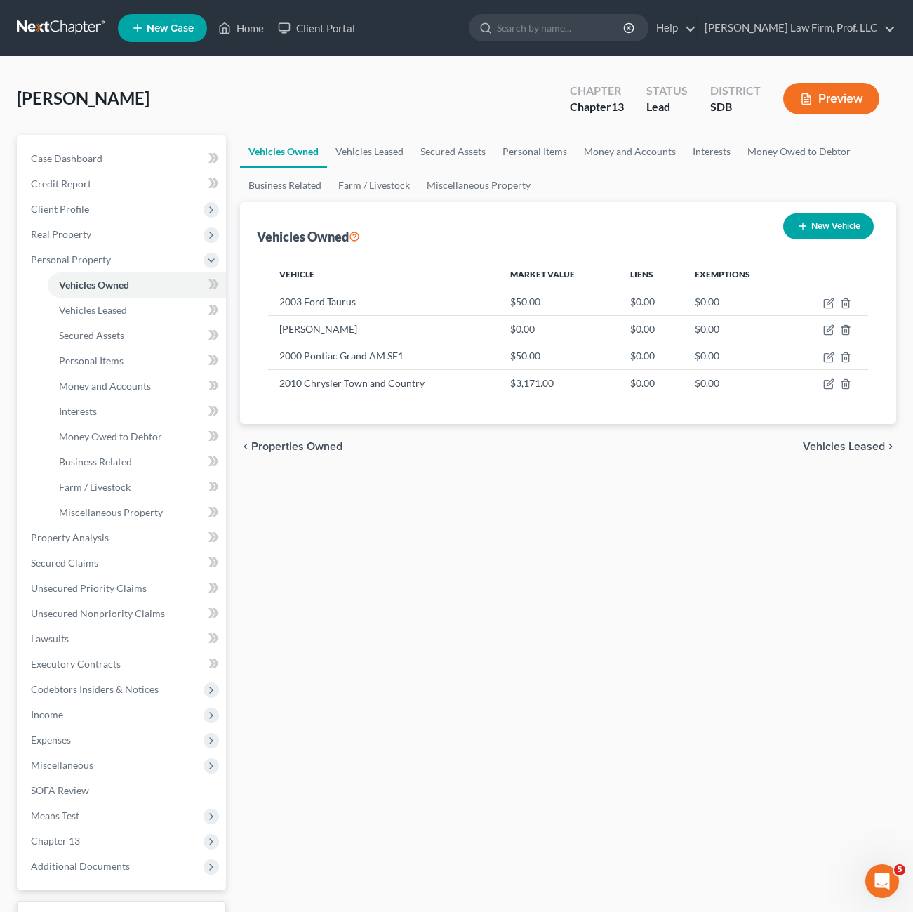
drag, startPoint x: 385, startPoint y: 610, endPoint x: 398, endPoint y: 608, distance: 12.8
click at [381, 616] on div "Vehicles Owned Vehicles Leased Secured Assets Personal Items Money and Accounts…" at bounding box center [568, 553] width 670 height 836
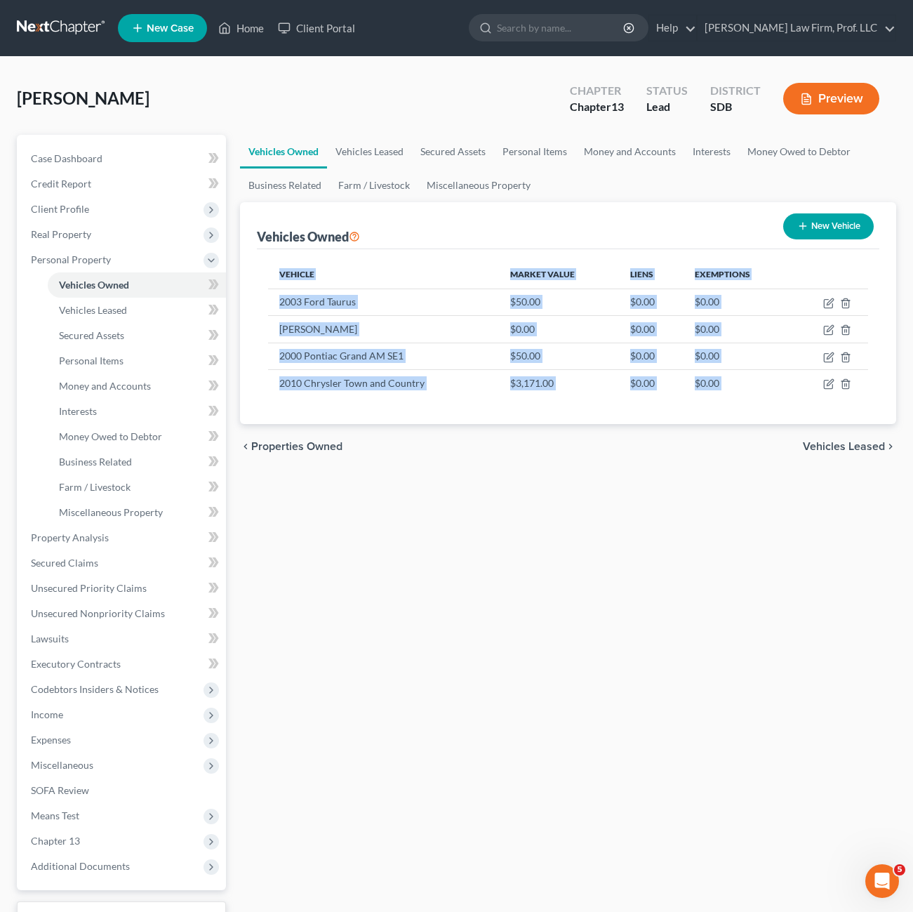
drag, startPoint x: 445, startPoint y: 426, endPoint x: 307, endPoint y: 256, distance: 219.6
click at [272, 248] on ui-view "Vehicles Owned Vehicles Leased Secured Assets Personal Items Money and Accounts…" at bounding box center [568, 302] width 656 height 335
drag, startPoint x: 307, startPoint y: 256, endPoint x: 470, endPoint y: 529, distance: 318.9
click at [470, 529] on div "Vehicles Owned Vehicles Leased Secured Assets Personal Items Money and Accounts…" at bounding box center [568, 553] width 670 height 836
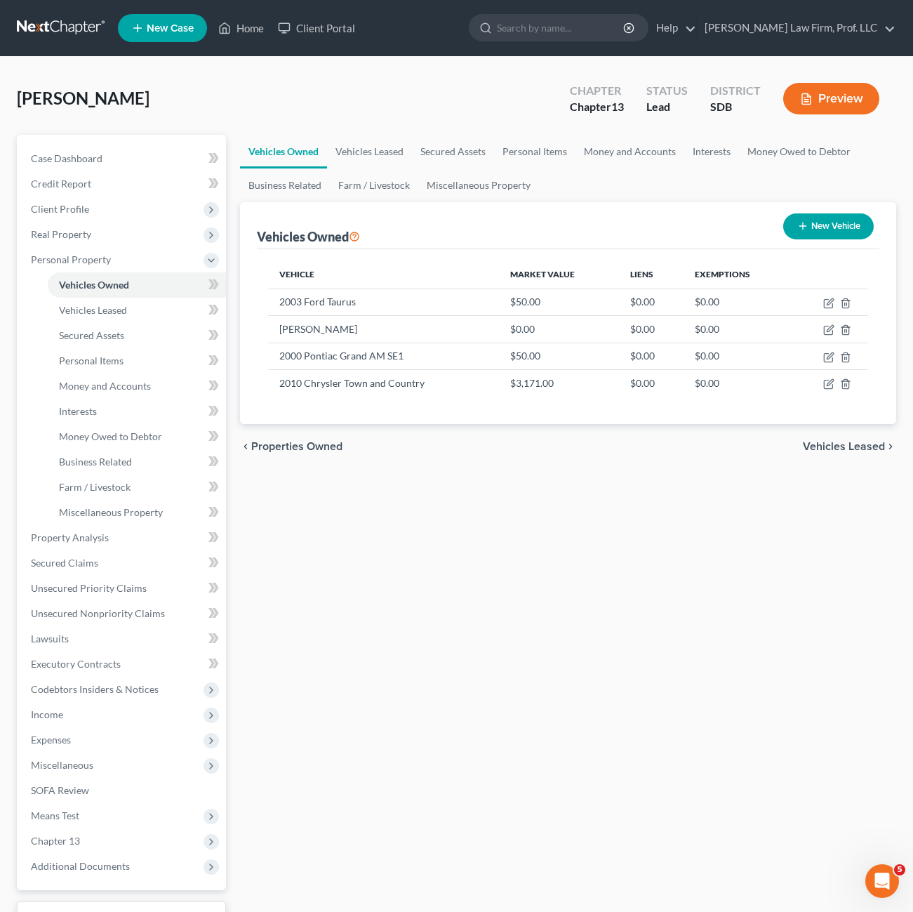
drag, startPoint x: 386, startPoint y: 572, endPoint x: 402, endPoint y: 566, distance: 17.3
click at [388, 575] on div "Vehicles Owned Vehicles Leased Secured Assets Personal Items Money and Accounts…" at bounding box center [568, 553] width 670 height 836
click at [519, 513] on div "Vehicles Owned Vehicles Leased Secured Assets Personal Items Money and Accounts…" at bounding box center [568, 553] width 670 height 836
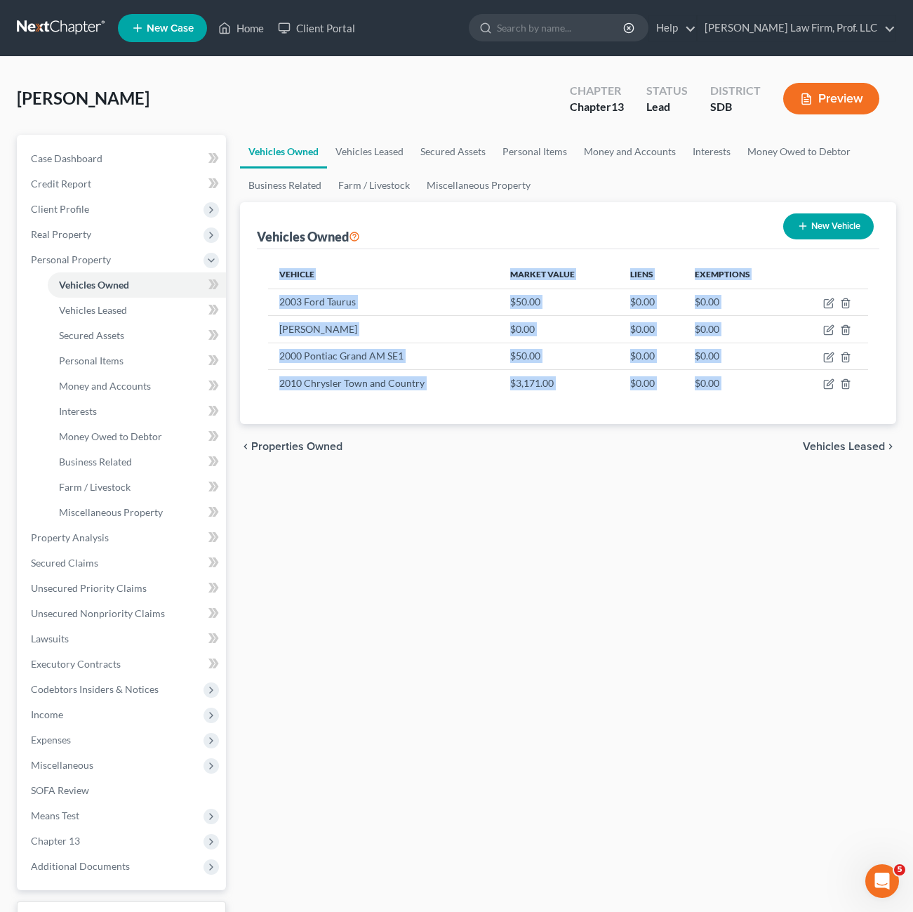
drag, startPoint x: 507, startPoint y: 489, endPoint x: 258, endPoint y: 280, distance: 324.9
click at [248, 264] on div "Vehicles Owned Vehicles Leased Secured Assets Personal Items Money and Accounts…" at bounding box center [568, 553] width 670 height 836
click at [356, 484] on div "Vehicles Owned Vehicles Leased Secured Assets Personal Items Money and Accounts…" at bounding box center [568, 553] width 670 height 836
click at [505, 469] on div "chevron_left Properties Owned Vehicles Leased chevron_right" at bounding box center [568, 446] width 656 height 45
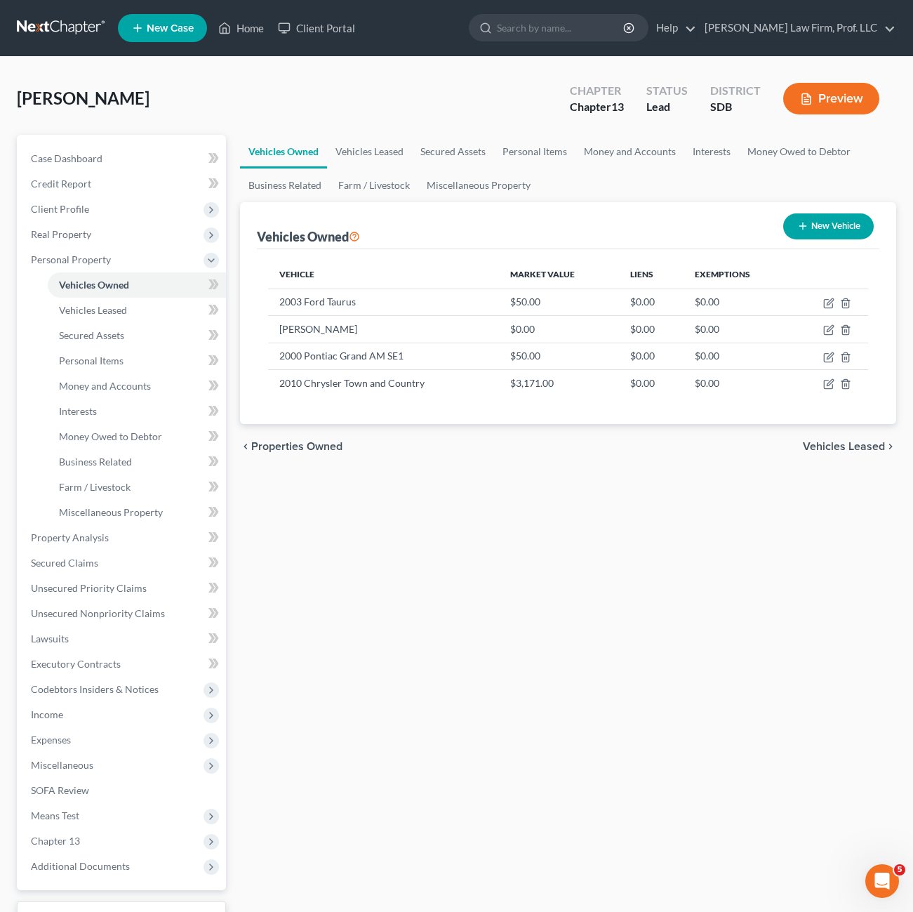
click at [533, 433] on div "chevron_left Properties Owned Vehicles Leased chevron_right" at bounding box center [568, 446] width 656 height 45
click at [526, 431] on div "chevron_left Properties Owned Vehicles Leased chevron_right" at bounding box center [568, 446] width 656 height 45
drag, startPoint x: 678, startPoint y: 432, endPoint x: 329, endPoint y: 413, distance: 350.1
click at [311, 399] on ui-view "Vehicles Owned Vehicles Leased Secured Assets Personal Items Money and Accounts…" at bounding box center [568, 302] width 656 height 335
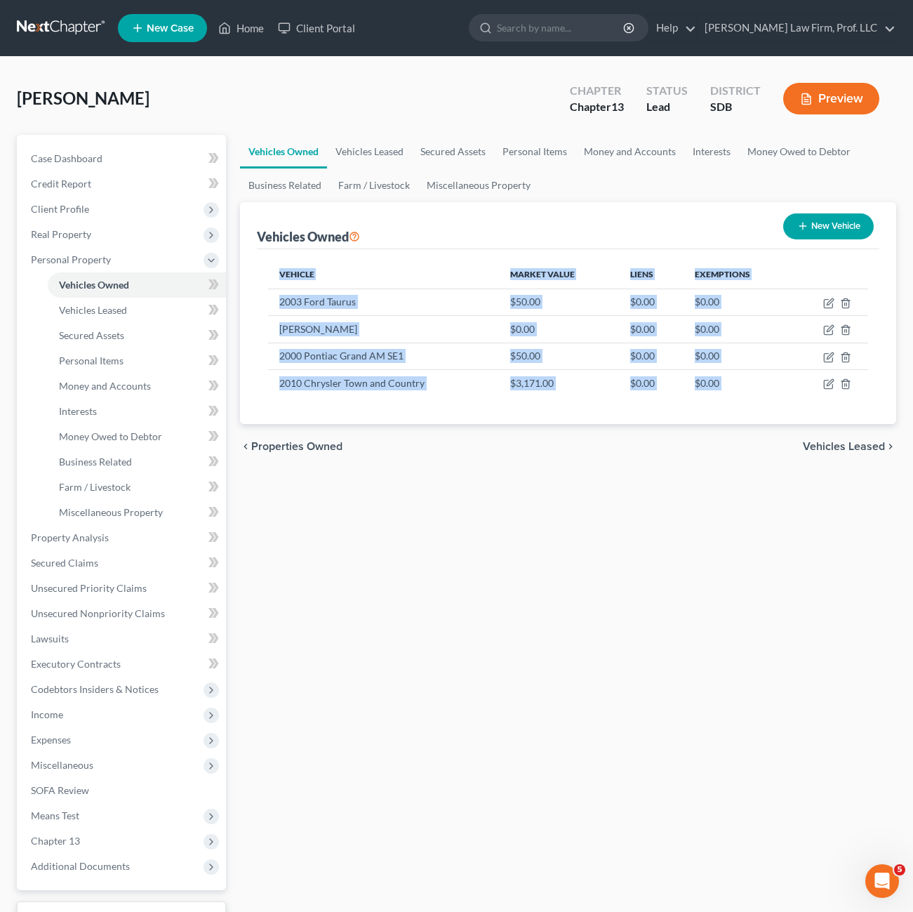
drag, startPoint x: 405, startPoint y: 462, endPoint x: 423, endPoint y: 459, distance: 18.5
click at [407, 461] on div "chevron_left Properties Owned Vehicles Leased chevron_right" at bounding box center [568, 446] width 656 height 45
click at [597, 493] on div "Vehicles Owned Vehicles Leased Secured Assets Personal Items Money and Accounts…" at bounding box center [568, 553] width 670 height 836
click at [593, 482] on div "Vehicles Owned Vehicles Leased Secured Assets Personal Items Money and Accounts…" at bounding box center [568, 553] width 670 height 836
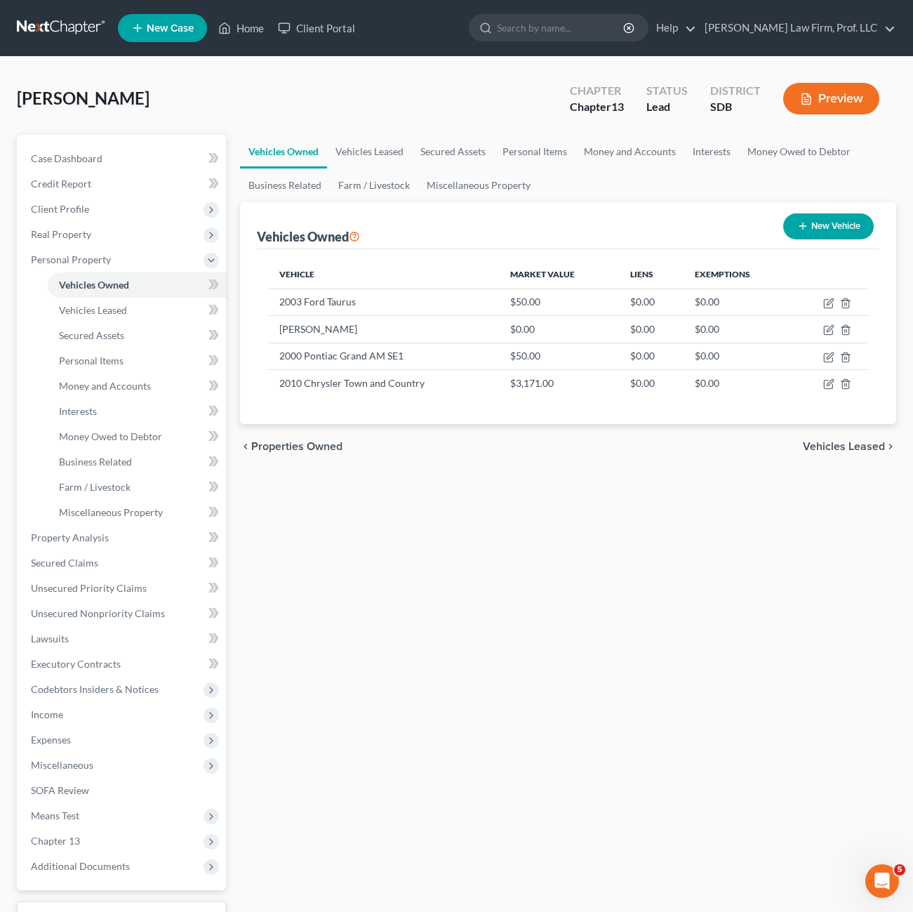
click at [623, 437] on div "chevron_left Properties Owned Vehicles Leased chevron_right" at bounding box center [568, 446] width 656 height 45
click at [498, 239] on div "Vehicles Owned New Vehicle" at bounding box center [568, 225] width 623 height 47
click at [506, 599] on div "Vehicles Owned Vehicles Leased Secured Assets Personal Items Money and Accounts…" at bounding box center [568, 553] width 670 height 836
drag, startPoint x: 432, startPoint y: 238, endPoint x: 496, endPoint y: 230, distance: 63.6
click at [433, 237] on div "Vehicles Owned New Vehicle" at bounding box center [568, 225] width 623 height 47
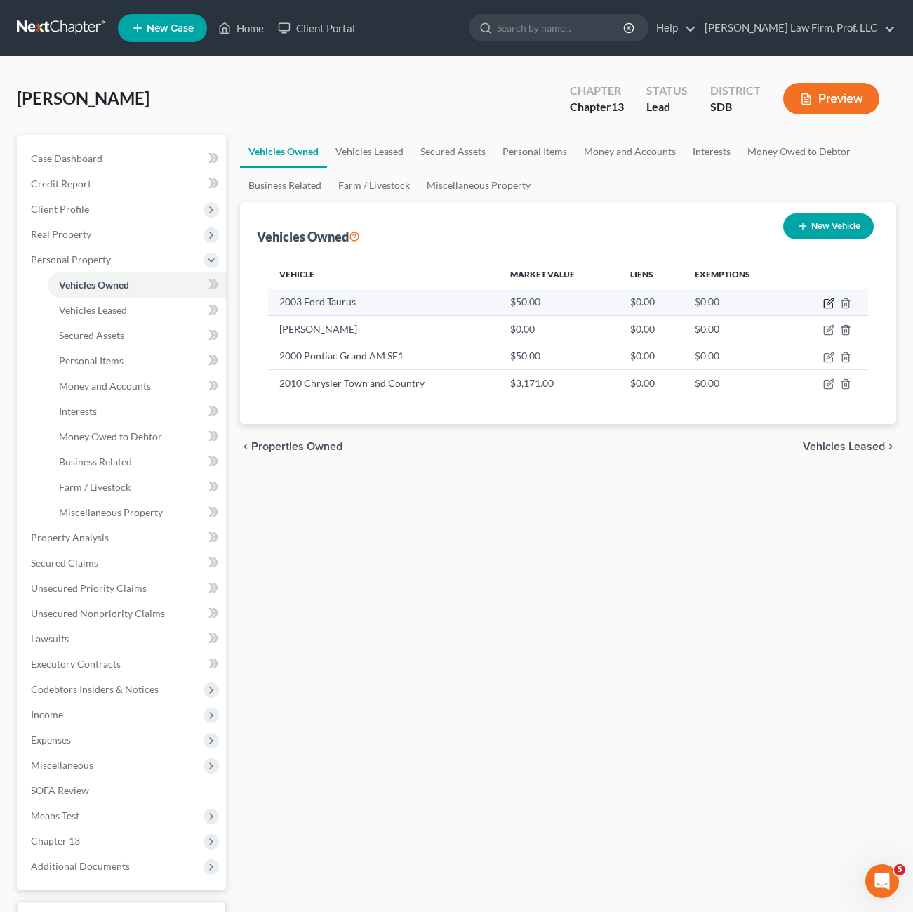
click at [828, 304] on icon "button" at bounding box center [830, 301] width 6 height 6
select select "0"
select select "23"
select select "4"
select select "0"
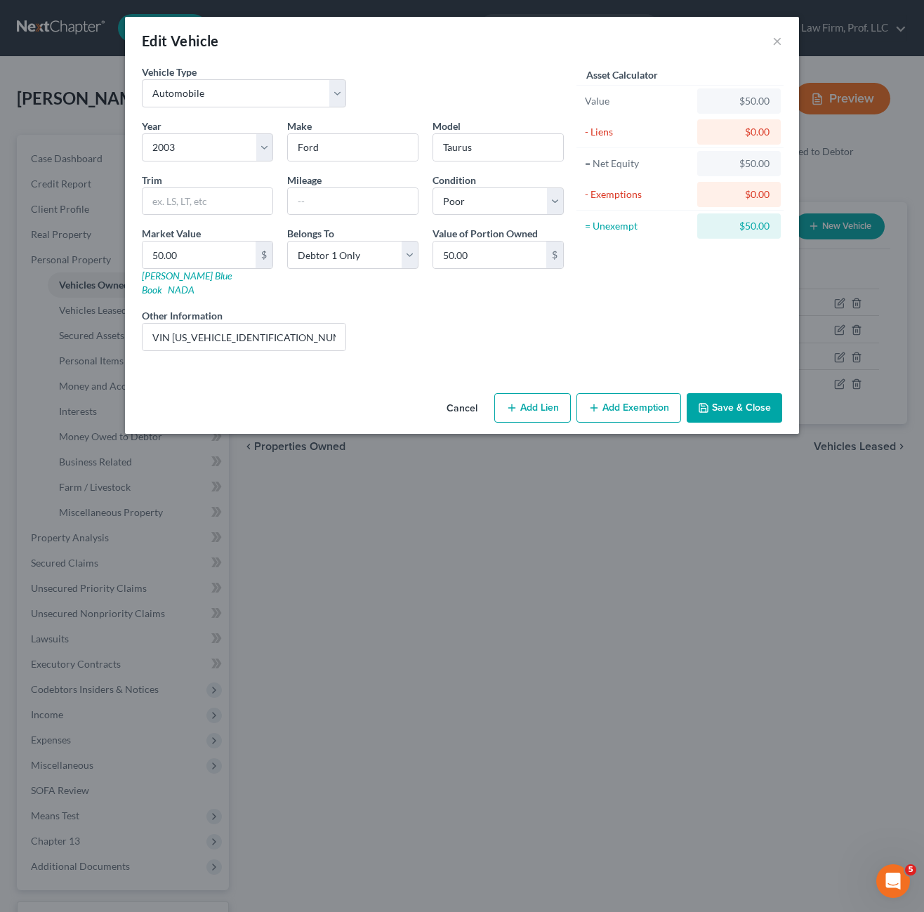
click at [493, 317] on div "Liens Select" at bounding box center [462, 329] width 218 height 43
click at [307, 324] on input "VIN [US_VEHICLE_IDENTIFICATION_NUMBER] Junk, does not run" at bounding box center [243, 337] width 203 height 27
click at [447, 315] on div "Liens Select" at bounding box center [462, 329] width 218 height 43
click at [310, 324] on input "VIN [US_VEHICLE_IDENTIFICATION_NUMBER] Junk, does not run" at bounding box center [243, 337] width 203 height 27
click at [345, 323] on div "VIN [US_VEHICLE_IDENTIFICATION_NUMBER] Junk, does not run" at bounding box center [244, 337] width 204 height 28
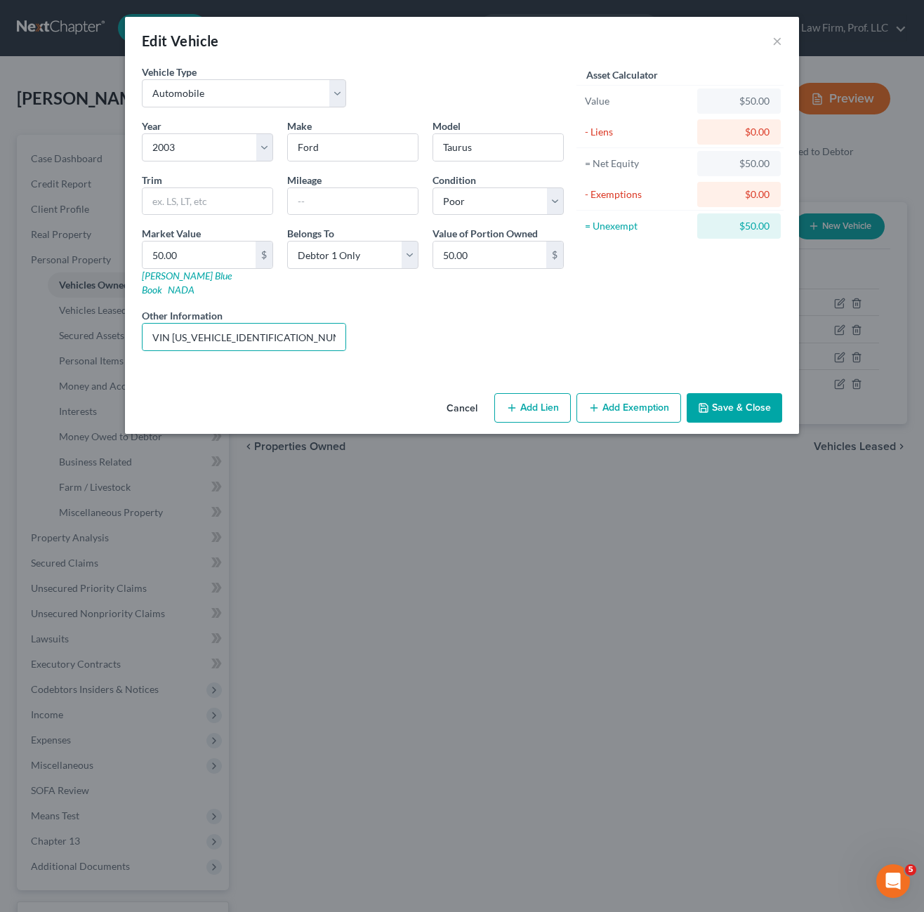
click at [401, 320] on div "Liens Select" at bounding box center [462, 329] width 218 height 43
click at [726, 395] on button "Save & Close" at bounding box center [733, 407] width 95 height 29
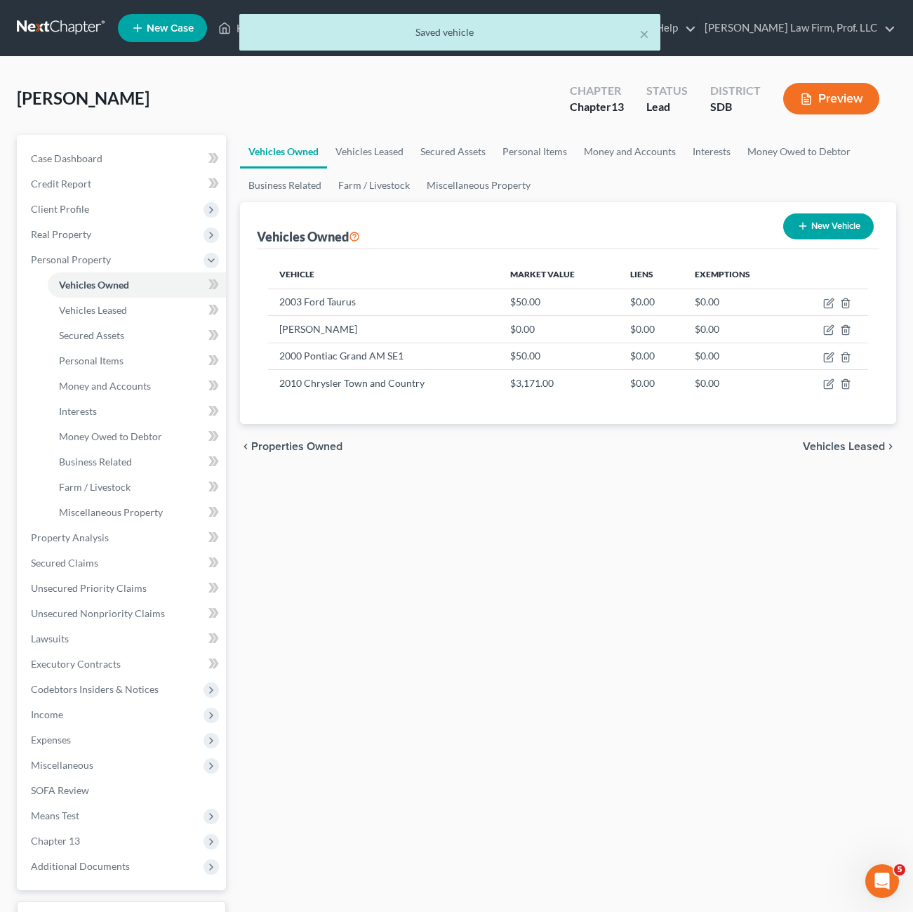
click at [664, 555] on div "Vehicles Owned Vehicles Leased Secured Assets Personal Items Money and Accounts…" at bounding box center [568, 553] width 670 height 836
click at [392, 548] on div "Vehicles Owned Vehicles Leased Secured Assets Personal Items Money and Accounts…" at bounding box center [568, 553] width 670 height 836
drag, startPoint x: 73, startPoint y: 310, endPoint x: 96, endPoint y: 321, distance: 25.4
click at [73, 310] on span "Vehicles Leased" at bounding box center [93, 310] width 68 height 12
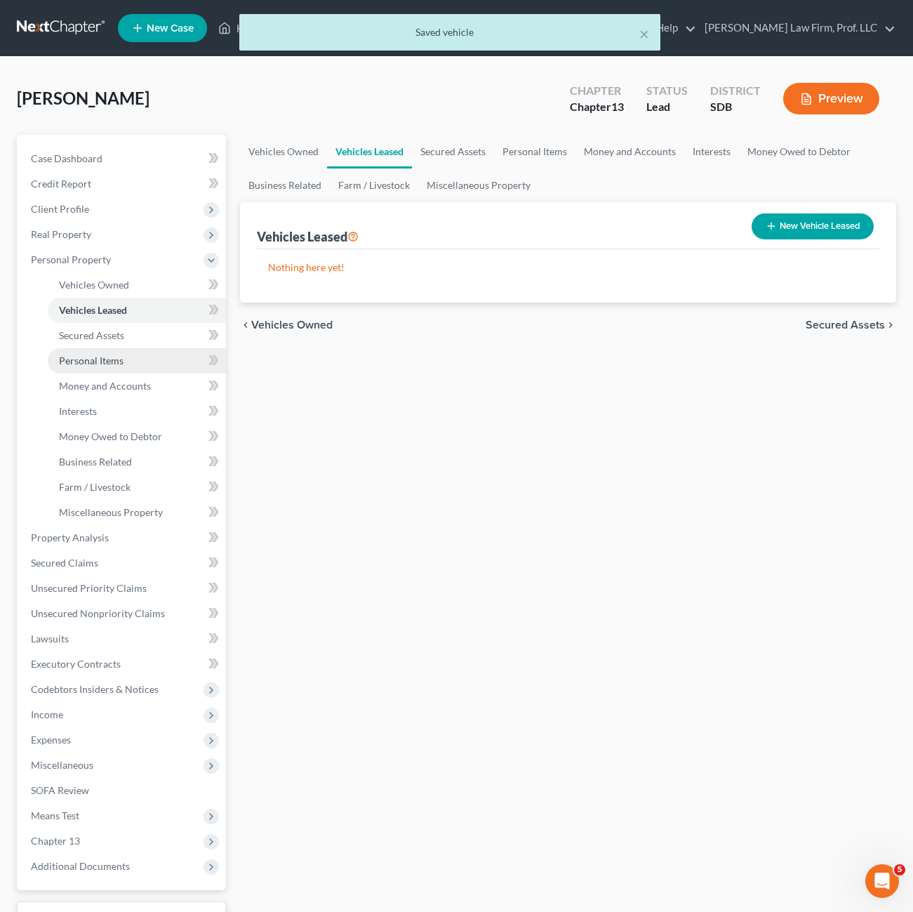
click at [95, 349] on link "Personal Items" at bounding box center [137, 360] width 178 height 25
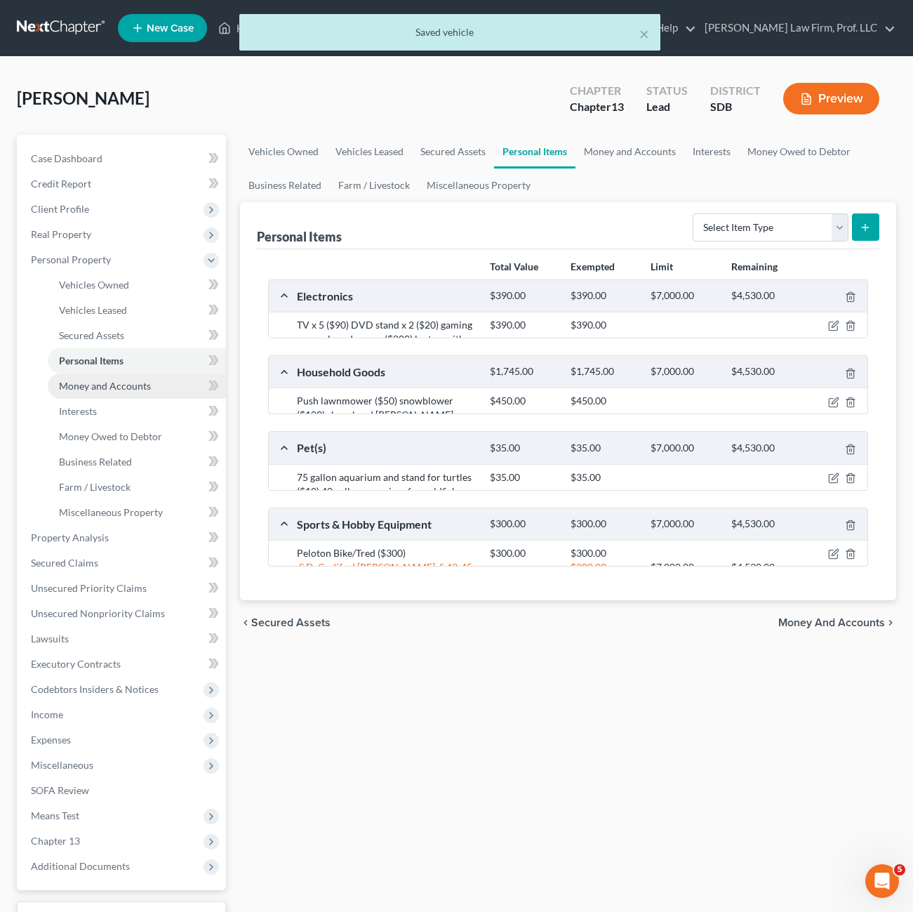
click at [121, 383] on span "Money and Accounts" at bounding box center [105, 386] width 92 height 12
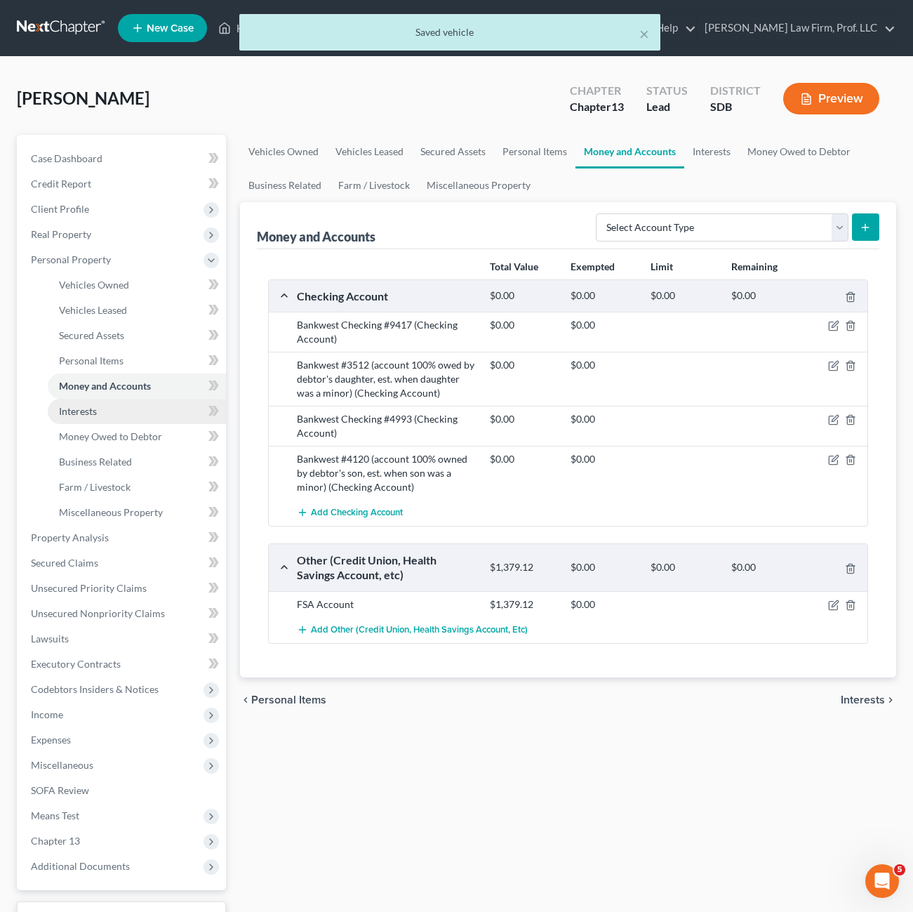
click at [120, 414] on link "Interests" at bounding box center [137, 411] width 178 height 25
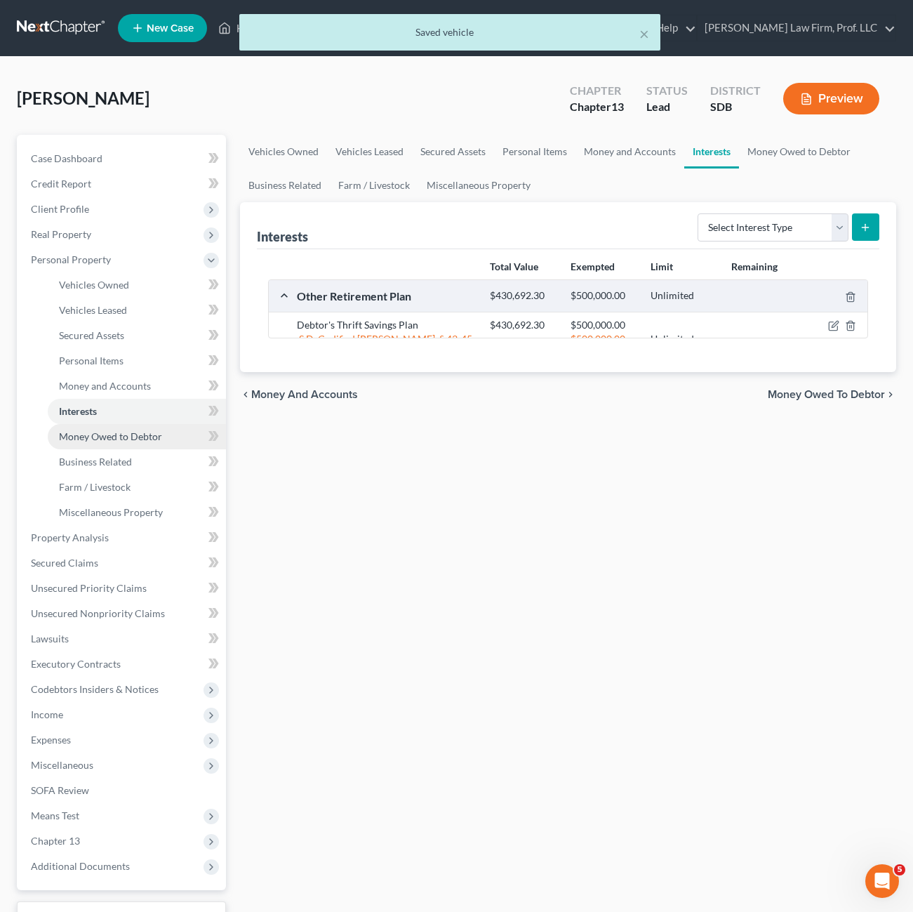
click at [135, 441] on span "Money Owed to Debtor" at bounding box center [110, 436] width 103 height 12
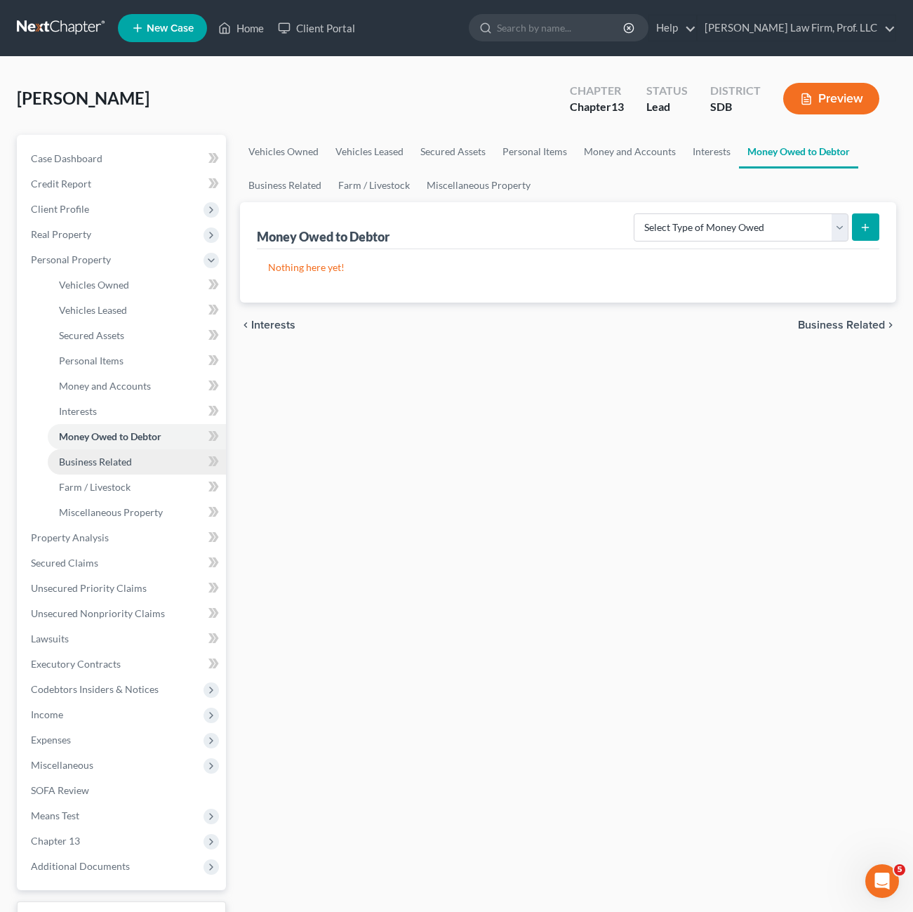
click at [150, 471] on link "Business Related" at bounding box center [137, 461] width 178 height 25
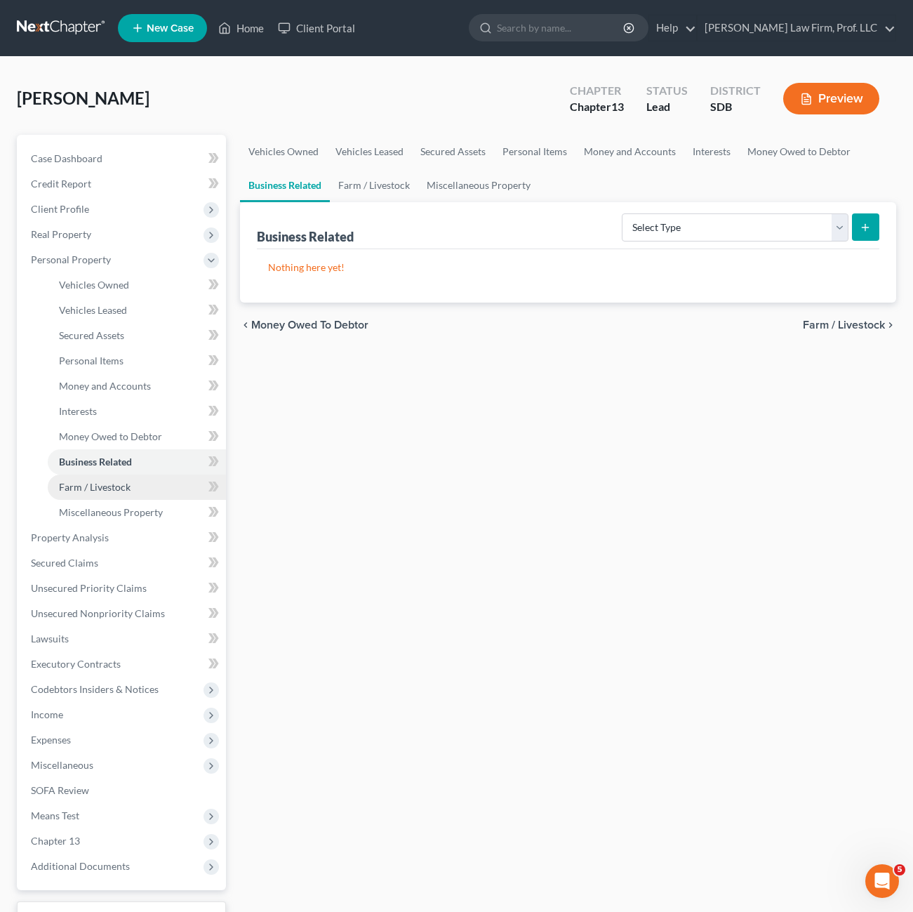
click at [94, 481] on span "Farm / Livestock" at bounding box center [95, 487] width 72 height 12
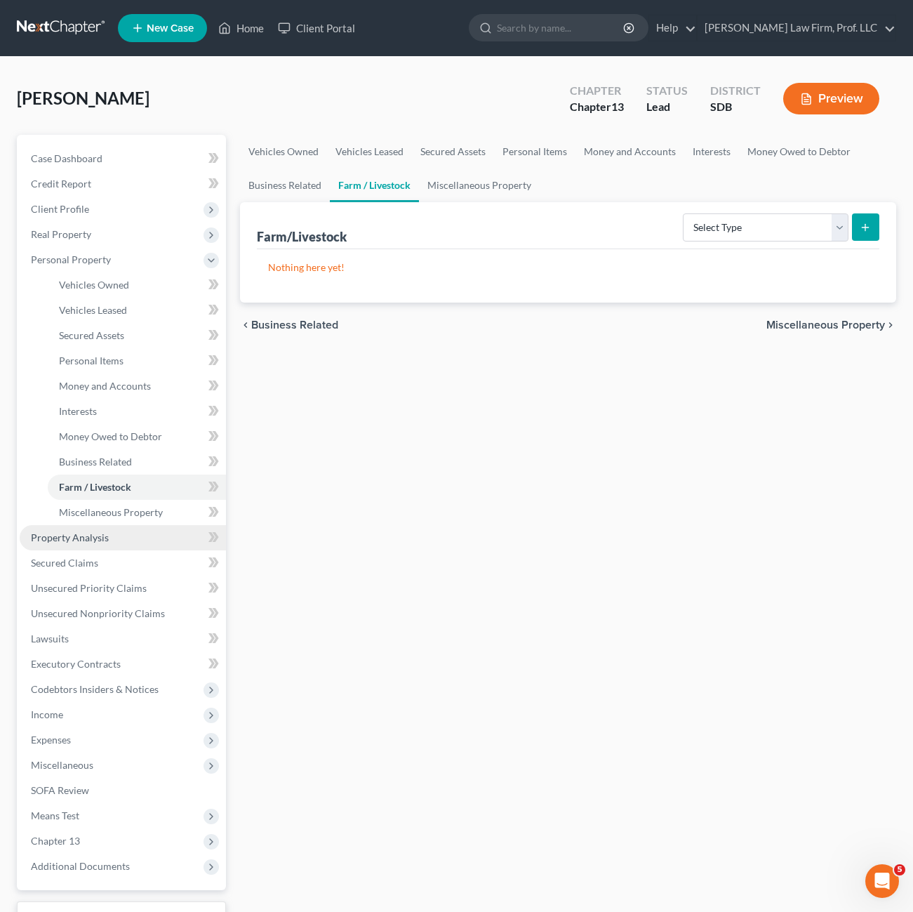
click at [107, 527] on link "Property Analysis" at bounding box center [123, 537] width 206 height 25
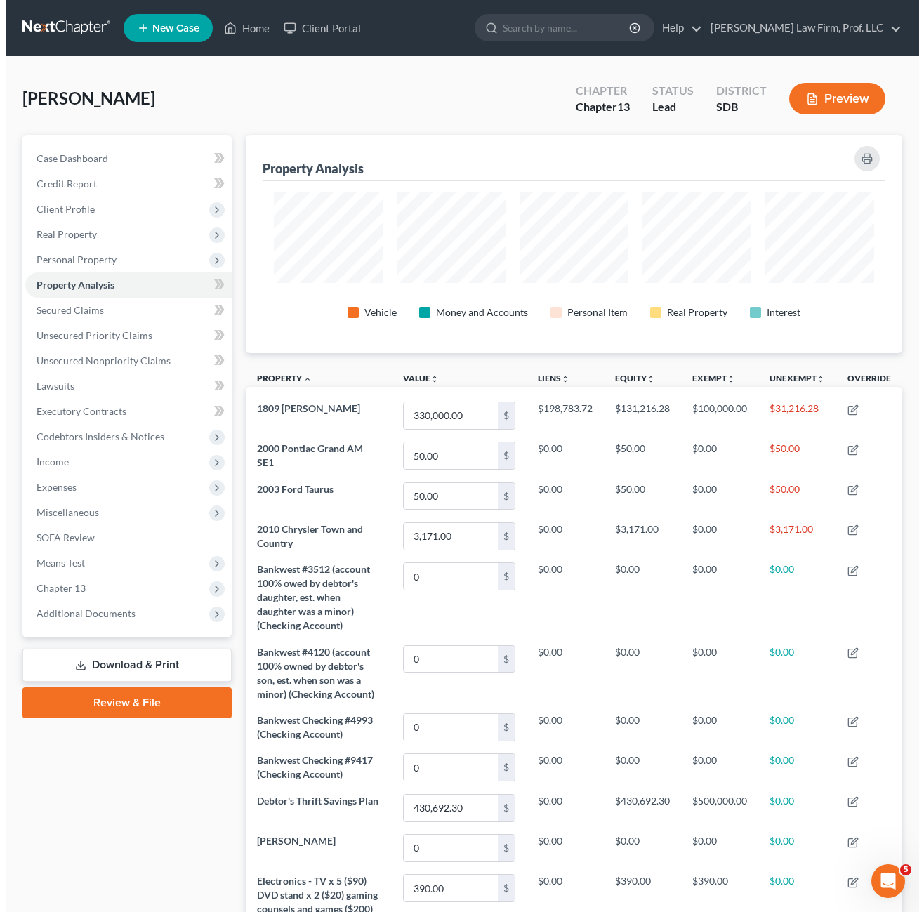
scroll to position [218, 656]
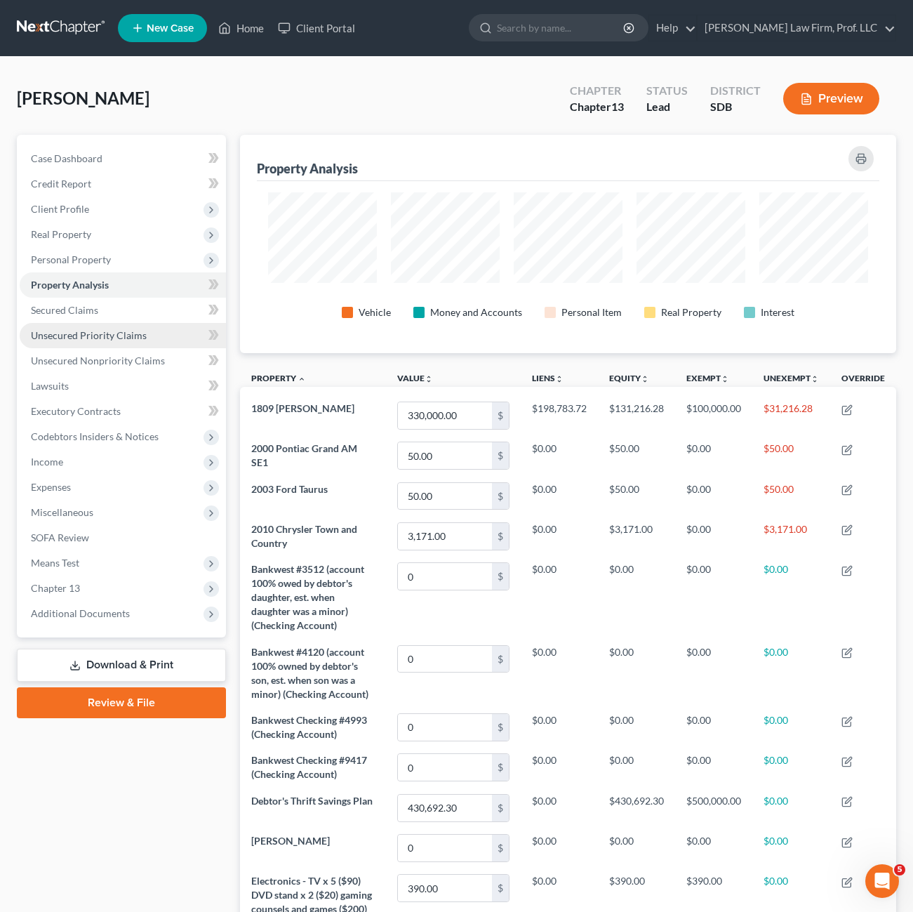
click at [87, 332] on span "Unsecured Priority Claims" at bounding box center [89, 335] width 116 height 12
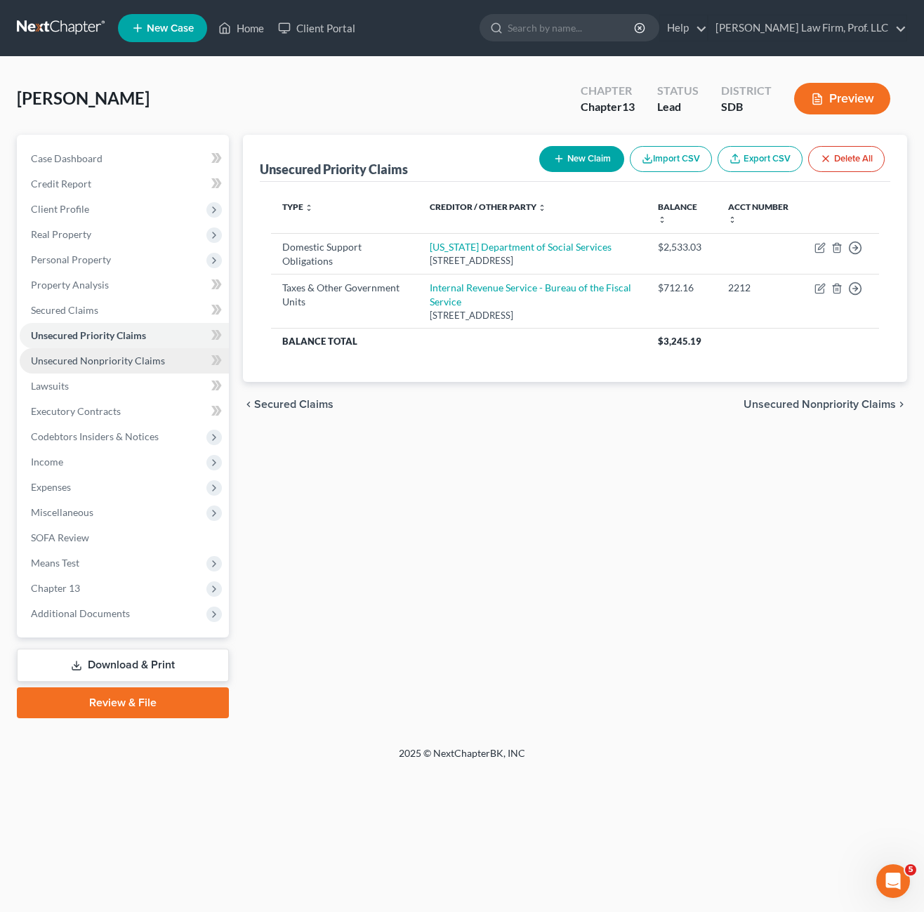
click at [135, 365] on span "Unsecured Nonpriority Claims" at bounding box center [98, 360] width 134 height 12
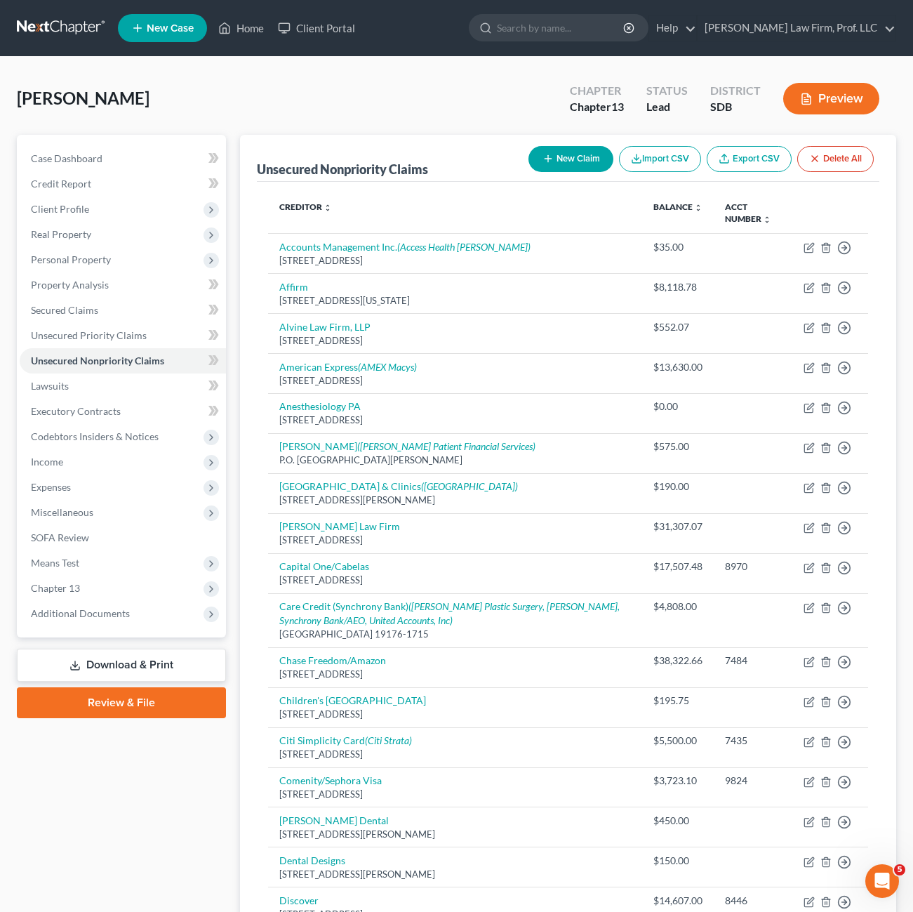
drag, startPoint x: 107, startPoint y: 842, endPoint x: 126, endPoint y: 692, distance: 150.7
click at [107, 842] on div "Case Dashboard Payments Invoices Payments Payments Credit Report Client Profile" at bounding box center [121, 840] width 223 height 1411
click at [85, 456] on span "Income" at bounding box center [123, 461] width 206 height 25
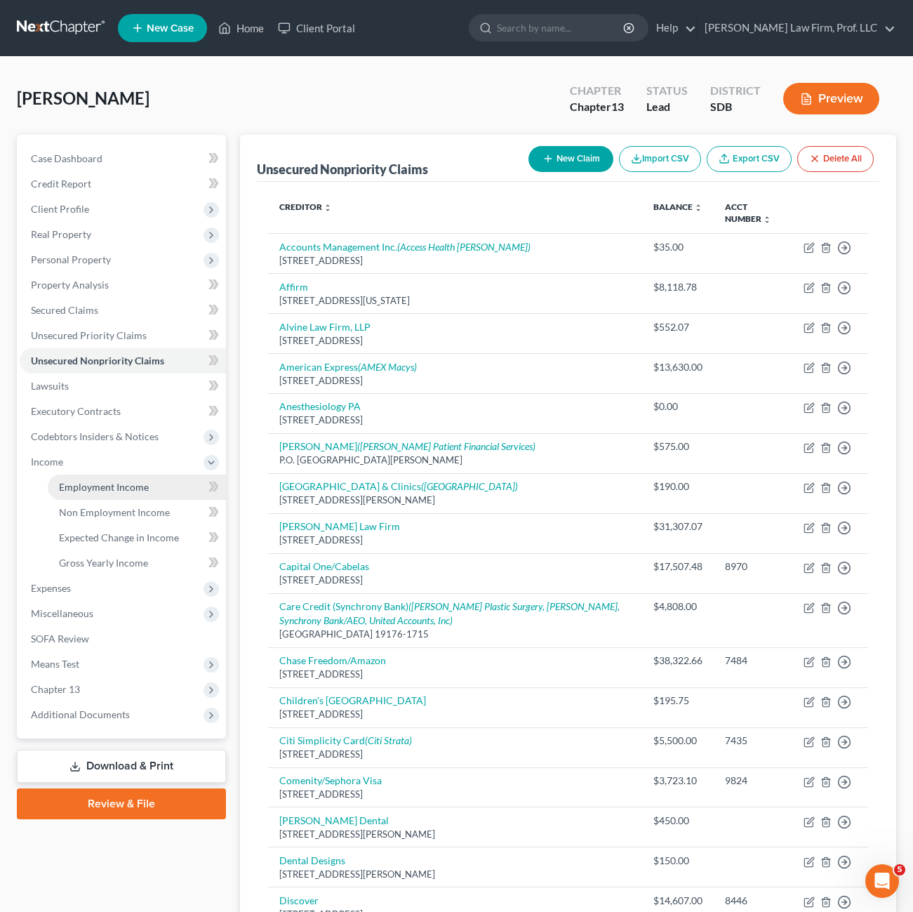
click at [101, 483] on span "Employment Income" at bounding box center [104, 487] width 90 height 12
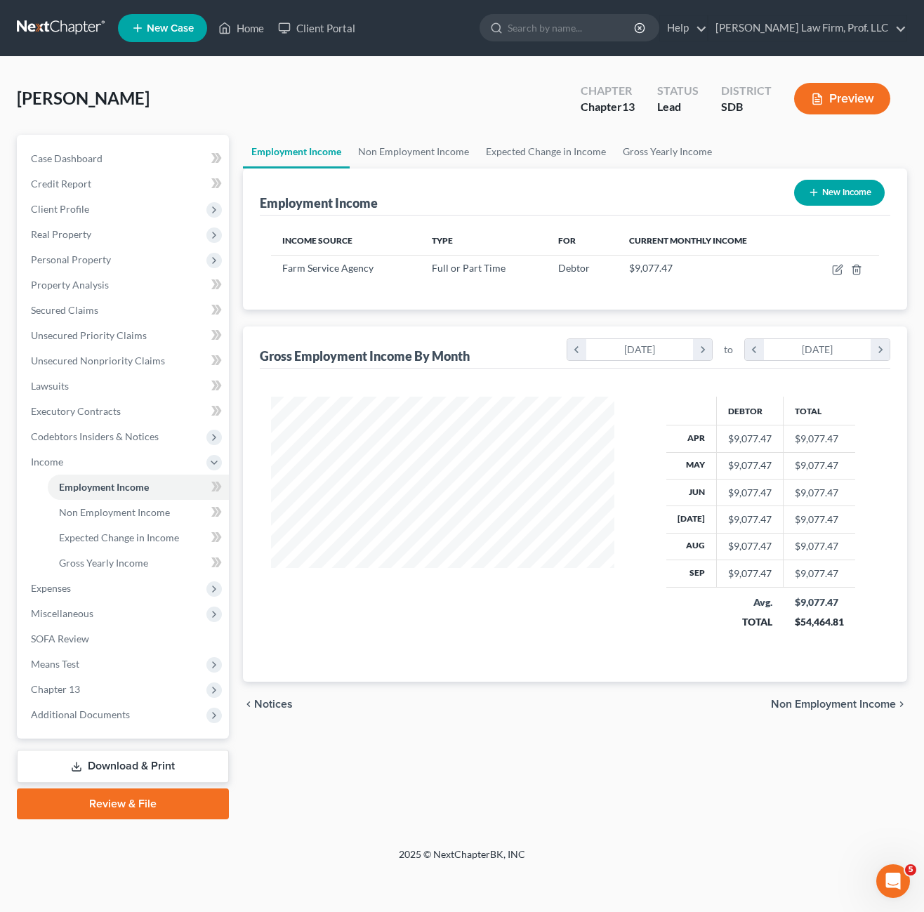
scroll to position [252, 371]
click at [399, 656] on div "Debtor Total Apr $9,077.47 $9,077.47 May $9,077.47 $9,077.47 Jun $9,077.47 $9,0…" at bounding box center [575, 525] width 630 height 313
click at [124, 513] on span "Non Employment Income" at bounding box center [114, 512] width 111 height 12
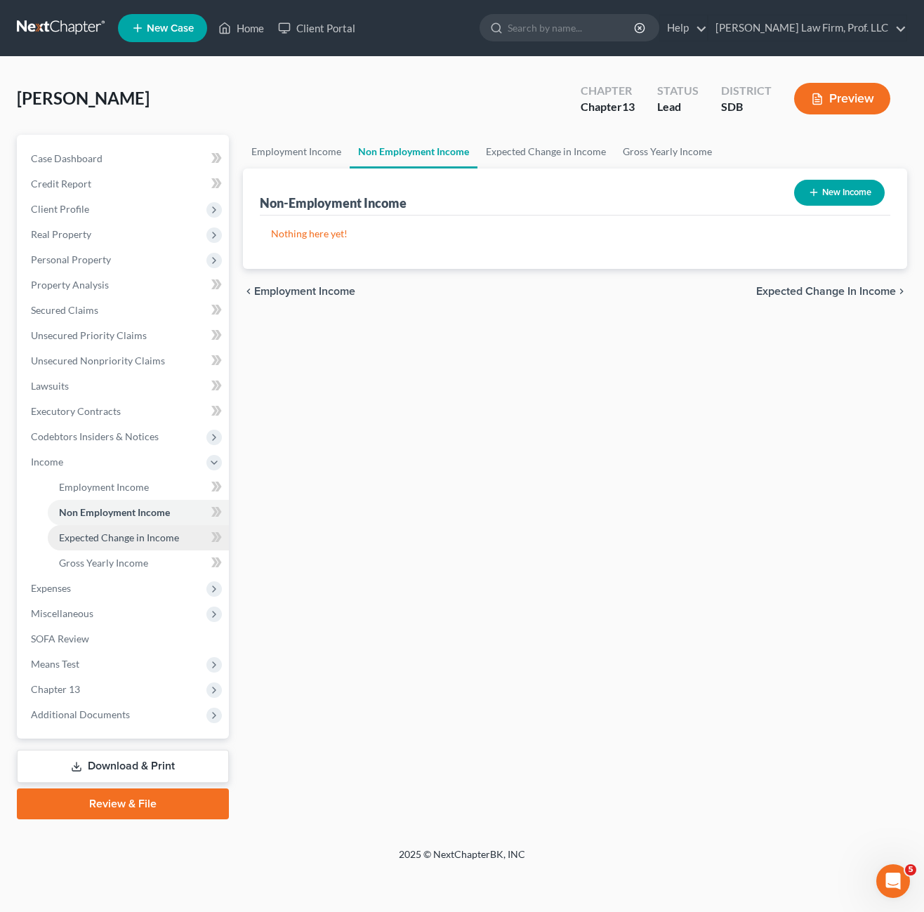
click at [152, 538] on span "Expected Change in Income" at bounding box center [119, 537] width 120 height 12
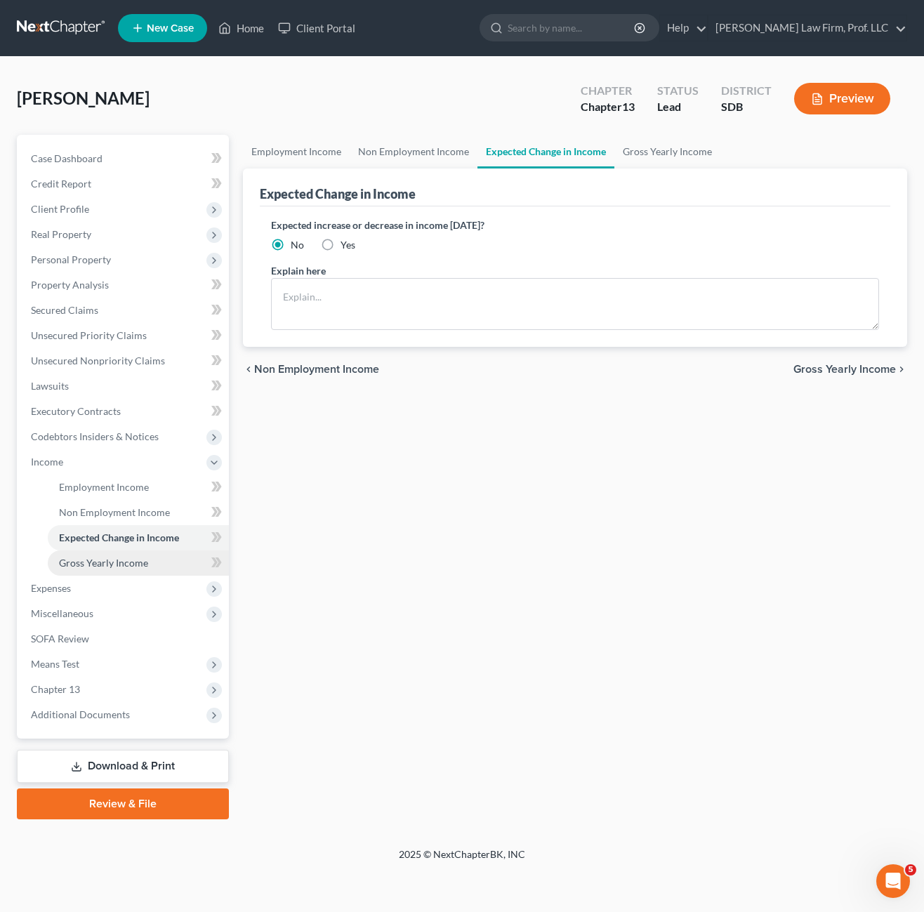
click at [142, 568] on link "Gross Yearly Income" at bounding box center [138, 562] width 181 height 25
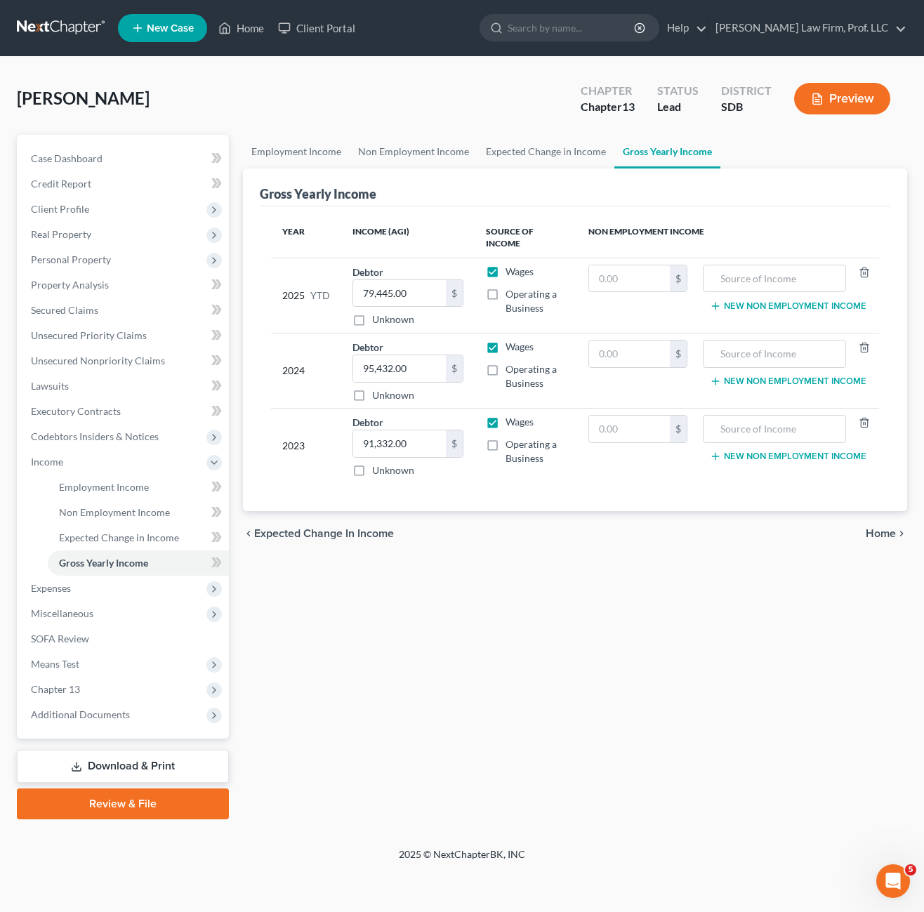
click at [465, 693] on div "Employment Income Non Employment Income Expected Change in Income Gross Yearly …" at bounding box center [575, 477] width 678 height 684
click at [77, 588] on span "Expenses" at bounding box center [124, 588] width 209 height 25
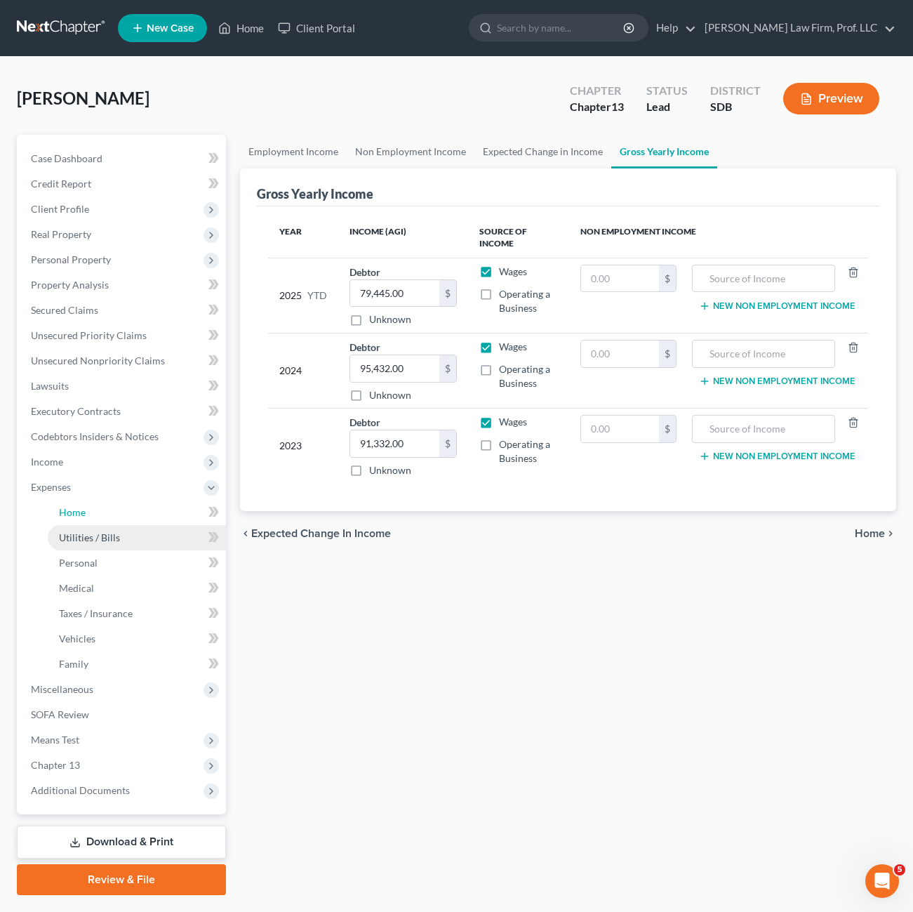
drag, startPoint x: 67, startPoint y: 517, endPoint x: 94, endPoint y: 529, distance: 29.5
click at [69, 517] on span "Home" at bounding box center [72, 512] width 27 height 12
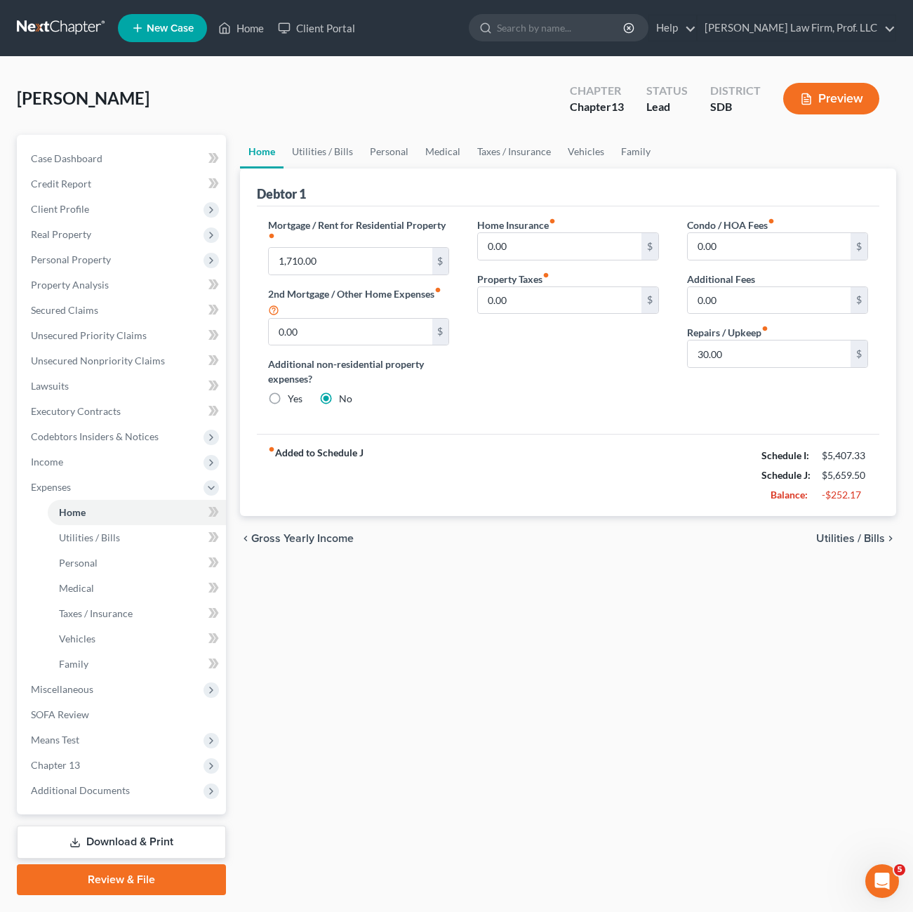
click at [458, 643] on div "Home Utilities / Bills Personal Medical Taxes / Insurance Vehicles Family Debto…" at bounding box center [568, 515] width 670 height 760
click at [409, 146] on link "Personal" at bounding box center [388, 152] width 55 height 34
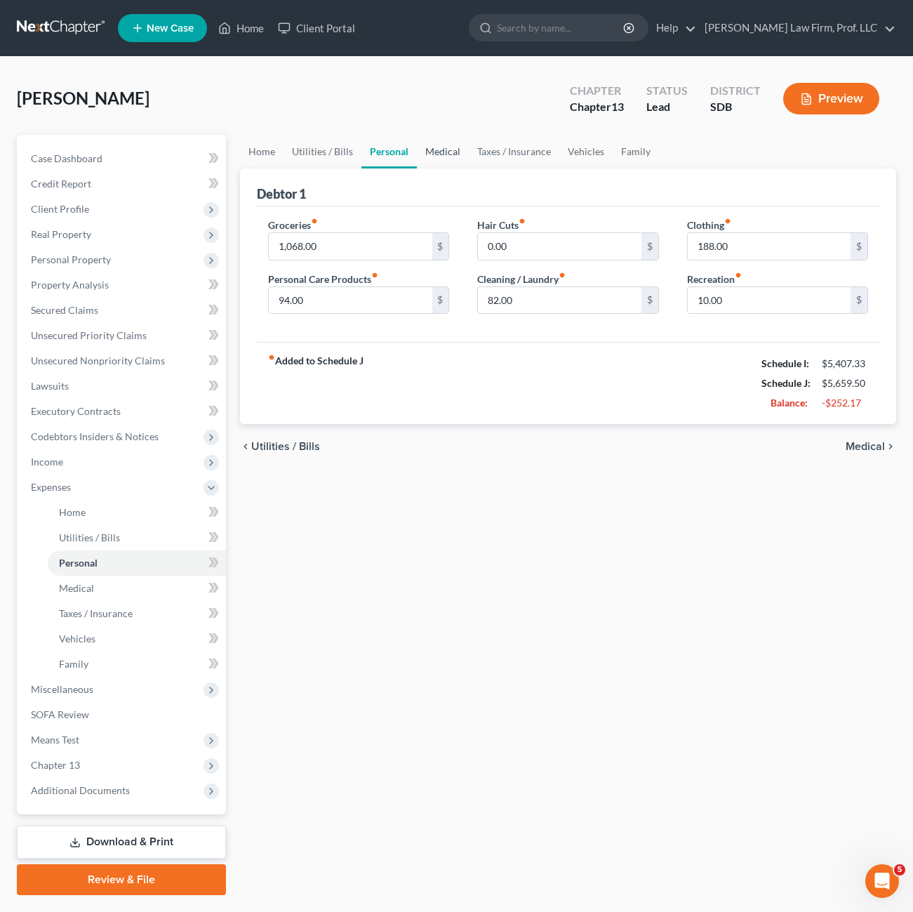
click at [456, 156] on link "Medical" at bounding box center [443, 152] width 52 height 34
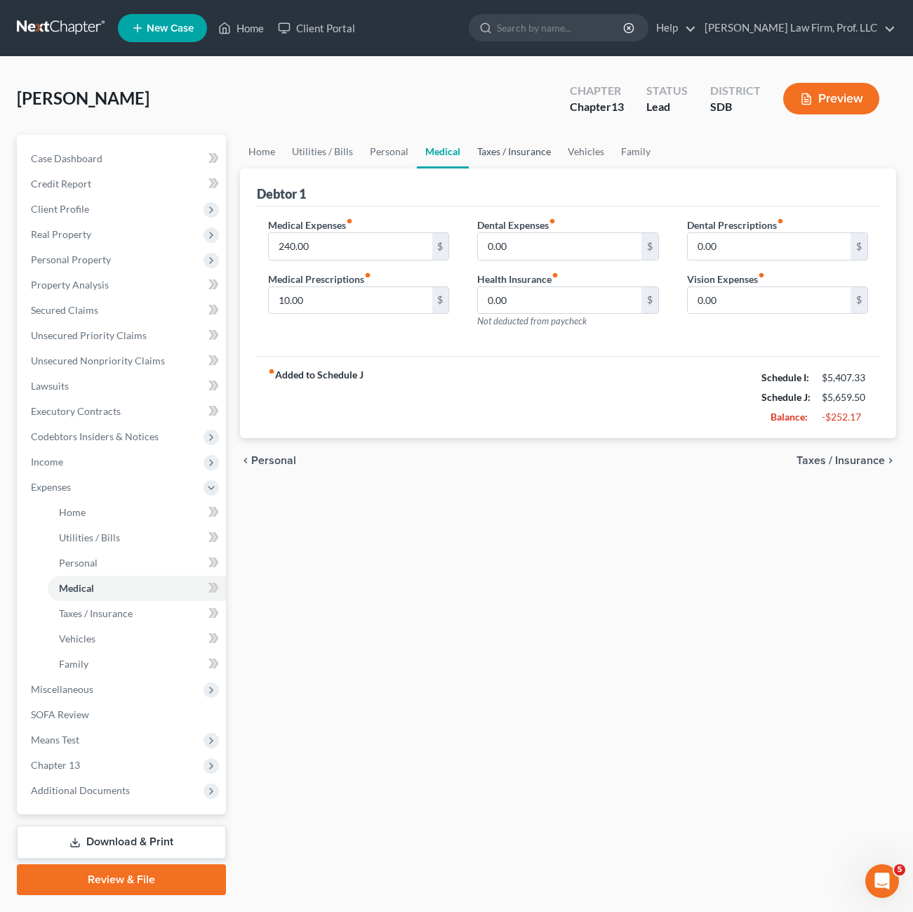
click at [520, 147] on link "Taxes / Insurance" at bounding box center [514, 152] width 91 height 34
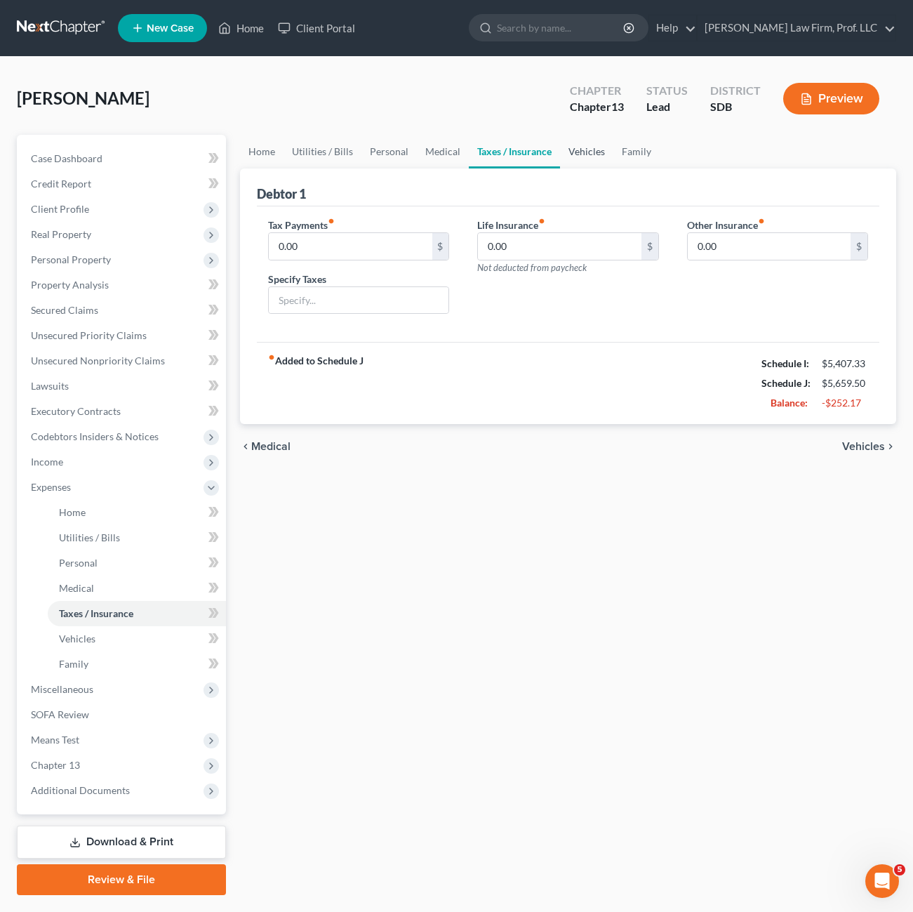
click at [604, 152] on link "Vehicles" at bounding box center [586, 152] width 53 height 34
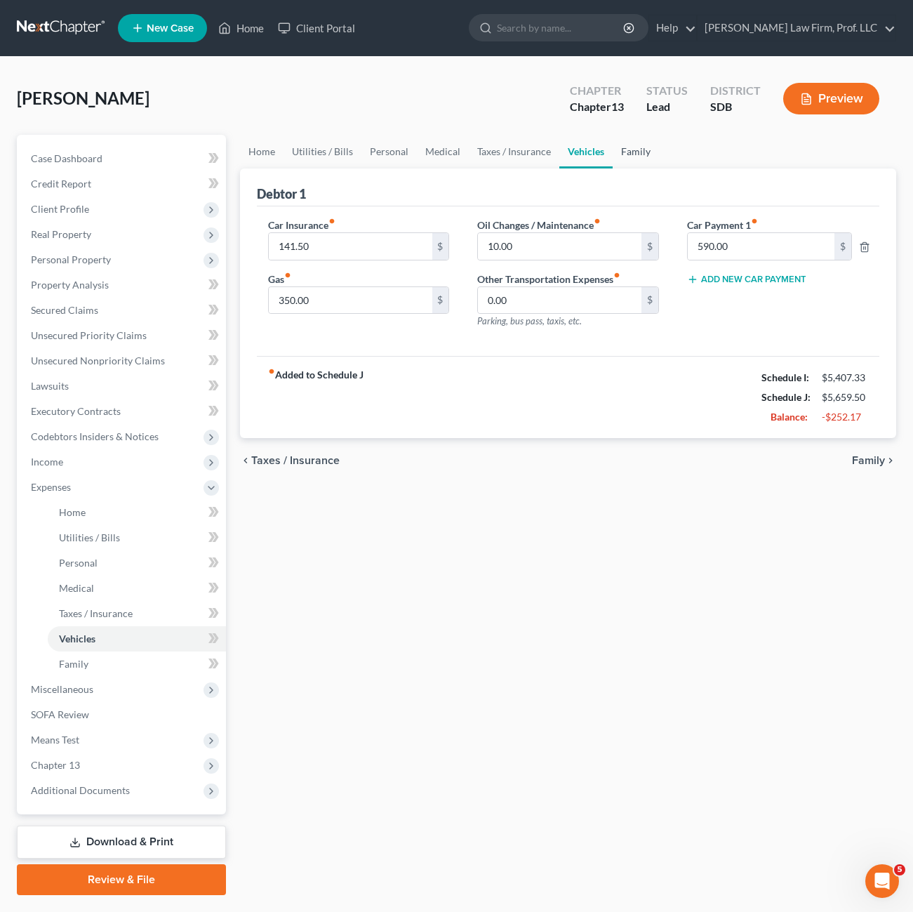
click at [632, 153] on link "Family" at bounding box center [636, 152] width 46 height 34
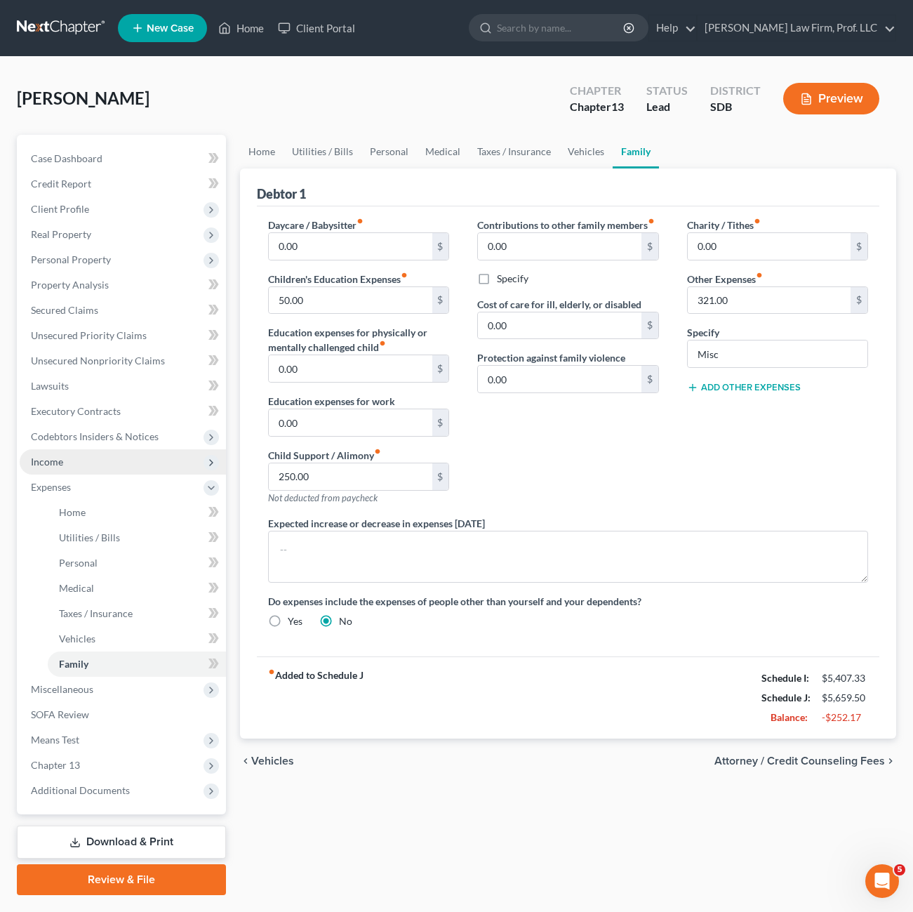
click at [104, 467] on span "Income" at bounding box center [123, 461] width 206 height 25
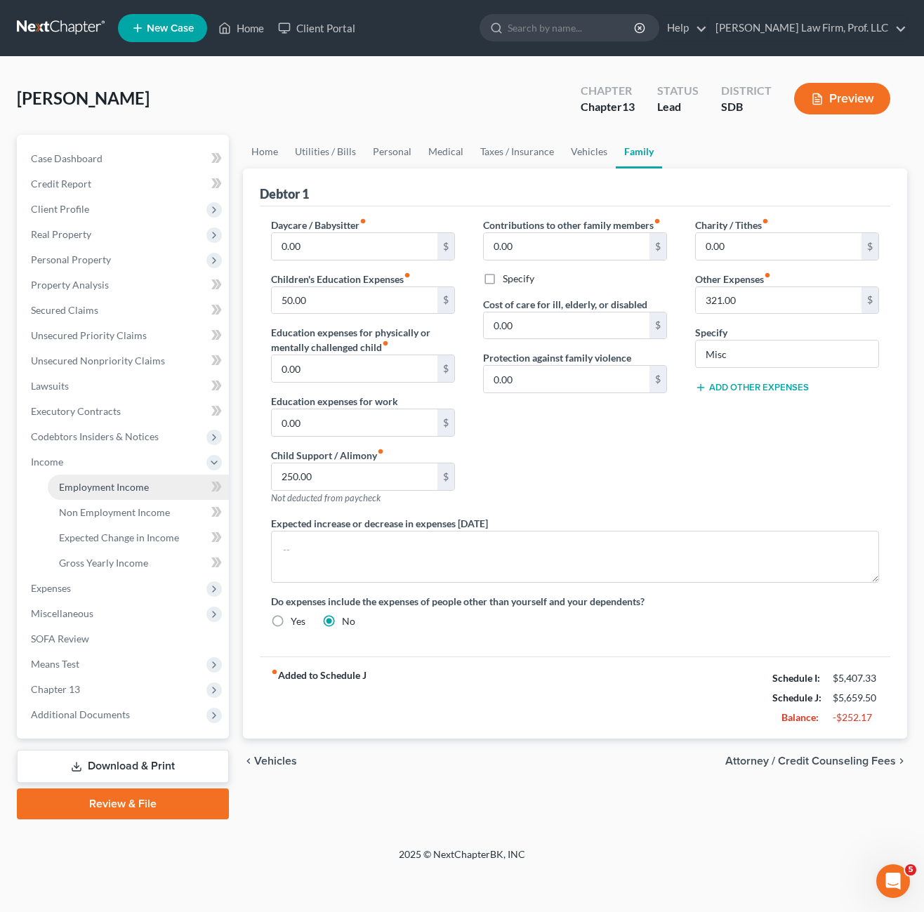
drag, startPoint x: 113, startPoint y: 481, endPoint x: 142, endPoint y: 484, distance: 29.7
click at [112, 481] on span "Employment Income" at bounding box center [104, 487] width 90 height 12
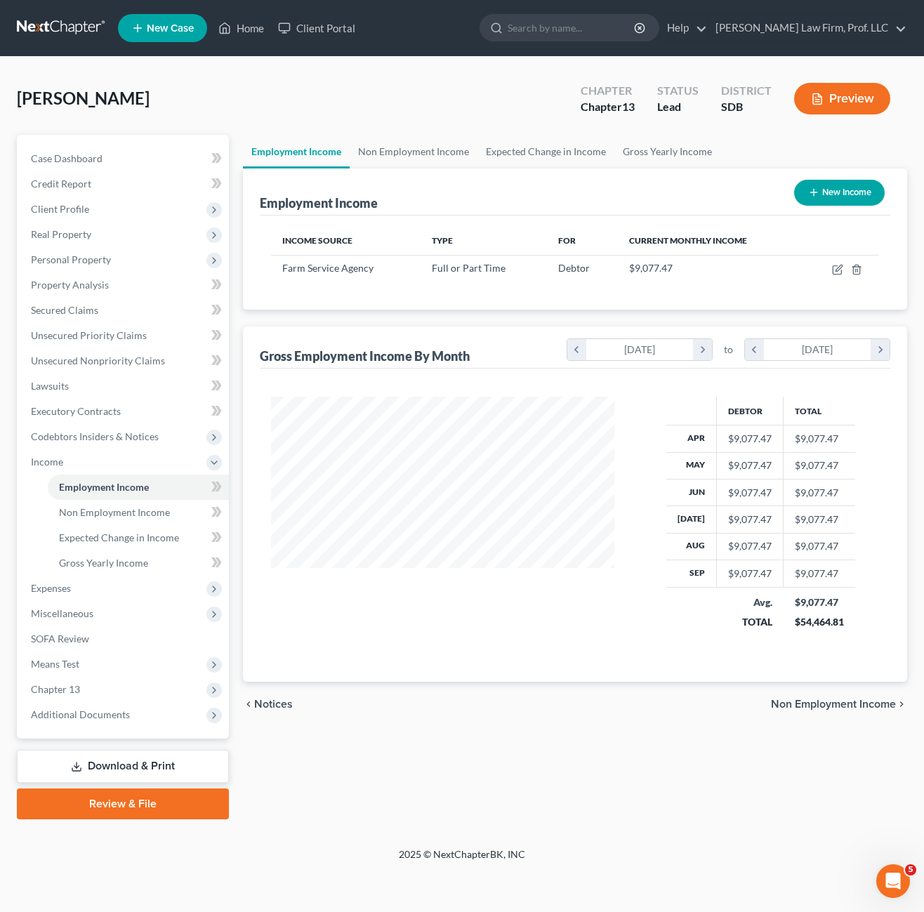
scroll to position [252, 371]
click at [840, 270] on icon "button" at bounding box center [837, 269] width 11 height 11
select select "0"
select select "43"
select select "2"
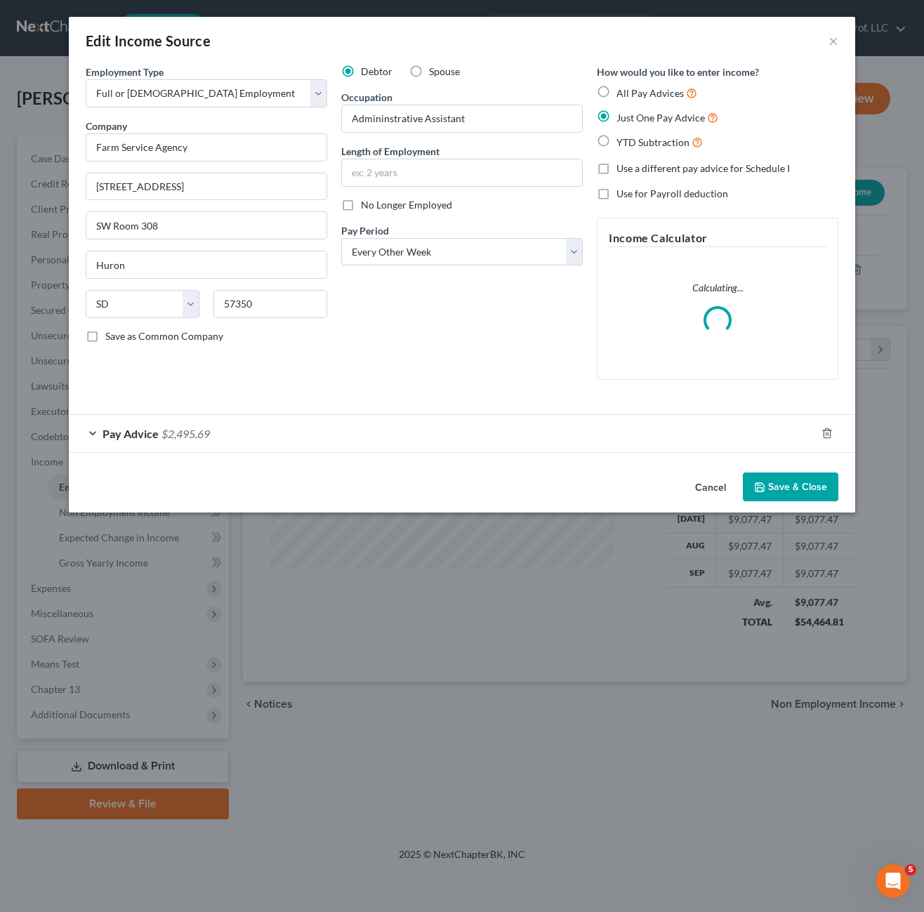
click at [703, 486] on button "Cancel" at bounding box center [710, 488] width 53 height 28
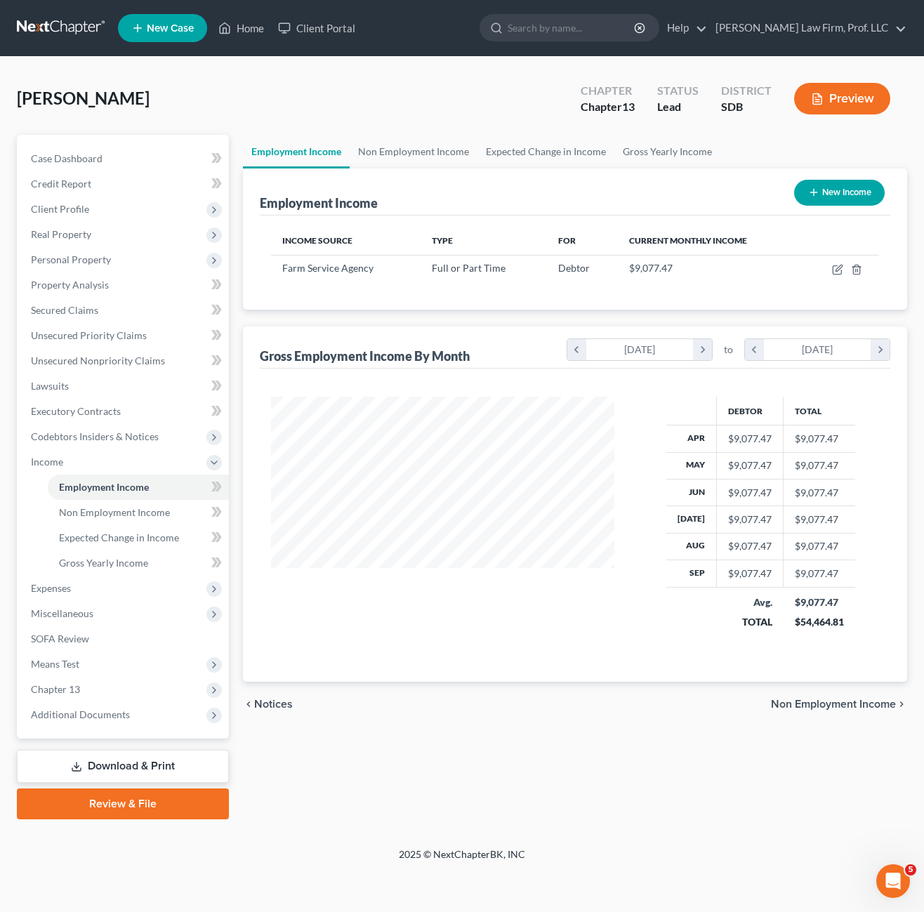
drag, startPoint x: 408, startPoint y: 780, endPoint x: 406, endPoint y: 765, distance: 14.8
click at [409, 778] on div "Employment Income Non Employment Income Expected Change in Income Gross Yearly …" at bounding box center [575, 477] width 678 height 684
click at [110, 610] on span "Miscellaneous" at bounding box center [124, 613] width 209 height 25
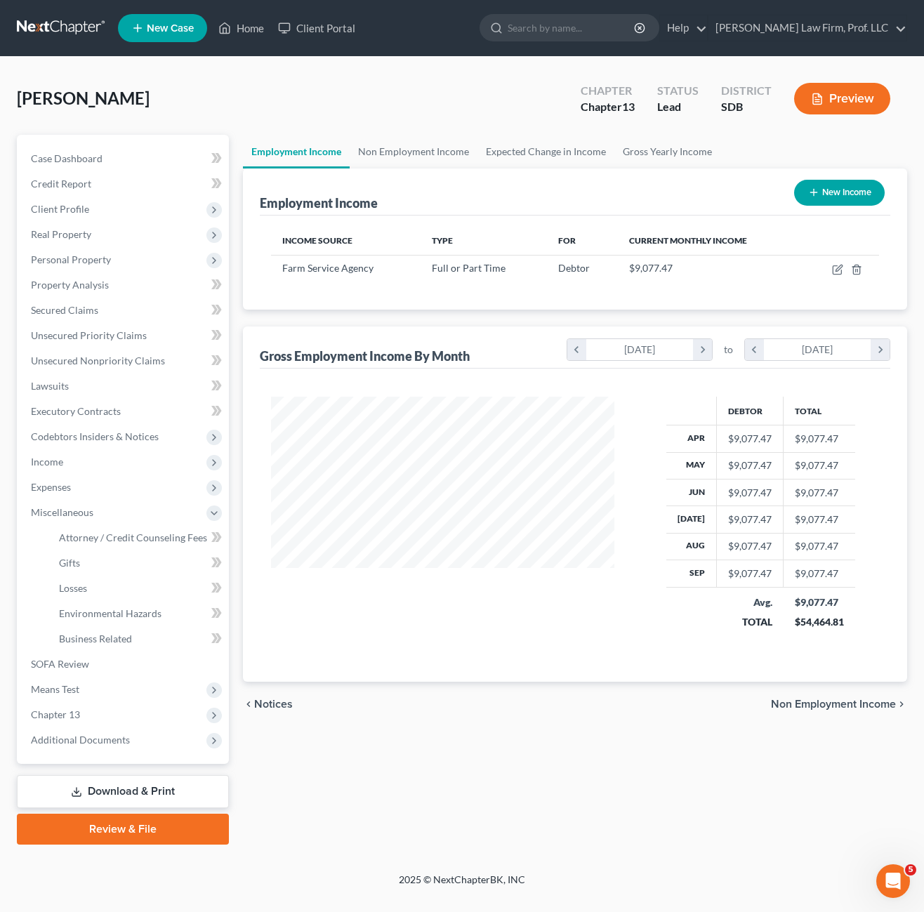
drag, startPoint x: 545, startPoint y: 679, endPoint x: 545, endPoint y: 670, distance: 9.1
click at [546, 679] on div "Debtor Total Apr $9,077.47 $9,077.47 May $9,077.47 $9,077.47 Jun $9,077.47 $9,0…" at bounding box center [575, 525] width 630 height 313
click at [77, 201] on span "Client Profile" at bounding box center [124, 209] width 209 height 25
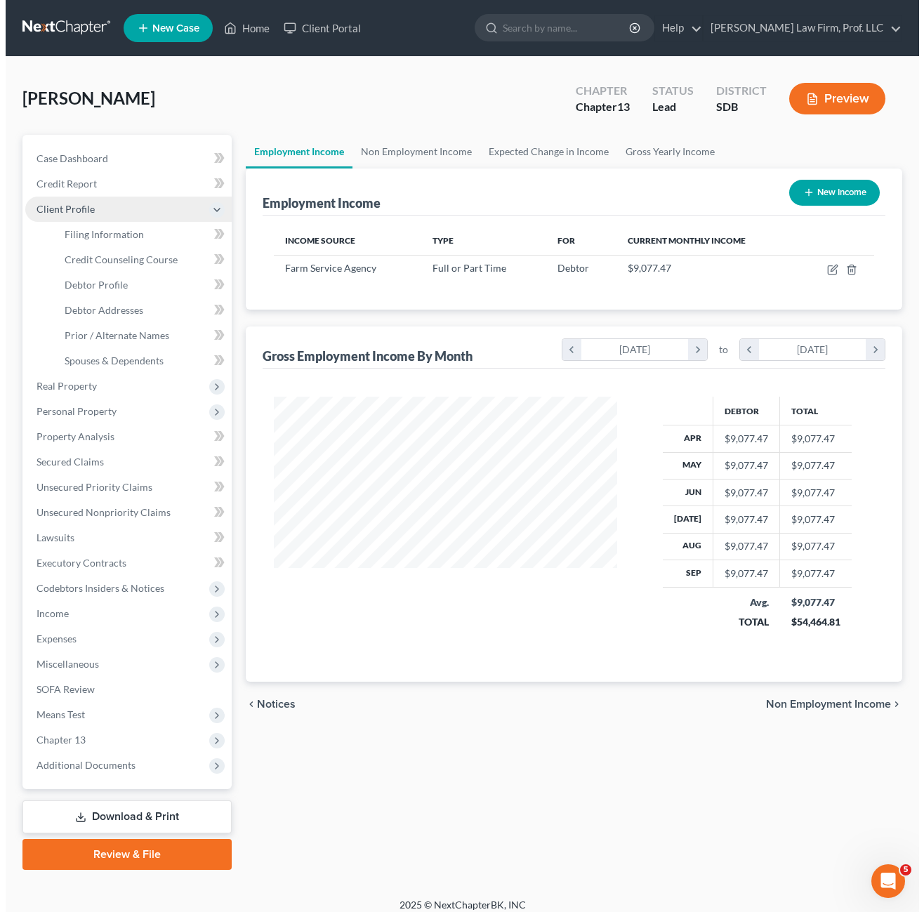
scroll to position [701672, 701557]
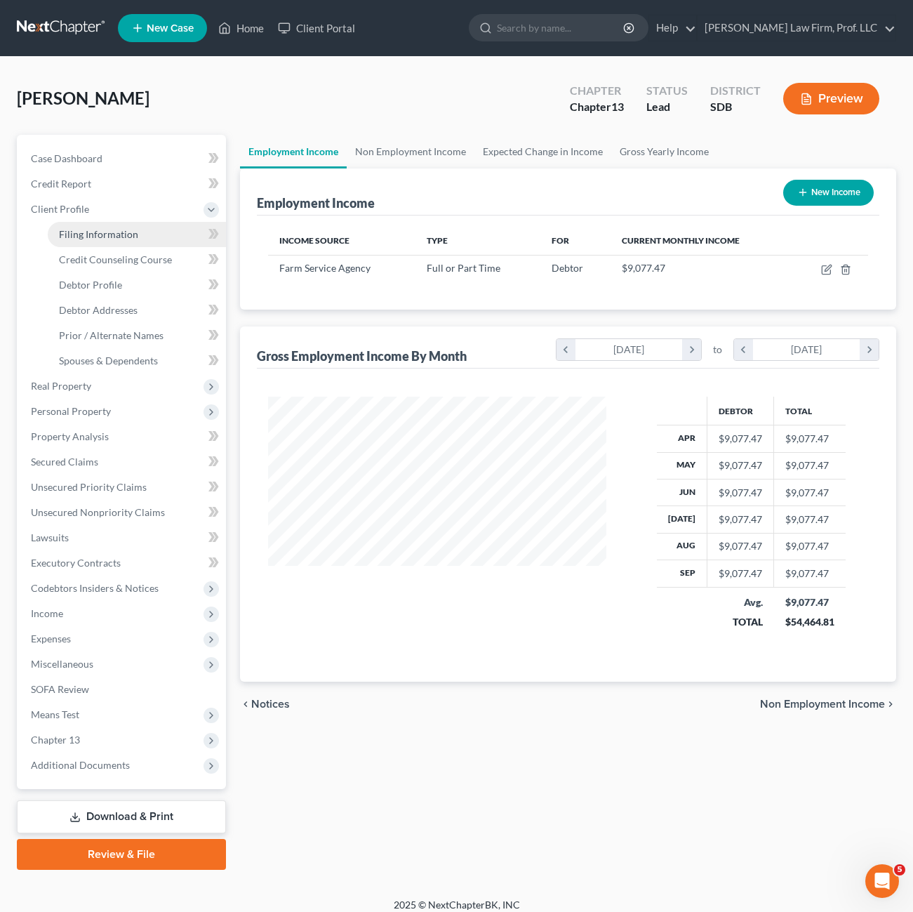
click at [105, 238] on span "Filing Information" at bounding box center [98, 234] width 79 height 12
select select "1"
select select "0"
select select "3"
select select "43"
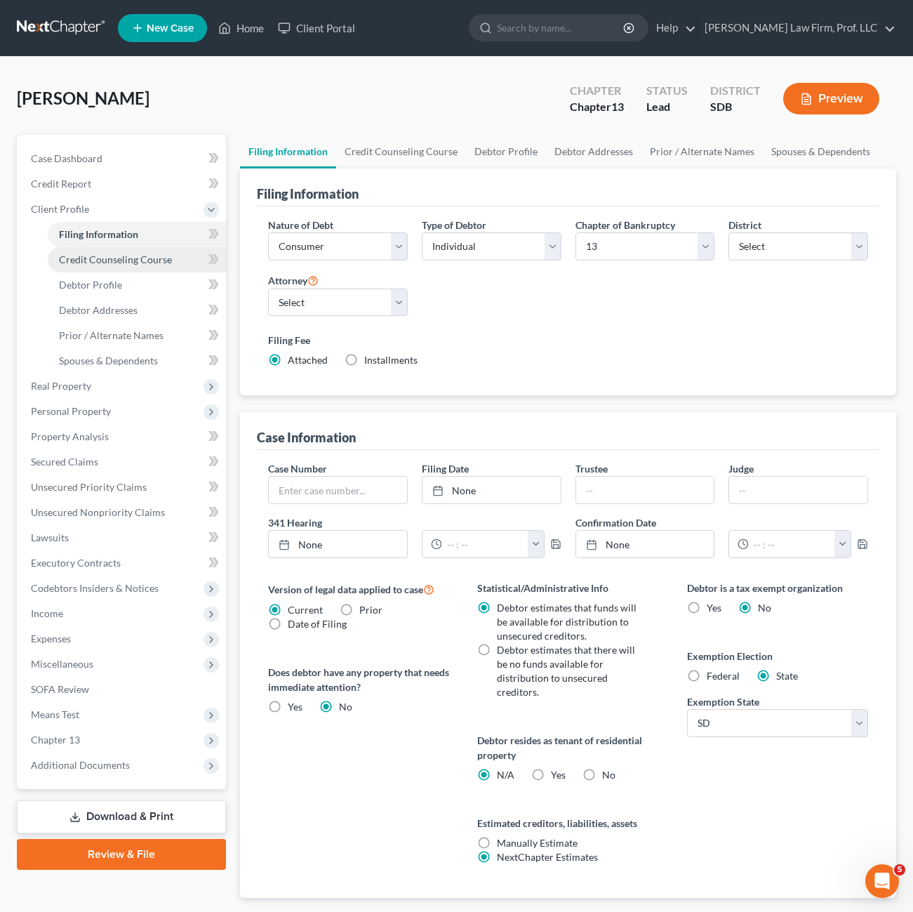
click at [94, 255] on span "Credit Counseling Course" at bounding box center [115, 259] width 113 height 12
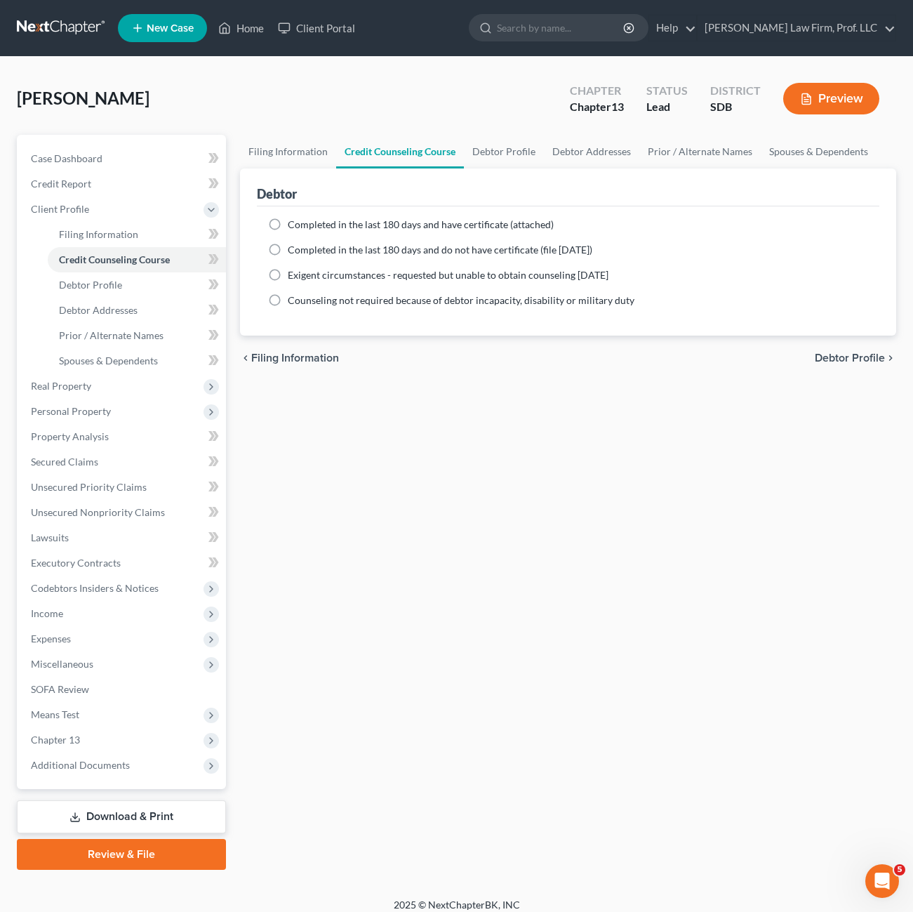
click at [497, 536] on div "Filing Information Credit Counseling Course Debtor Profile Debtor Addresses Pri…" at bounding box center [568, 502] width 670 height 735
click at [116, 288] on span "Debtor Profile" at bounding box center [90, 285] width 63 height 12
select select "3"
select select "2"
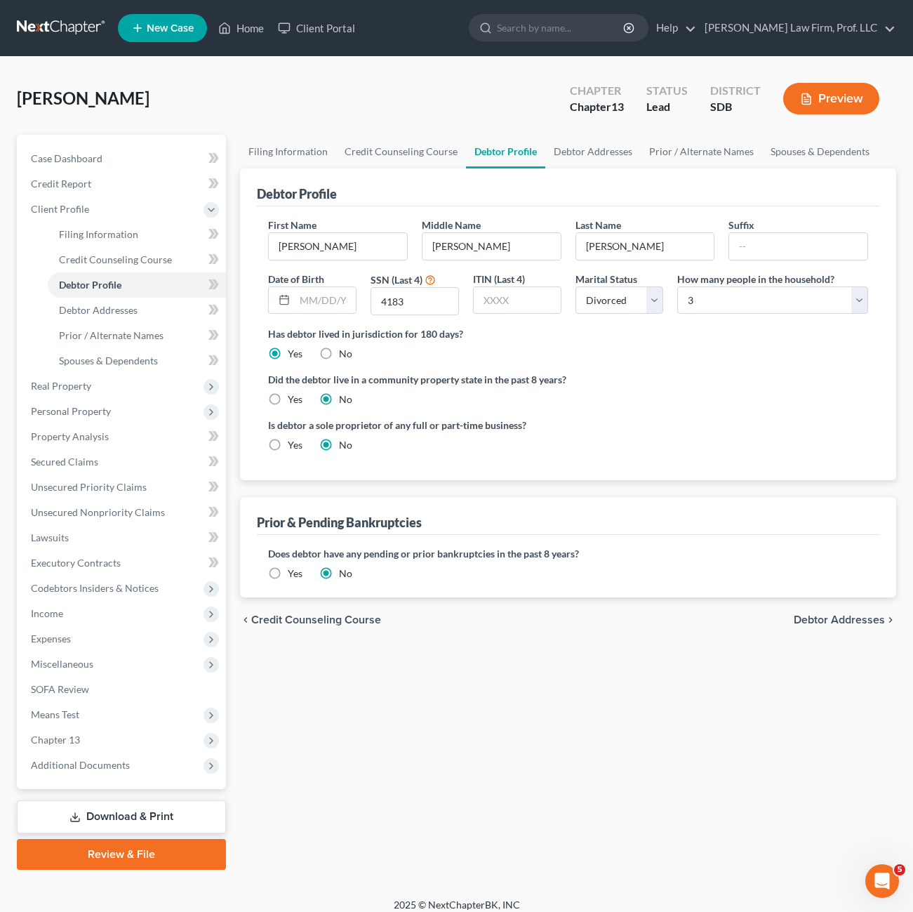
click at [635, 356] on div "Has debtor lived in jurisdiction for 180 days? Yes No Debtor must reside in jur…" at bounding box center [568, 343] width 600 height 34
click at [574, 649] on div "Filing Information Credit Counseling Course Debtor Profile Debtor Addresses Pri…" at bounding box center [568, 502] width 670 height 735
click at [462, 717] on div "Filing Information Credit Counseling Course Debtor Profile Debtor Addresses Pri…" at bounding box center [568, 502] width 670 height 735
click at [486, 693] on div "Filing Information Credit Counseling Course Debtor Profile Debtor Addresses Pri…" at bounding box center [568, 502] width 670 height 735
drag, startPoint x: 486, startPoint y: 689, endPoint x: 264, endPoint y: 100, distance: 630.2
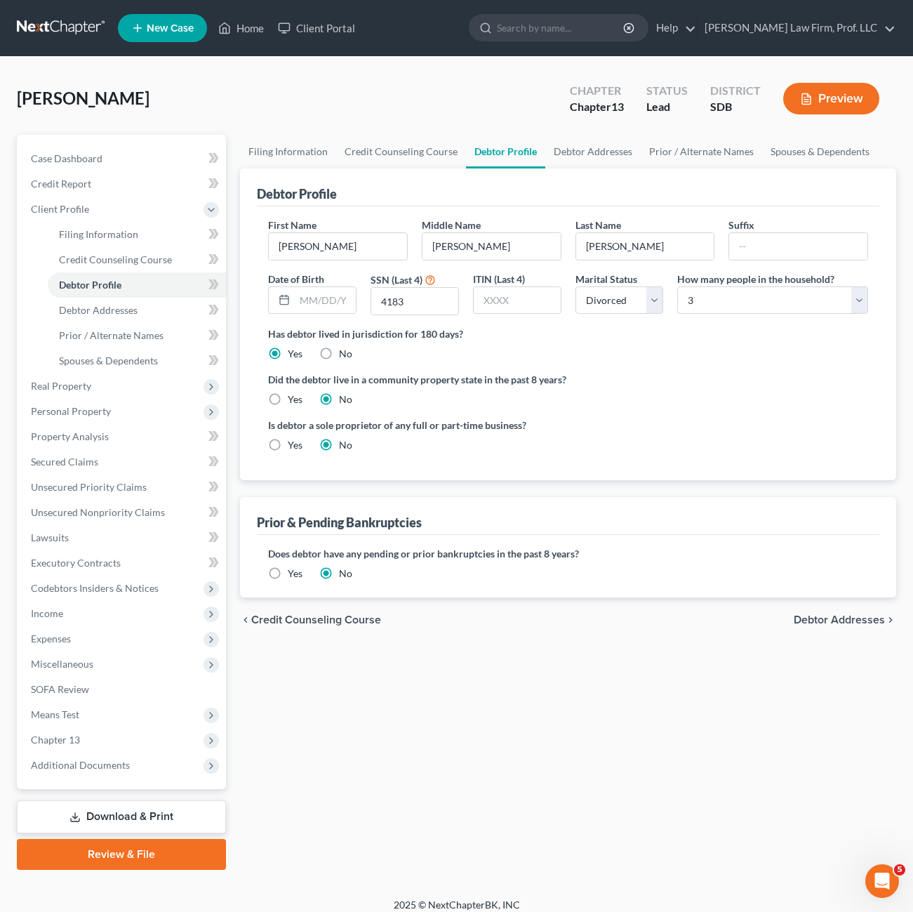
click at [231, 102] on div "[PERSON_NAME] Upgraded Chapter Chapter 13 Status Lead District SDB Preview Peti…" at bounding box center [457, 477] width 880 height 807
drag, startPoint x: 264, startPoint y: 100, endPoint x: 437, endPoint y: 100, distance: 172.7
click at [437, 100] on div "[PERSON_NAME] Upgraded Chapter Chapter 13 Status Lead District SDB Preview" at bounding box center [457, 104] width 880 height 61
drag, startPoint x: 233, startPoint y: 102, endPoint x: 597, endPoint y: 780, distance: 769.7
click at [444, 759] on div "[PERSON_NAME] Upgraded Chapter Chapter 13 Status Lead District SDB Preview Peti…" at bounding box center [457, 477] width 880 height 807
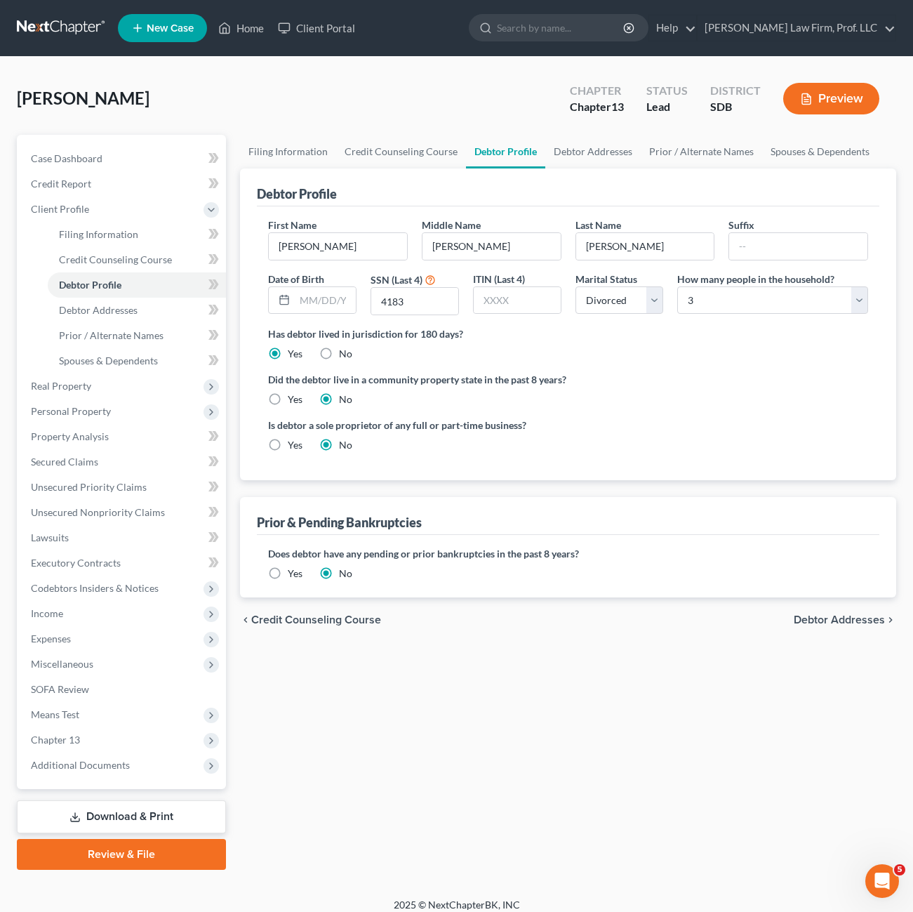
click at [842, 735] on div "Filing Information Credit Counseling Course Debtor Profile Debtor Addresses Pri…" at bounding box center [568, 502] width 670 height 735
click at [619, 743] on div "Filing Information Credit Counseling Course Debtor Profile Debtor Addresses Pri…" at bounding box center [568, 502] width 670 height 735
click at [623, 703] on div "Filing Information Credit Counseling Course Debtor Profile Debtor Addresses Pri…" at bounding box center [568, 502] width 670 height 735
click at [482, 649] on div "Filing Information Credit Counseling Course Debtor Profile Debtor Addresses Pri…" at bounding box center [568, 502] width 670 height 735
click at [478, 625] on div "chevron_left Credit Counseling Course Debtor Addresses chevron_right" at bounding box center [568, 619] width 656 height 45
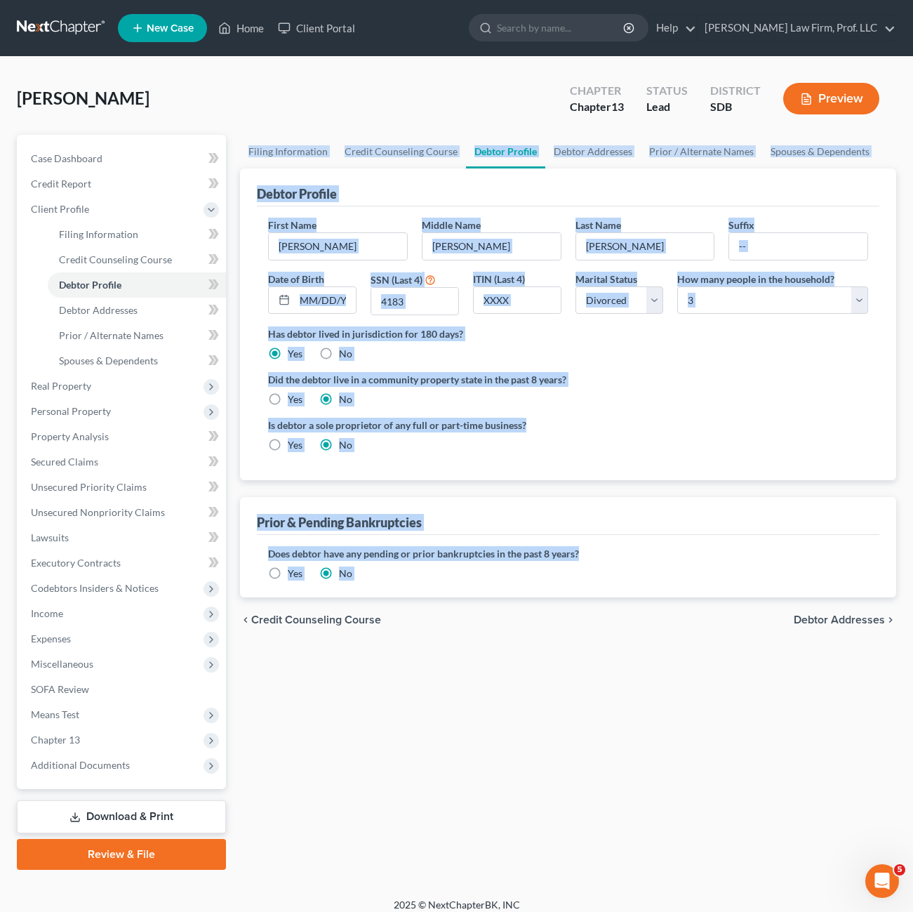
drag, startPoint x: 427, startPoint y: 599, endPoint x: 257, endPoint y: 174, distance: 457.6
click at [239, 160] on div "Filing Information Credit Counseling Course Debtor Profile Debtor Addresses Pri…" at bounding box center [568, 502] width 670 height 735
drag, startPoint x: 558, startPoint y: 672, endPoint x: 549, endPoint y: 645, distance: 28.2
click at [558, 671] on div "Filing Information Credit Counseling Course Debtor Profile Debtor Addresses Pri…" at bounding box center [568, 502] width 670 height 735
click at [492, 604] on div "chevron_left Credit Counseling Course Debtor Addresses chevron_right" at bounding box center [568, 619] width 656 height 45
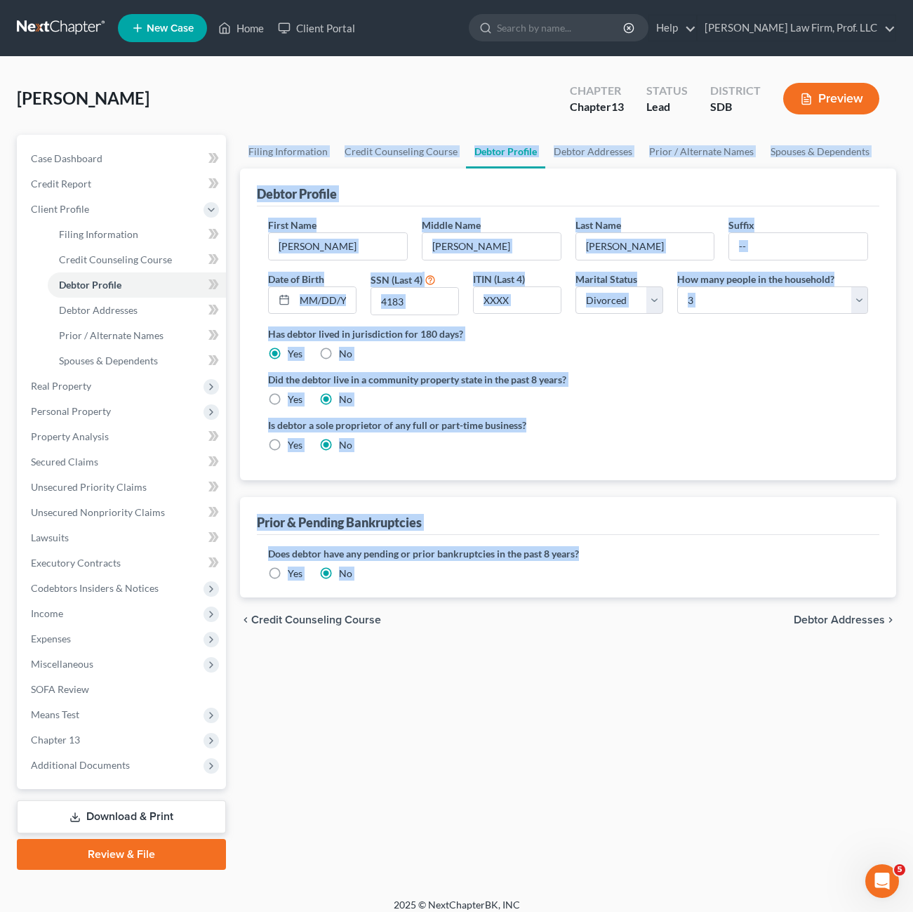
click at [444, 578] on div "Does debtor have any pending or prior bankruptcies in the past 8 years? Are any…" at bounding box center [568, 563] width 600 height 34
click at [421, 592] on div "Does debtor have any pending or prior bankruptcies in the past 8 years? Are any…" at bounding box center [568, 566] width 623 height 62
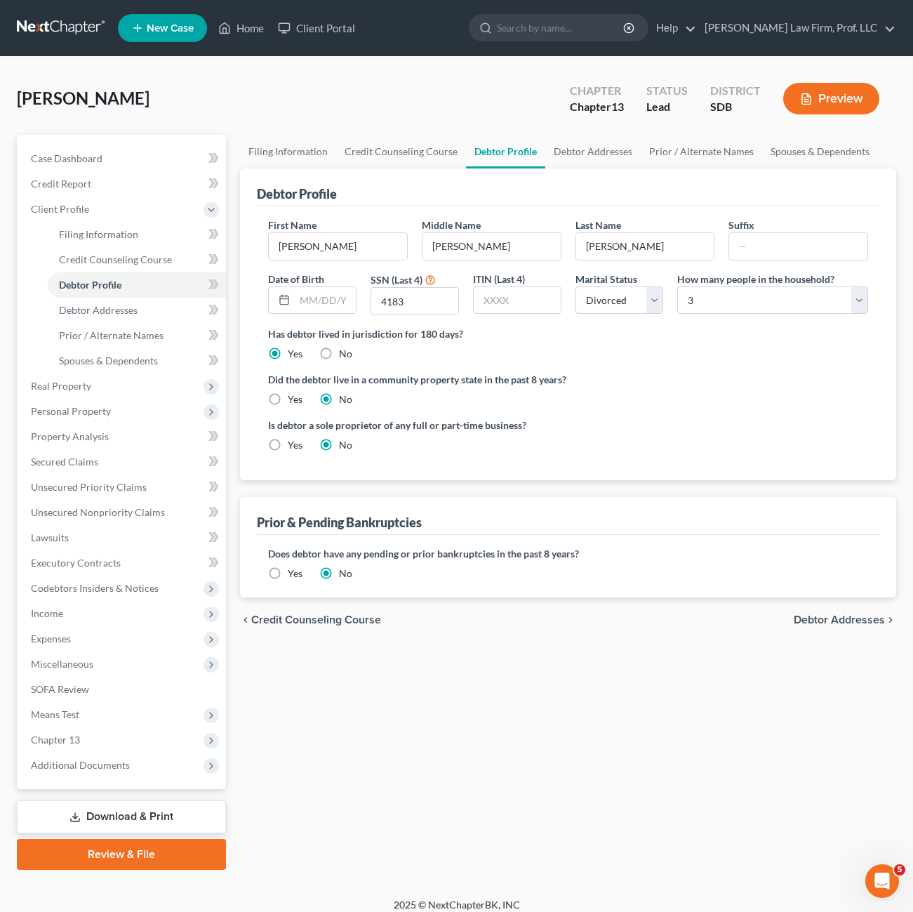
click at [494, 661] on div "Filing Information Credit Counseling Course Debtor Profile Debtor Addresses Pri…" at bounding box center [568, 502] width 670 height 735
click at [465, 759] on div "Filing Information Credit Counseling Course Debtor Profile Debtor Addresses Pri…" at bounding box center [568, 502] width 670 height 735
click at [117, 380] on span "Real Property" at bounding box center [123, 385] width 206 height 25
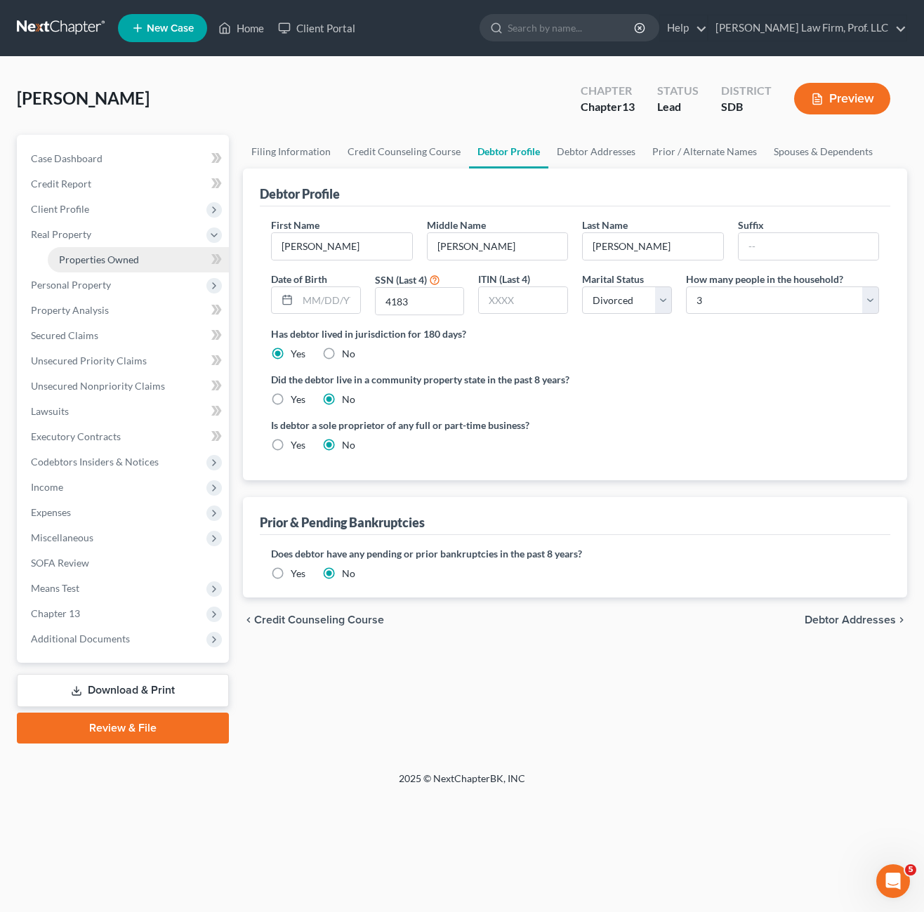
click at [105, 266] on link "Properties Owned" at bounding box center [138, 259] width 181 height 25
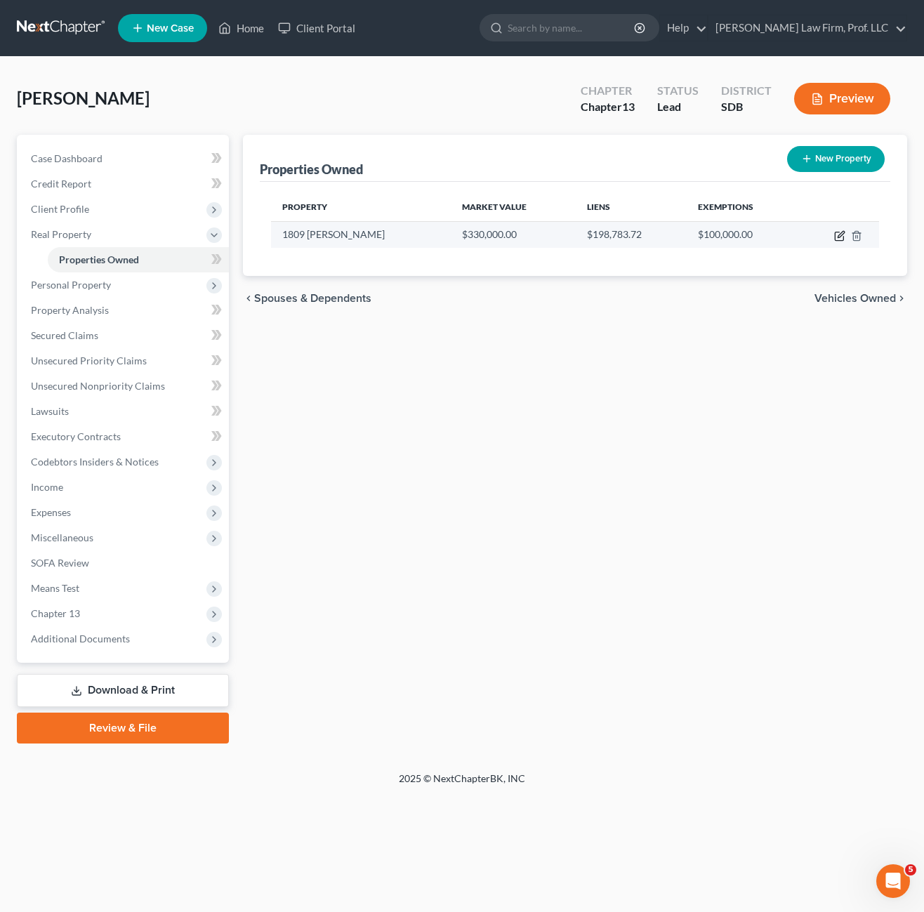
click at [835, 241] on td at bounding box center [838, 234] width 81 height 27
click at [833, 237] on td at bounding box center [838, 234] width 81 height 27
click at [837, 235] on icon "button" at bounding box center [839, 235] width 11 height 11
select select "43"
select select "16"
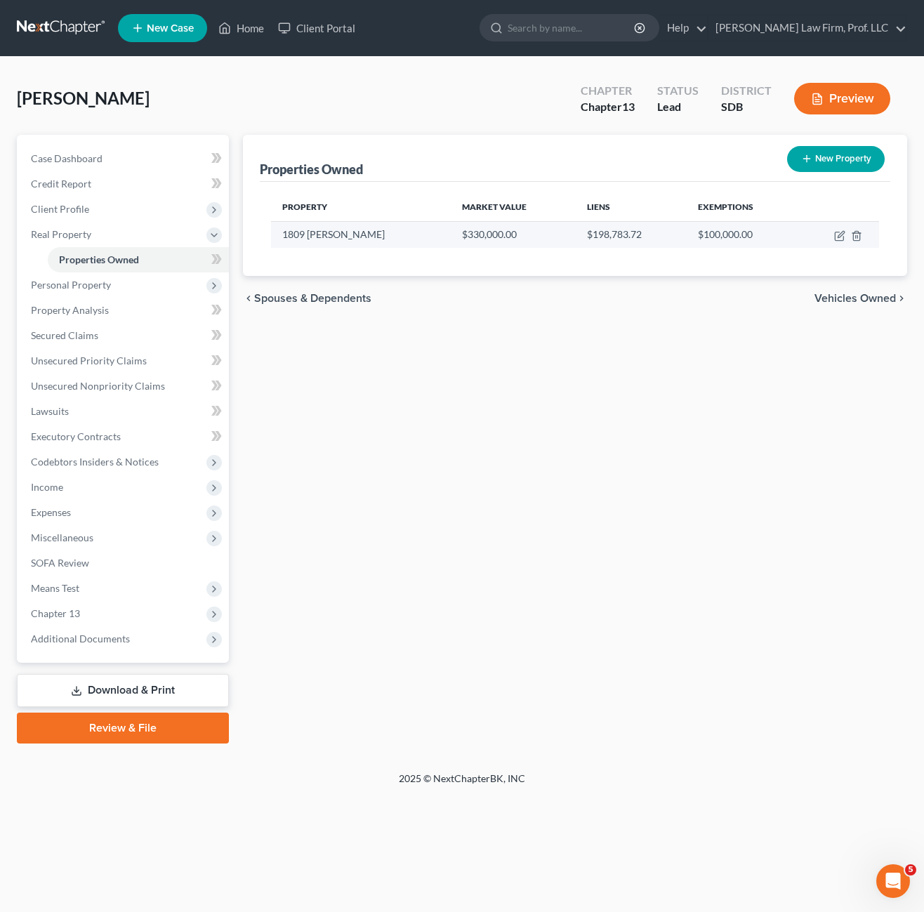
select select "0"
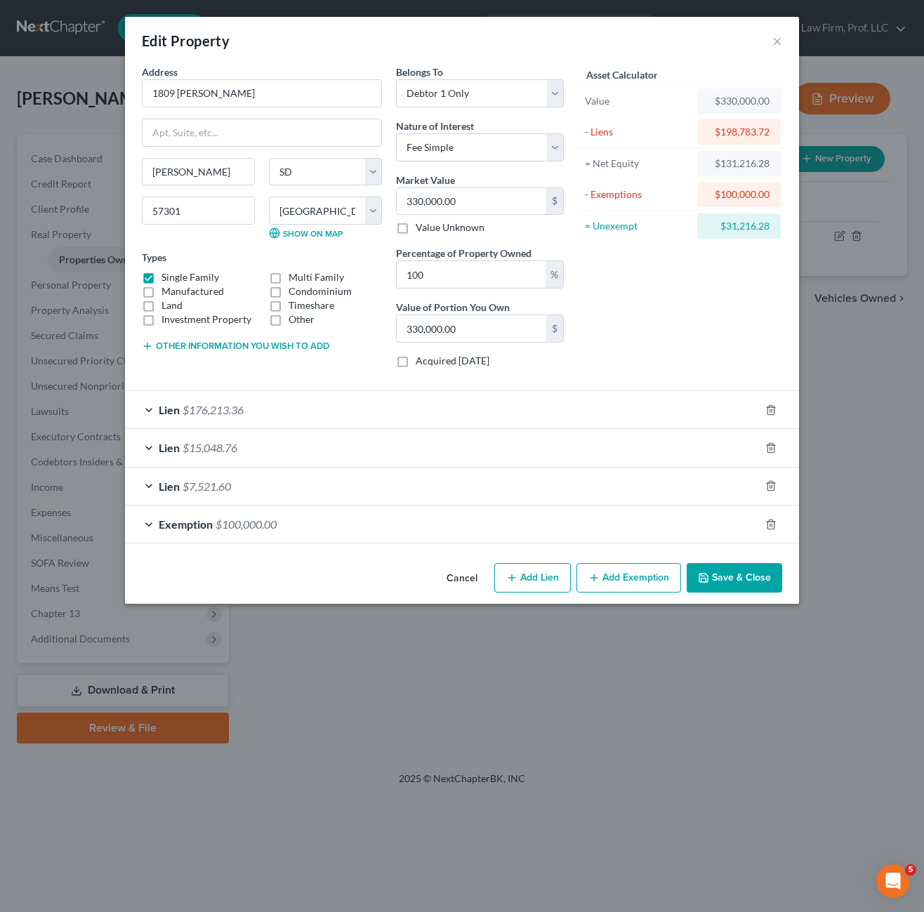
drag, startPoint x: 394, startPoint y: 401, endPoint x: 417, endPoint y: 405, distance: 22.9
click at [394, 400] on div "Lien $176,213.36" at bounding box center [442, 409] width 635 height 37
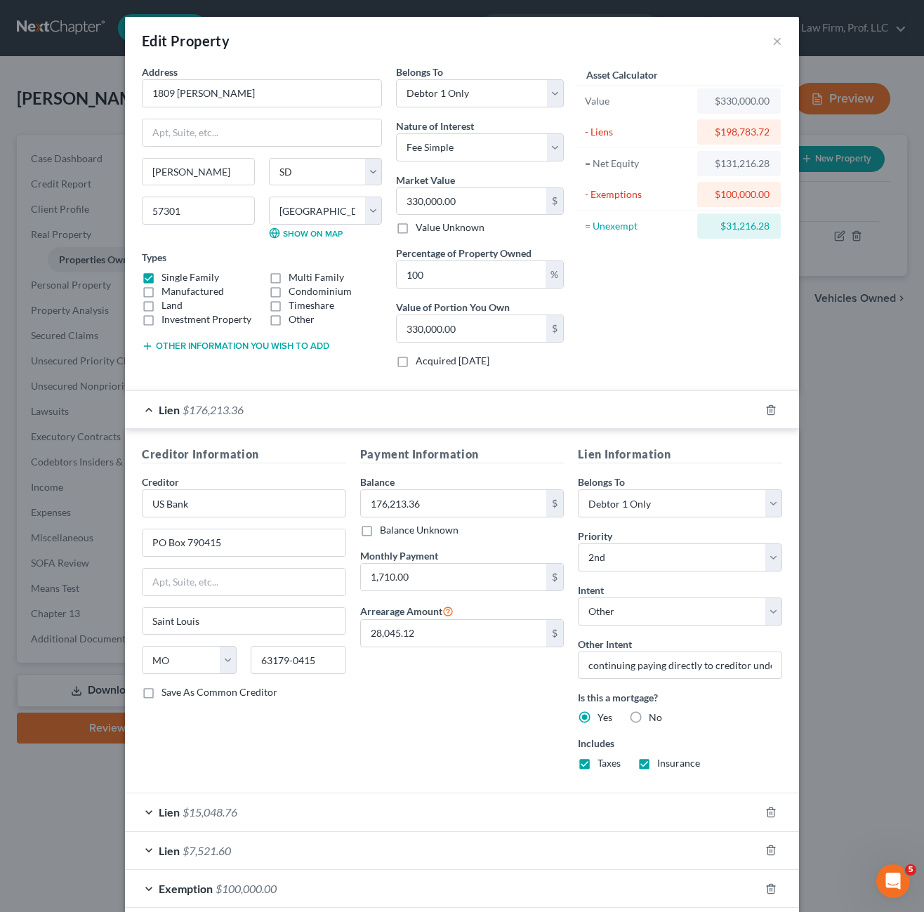
click at [466, 703] on div "Payment Information Balance 176,213.36 $ Balance Unknown Balance Undetermined 1…" at bounding box center [462, 614] width 218 height 336
click at [467, 726] on div "Payment Information Balance 176,213.36 $ Balance Unknown Balance Undetermined 1…" at bounding box center [462, 614] width 218 height 336
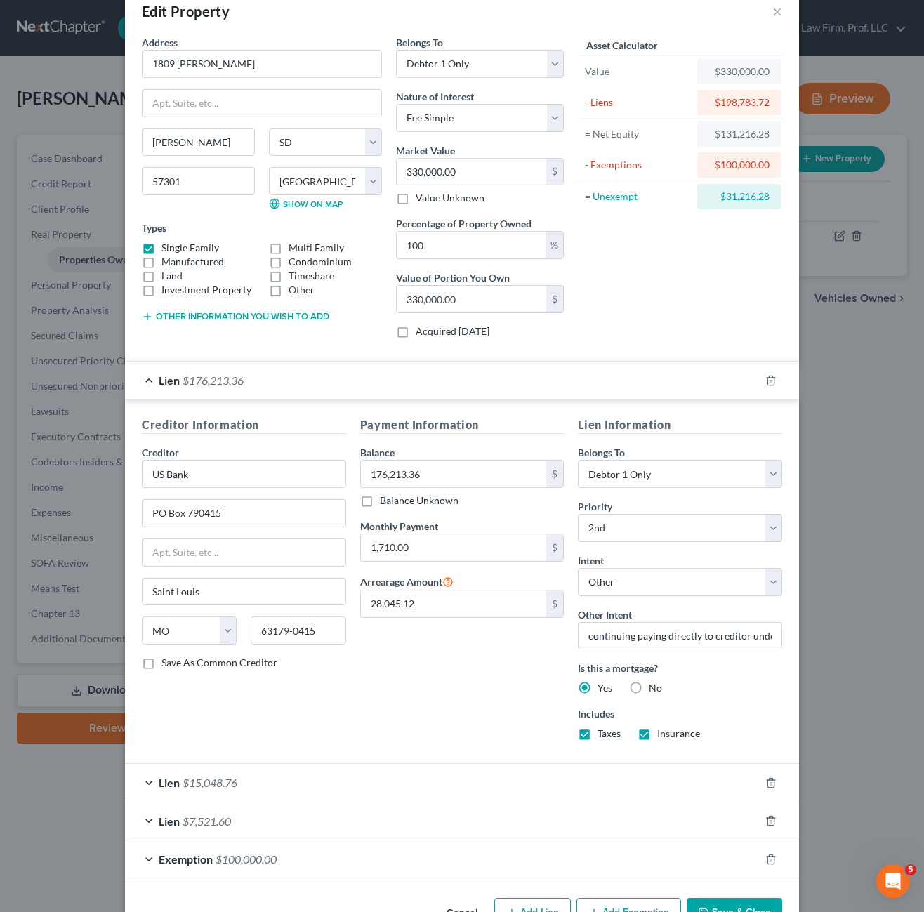
scroll to position [73, 0]
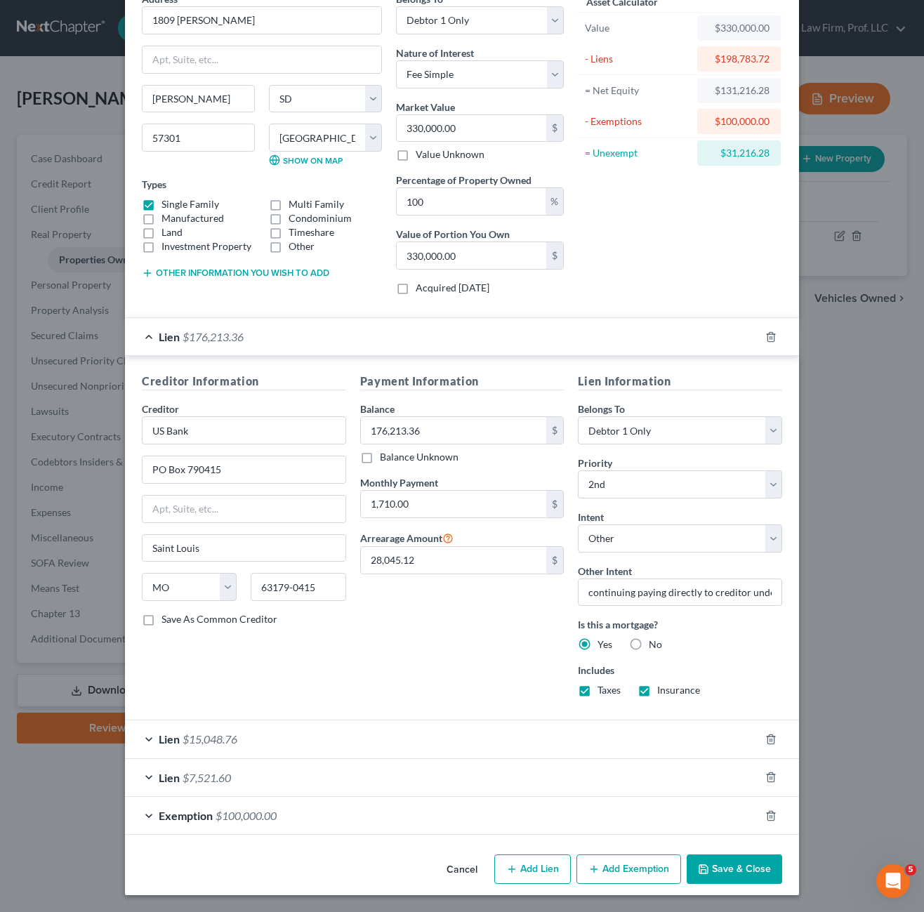
click at [415, 651] on div "Payment Information Balance 176,213.36 $ Balance Unknown Balance Undetermined 1…" at bounding box center [462, 541] width 218 height 336
drag, startPoint x: 468, startPoint y: 615, endPoint x: 457, endPoint y: 550, distance: 66.2
click at [469, 616] on div "Payment Information Balance 176,213.36 $ Balance Unknown Balance Undetermined 1…" at bounding box center [462, 541] width 218 height 336
drag, startPoint x: 430, startPoint y: 623, endPoint x: 429, endPoint y: 613, distance: 10.6
click at [429, 623] on div "Payment Information Balance 176,213.36 $ Balance Unknown Balance Undetermined 1…" at bounding box center [462, 541] width 218 height 336
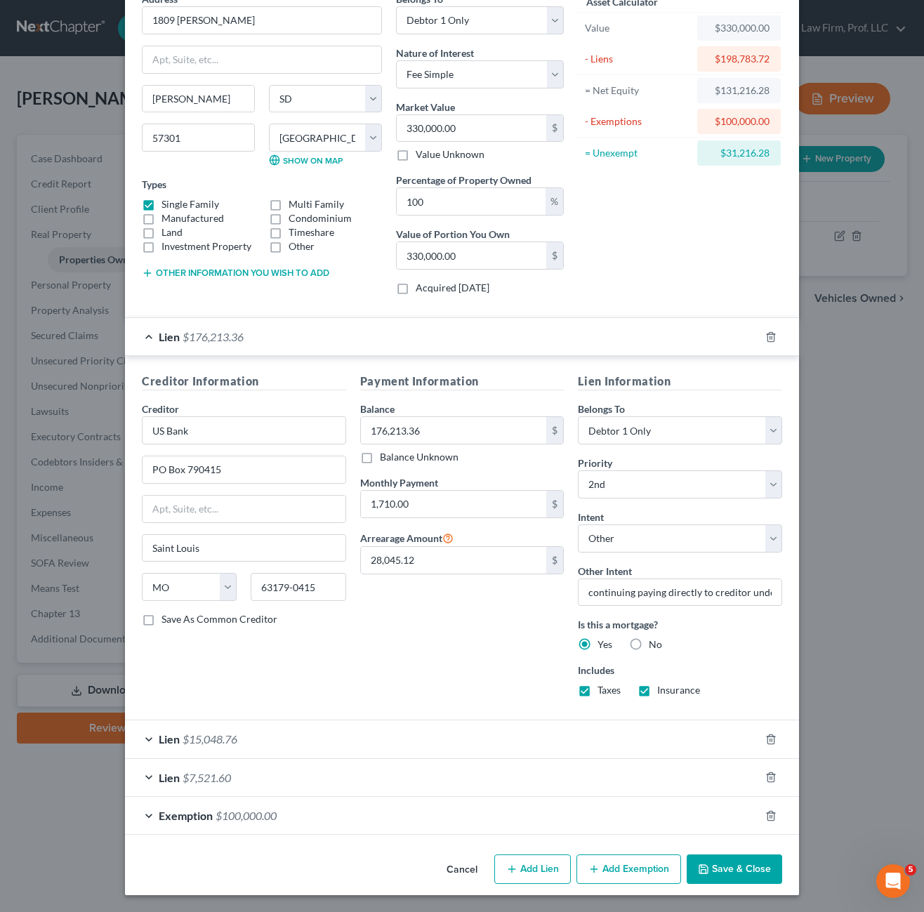
drag, startPoint x: 547, startPoint y: 781, endPoint x: 555, endPoint y: 778, distance: 8.5
click at [548, 781] on div "Lien $7,521.60" at bounding box center [442, 777] width 635 height 37
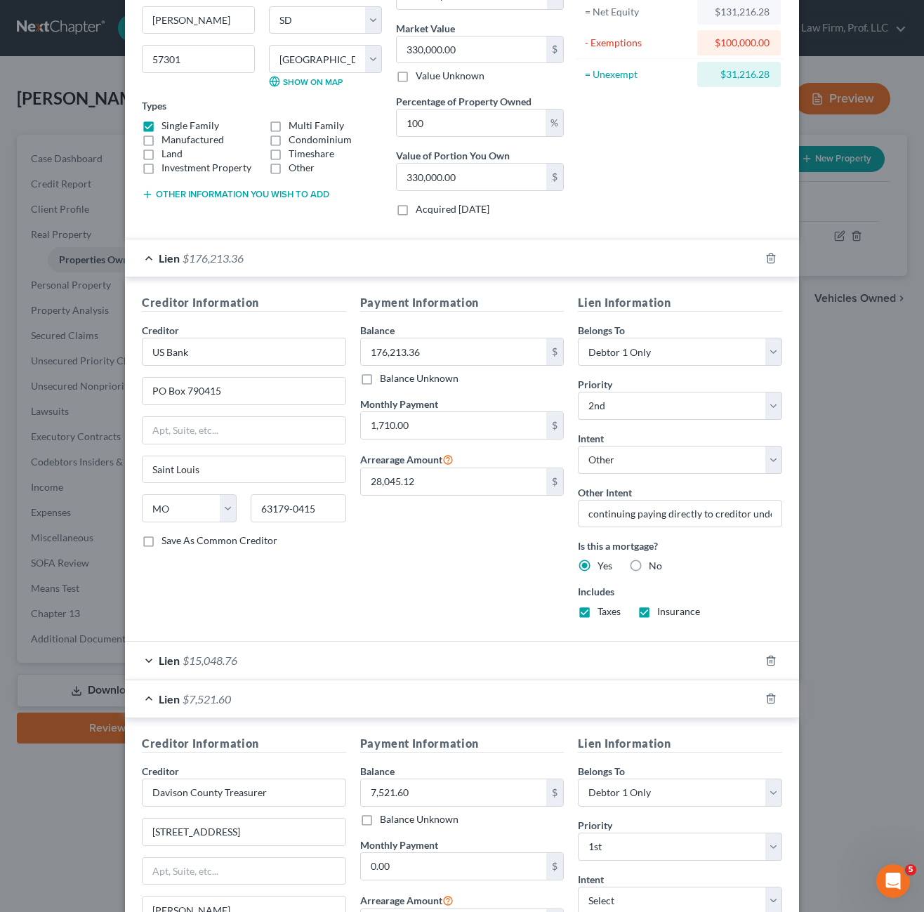
scroll to position [429, 0]
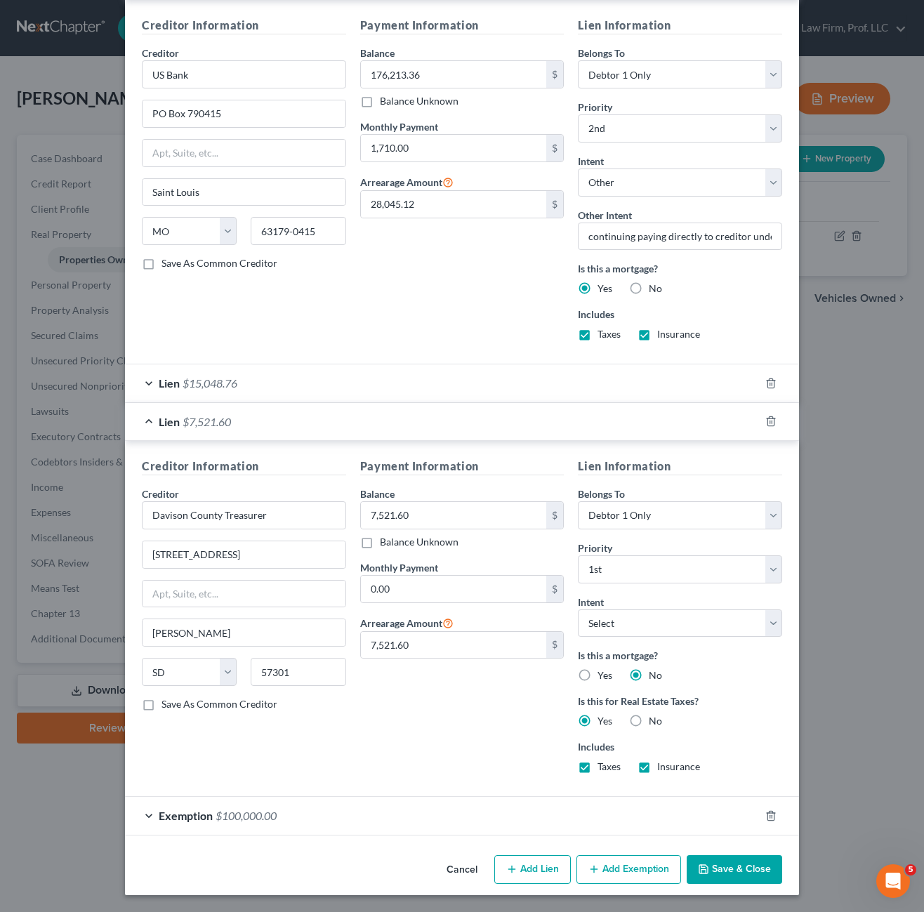
click at [766, 428] on div at bounding box center [778, 421] width 39 height 22
click at [767, 423] on icon "button" at bounding box center [770, 421] width 6 height 9
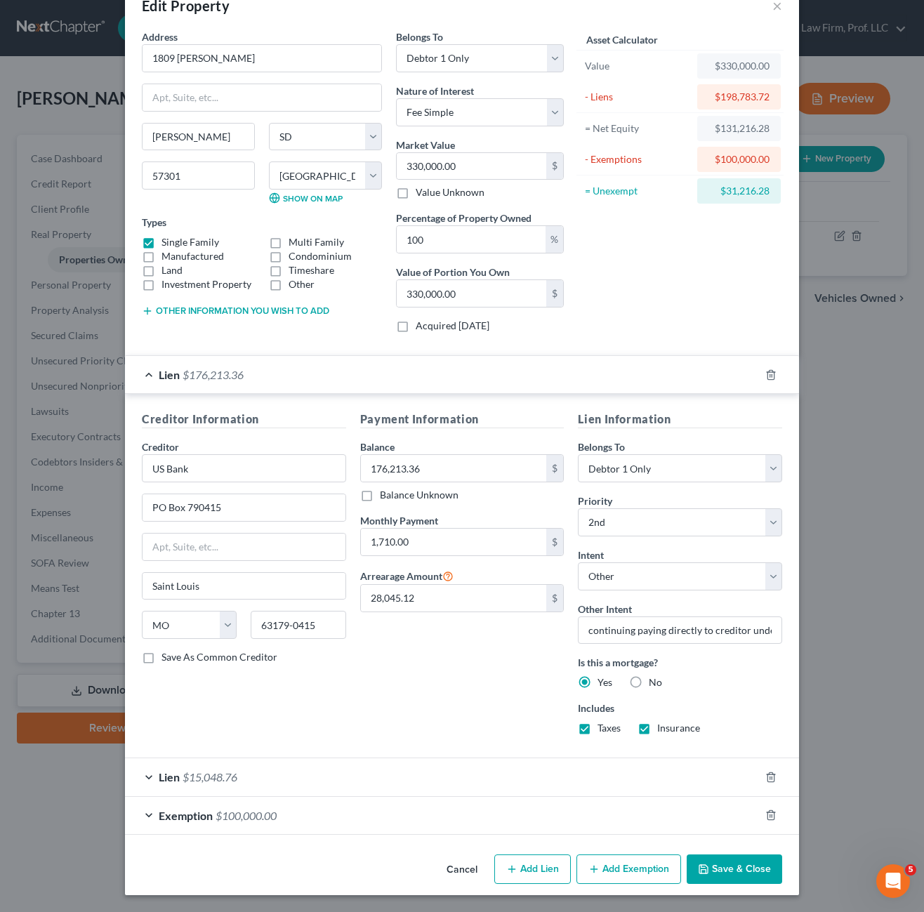
scroll to position [35, 0]
drag, startPoint x: 354, startPoint y: 694, endPoint x: 480, endPoint y: 714, distance: 127.2
click at [357, 691] on div "Payment Information Balance 176,213.36 $ Balance Unknown Balance Undetermined 1…" at bounding box center [462, 579] width 218 height 336
click at [741, 895] on div "Edit Property × Address * 1809 [PERSON_NAME] [PERSON_NAME][GEOGRAPHIC_DATA] [US…" at bounding box center [462, 456] width 924 height 912
click at [728, 866] on button "Save & Close" at bounding box center [733, 868] width 95 height 29
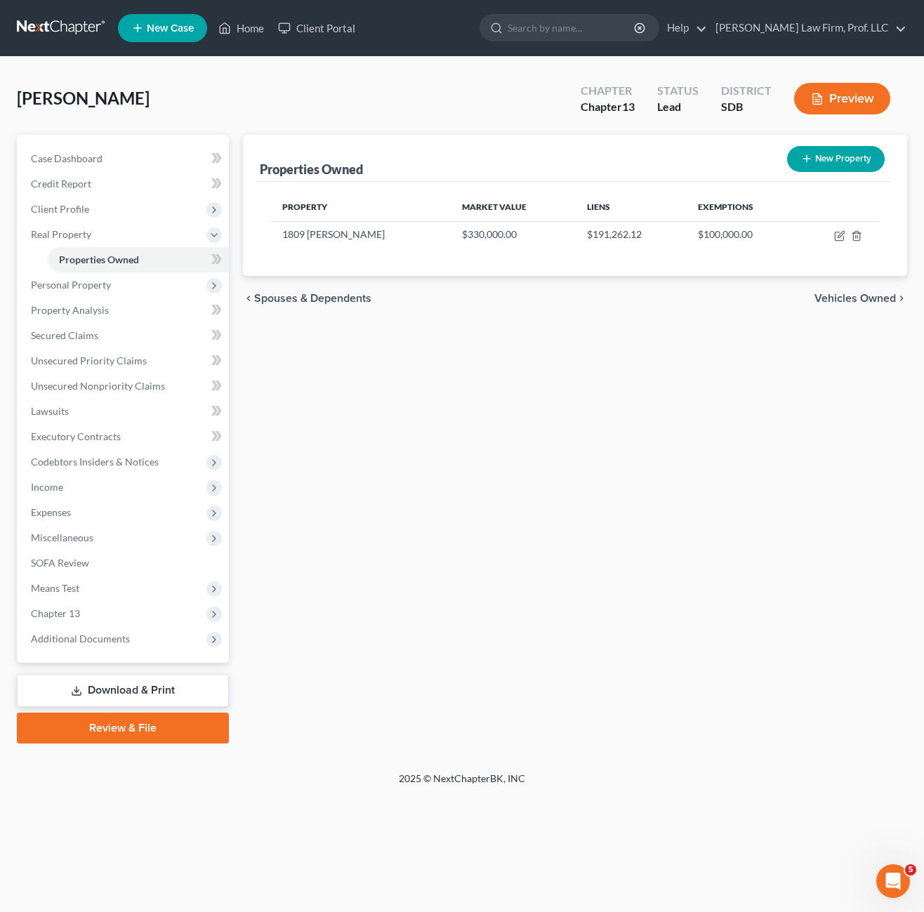
click at [467, 484] on div "Properties Owned New Property Property Market Value Liens Exemptions [STREET_AD…" at bounding box center [575, 439] width 678 height 609
drag, startPoint x: 261, startPoint y: 15, endPoint x: 264, endPoint y: 29, distance: 13.6
click at [260, 16] on link "Home" at bounding box center [241, 27] width 60 height 25
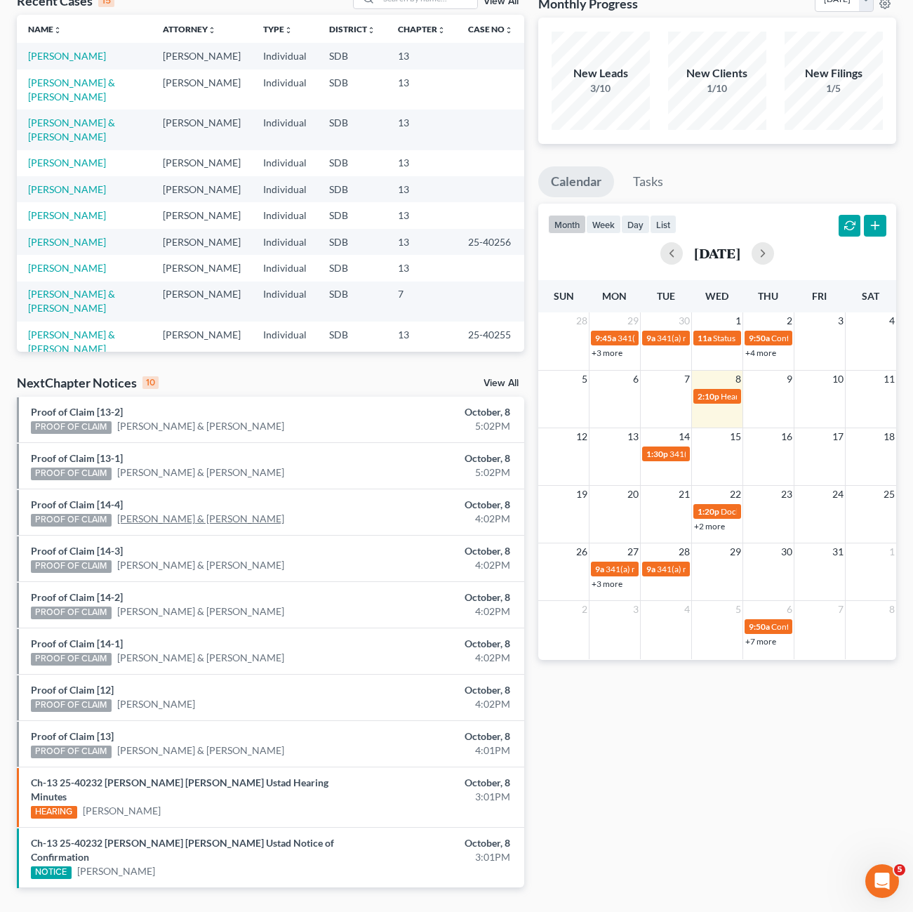
scroll to position [98, 0]
